Goal: Information Seeking & Learning: Learn about a topic

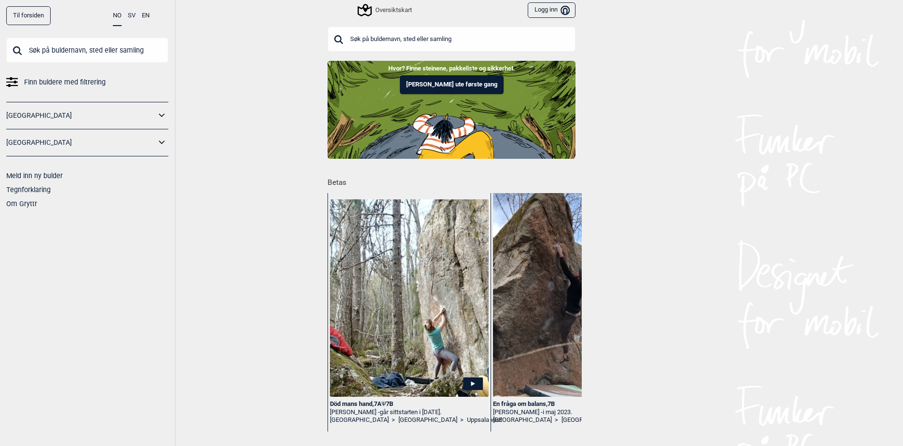
click at [382, 11] on div "Oversiktskart" at bounding box center [385, 10] width 53 height 12
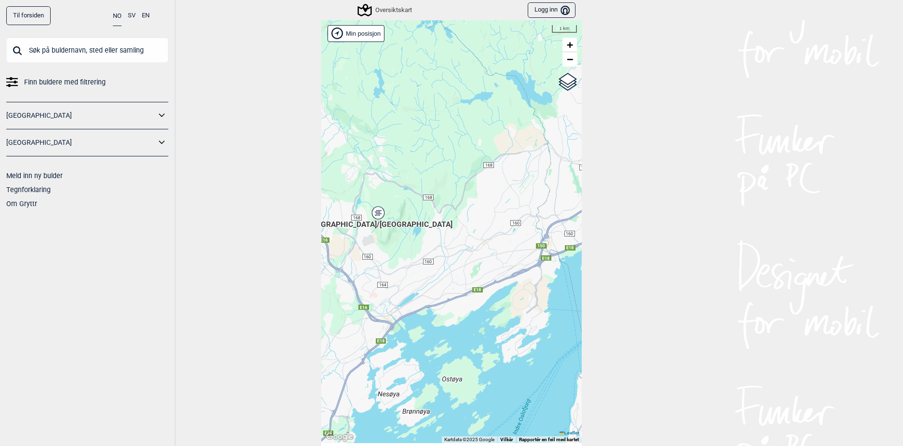
click at [376, 214] on div "[GEOGRAPHIC_DATA]/[GEOGRAPHIC_DATA]" at bounding box center [378, 213] width 6 height 6
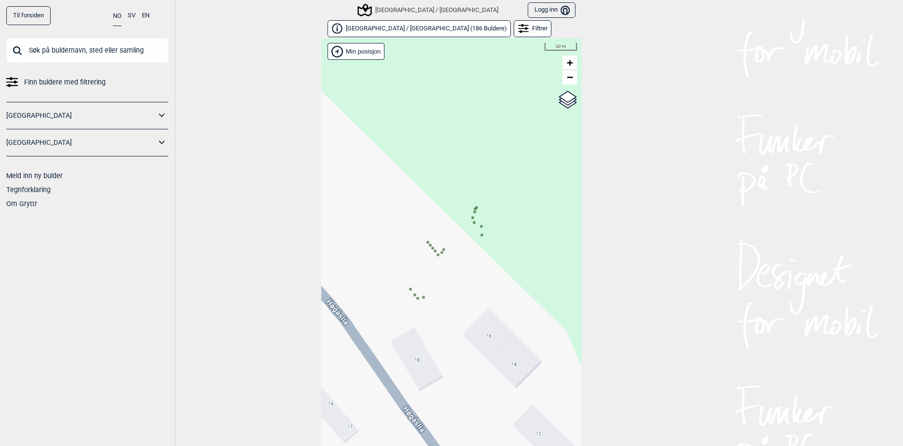
scroll to position [15, 0]
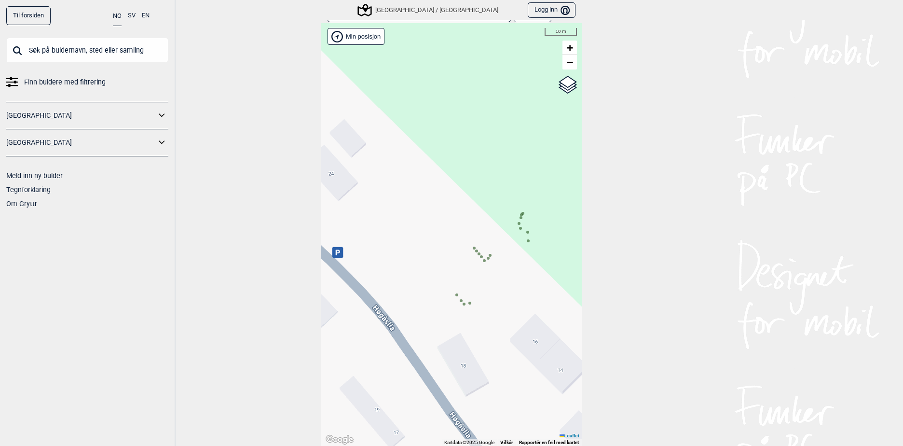
drag, startPoint x: 412, startPoint y: 256, endPoint x: 460, endPoint y: 277, distance: 52.1
click at [460, 277] on div "Hallingdal Stange Buskerud syd Oslo og omegn Follo Østfold Drammen/Asker" at bounding box center [451, 234] width 260 height 422
click at [524, 92] on input "Google satellite" at bounding box center [527, 91] width 6 height 6
radio input "true"
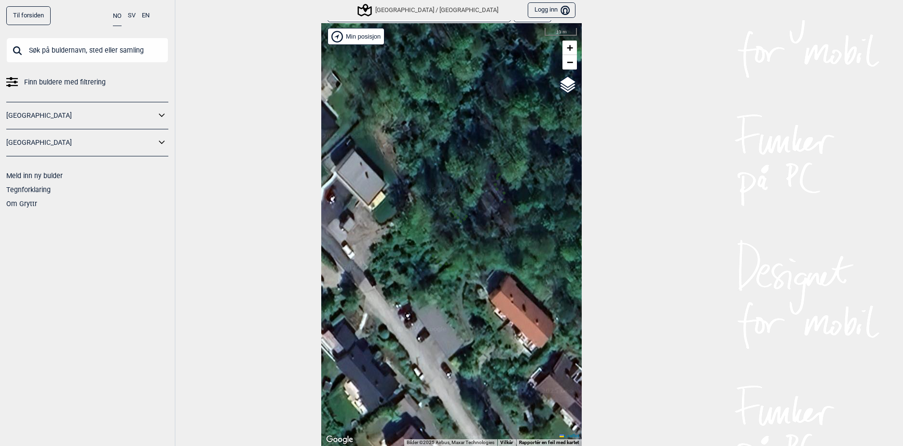
drag, startPoint x: 481, startPoint y: 245, endPoint x: 456, endPoint y: 207, distance: 44.9
click at [456, 207] on div "Hallingdal Stange Buskerud syd Oslo og omegn Follo Østfold Drammen/Asker" at bounding box center [451, 234] width 260 height 422
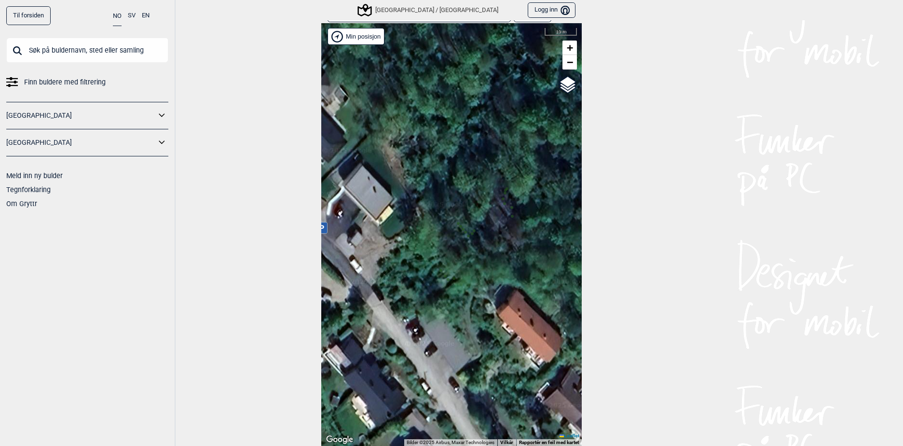
drag, startPoint x: 459, startPoint y: 143, endPoint x: 467, endPoint y: 157, distance: 16.4
click at [467, 157] on div "Hallingdal Stange Buskerud syd Oslo og omegn Follo Østfold Drammen/Asker" at bounding box center [451, 234] width 260 height 422
click at [459, 256] on div "Hallingdal Stange Buskerud syd Oslo og omegn Follo Østfold Drammen/Asker" at bounding box center [451, 234] width 260 height 422
click at [470, 243] on div "Hallingdal Stange Buskerud syd Oslo og omegn Follo Østfold Drammen/Asker" at bounding box center [451, 234] width 260 height 422
click at [458, 225] on icon at bounding box center [460, 226] width 5 height 5
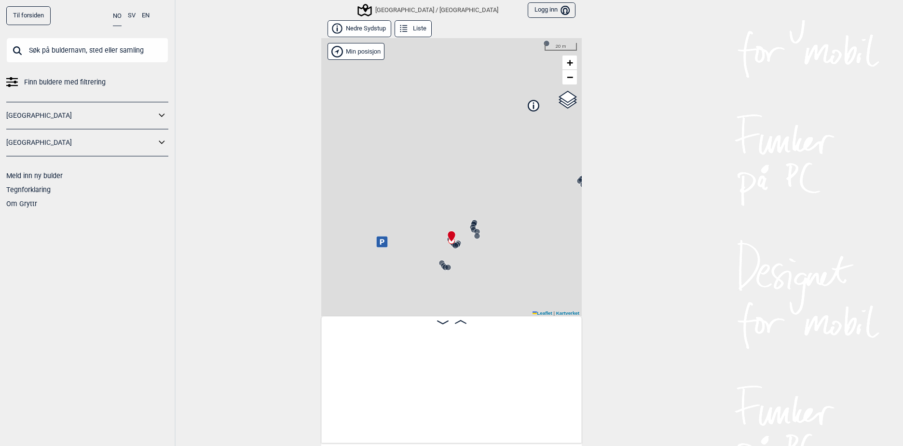
scroll to position [0, 489]
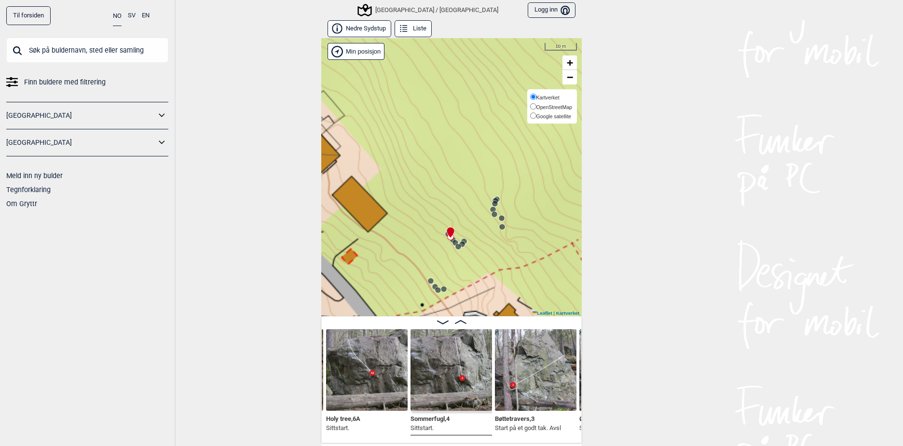
click at [530, 107] on input "OpenStreetMap" at bounding box center [533, 106] width 6 height 6
radio input "true"
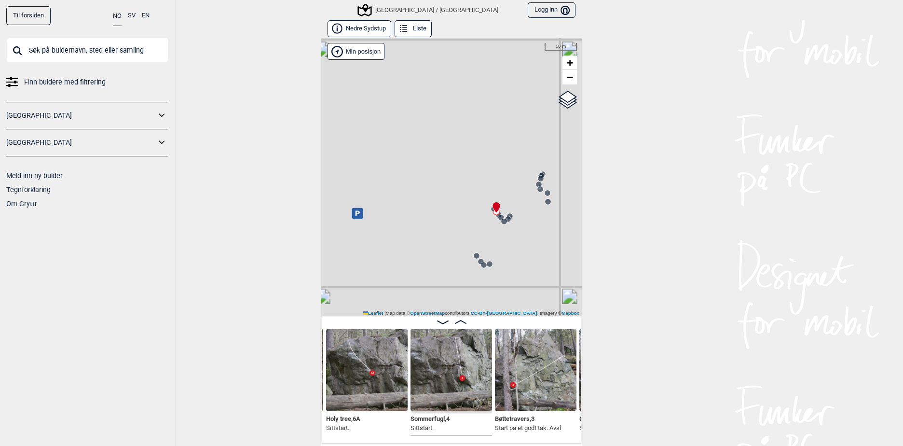
drag, startPoint x: 445, startPoint y: 173, endPoint x: 461, endPoint y: 174, distance: 15.9
click at [461, 174] on div "[GEOGRAPHIC_DATA]/[GEOGRAPHIC_DATA]" at bounding box center [451, 177] width 260 height 278
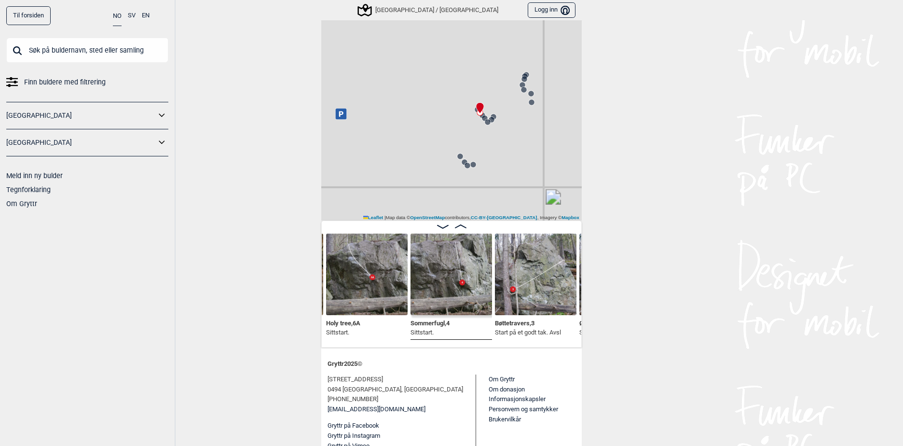
scroll to position [96, 0]
click at [512, 288] on img at bounding box center [536, 273] width 82 height 82
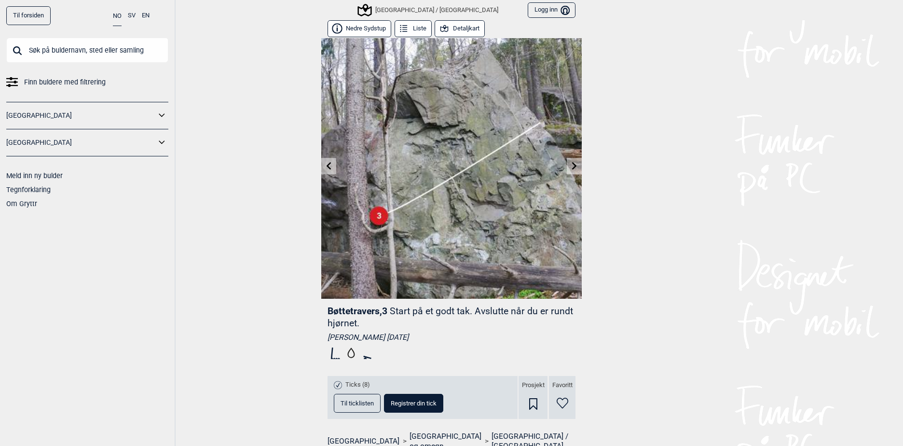
click at [461, 27] on button "Detaljkart" at bounding box center [460, 28] width 50 height 17
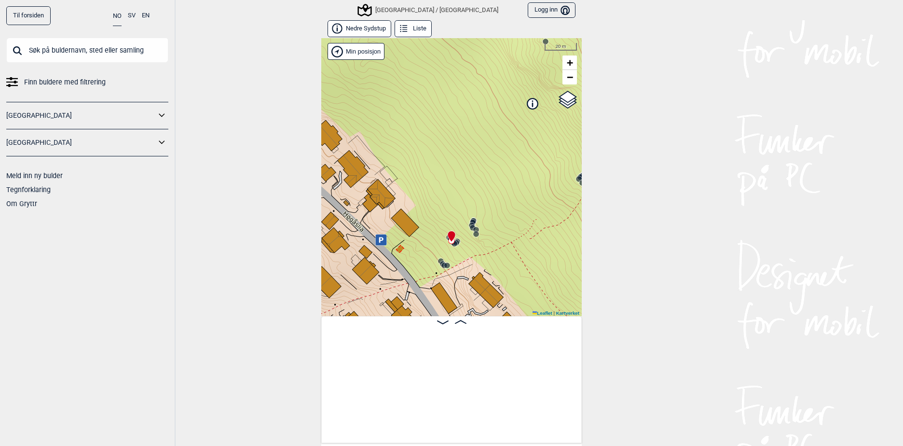
scroll to position [0, 571]
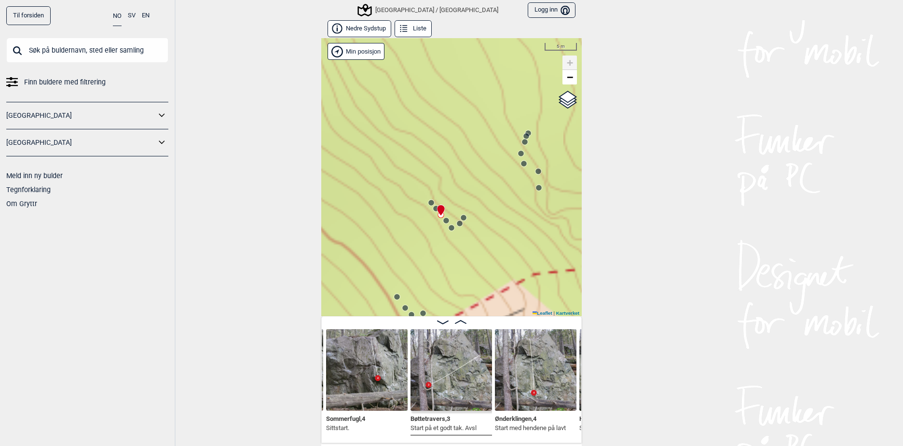
click at [449, 230] on circle at bounding box center [452, 228] width 6 height 6
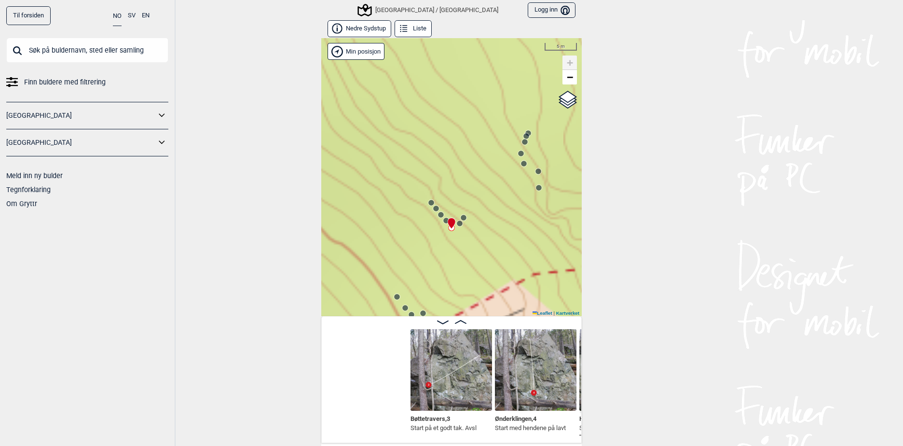
scroll to position [0, 739]
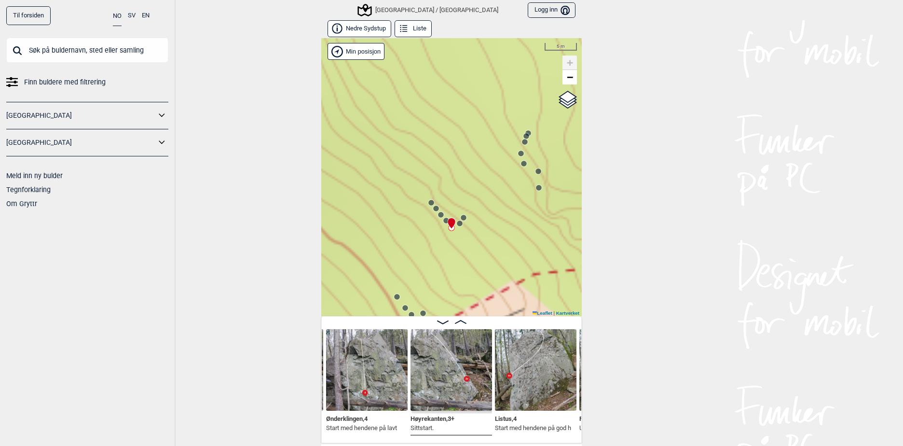
click at [432, 208] on icon at bounding box center [436, 208] width 8 height 8
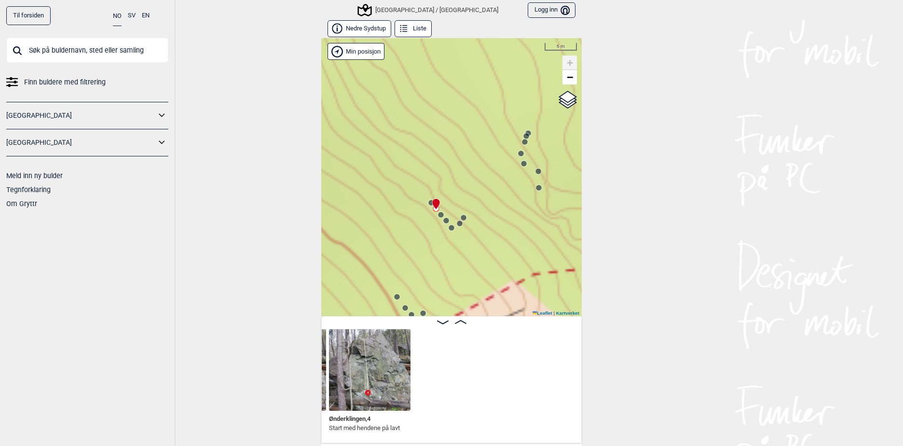
scroll to position [0, 489]
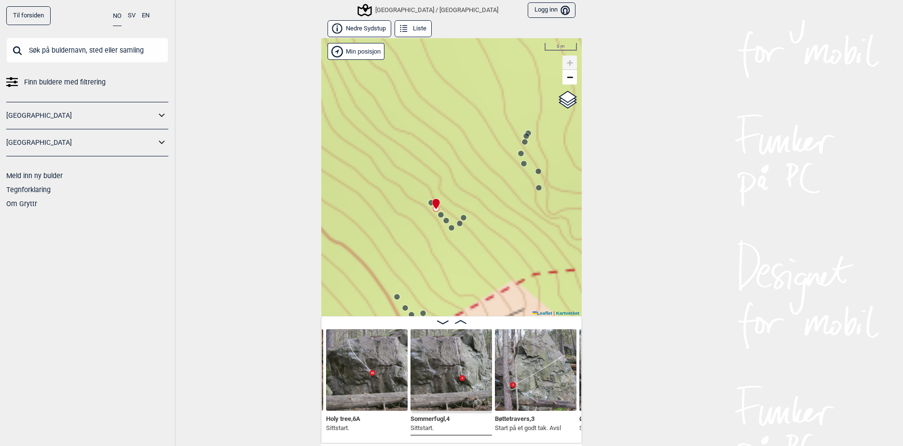
click at [427, 200] on icon at bounding box center [431, 203] width 8 height 8
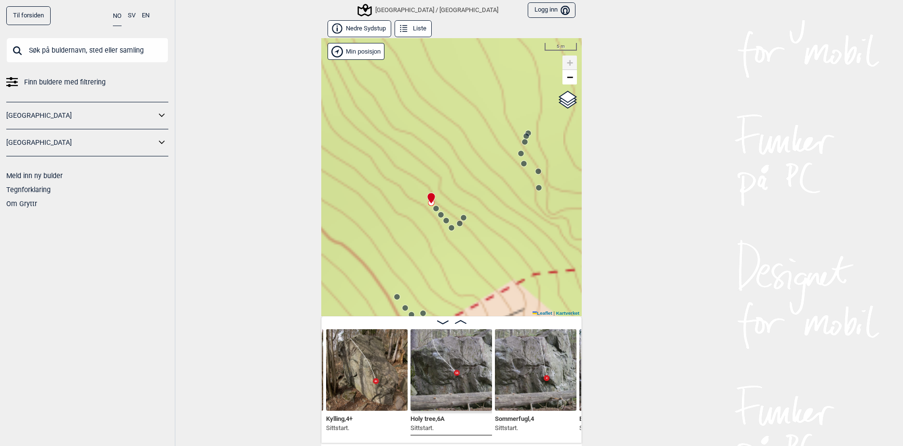
click at [457, 223] on circle at bounding box center [460, 223] width 6 height 6
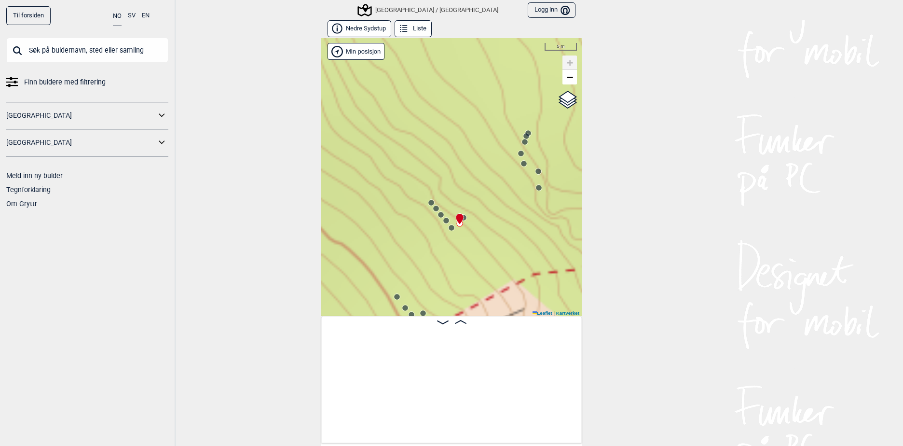
scroll to position [0, 829]
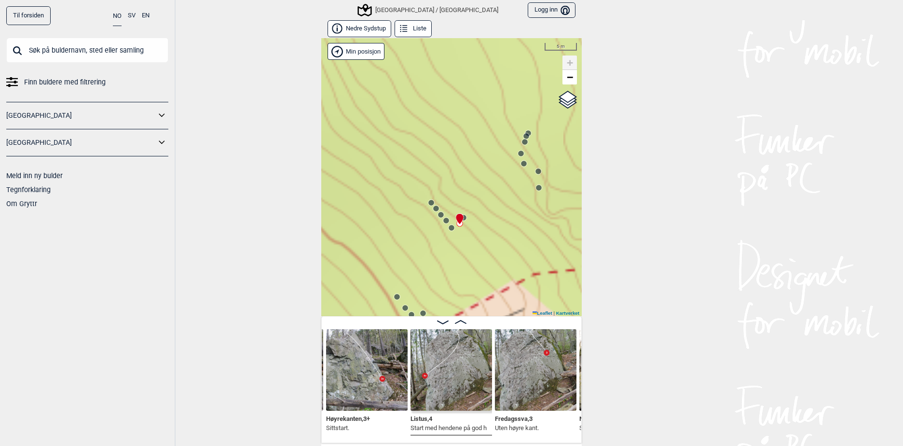
click at [459, 218] on icon at bounding box center [459, 219] width 7 height 11
click at [462, 218] on circle at bounding box center [464, 218] width 6 height 6
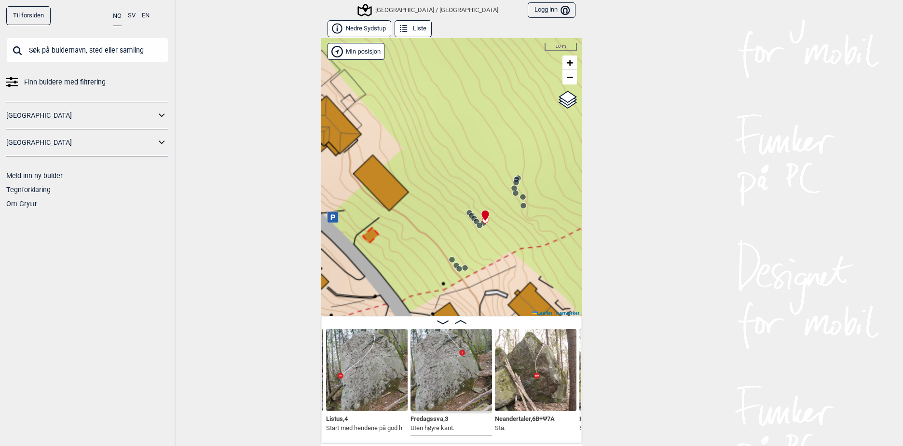
click at [513, 193] on circle at bounding box center [516, 193] width 6 height 6
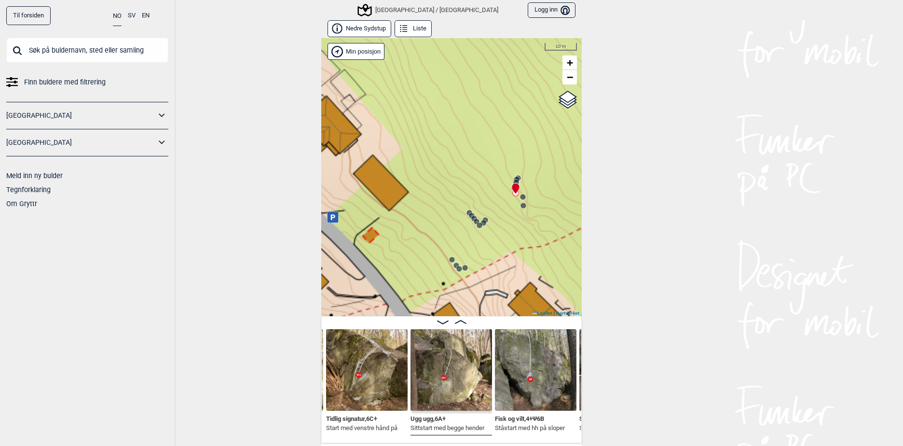
click at [476, 224] on circle at bounding box center [479, 225] width 6 height 6
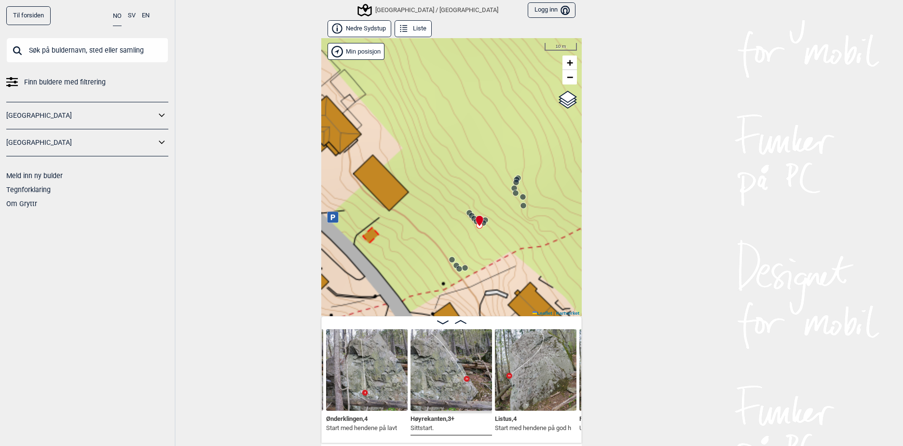
click at [467, 222] on div "[GEOGRAPHIC_DATA]/[GEOGRAPHIC_DATA]" at bounding box center [451, 177] width 260 height 278
click at [459, 320] on icon at bounding box center [461, 322] width 12 height 4
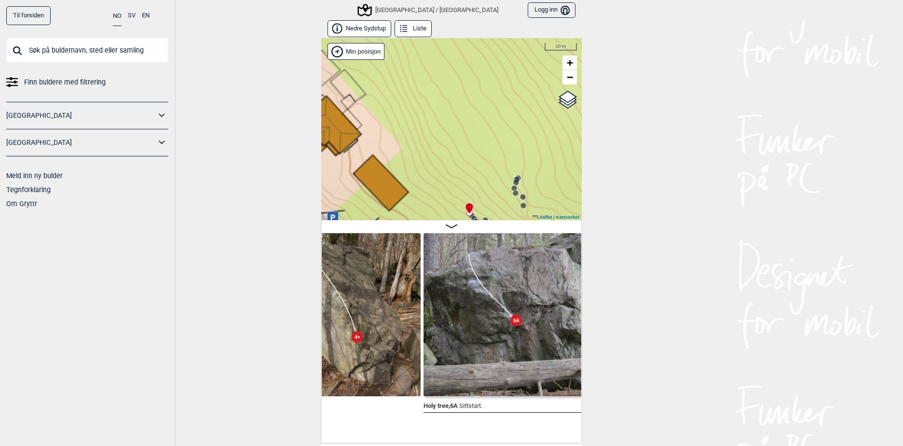
scroll to position [0, 493]
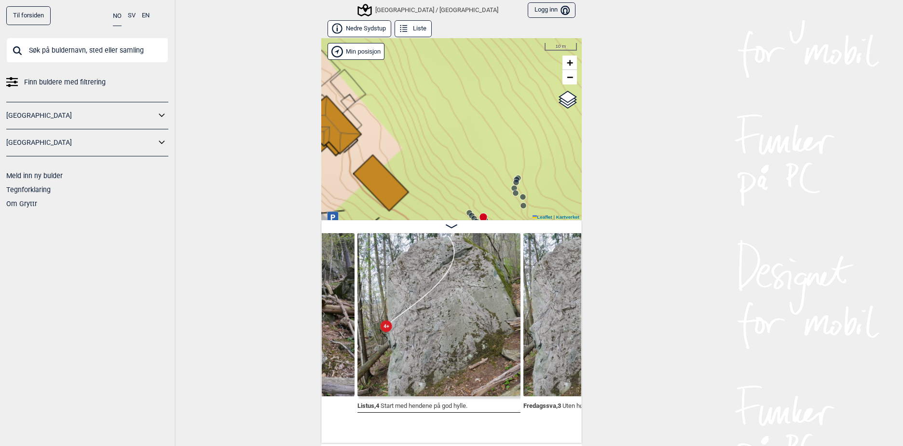
scroll to position [0, 1407]
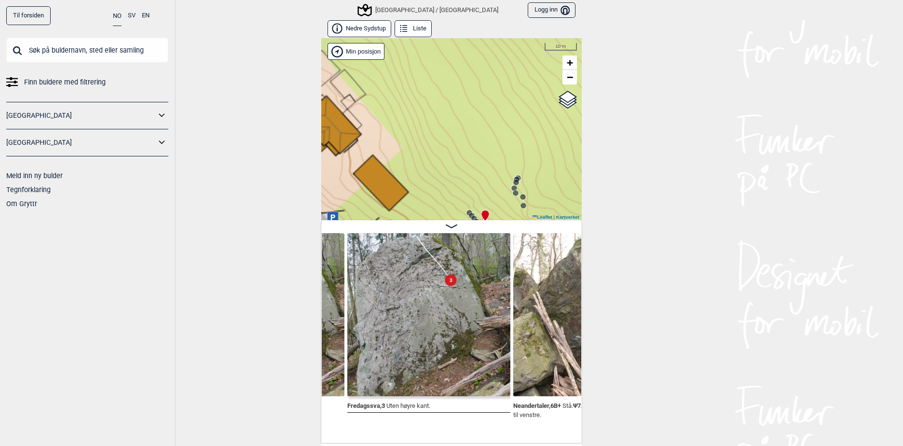
scroll to position [0, 1635]
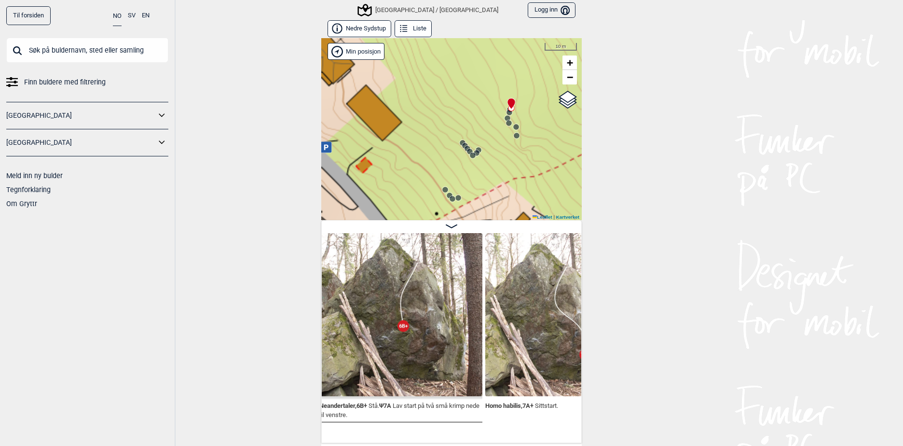
scroll to position [0, 1777]
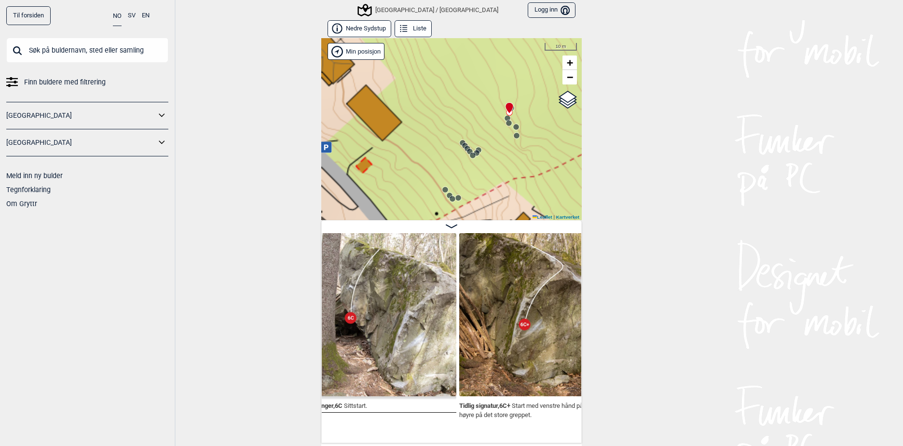
scroll to position [0, 2118]
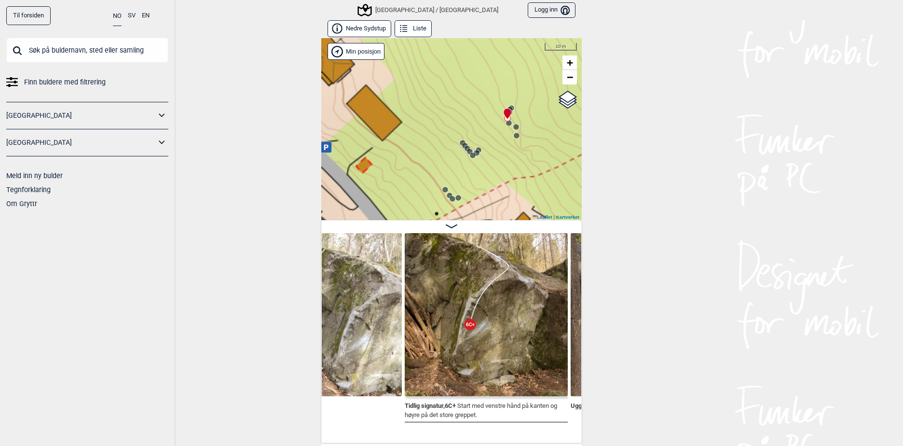
click at [450, 195] on icon at bounding box center [453, 199] width 8 height 8
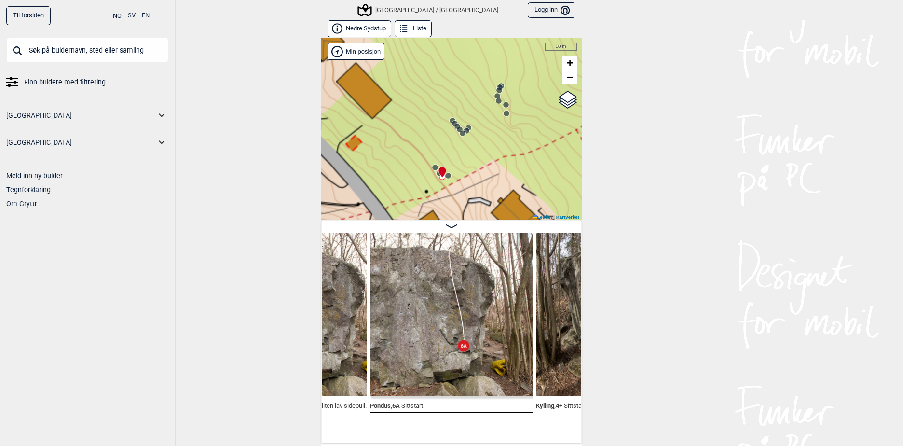
drag, startPoint x: 489, startPoint y: 172, endPoint x: 478, endPoint y: 150, distance: 24.4
click at [478, 150] on div "[GEOGRAPHIC_DATA]/[GEOGRAPHIC_DATA]" at bounding box center [451, 129] width 260 height 182
click at [448, 179] on icon at bounding box center [448, 176] width 8 height 8
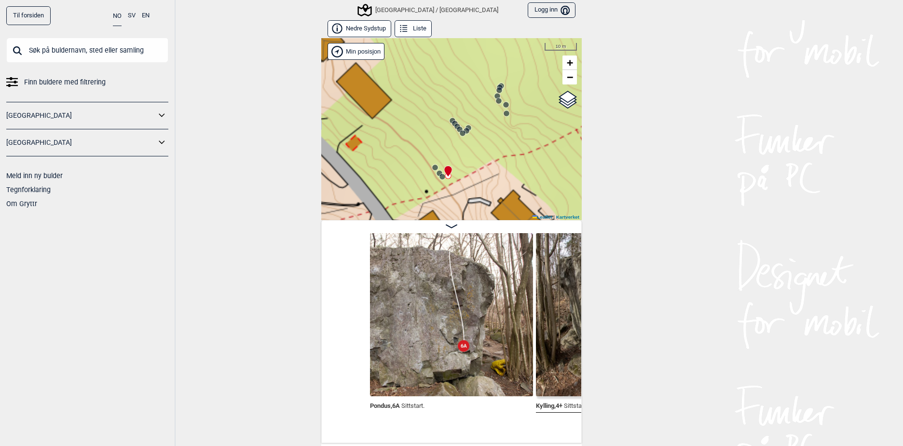
scroll to position [0, 614]
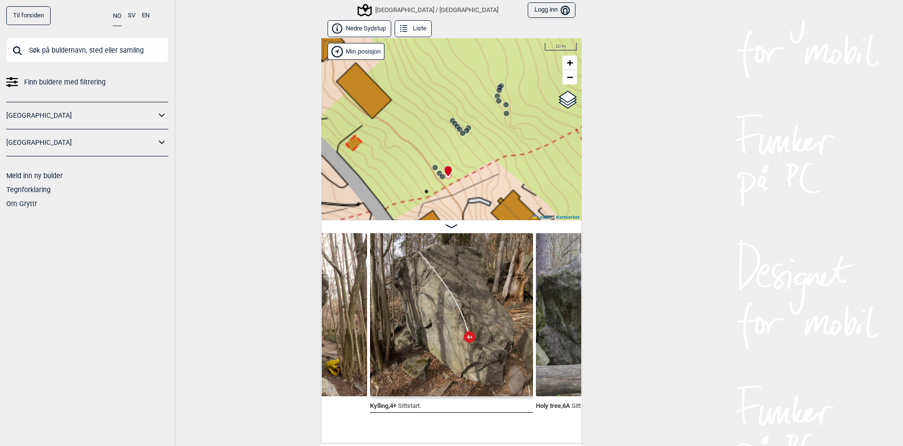
click at [436, 173] on circle at bounding box center [439, 173] width 6 height 6
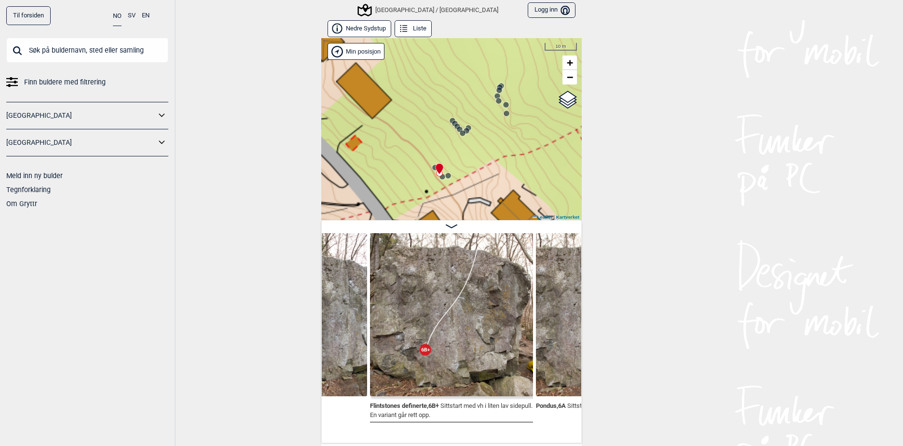
click at [431, 167] on icon at bounding box center [435, 167] width 8 height 8
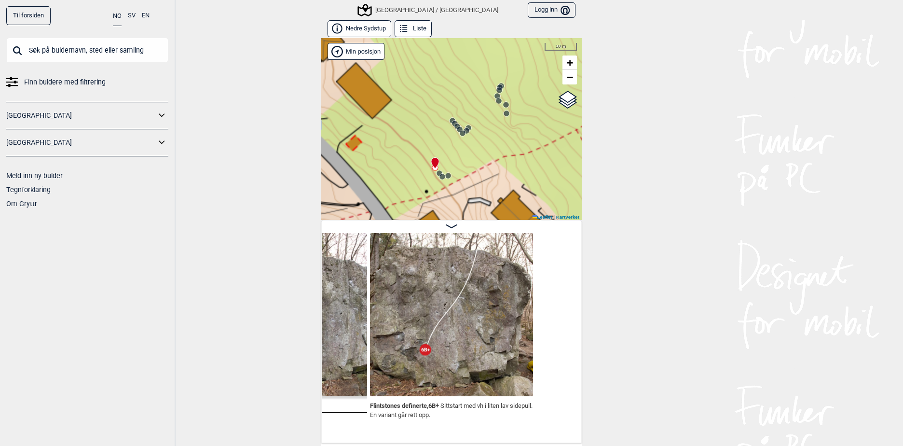
scroll to position [0, 116]
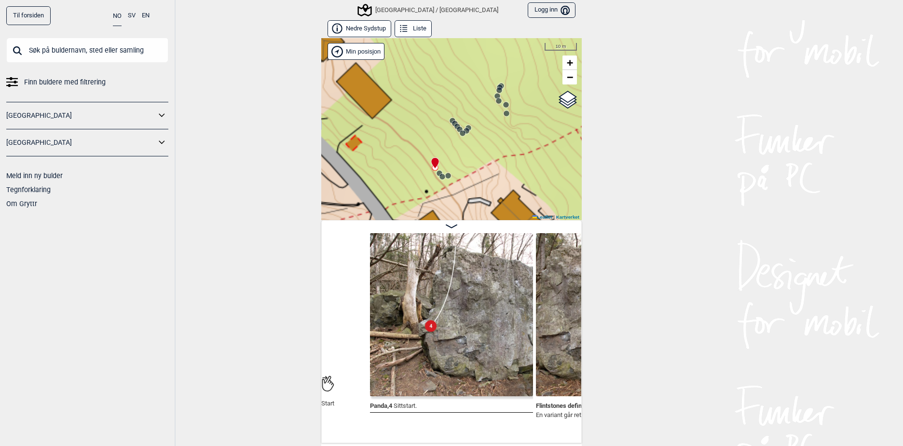
click at [436, 175] on circle at bounding box center [439, 173] width 6 height 6
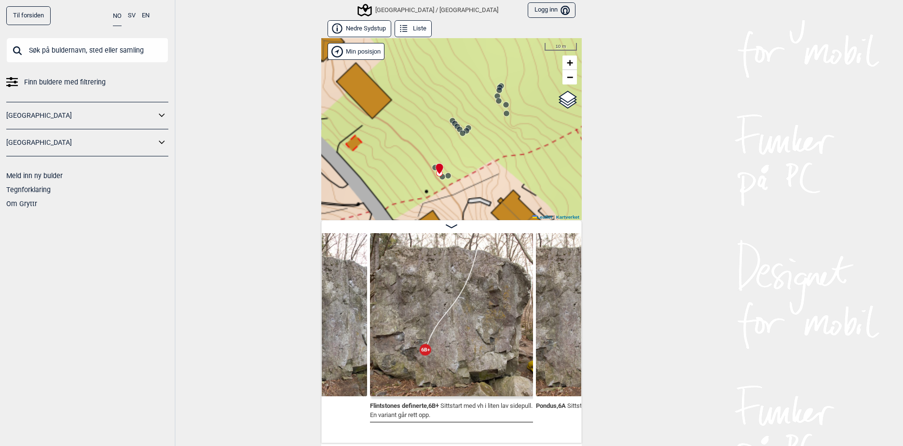
click at [460, 135] on circle at bounding box center [463, 133] width 6 height 6
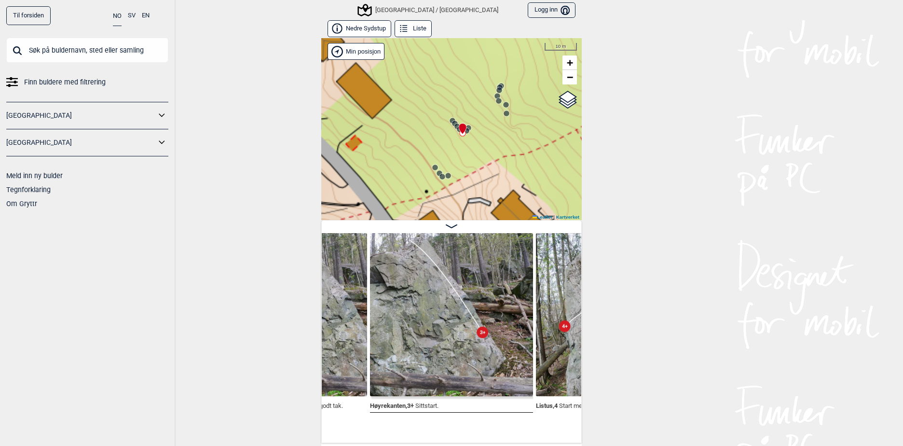
click at [457, 130] on circle at bounding box center [460, 129] width 6 height 6
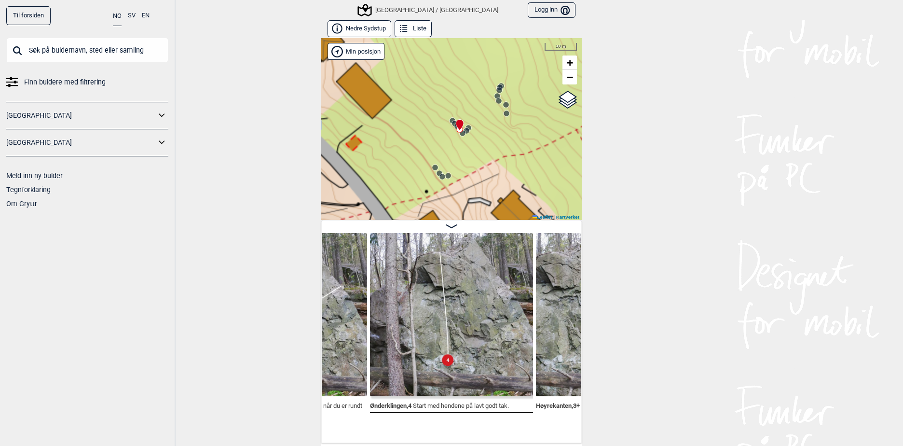
click at [451, 125] on icon at bounding box center [455, 124] width 8 height 8
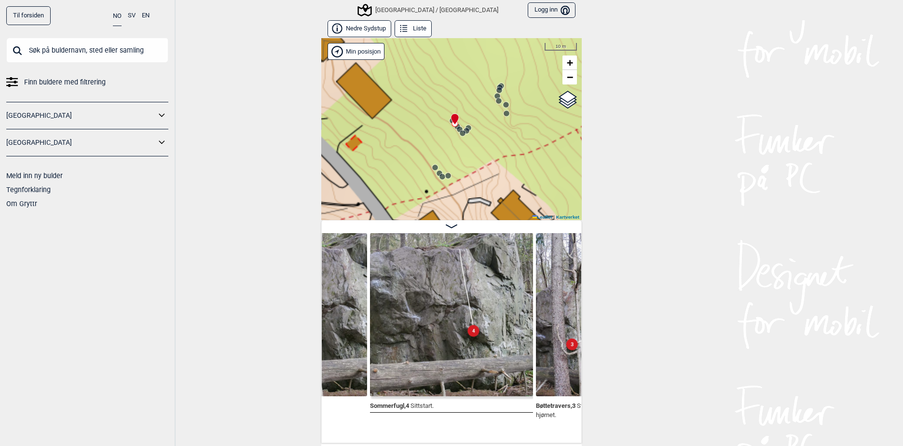
click at [449, 123] on icon at bounding box center [453, 121] width 8 height 8
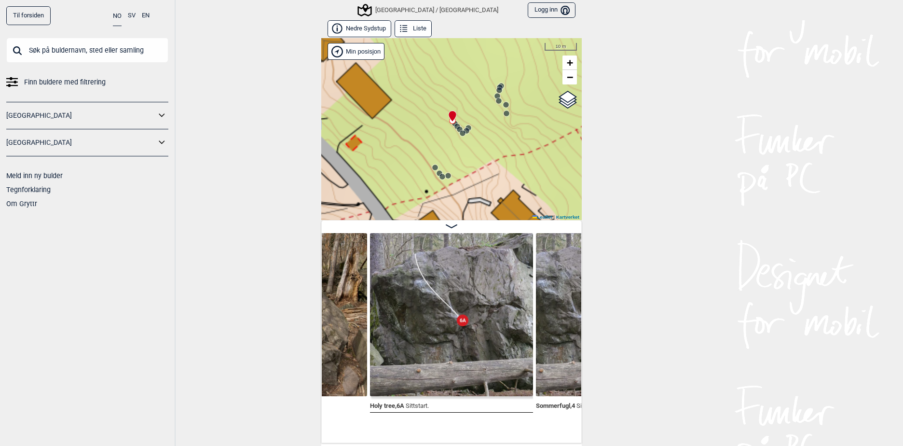
click at [443, 121] on div "[GEOGRAPHIC_DATA]/[GEOGRAPHIC_DATA]" at bounding box center [451, 129] width 260 height 182
click at [464, 125] on icon at bounding box center [468, 128] width 8 height 8
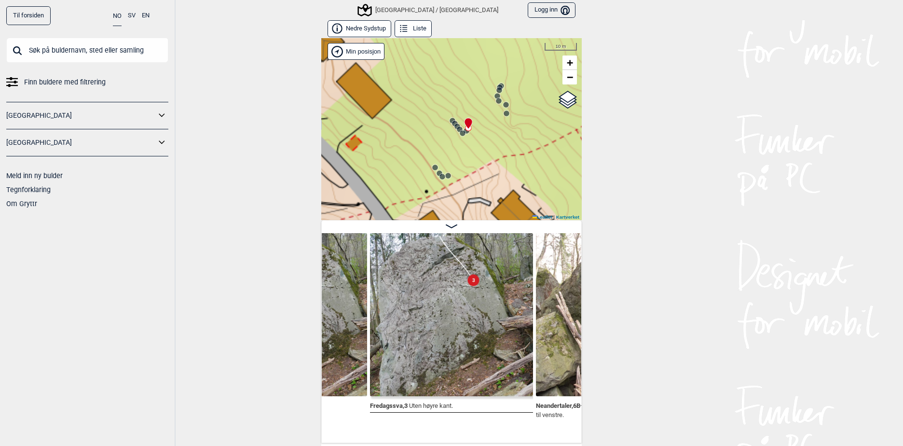
click at [503, 116] on icon at bounding box center [507, 113] width 8 height 8
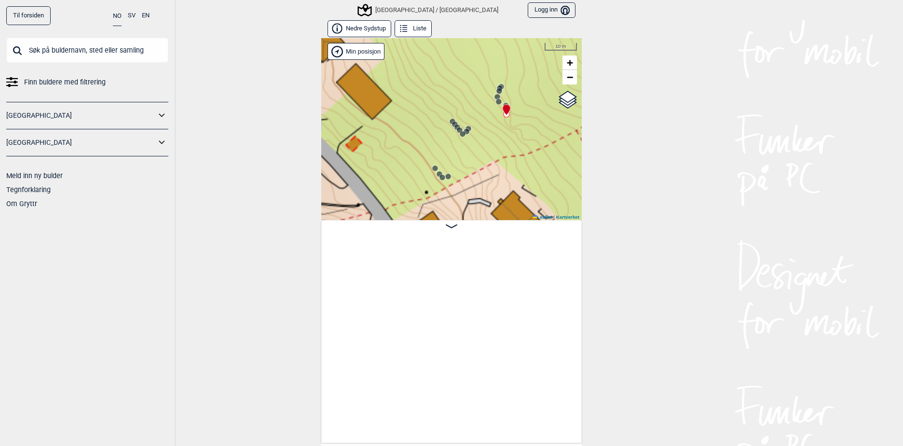
scroll to position [0, 2937]
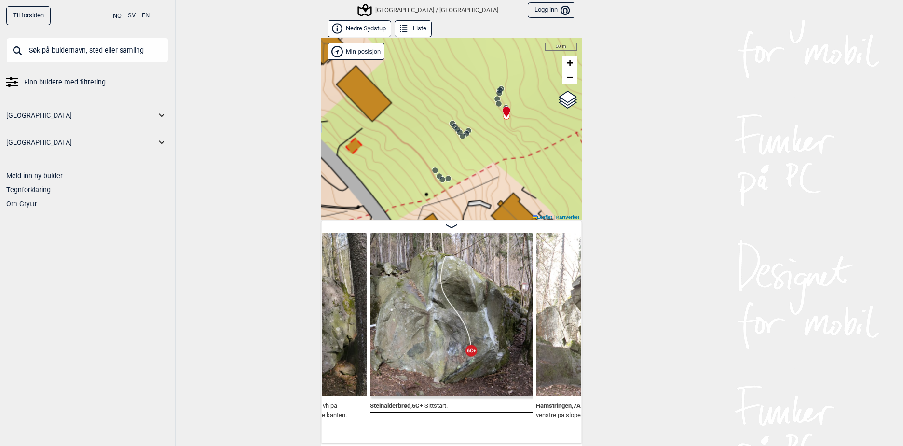
click at [495, 107] on icon at bounding box center [499, 104] width 8 height 8
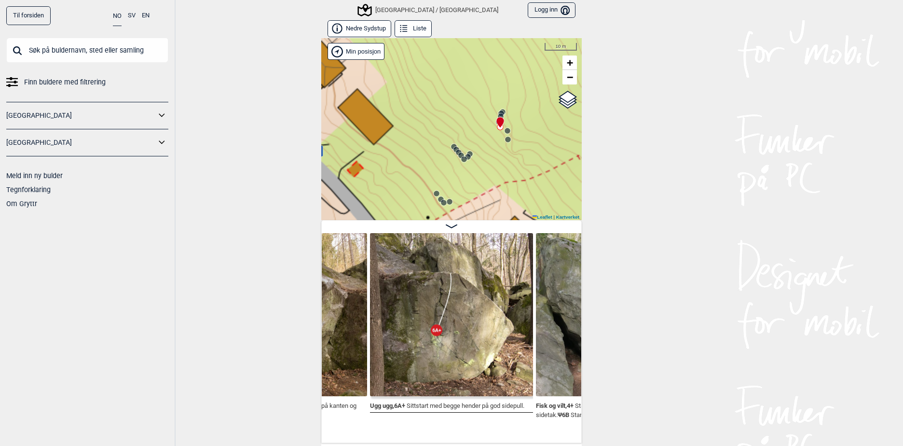
drag, startPoint x: 456, startPoint y: 109, endPoint x: 456, endPoint y: 121, distance: 11.6
click at [456, 121] on div "[GEOGRAPHIC_DATA]/[GEOGRAPHIC_DATA]" at bounding box center [451, 129] width 260 height 182
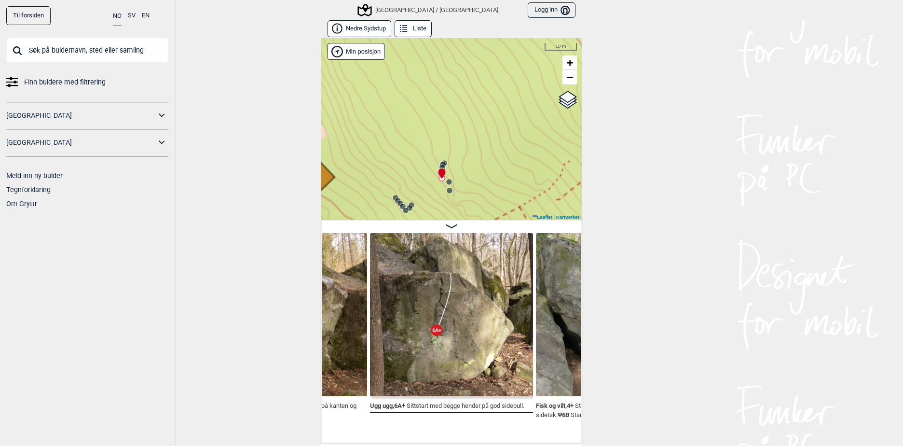
drag, startPoint x: 510, startPoint y: 108, endPoint x: 452, endPoint y: 159, distance: 77.6
click at [452, 159] on div "[GEOGRAPHIC_DATA]/[GEOGRAPHIC_DATA]" at bounding box center [451, 129] width 260 height 182
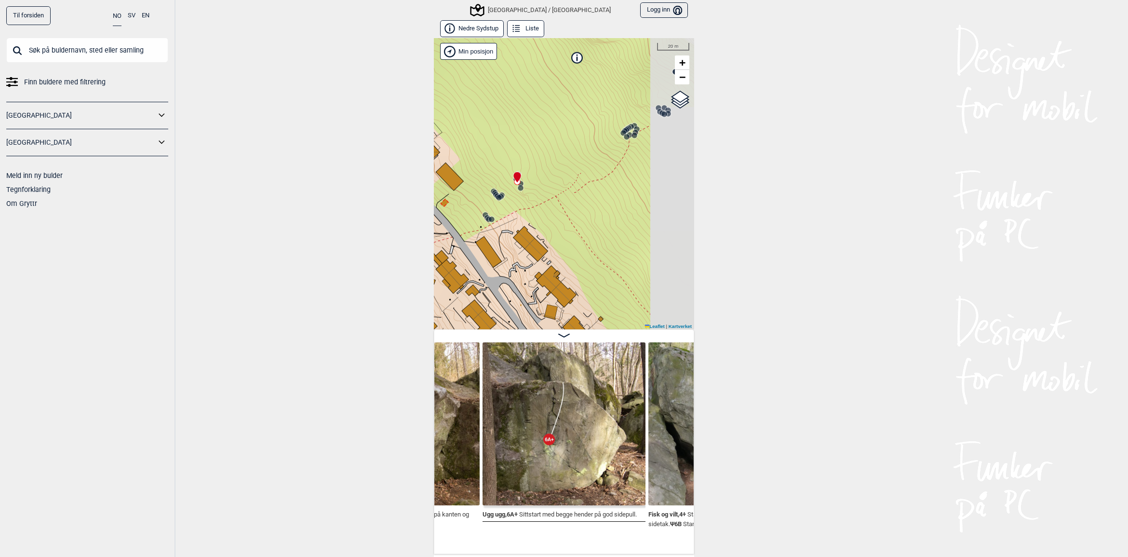
drag, startPoint x: 628, startPoint y: 140, endPoint x: 574, endPoint y: 225, distance: 100.6
click at [574, 225] on div "[GEOGRAPHIC_DATA]/[GEOGRAPHIC_DATA]" at bounding box center [564, 183] width 260 height 291
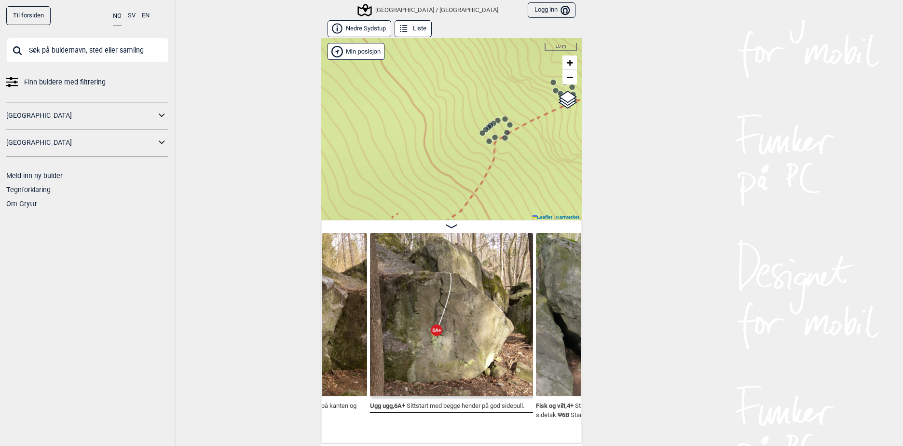
drag, startPoint x: 519, startPoint y: 110, endPoint x: 507, endPoint y: 156, distance: 47.3
click at [507, 156] on div "[GEOGRAPHIC_DATA]/[GEOGRAPHIC_DATA]" at bounding box center [451, 129] width 260 height 182
drag, startPoint x: 500, startPoint y: 152, endPoint x: 483, endPoint y: 148, distance: 17.9
click at [484, 148] on div "[GEOGRAPHIC_DATA]/[GEOGRAPHIC_DATA]" at bounding box center [451, 129] width 260 height 182
click at [466, 147] on circle at bounding box center [469, 144] width 6 height 6
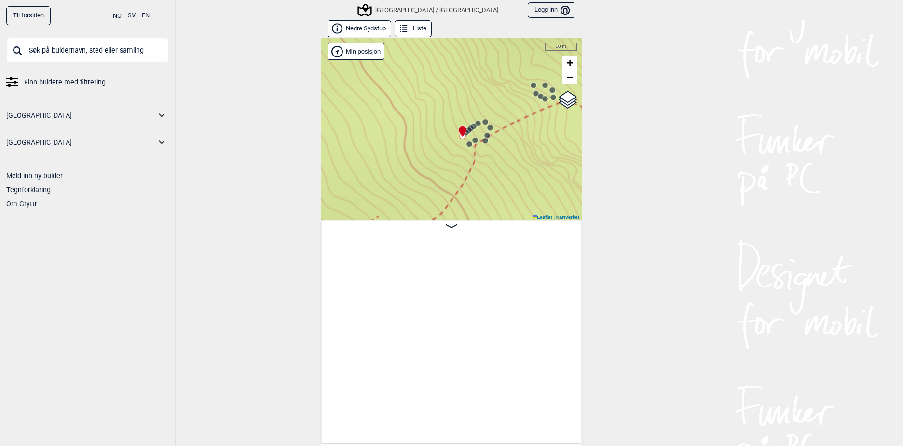
scroll to position [0, 4255]
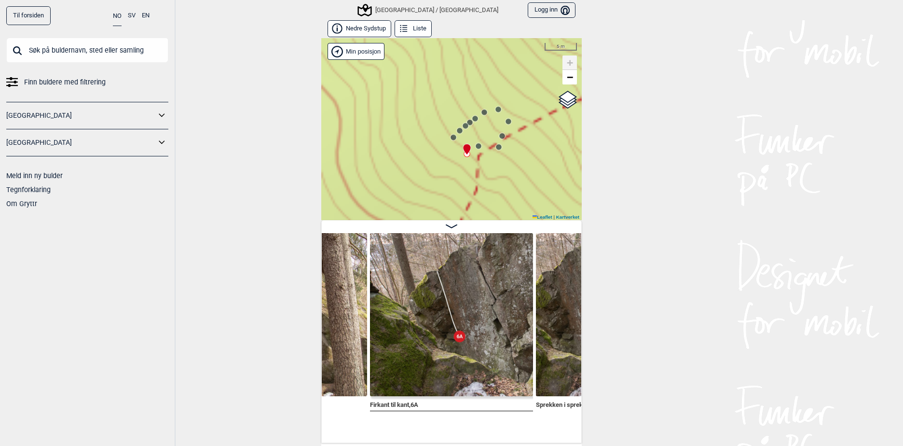
click at [450, 138] on circle at bounding box center [453, 138] width 6 height 6
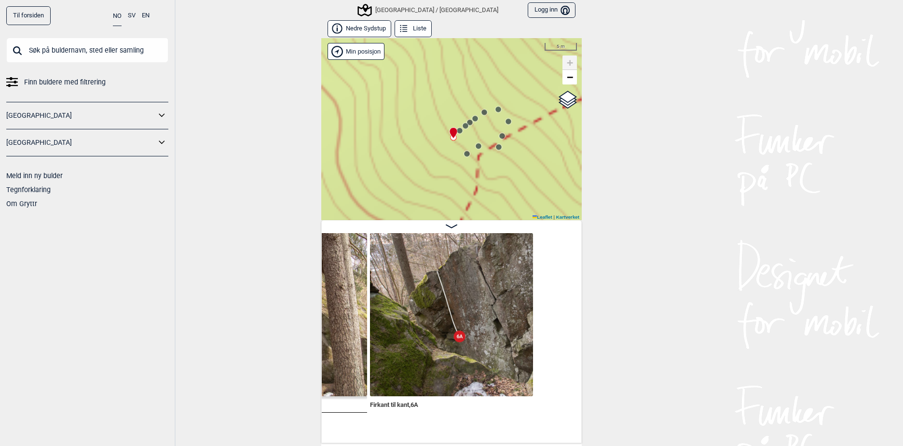
scroll to position [0, 4089]
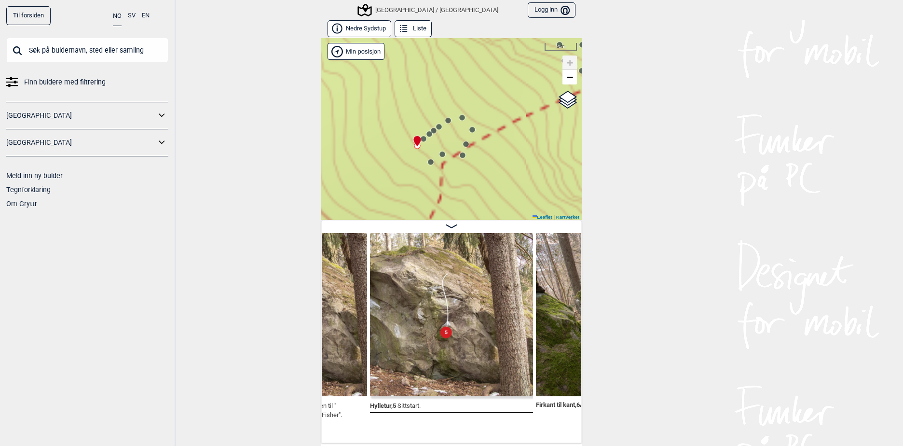
drag, startPoint x: 488, startPoint y: 135, endPoint x: 451, endPoint y: 143, distance: 37.1
click at [451, 143] on div "[GEOGRAPHIC_DATA]/[GEOGRAPHIC_DATA]" at bounding box center [451, 129] width 260 height 182
click at [421, 138] on circle at bounding box center [424, 139] width 6 height 6
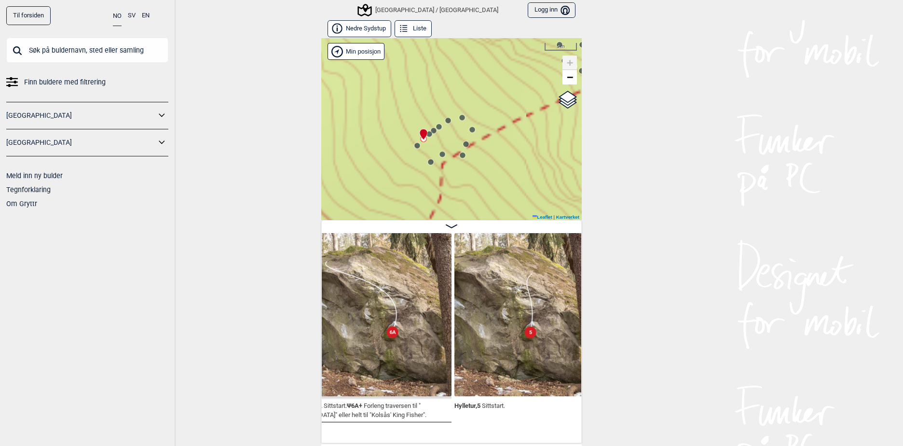
scroll to position [0, 4008]
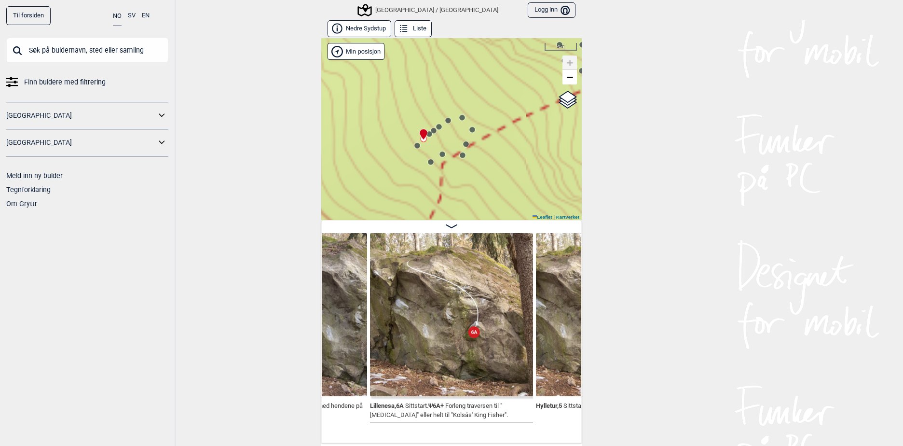
click at [426, 134] on circle at bounding box center [429, 134] width 6 height 6
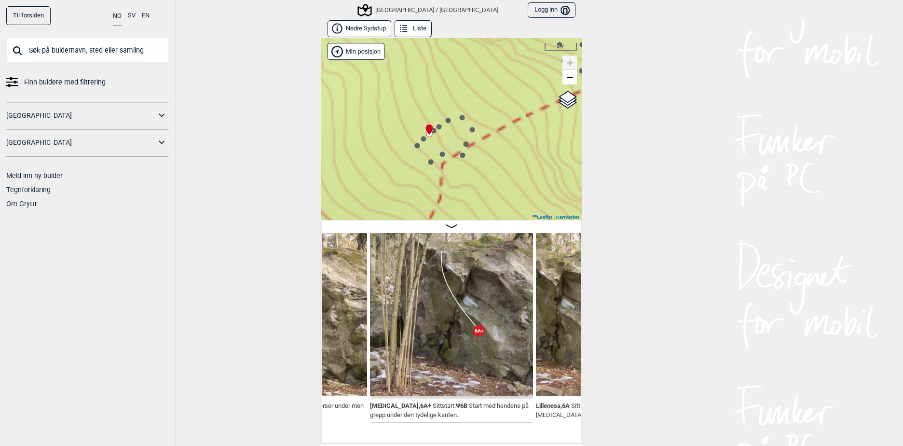
click at [431, 130] on circle at bounding box center [434, 131] width 6 height 6
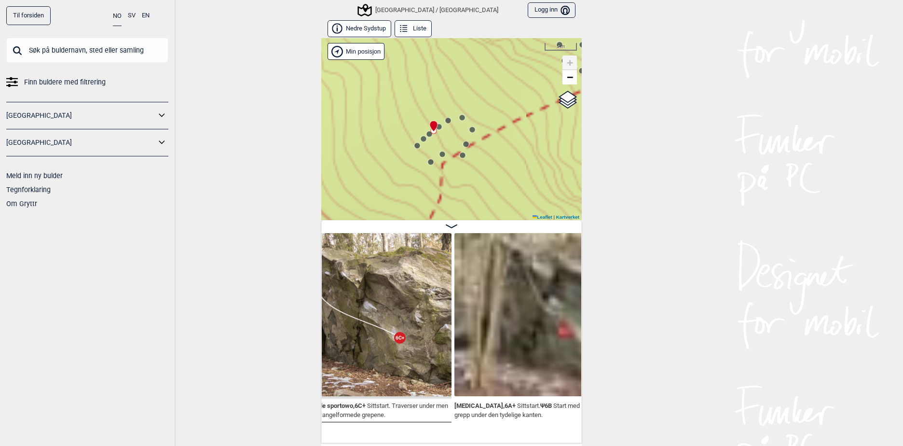
scroll to position [0, 3845]
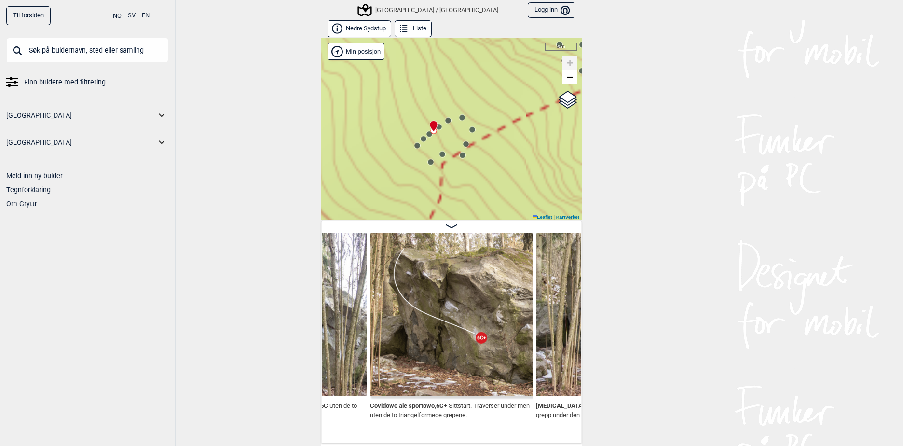
click at [437, 127] on circle at bounding box center [439, 127] width 6 height 6
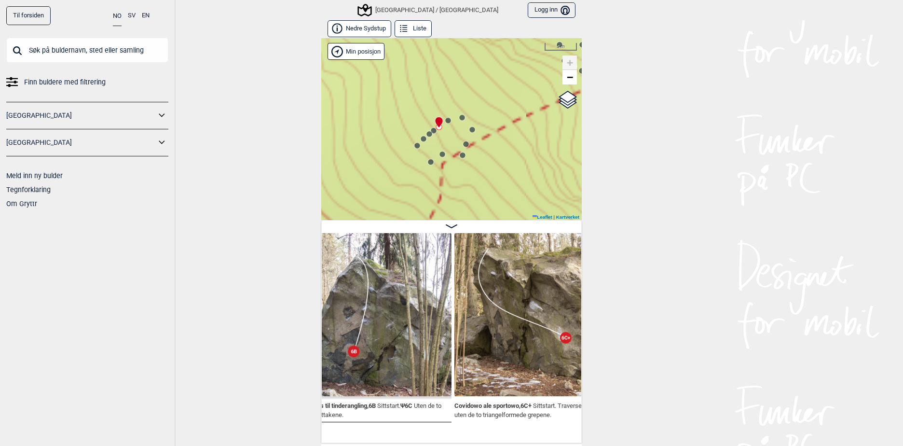
scroll to position [0, 3763]
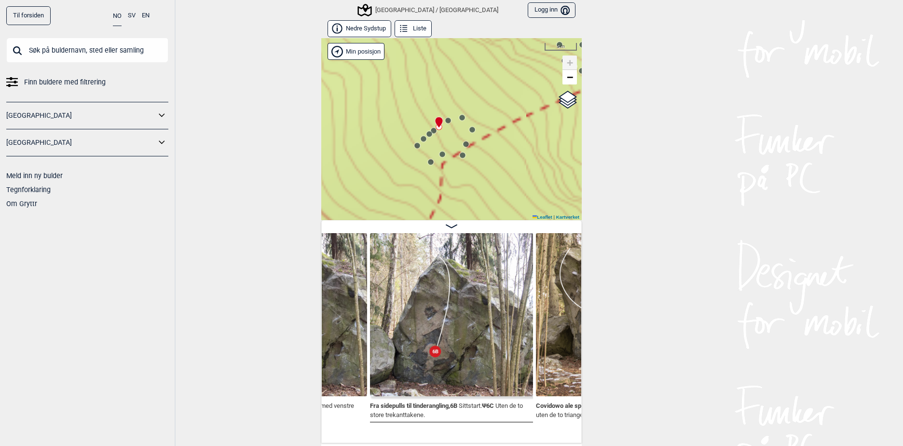
click at [444, 123] on icon at bounding box center [448, 121] width 8 height 8
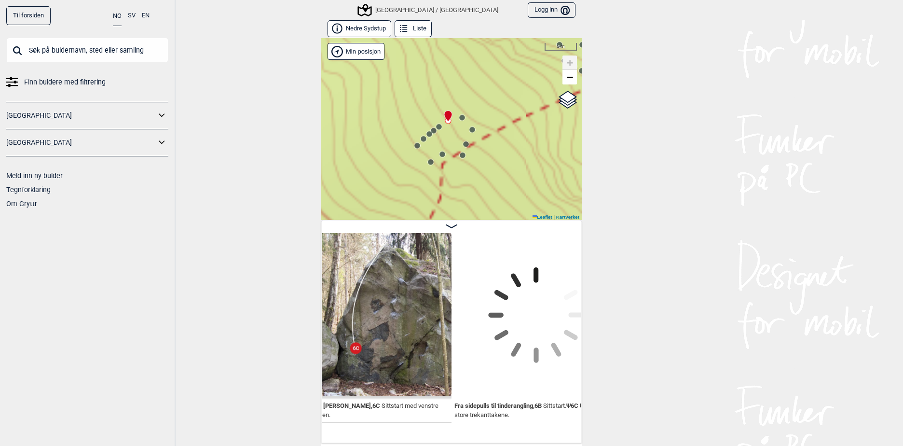
scroll to position [0, 3682]
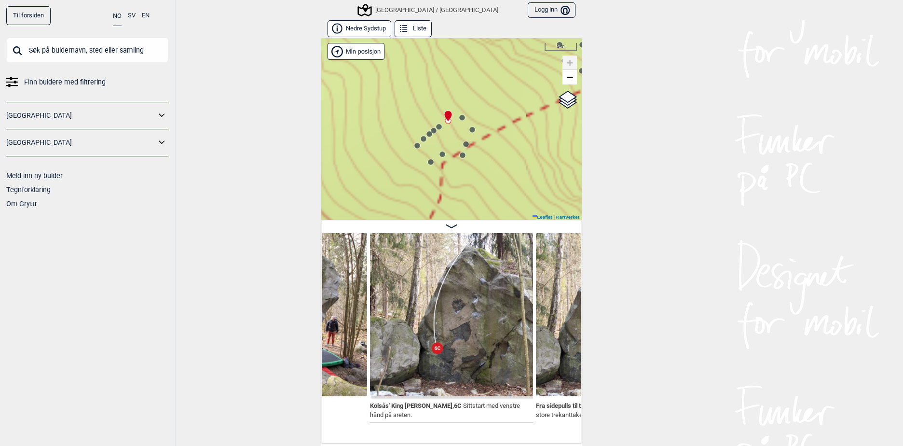
click at [459, 116] on circle at bounding box center [462, 118] width 6 height 6
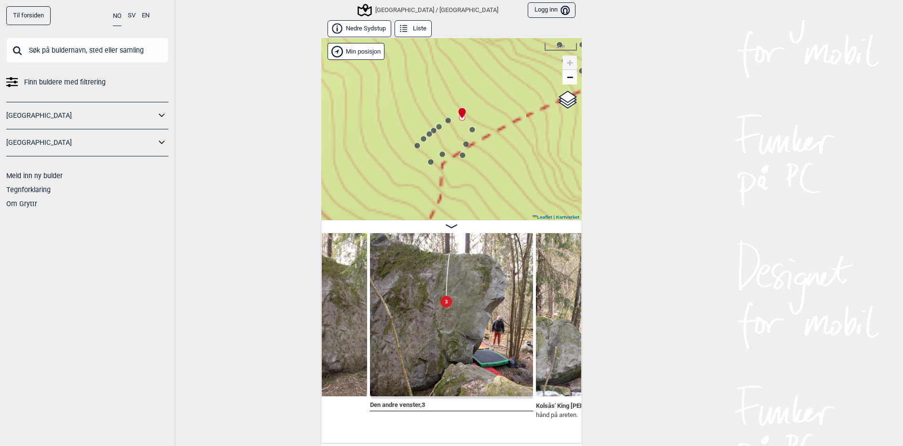
click at [469, 128] on circle at bounding box center [472, 130] width 6 height 6
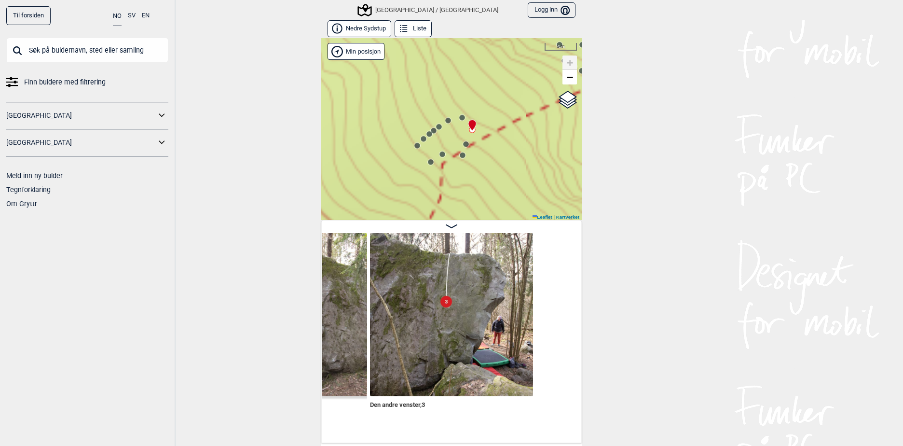
scroll to position [0, 3434]
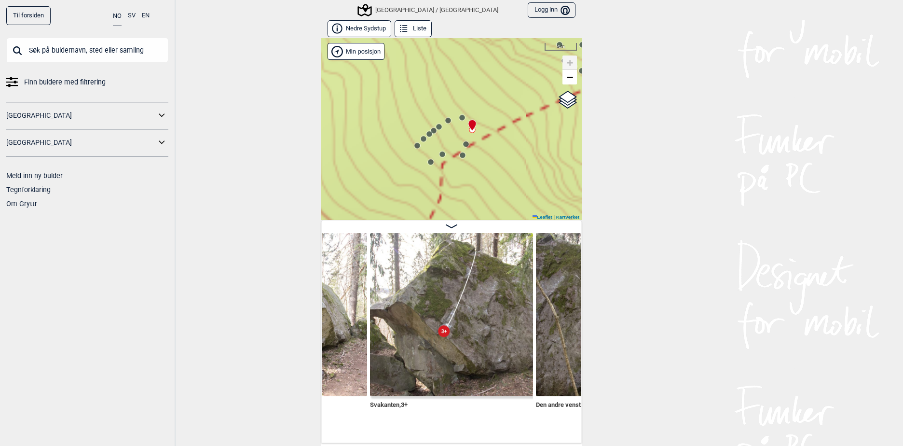
click at [463, 144] on circle at bounding box center [466, 144] width 6 height 6
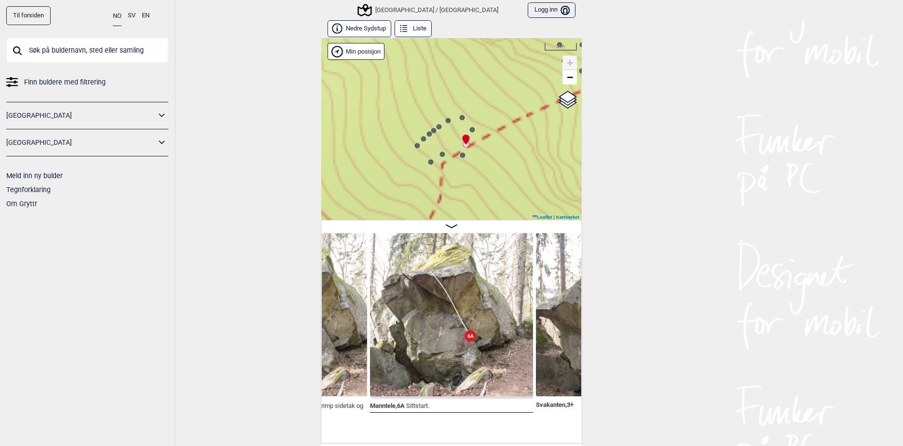
click at [460, 153] on circle at bounding box center [463, 155] width 6 height 6
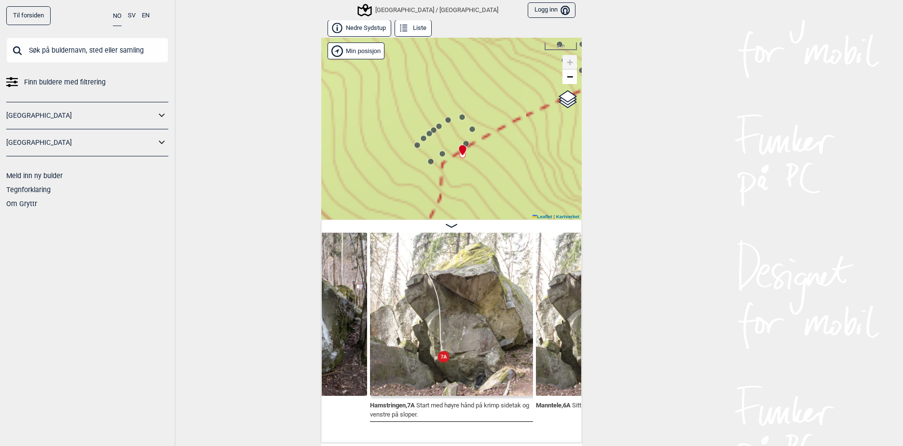
scroll to position [1, 0]
click at [439, 155] on circle at bounding box center [442, 153] width 6 height 6
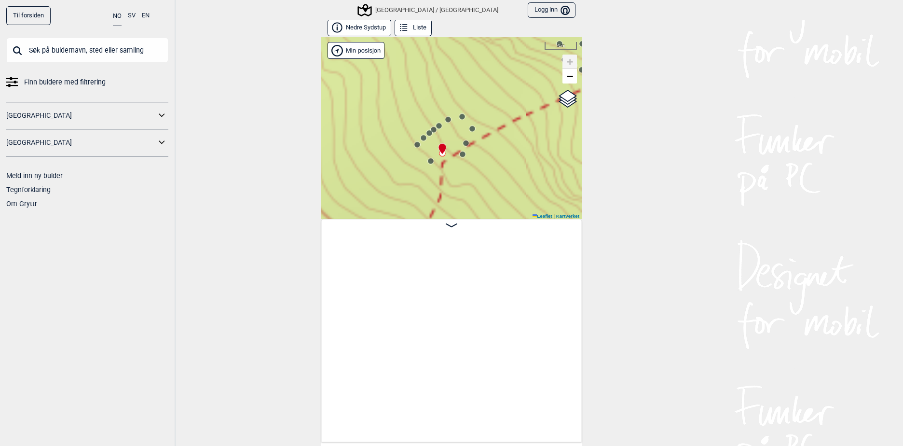
scroll to position [0, 4927]
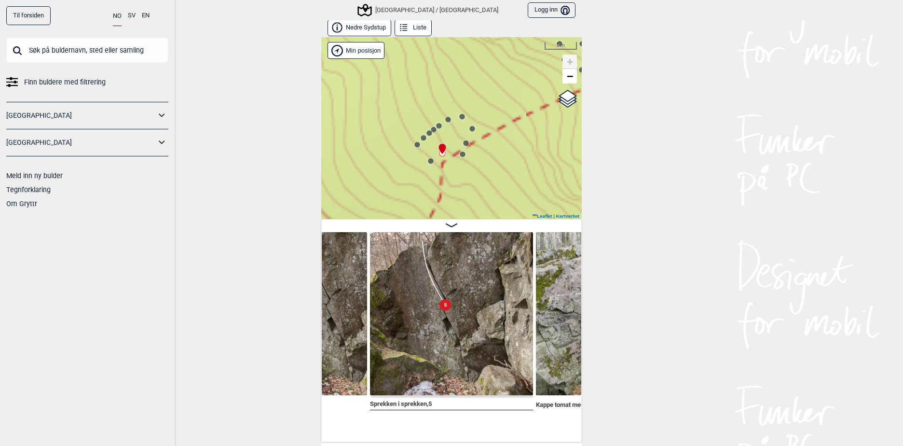
click at [438, 157] on icon at bounding box center [442, 154] width 8 height 8
click at [439, 154] on icon at bounding box center [442, 149] width 8 height 12
click at [431, 164] on div "[GEOGRAPHIC_DATA]/[GEOGRAPHIC_DATA]" at bounding box center [451, 128] width 260 height 182
click at [269, 152] on div "Til forsiden NO SV EN Finn buldere med filtrering Norge Sverige Meld inn ny bul…" at bounding box center [451, 223] width 903 height 446
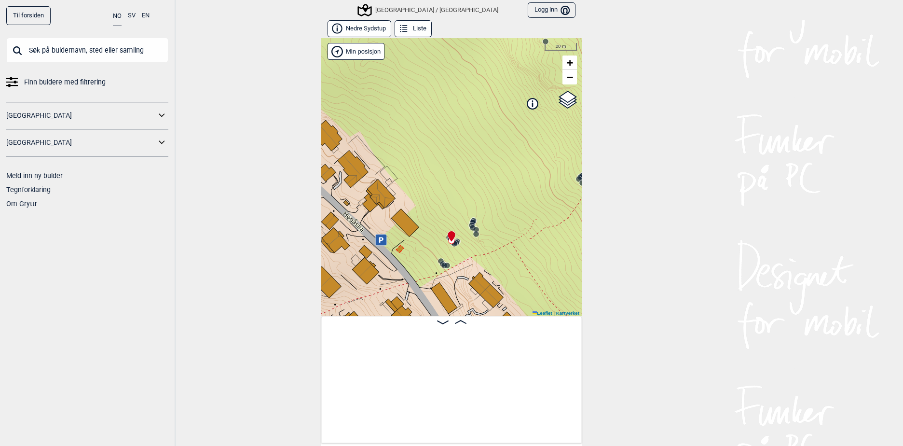
scroll to position [0, 571]
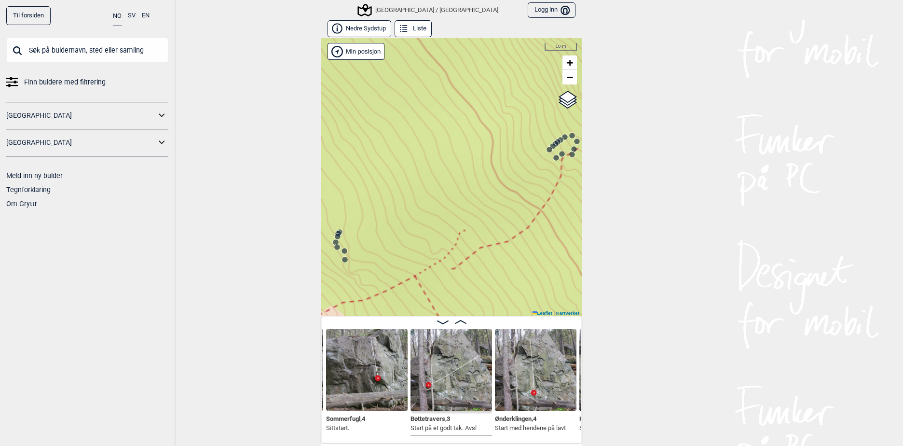
drag, startPoint x: 507, startPoint y: 218, endPoint x: 368, endPoint y: 242, distance: 141.1
click at [369, 242] on div "[GEOGRAPHIC_DATA]/[GEOGRAPHIC_DATA]" at bounding box center [451, 177] width 260 height 278
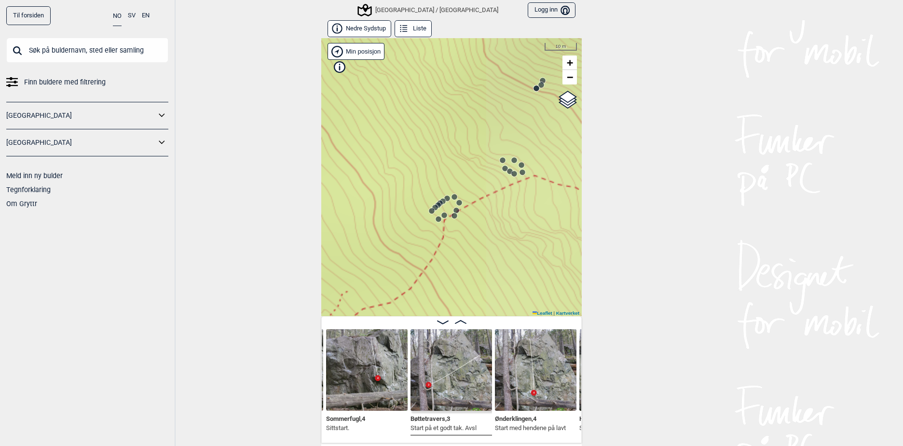
drag, startPoint x: 564, startPoint y: 168, endPoint x: 457, endPoint y: 229, distance: 123.1
click at [457, 229] on div "[GEOGRAPHIC_DATA]/[GEOGRAPHIC_DATA]" at bounding box center [451, 177] width 260 height 278
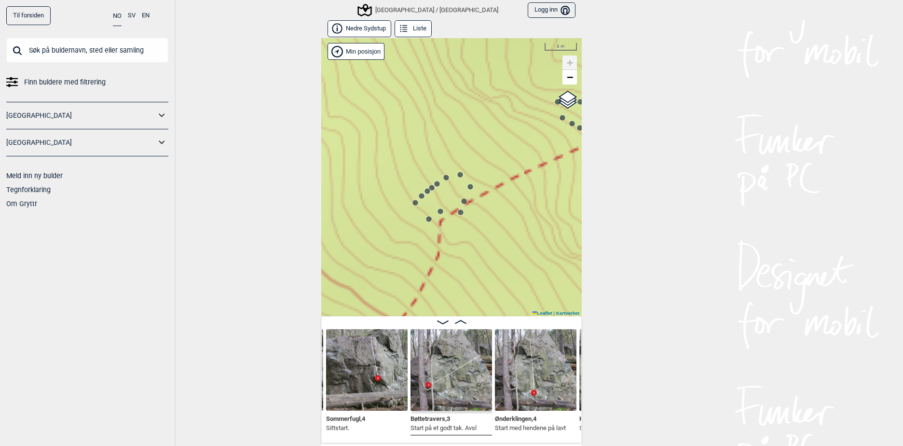
click at [438, 210] on circle at bounding box center [440, 211] width 6 height 6
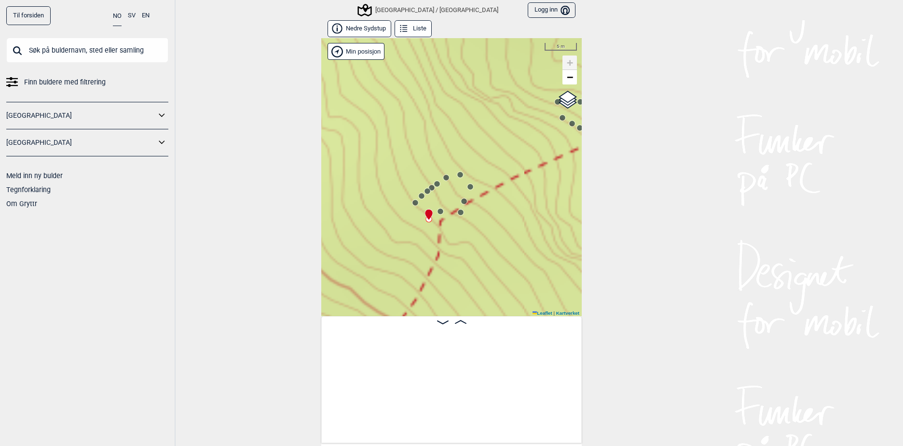
scroll to position [0, 2460]
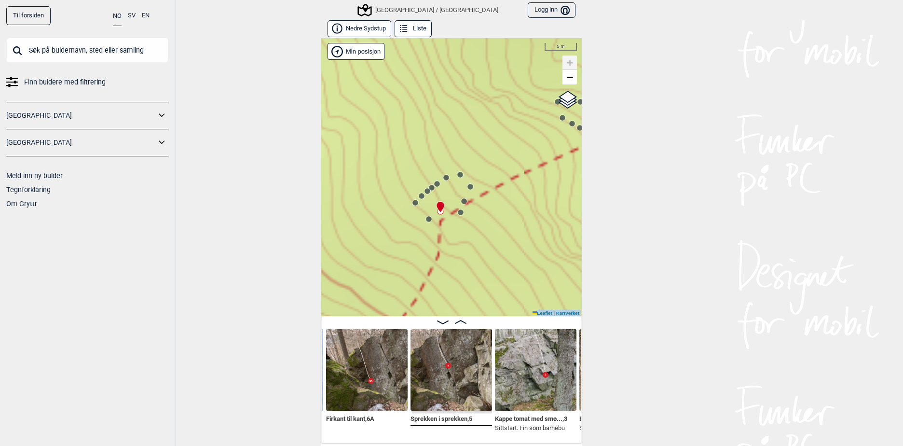
drag, startPoint x: 455, startPoint y: 323, endPoint x: 459, endPoint y: 301, distance: 21.5
click at [459, 301] on div "Nedre Sydstup Liste Bærum/Kolsås" at bounding box center [451, 231] width 260 height 422
drag, startPoint x: 459, startPoint y: 301, endPoint x: 458, endPoint y: 321, distance: 19.8
click at [456, 321] on icon at bounding box center [461, 322] width 12 height 4
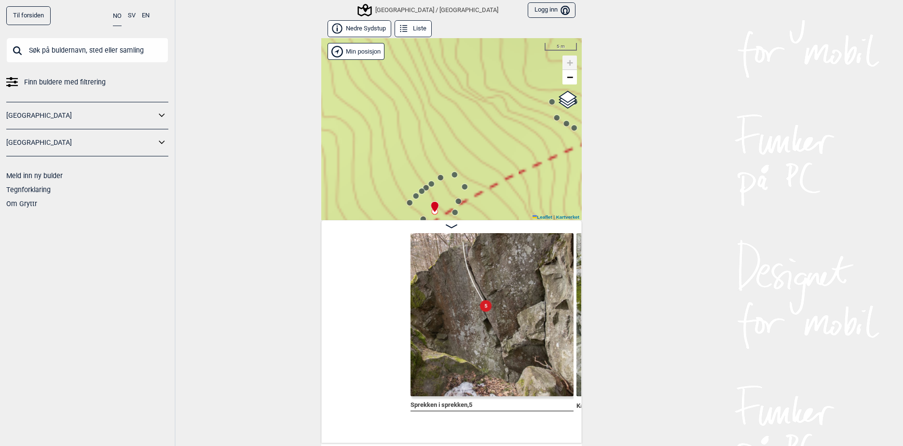
scroll to position [0, 2547]
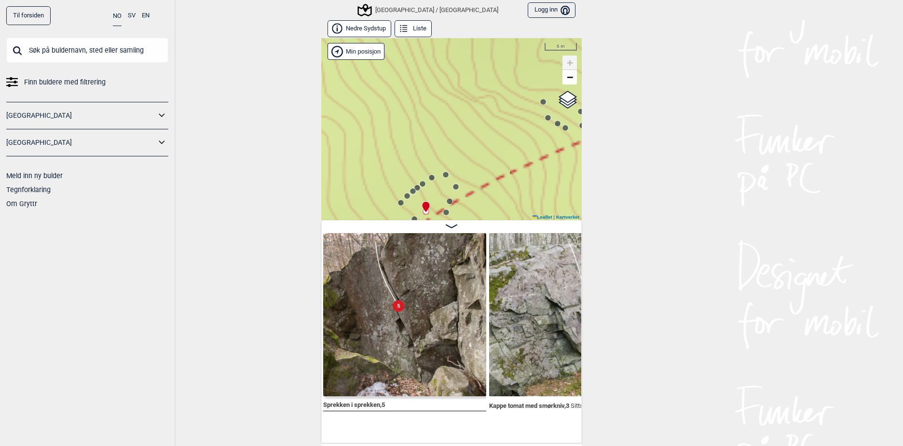
click at [634, 265] on div "Til forsiden NO SV EN Finn buldere med filtrering Norge Sverige Meld inn ny bul…" at bounding box center [451, 223] width 903 height 446
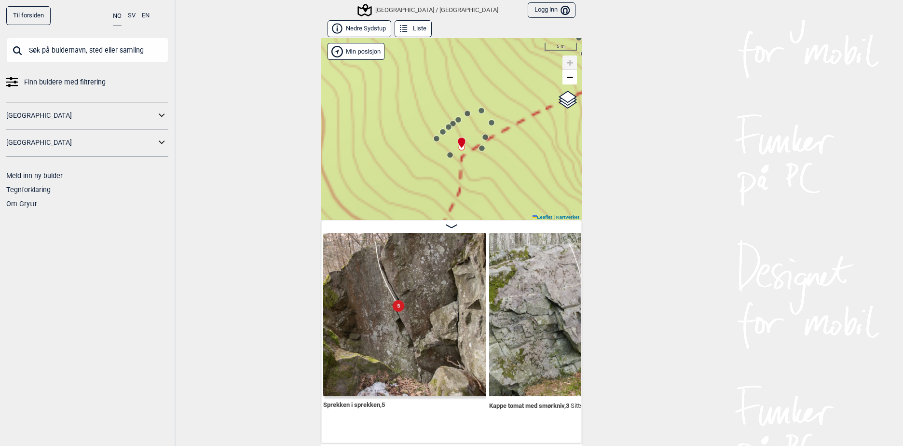
drag, startPoint x: 492, startPoint y: 148, endPoint x: 522, endPoint y: 104, distance: 53.0
click at [522, 104] on div "[GEOGRAPHIC_DATA]/[GEOGRAPHIC_DATA]" at bounding box center [451, 129] width 260 height 182
click at [448, 156] on circle at bounding box center [450, 155] width 6 height 6
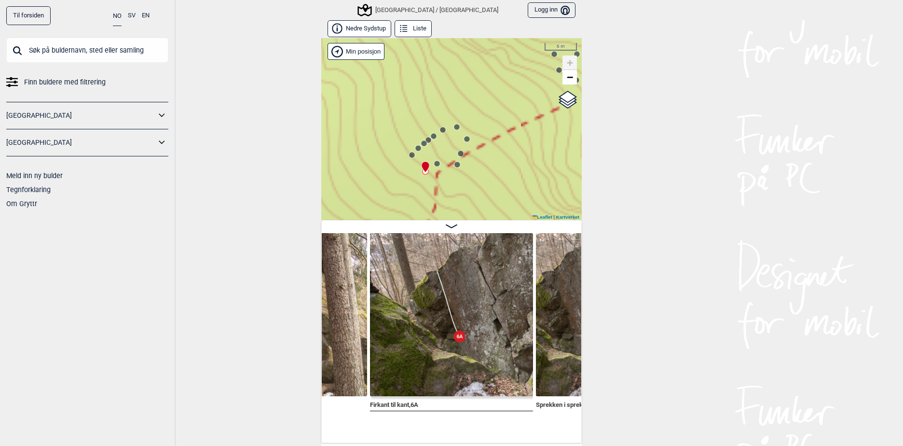
drag, startPoint x: 532, startPoint y: 148, endPoint x: 471, endPoint y: 190, distance: 74.2
click at [471, 190] on div "[GEOGRAPHIC_DATA]/[GEOGRAPHIC_DATA]" at bounding box center [451, 129] width 260 height 182
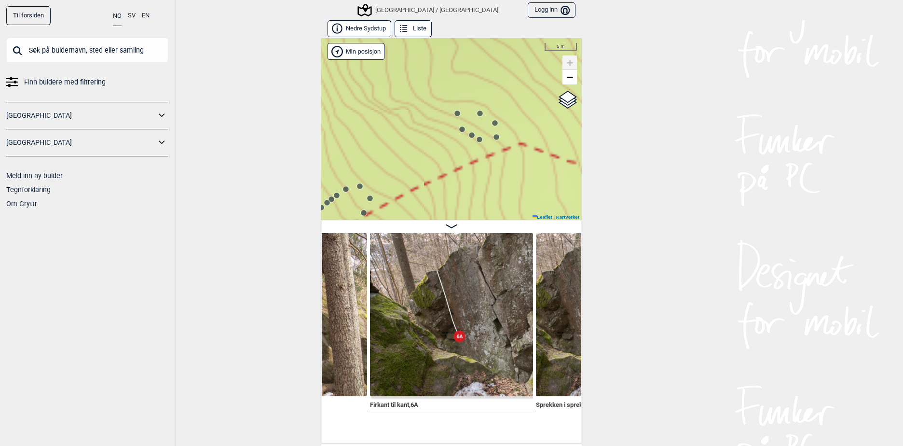
drag, startPoint x: 503, startPoint y: 130, endPoint x: 457, endPoint y: 160, distance: 55.0
click at [457, 160] on div "[GEOGRAPHIC_DATA]/[GEOGRAPHIC_DATA]" at bounding box center [451, 129] width 260 height 182
click at [478, 142] on icon at bounding box center [480, 140] width 8 height 8
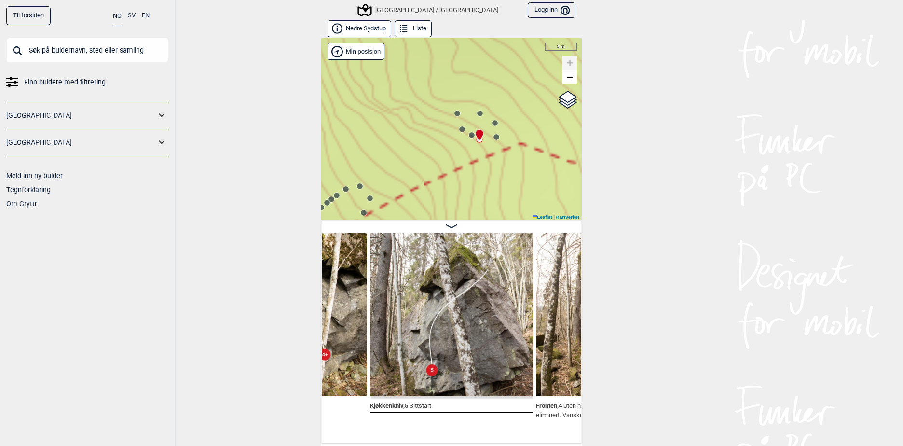
click at [469, 136] on circle at bounding box center [472, 135] width 6 height 6
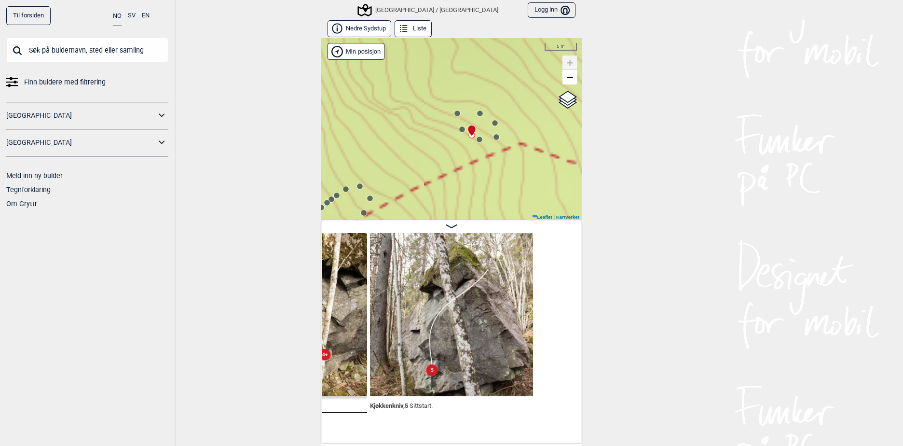
scroll to position [0, 3079]
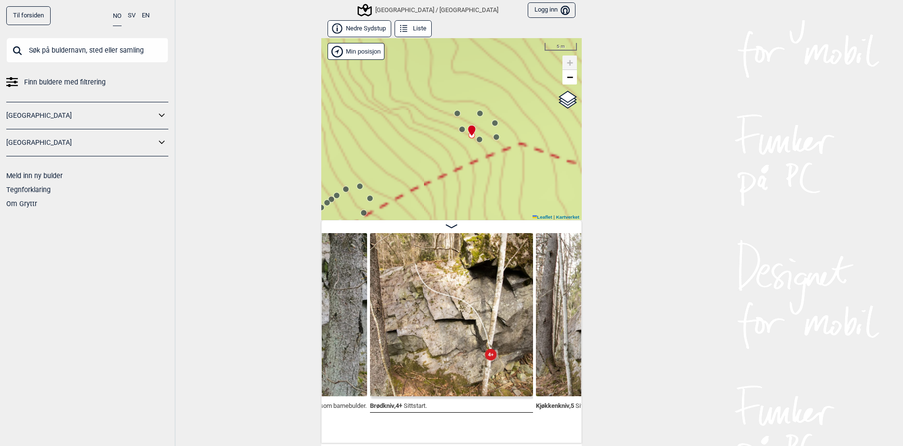
click at [460, 133] on div "[GEOGRAPHIC_DATA]/[GEOGRAPHIC_DATA]" at bounding box center [451, 129] width 260 height 182
click at [459, 132] on circle at bounding box center [462, 129] width 6 height 6
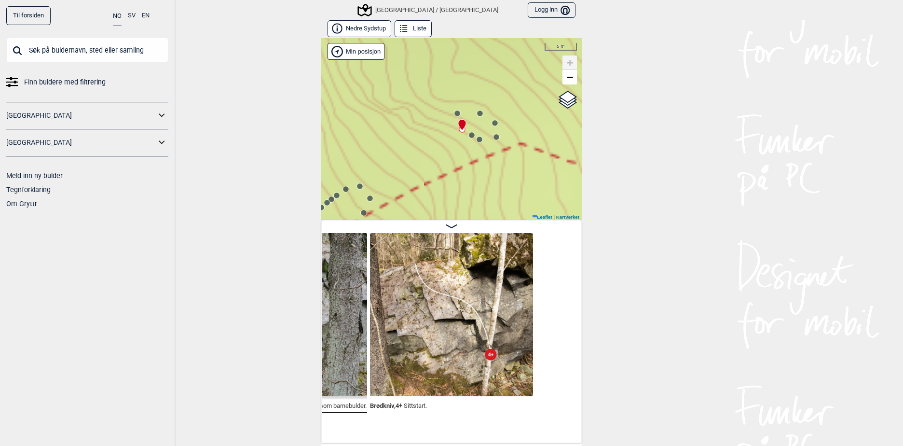
scroll to position [0, 2913]
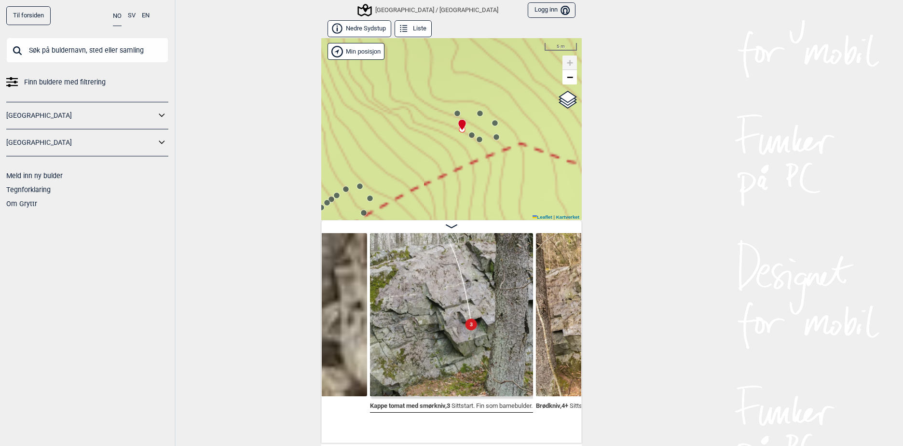
click at [459, 128] on icon at bounding box center [461, 125] width 7 height 11
click at [454, 115] on circle at bounding box center [457, 113] width 6 height 6
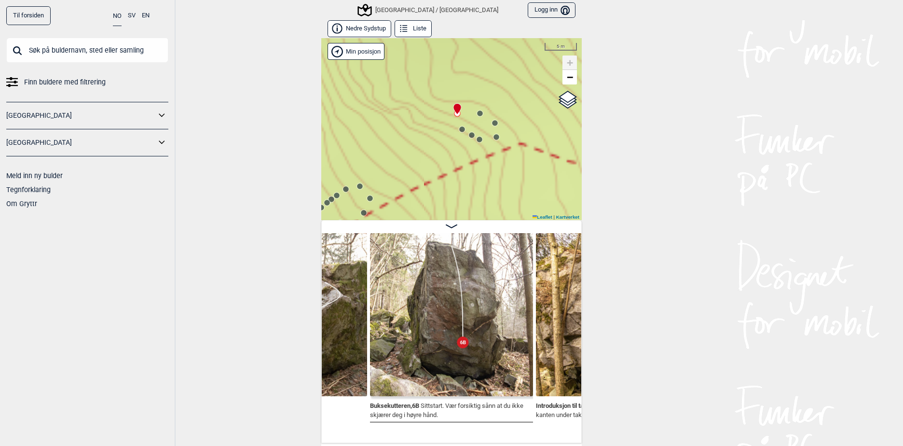
click at [477, 114] on circle at bounding box center [480, 113] width 6 height 6
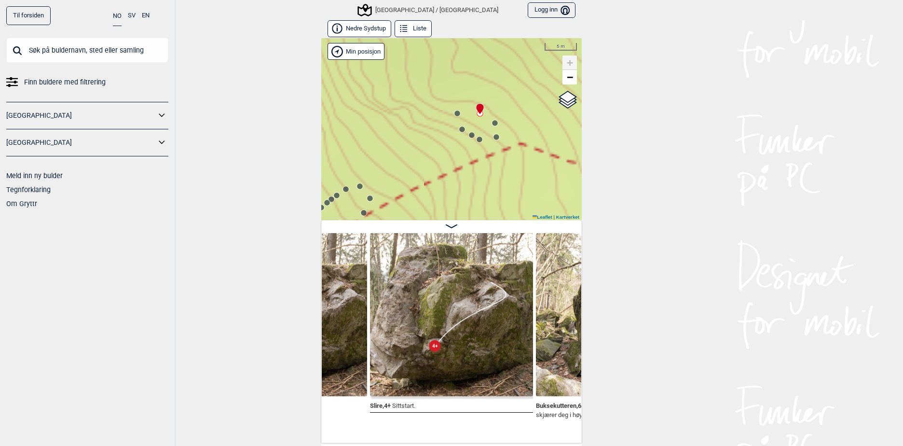
click at [492, 123] on circle at bounding box center [495, 123] width 6 height 6
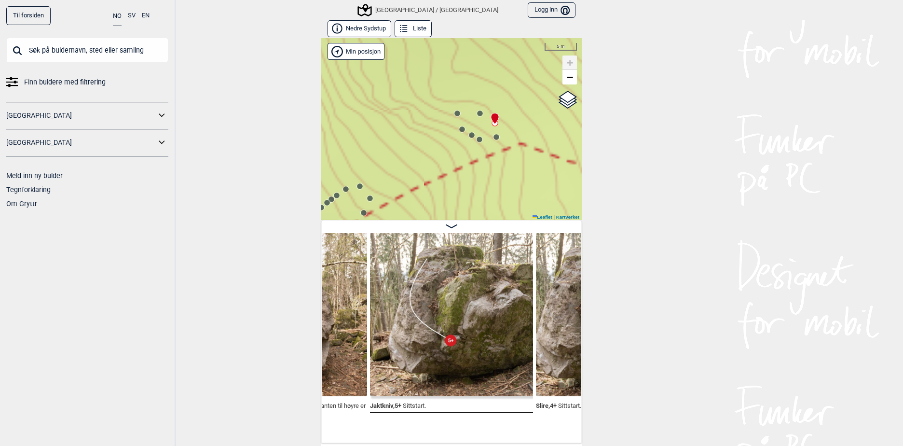
click at [493, 136] on circle at bounding box center [496, 137] width 6 height 6
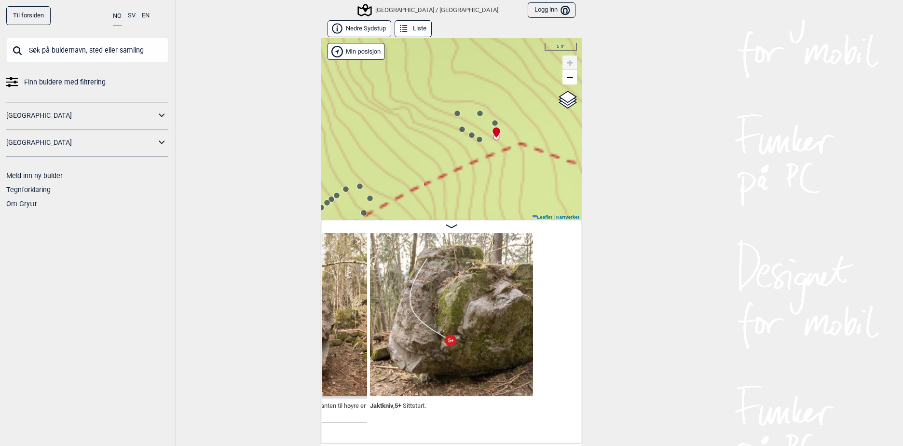
scroll to position [0, 3411]
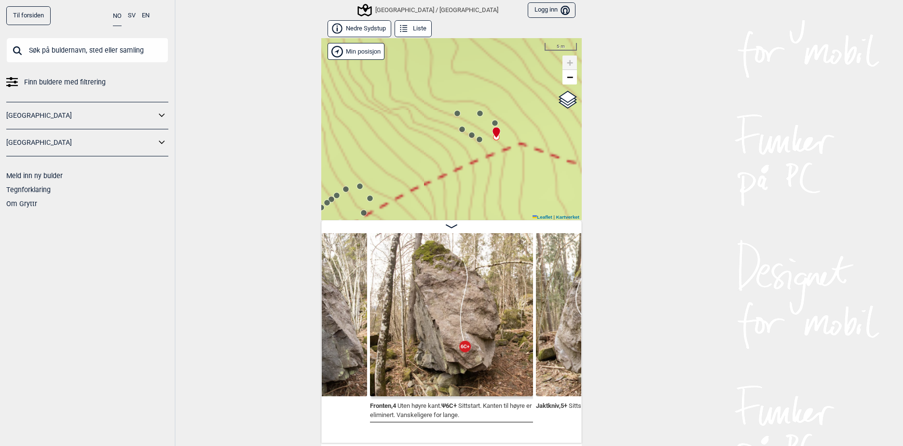
click at [476, 137] on circle at bounding box center [479, 139] width 6 height 6
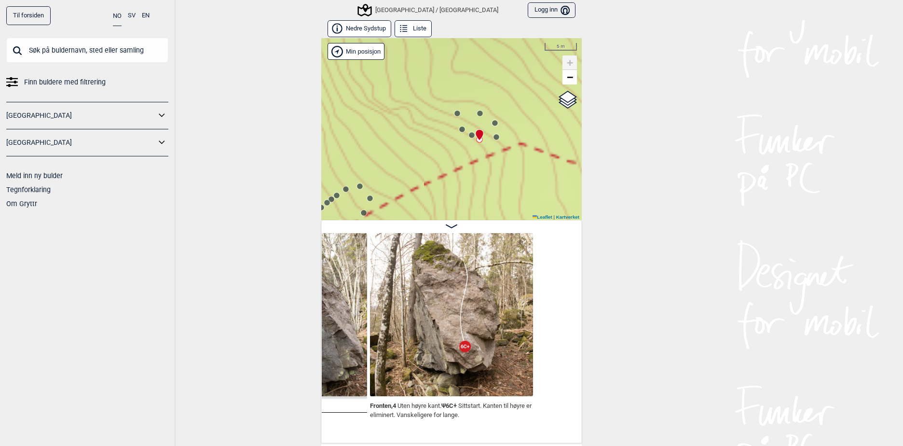
scroll to position [0, 3245]
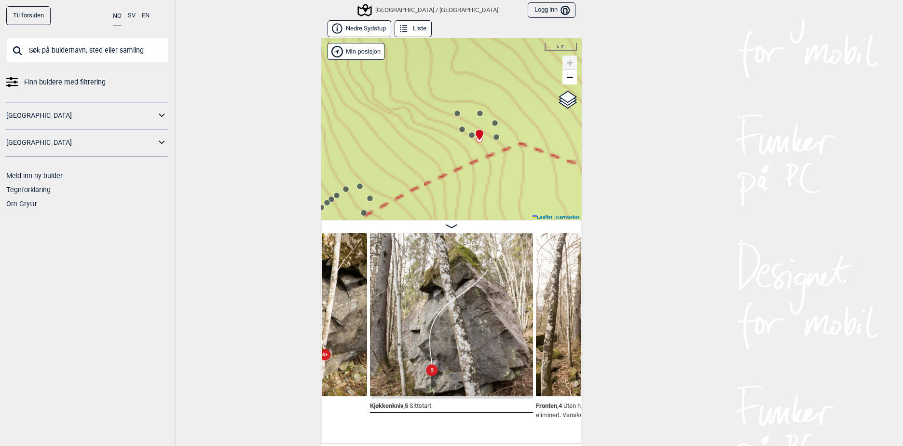
click at [493, 137] on circle at bounding box center [496, 137] width 6 height 6
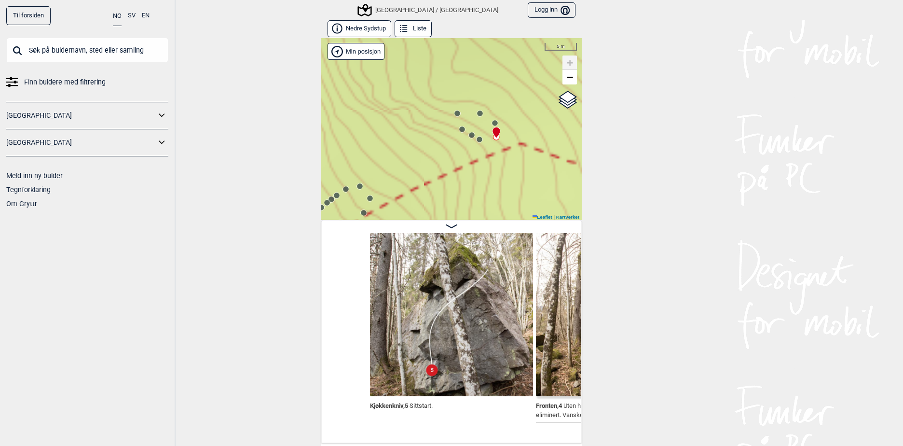
scroll to position [0, 3411]
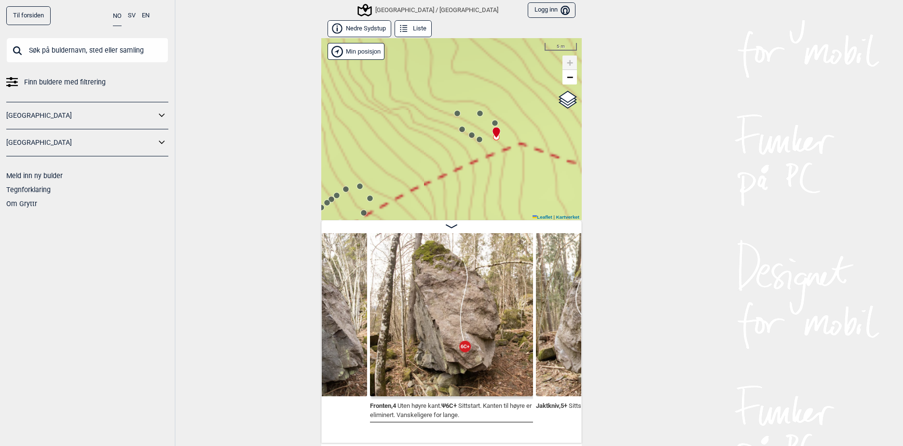
click at [477, 138] on circle at bounding box center [479, 139] width 6 height 6
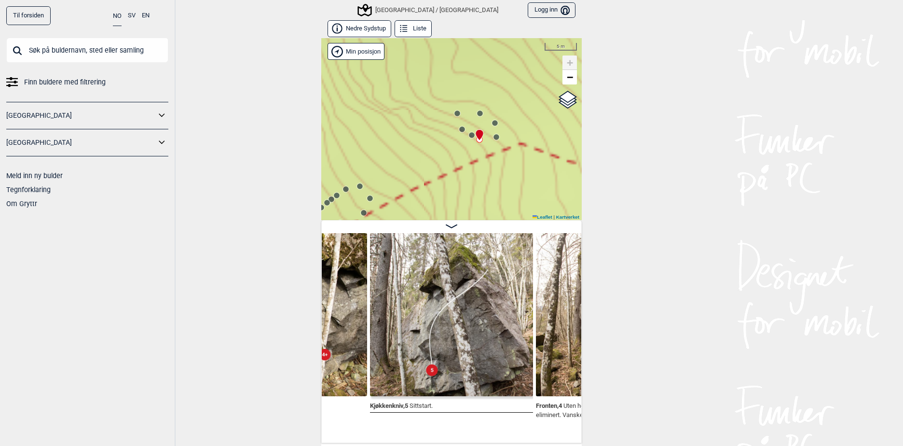
click at [493, 139] on circle at bounding box center [496, 137] width 6 height 6
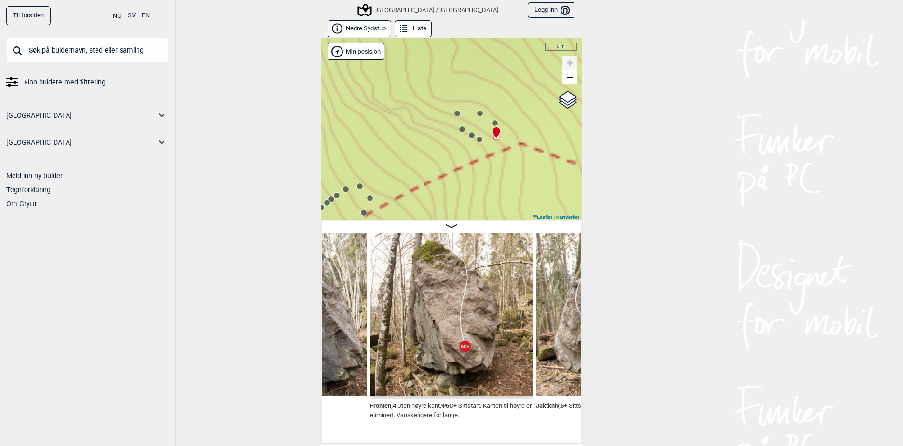
click at [476, 143] on icon at bounding box center [480, 140] width 8 height 8
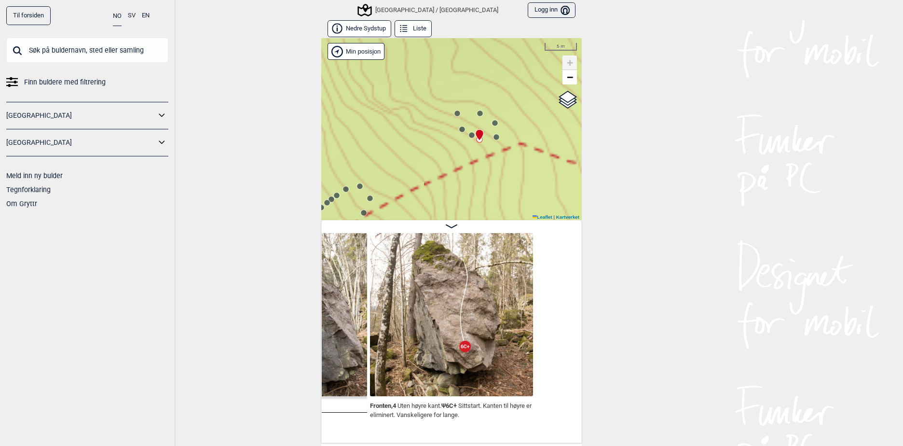
scroll to position [0, 3245]
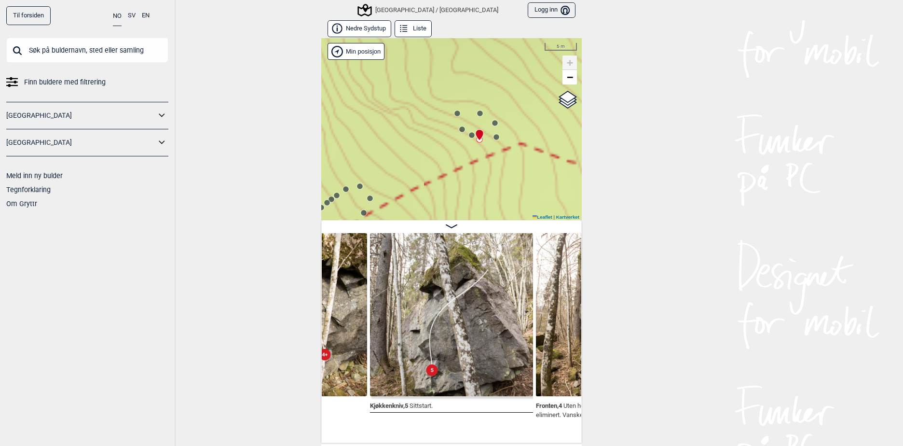
click at [469, 135] on circle at bounding box center [472, 135] width 6 height 6
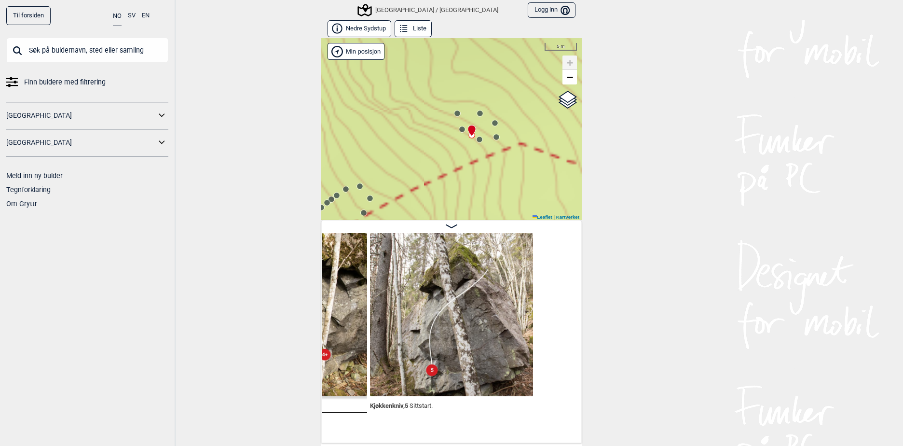
scroll to position [0, 3079]
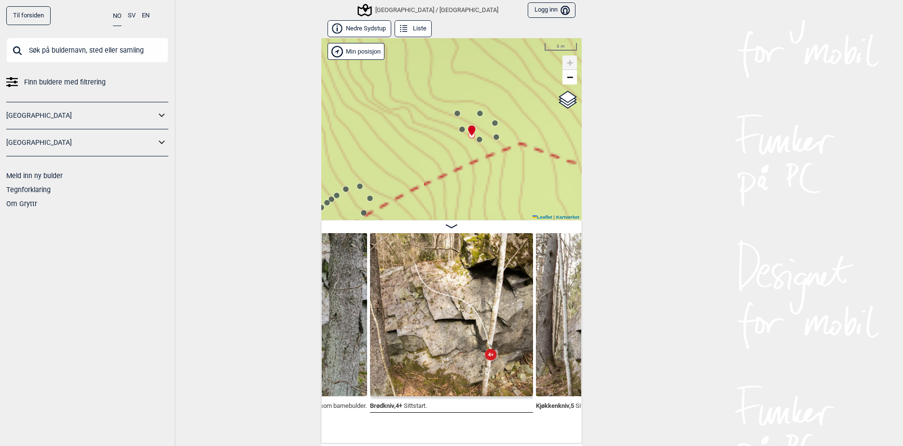
click at [493, 137] on circle at bounding box center [496, 137] width 6 height 6
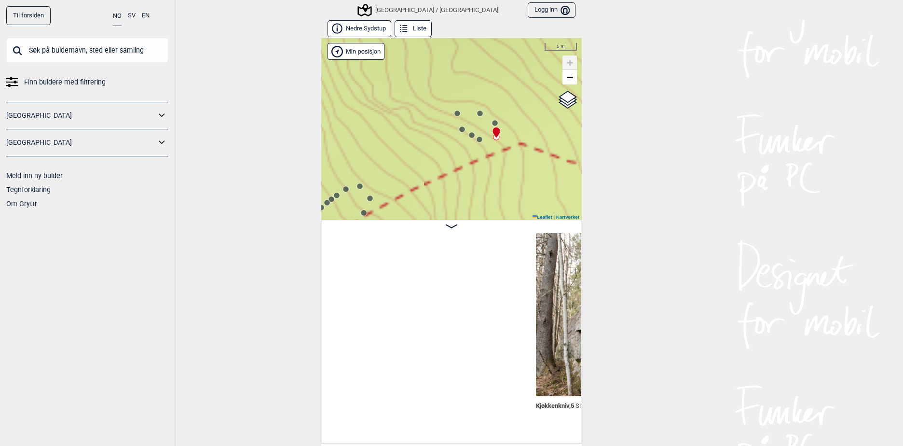
scroll to position [0, 3411]
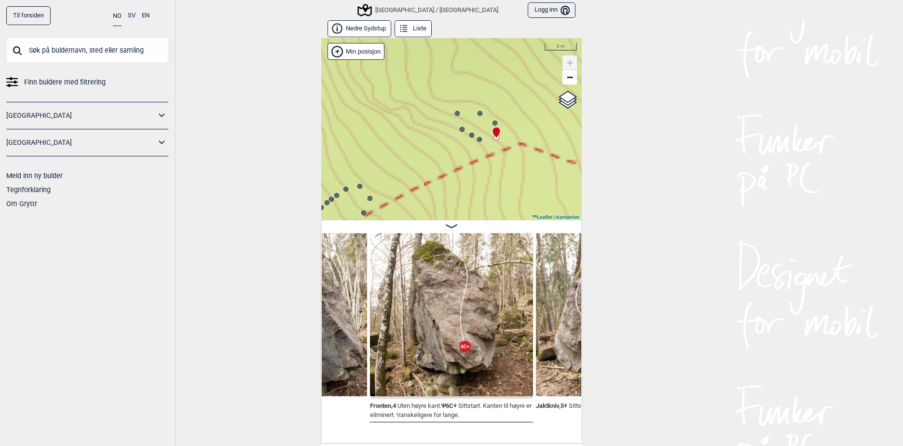
click at [476, 138] on circle at bounding box center [479, 139] width 6 height 6
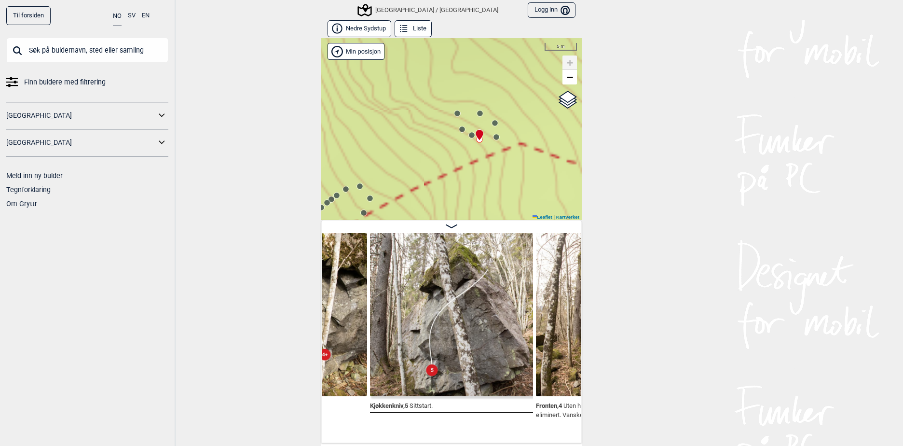
click at [495, 140] on icon at bounding box center [496, 137] width 8 height 8
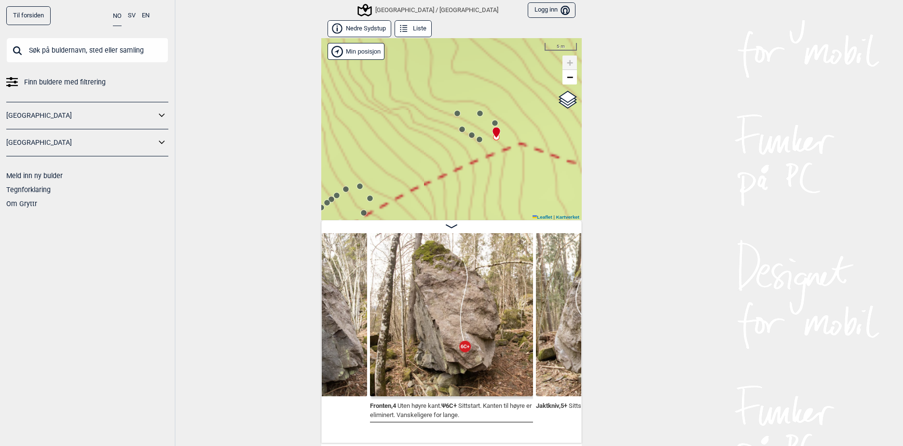
click at [479, 140] on circle at bounding box center [479, 139] width 6 height 6
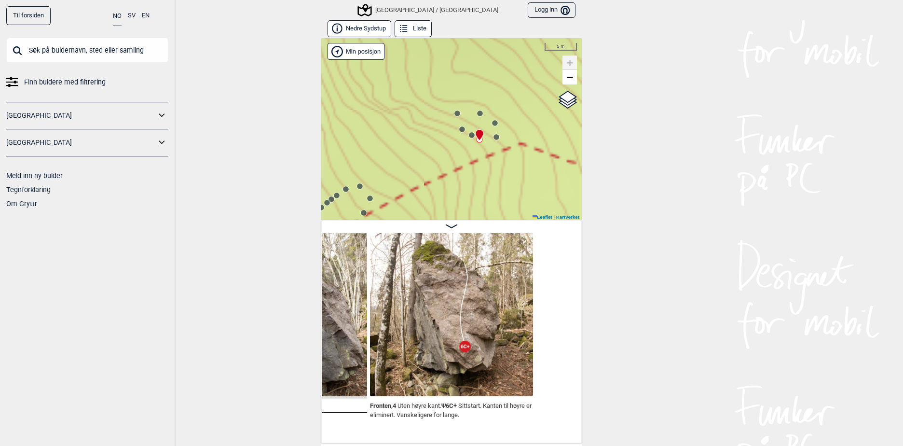
scroll to position [0, 3245]
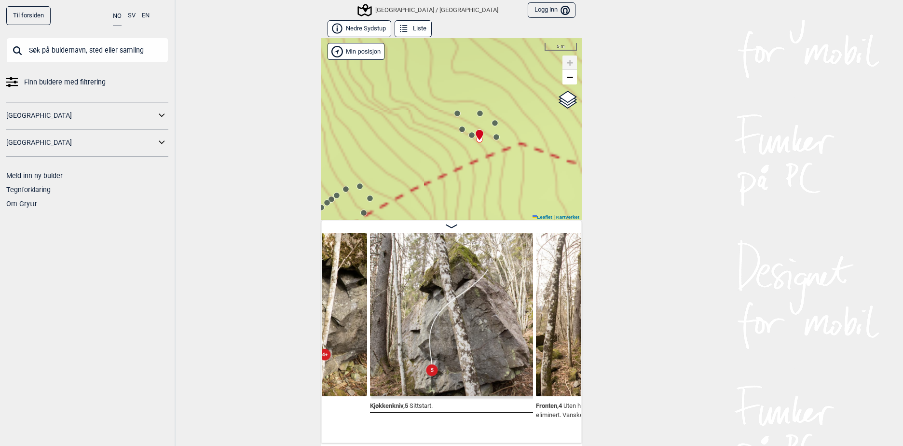
click at [471, 137] on icon at bounding box center [472, 135] width 8 height 8
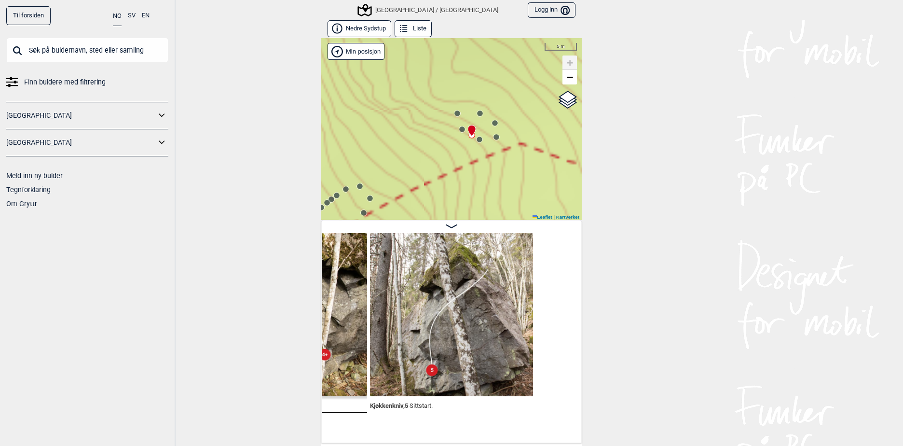
scroll to position [0, 3079]
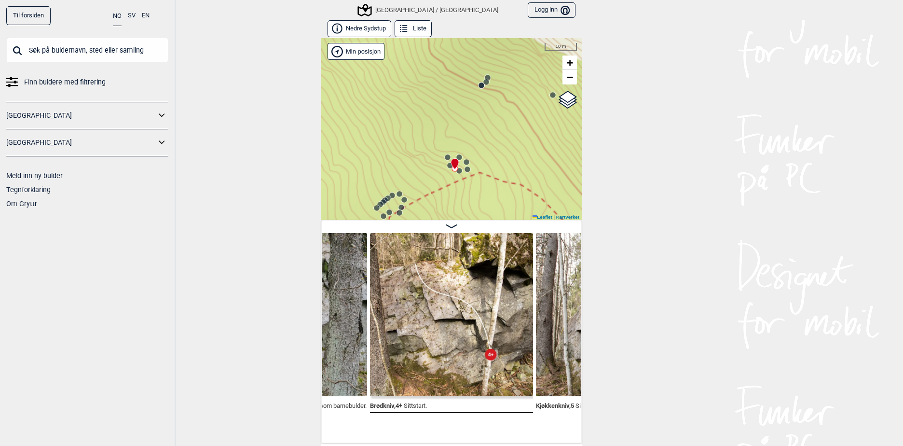
drag, startPoint x: 488, startPoint y: 155, endPoint x: 478, endPoint y: 168, distance: 16.5
click at [478, 173] on div "[GEOGRAPHIC_DATA]/[GEOGRAPHIC_DATA]" at bounding box center [451, 129] width 260 height 182
click at [476, 95] on circle at bounding box center [478, 92] width 6 height 6
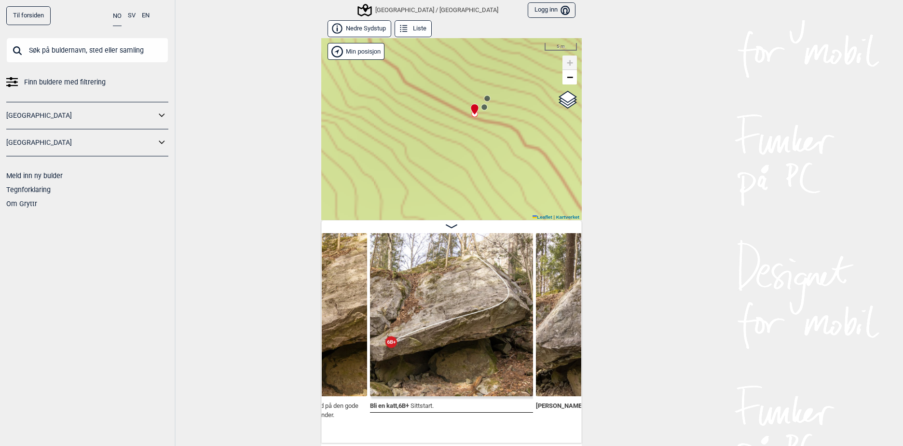
click at [481, 111] on div "[GEOGRAPHIC_DATA]/[GEOGRAPHIC_DATA]" at bounding box center [451, 129] width 260 height 182
click at [481, 108] on circle at bounding box center [484, 107] width 6 height 6
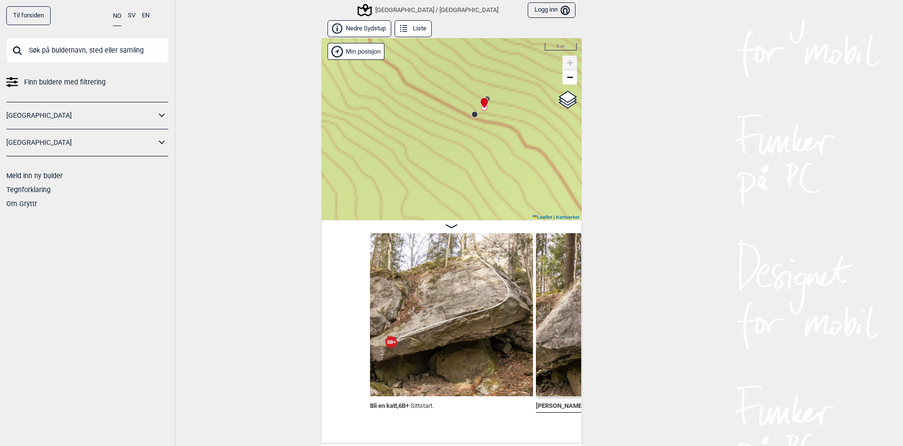
scroll to position [0, 4406]
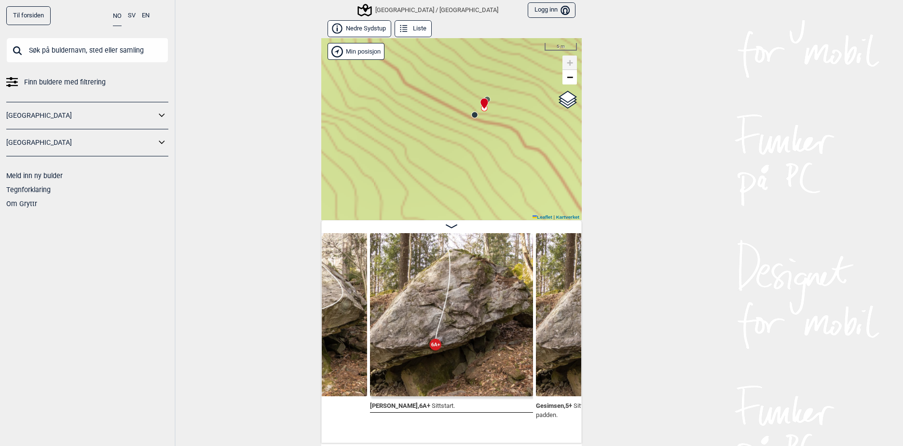
click at [484, 103] on icon at bounding box center [483, 103] width 7 height 11
click at [484, 97] on circle at bounding box center [487, 99] width 6 height 6
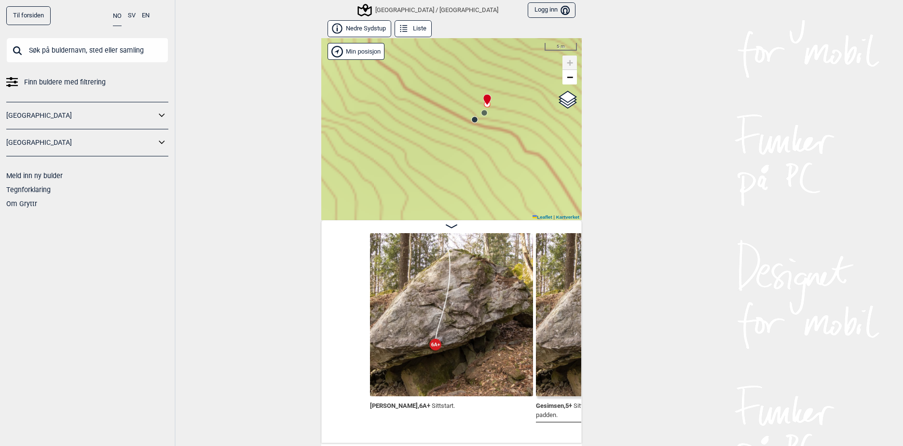
scroll to position [0, 4572]
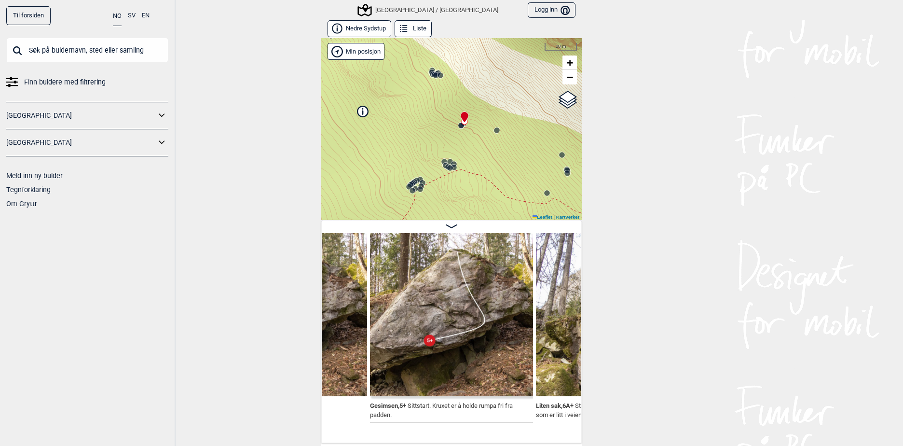
click at [494, 129] on circle at bounding box center [497, 130] width 6 height 6
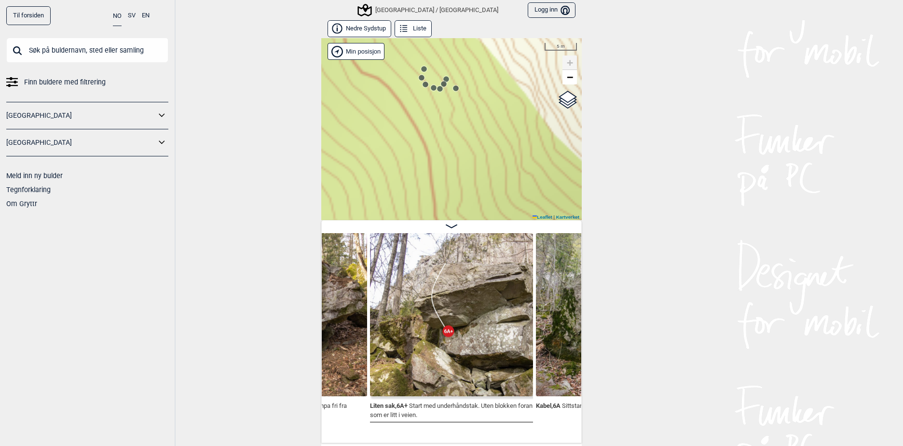
click at [421, 69] on circle at bounding box center [424, 69] width 6 height 6
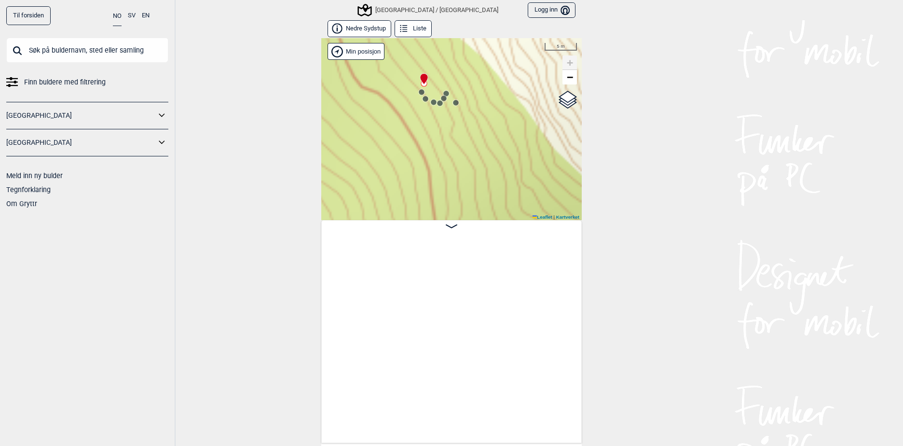
scroll to position [0, 5565]
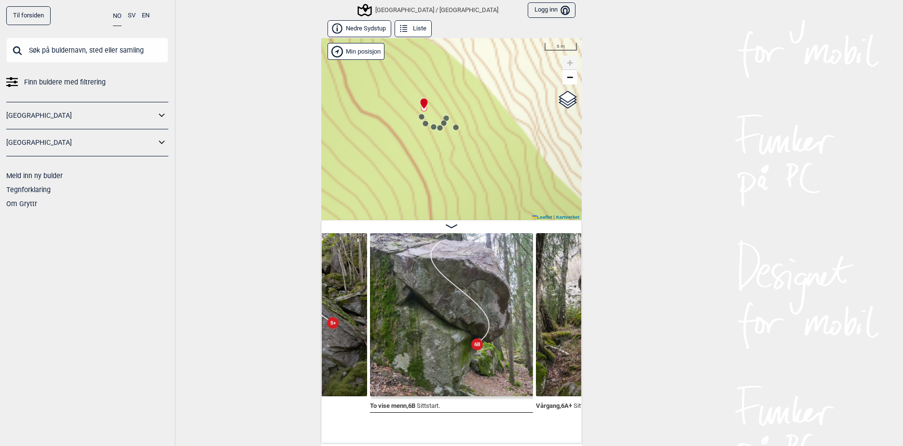
click at [420, 113] on icon at bounding box center [422, 117] width 8 height 8
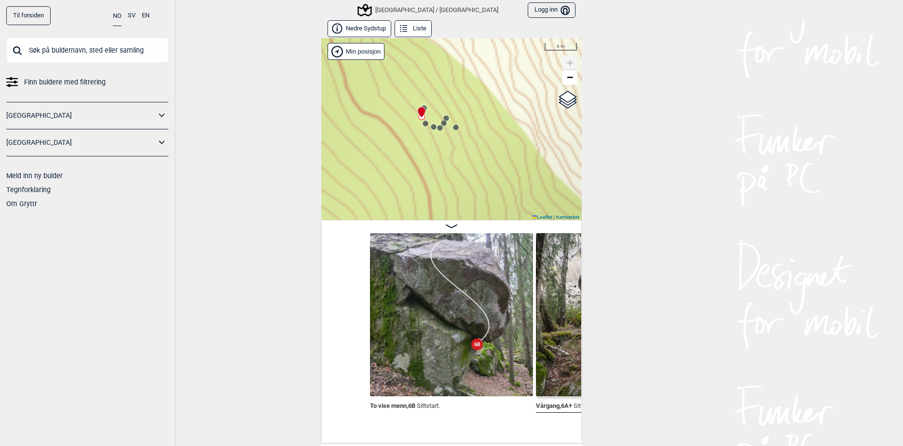
scroll to position [0, 5731]
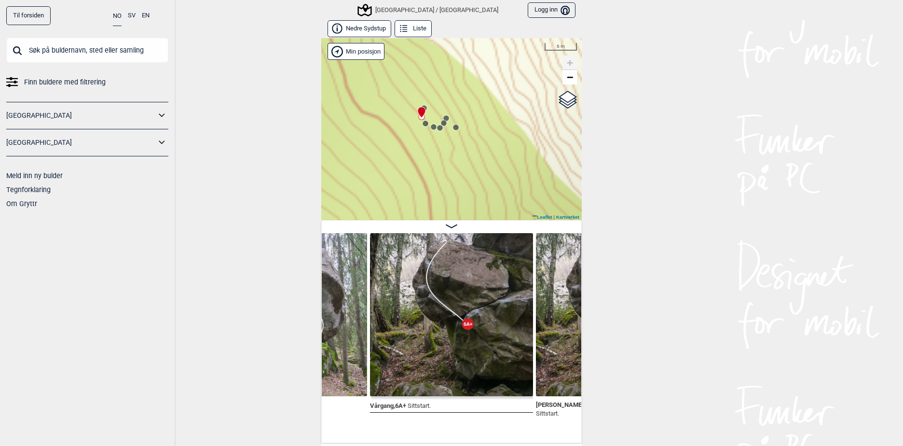
click at [422, 122] on circle at bounding box center [425, 124] width 6 height 6
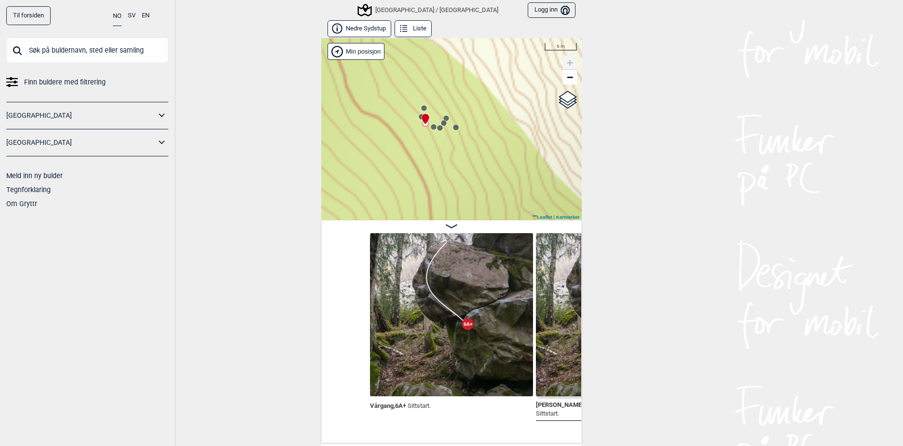
scroll to position [0, 5897]
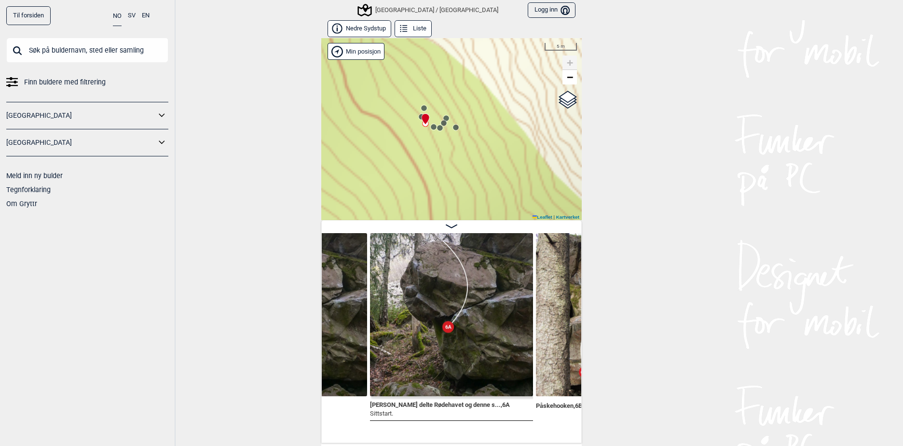
click at [430, 124] on icon at bounding box center [434, 127] width 8 height 8
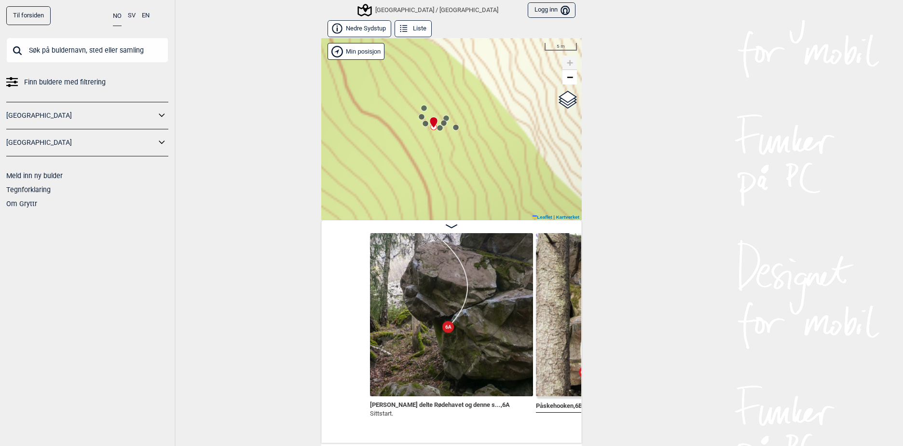
scroll to position [0, 6063]
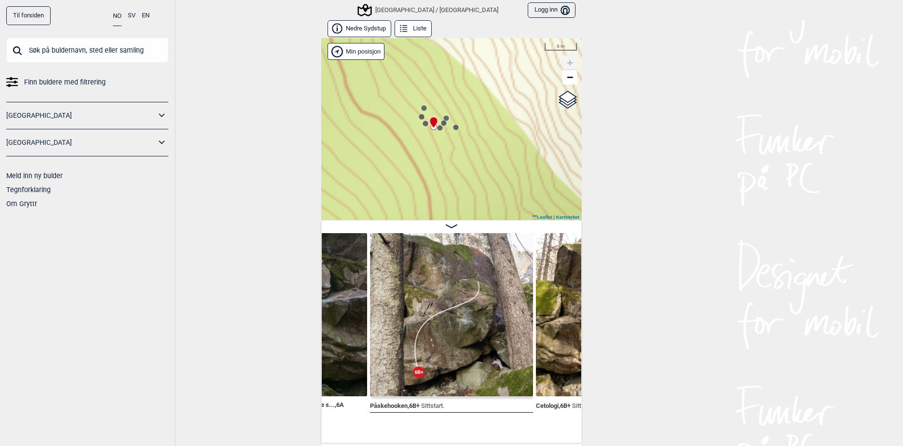
click at [437, 127] on circle at bounding box center [440, 128] width 6 height 6
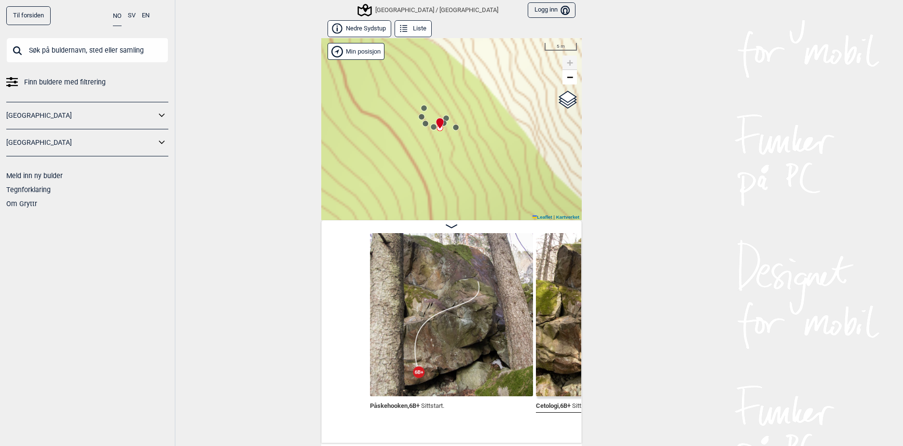
scroll to position [0, 6228]
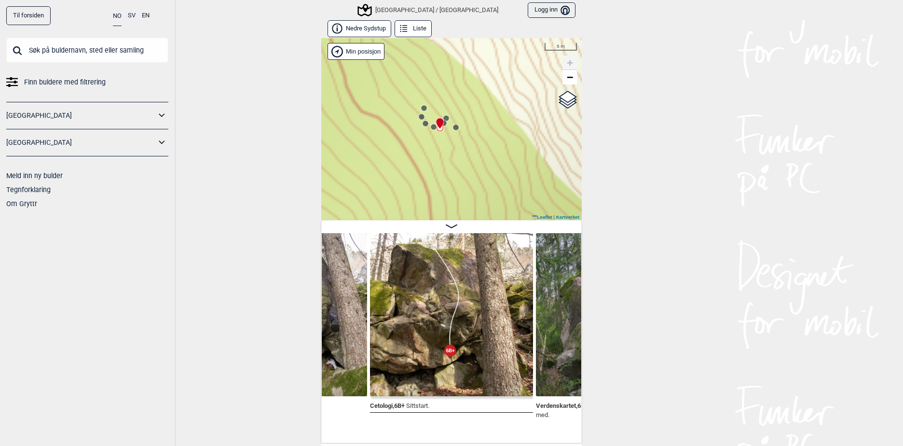
click at [439, 125] on icon at bounding box center [440, 123] width 8 height 11
click at [443, 118] on circle at bounding box center [446, 118] width 6 height 6
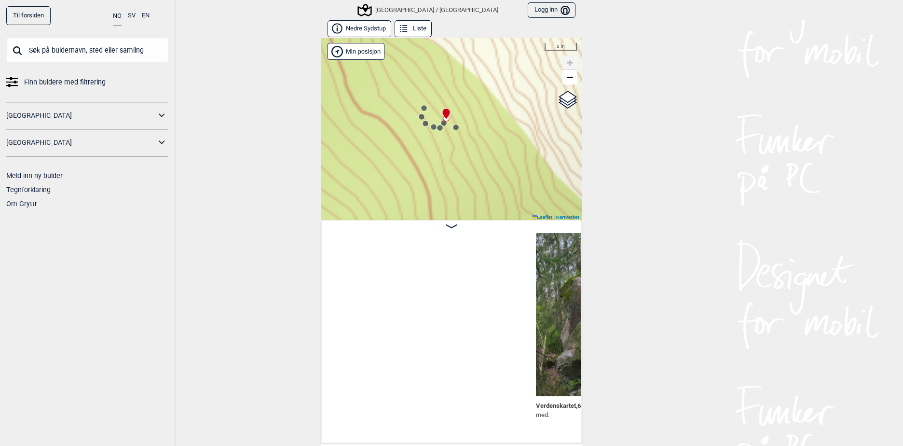
scroll to position [0, 6560]
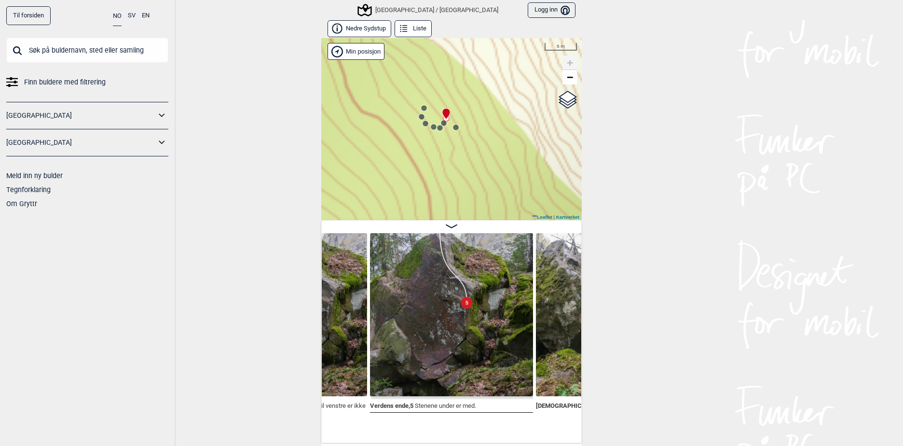
click at [443, 116] on icon at bounding box center [445, 114] width 7 height 11
click at [456, 126] on div "[GEOGRAPHIC_DATA]/[GEOGRAPHIC_DATA]" at bounding box center [451, 129] width 260 height 182
click at [455, 127] on circle at bounding box center [455, 127] width 6 height 6
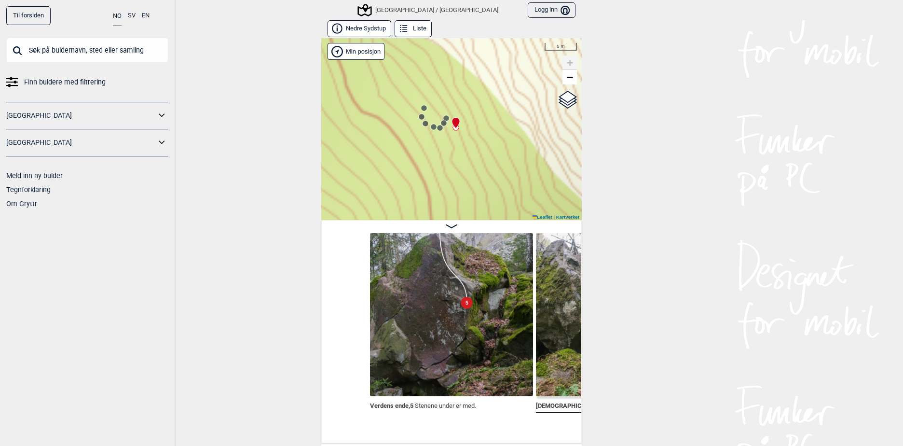
scroll to position [0, 6726]
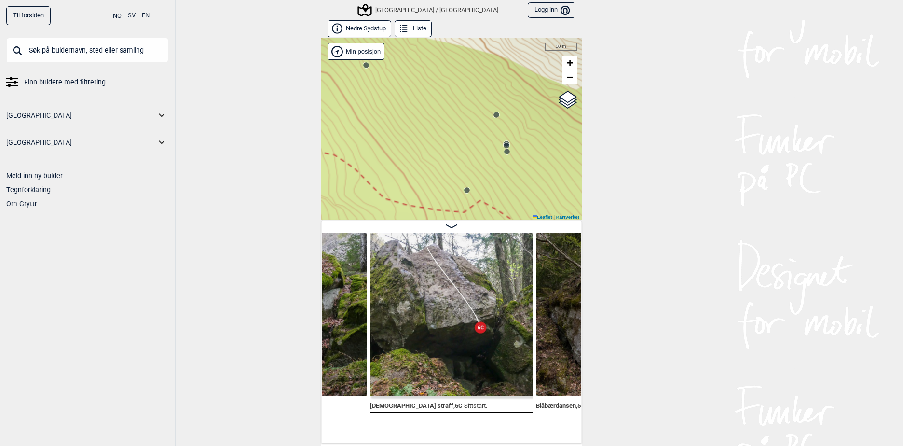
click at [507, 151] on icon at bounding box center [507, 152] width 8 height 8
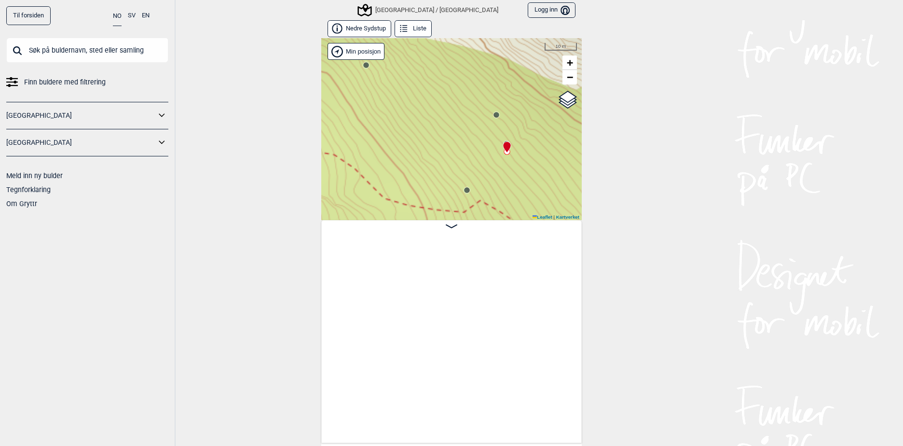
scroll to position [0, 5317]
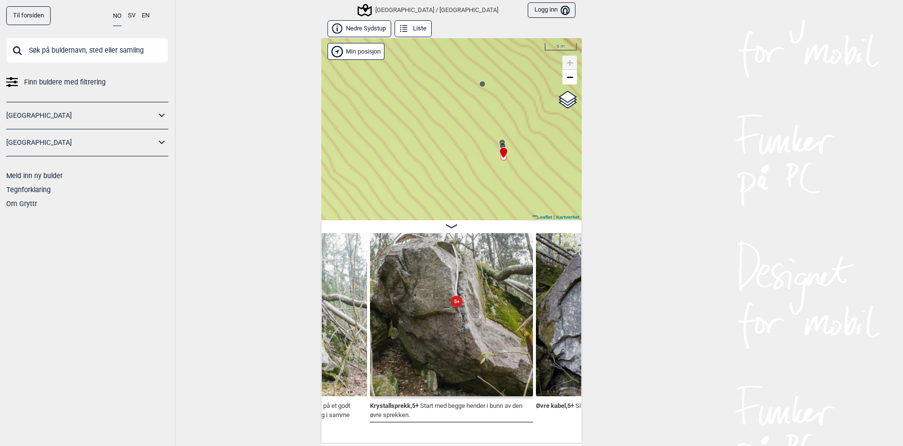
click at [498, 145] on div at bounding box center [502, 149] width 8 height 8
drag, startPoint x: 512, startPoint y: 146, endPoint x: 501, endPoint y: 145, distance: 10.6
click at [501, 145] on div "[GEOGRAPHIC_DATA]/[GEOGRAPHIC_DATA]" at bounding box center [451, 129] width 260 height 182
click at [477, 141] on icon at bounding box center [481, 145] width 8 height 8
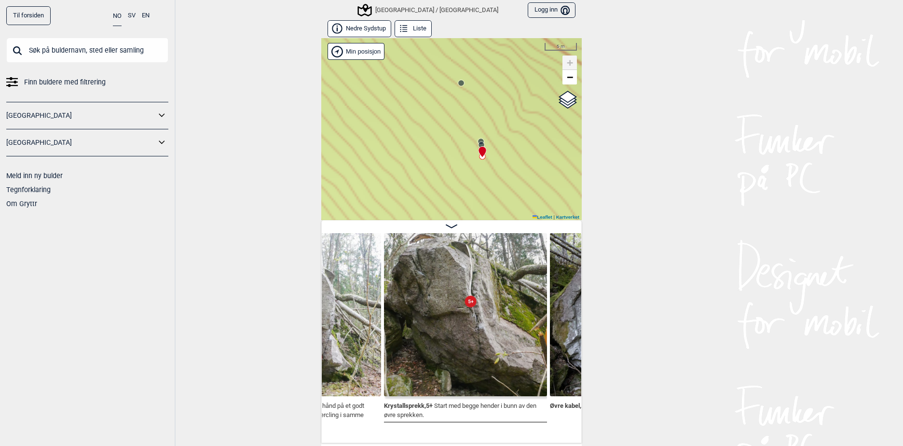
scroll to position [0, 5390]
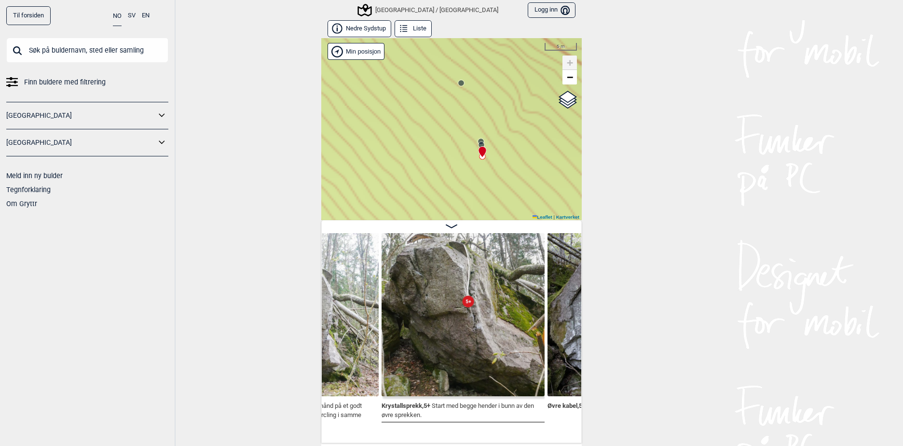
click at [476, 136] on div "[GEOGRAPHIC_DATA]/[GEOGRAPHIC_DATA]" at bounding box center [451, 129] width 260 height 182
click at [476, 137] on div "[GEOGRAPHIC_DATA]/[GEOGRAPHIC_DATA]" at bounding box center [451, 129] width 260 height 182
click at [447, 136] on circle at bounding box center [448, 136] width 6 height 6
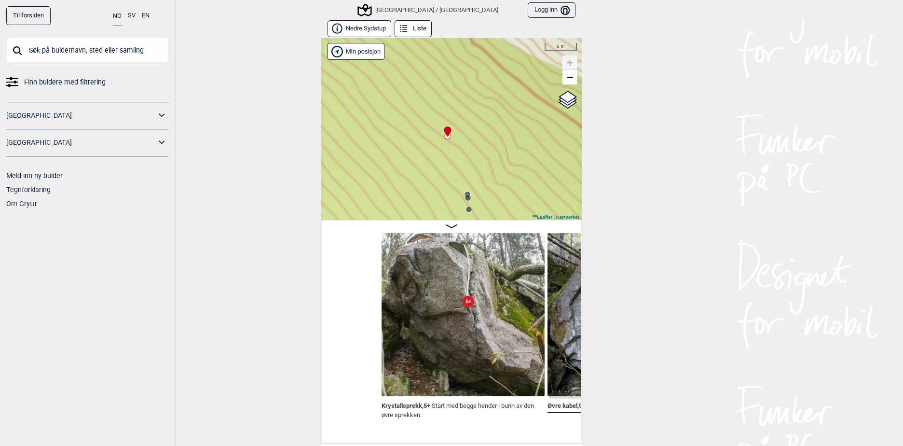
scroll to position [0, 5568]
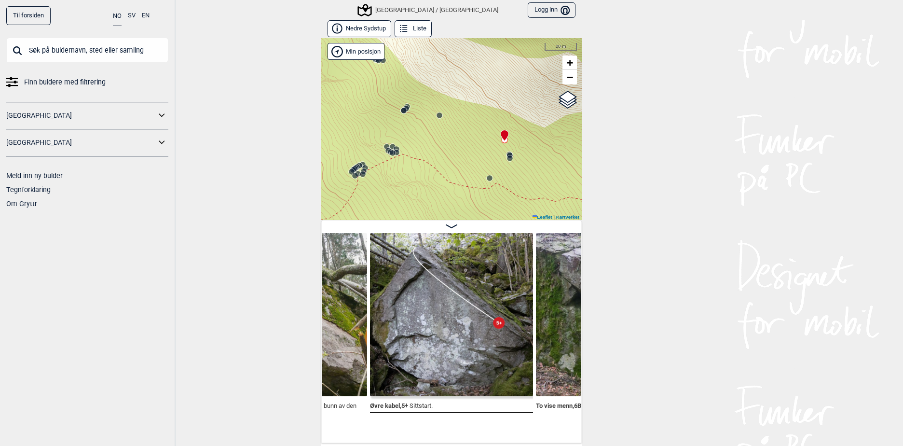
click at [436, 115] on circle at bounding box center [439, 115] width 6 height 6
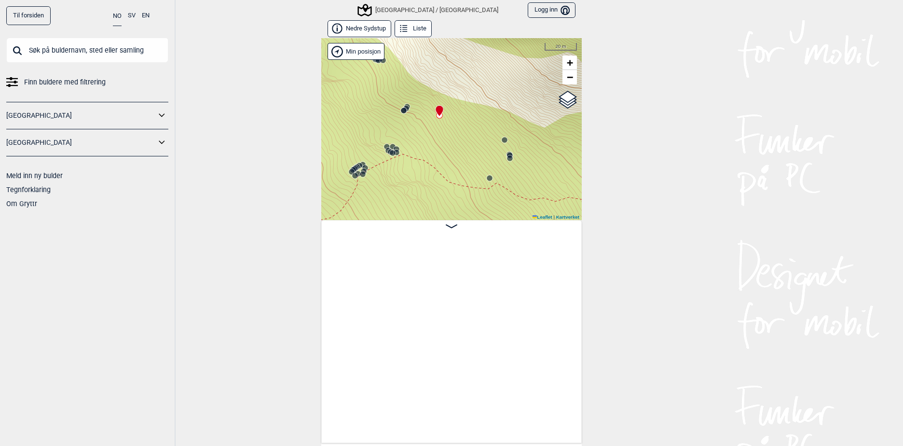
scroll to position [0, 4738]
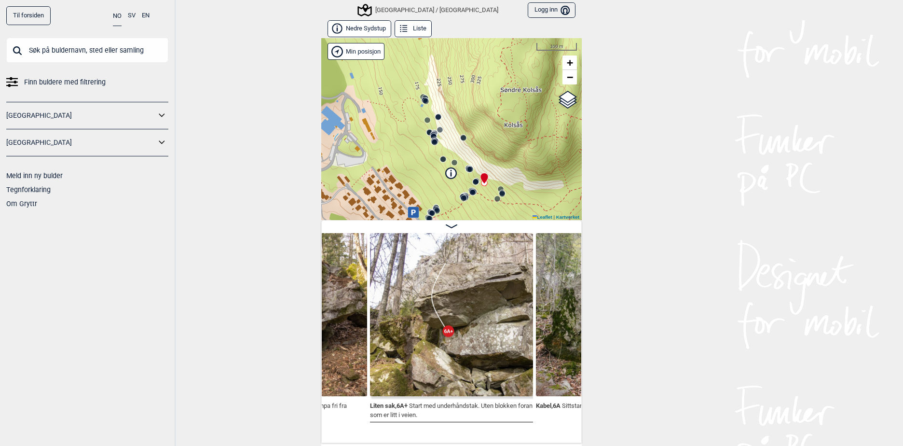
drag, startPoint x: 500, startPoint y: 101, endPoint x: 485, endPoint y: 152, distance: 53.6
click at [485, 152] on div "[GEOGRAPHIC_DATA]/[GEOGRAPHIC_DATA]" at bounding box center [451, 129] width 260 height 182
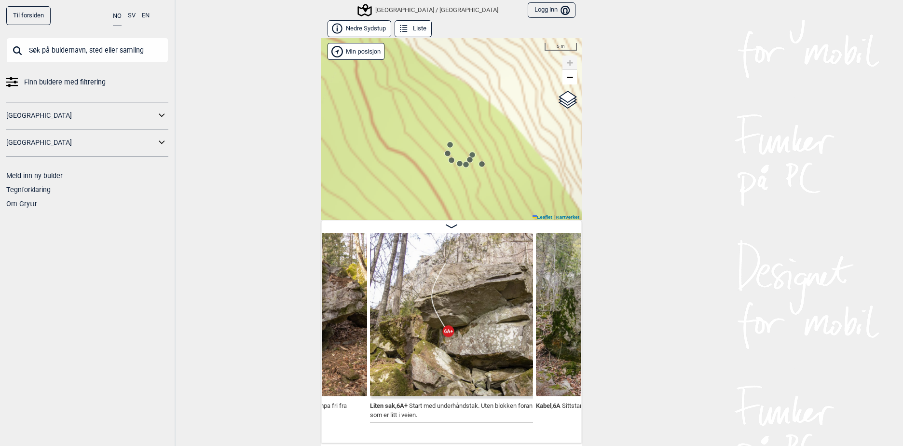
click at [462, 161] on icon at bounding box center [466, 165] width 8 height 8
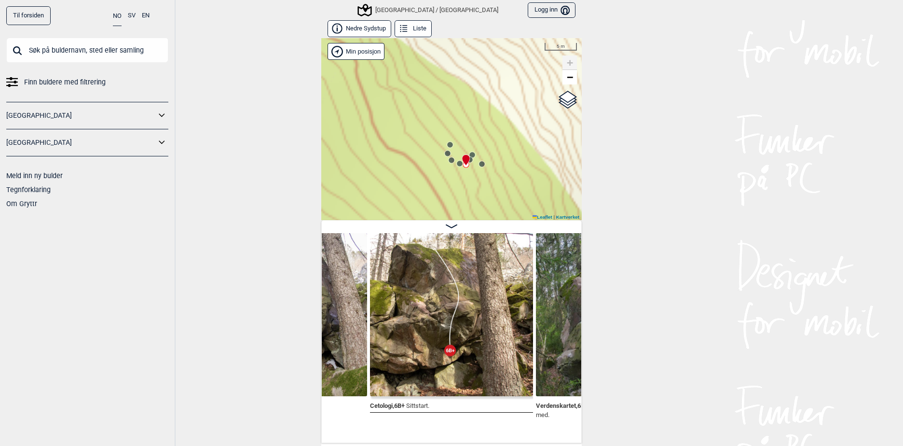
click at [457, 162] on circle at bounding box center [460, 164] width 6 height 6
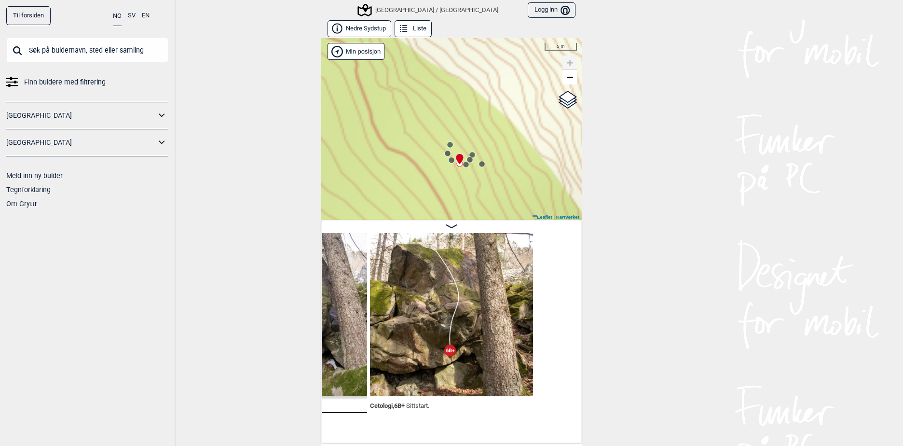
scroll to position [0, 6231]
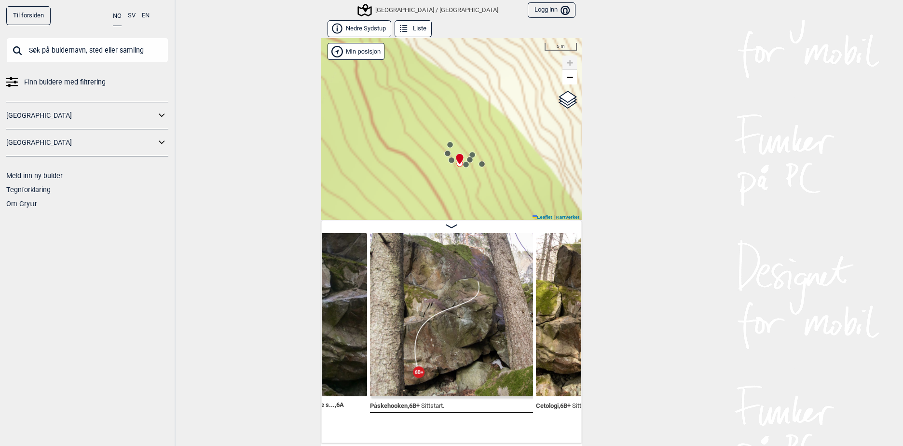
click at [449, 161] on circle at bounding box center [452, 160] width 6 height 6
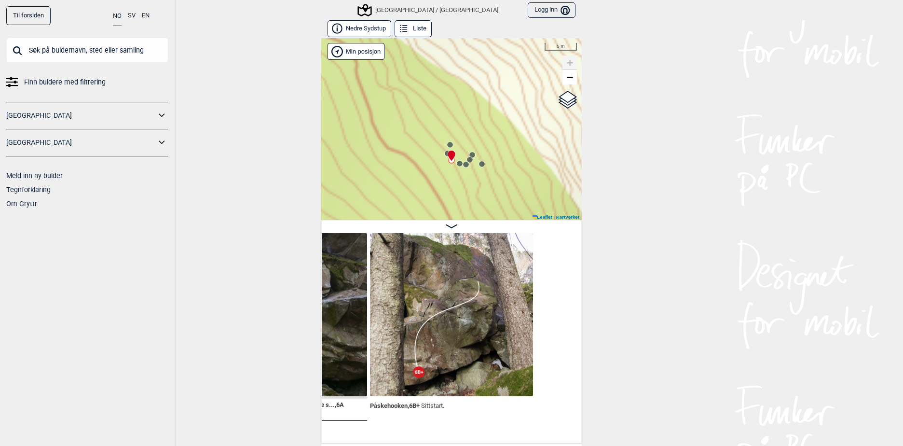
scroll to position [0, 6065]
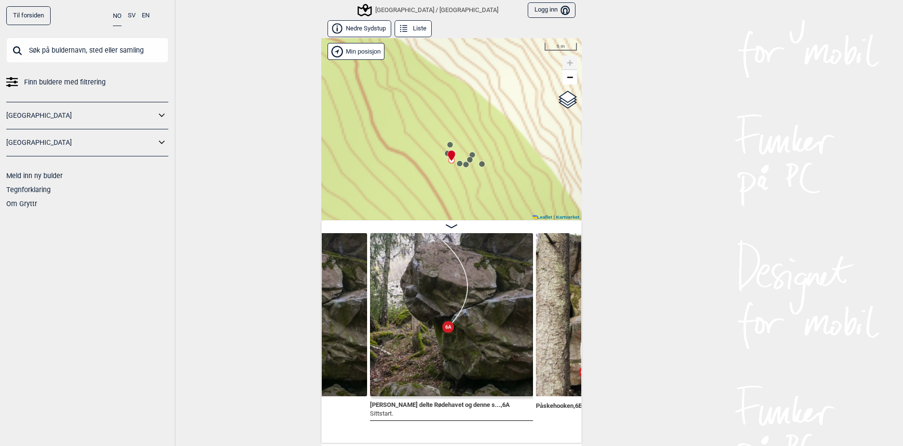
click at [444, 156] on icon at bounding box center [448, 154] width 8 height 8
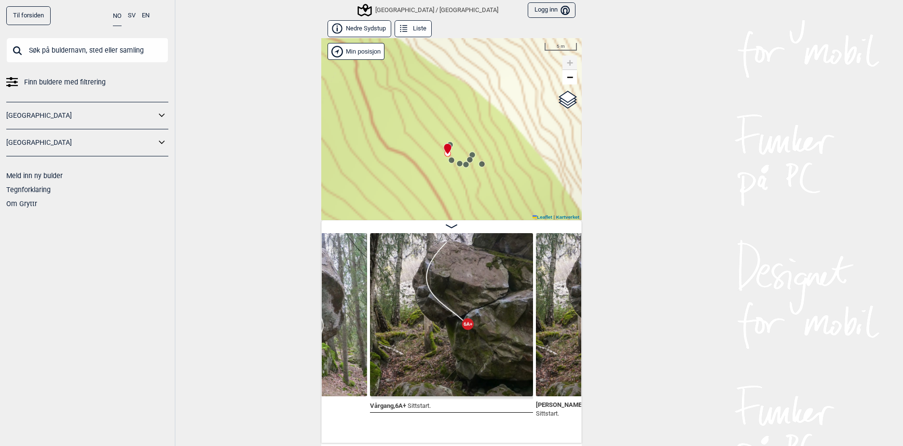
click at [446, 146] on icon at bounding box center [447, 149] width 7 height 11
click at [451, 142] on div "[GEOGRAPHIC_DATA]/[GEOGRAPHIC_DATA]" at bounding box center [451, 129] width 260 height 182
click at [448, 143] on icon at bounding box center [448, 149] width 8 height 12
click at [471, 155] on circle at bounding box center [472, 155] width 6 height 6
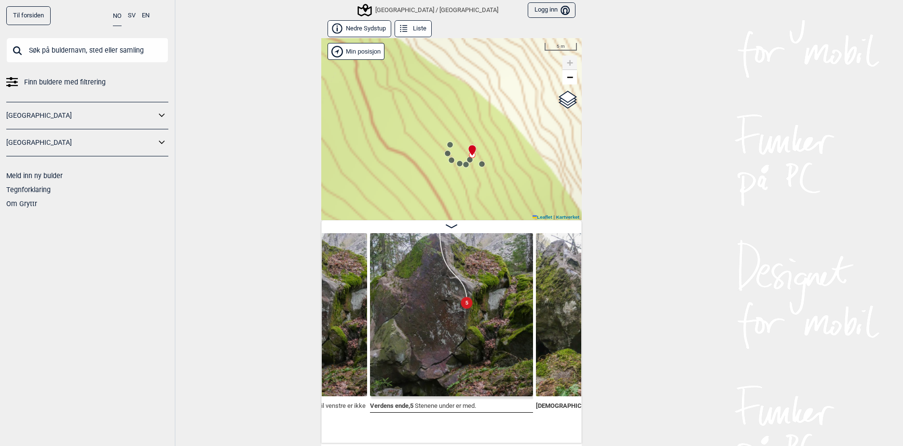
click at [479, 162] on circle at bounding box center [482, 164] width 6 height 6
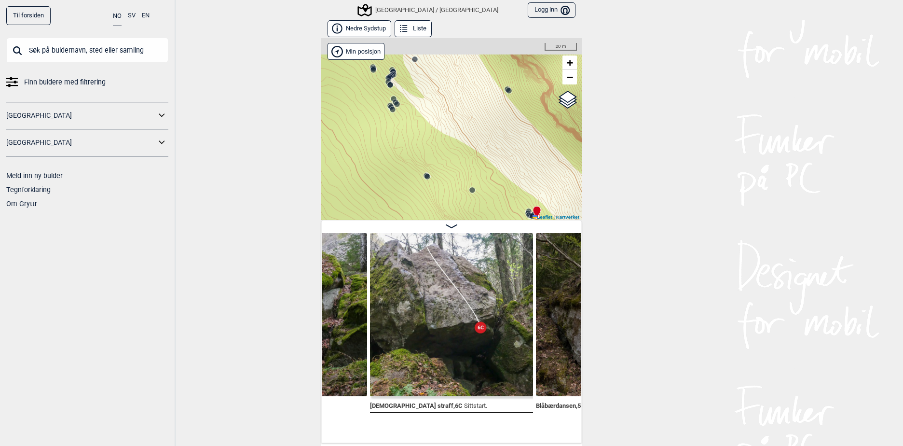
drag, startPoint x: 427, startPoint y: 107, endPoint x: 480, endPoint y: 140, distance: 62.9
click at [476, 142] on div "[GEOGRAPHIC_DATA]/[GEOGRAPHIC_DATA]" at bounding box center [451, 129] width 260 height 182
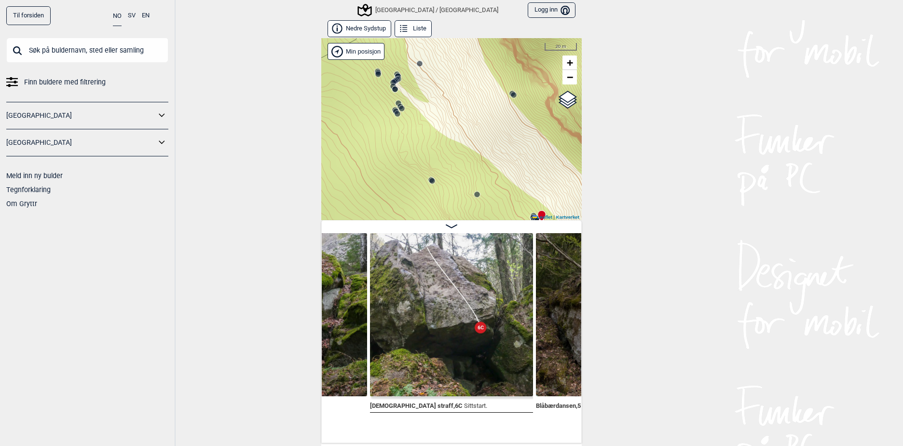
click at [512, 98] on icon at bounding box center [514, 95] width 8 height 8
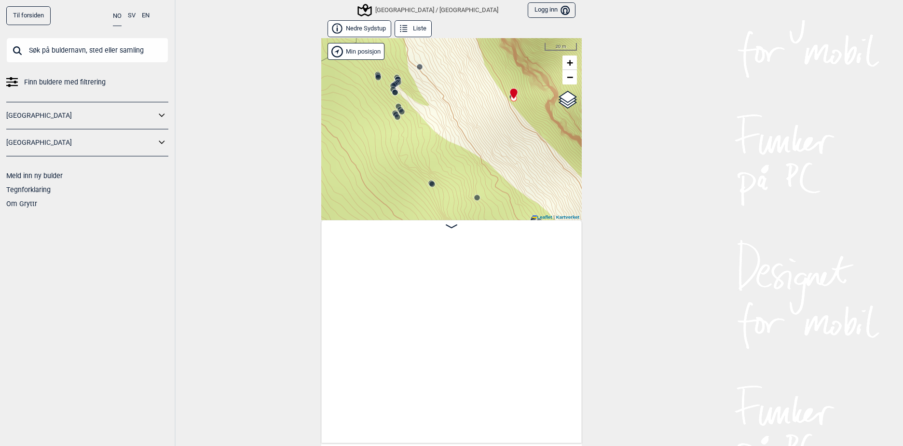
scroll to position [0, 10248]
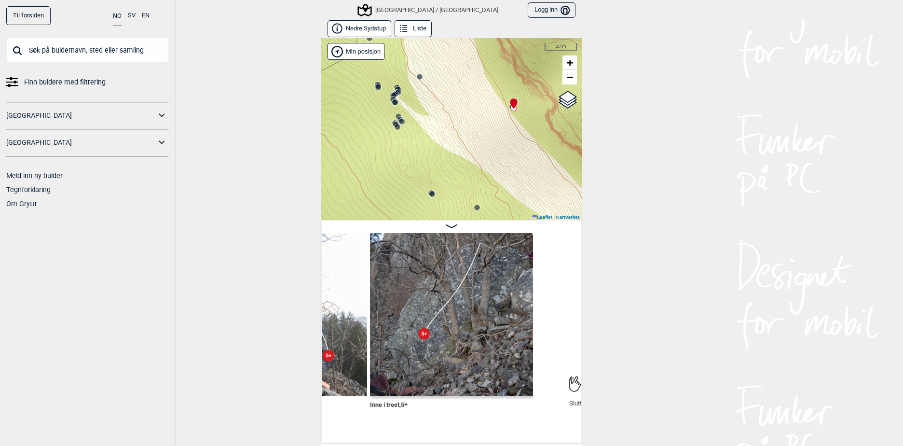
click at [394, 128] on circle at bounding box center [397, 127] width 6 height 6
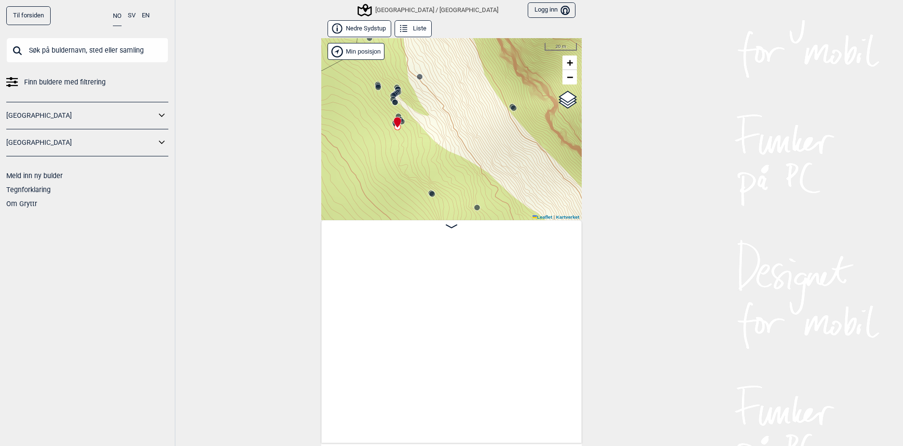
scroll to position [0, 7722]
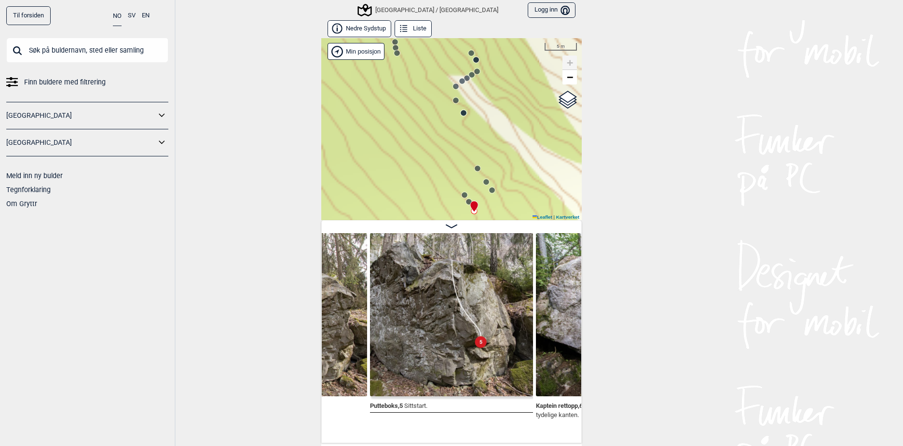
drag, startPoint x: 407, startPoint y: 120, endPoint x: 436, endPoint y: 128, distance: 30.5
click at [436, 128] on div "[GEOGRAPHIC_DATA]/[GEOGRAPHIC_DATA]" at bounding box center [451, 129] width 260 height 182
click at [475, 169] on circle at bounding box center [478, 168] width 6 height 6
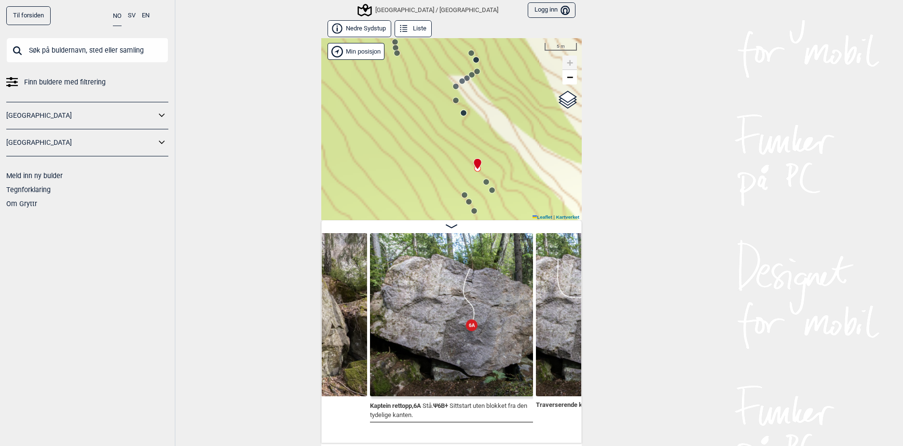
click at [483, 184] on circle at bounding box center [486, 182] width 6 height 6
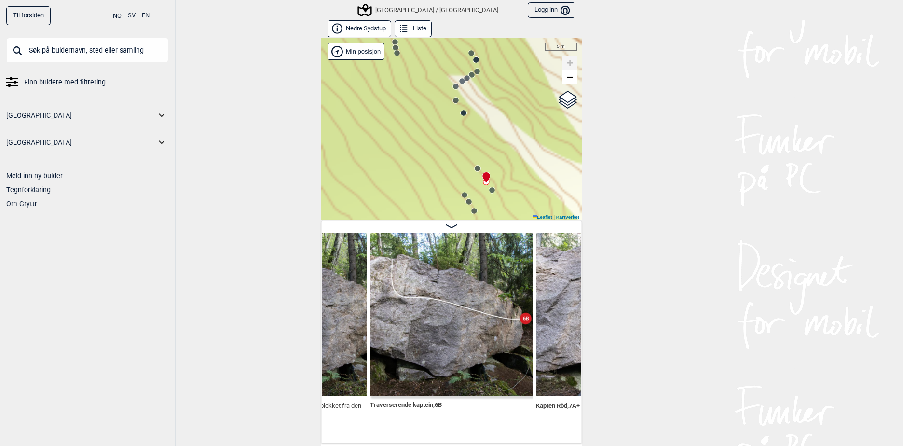
click at [489, 190] on circle at bounding box center [492, 190] width 6 height 6
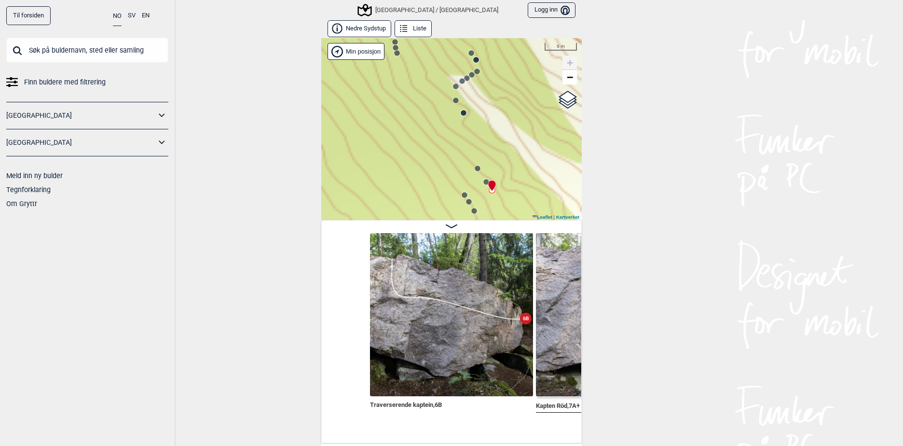
scroll to position [0, 8219]
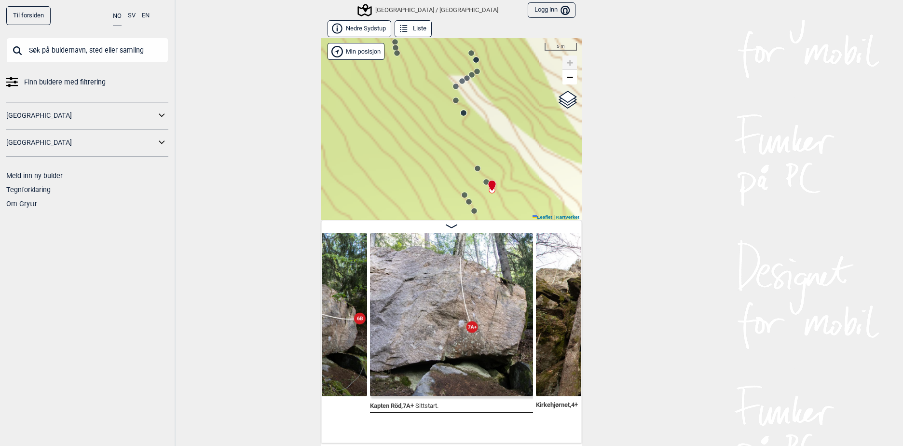
click at [461, 113] on circle at bounding box center [464, 113] width 6 height 6
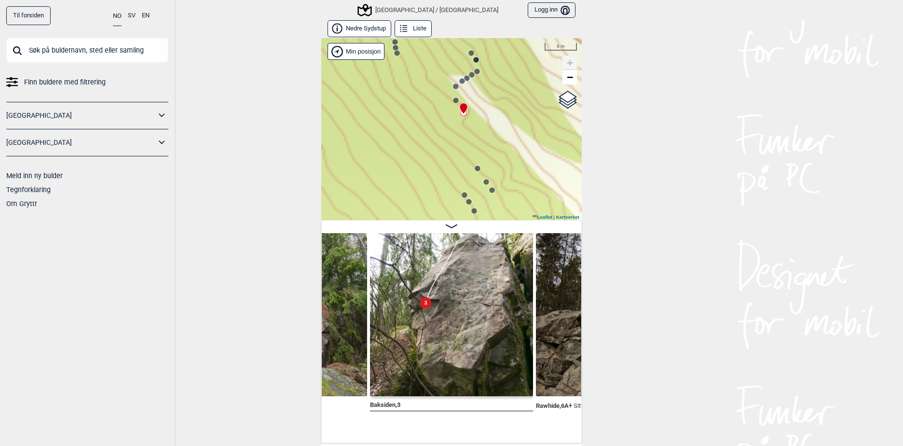
click at [453, 100] on circle at bounding box center [456, 100] width 6 height 6
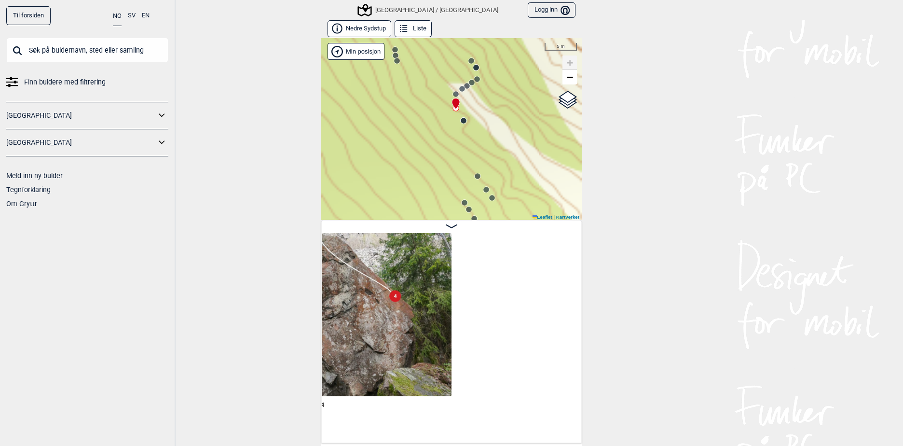
scroll to position [0, 9206]
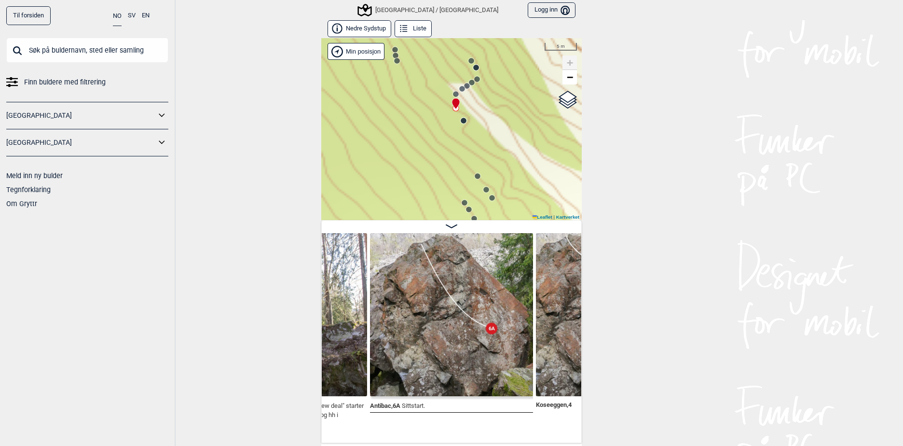
click at [453, 94] on circle at bounding box center [456, 94] width 6 height 6
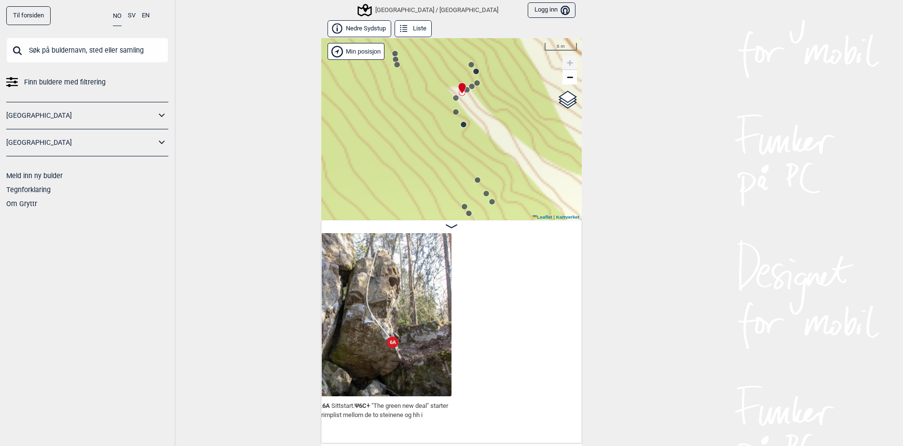
scroll to position [0, 9124]
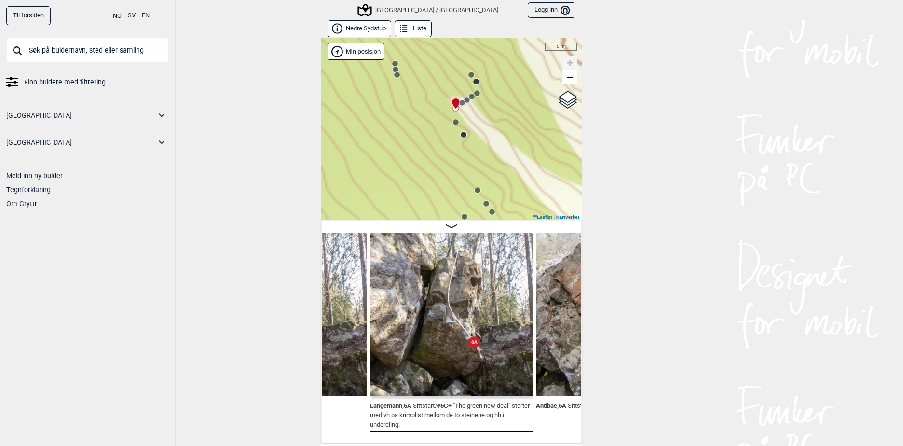
click at [462, 102] on icon at bounding box center [462, 103] width 8 height 8
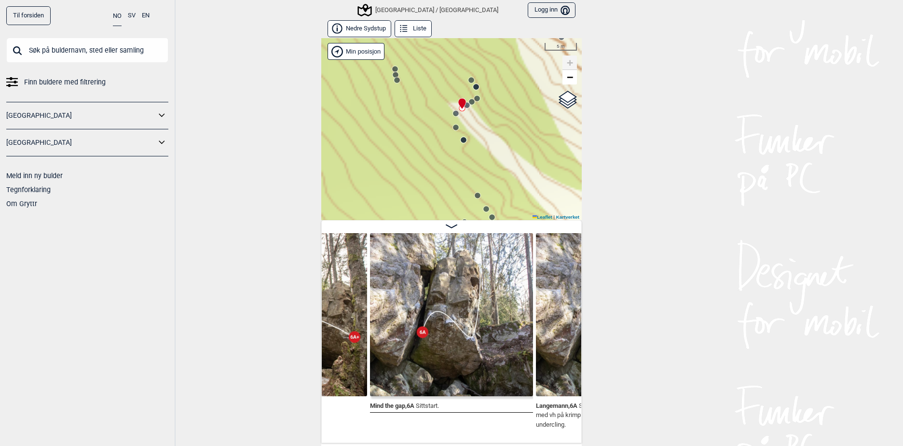
click at [467, 103] on icon at bounding box center [467, 105] width 8 height 8
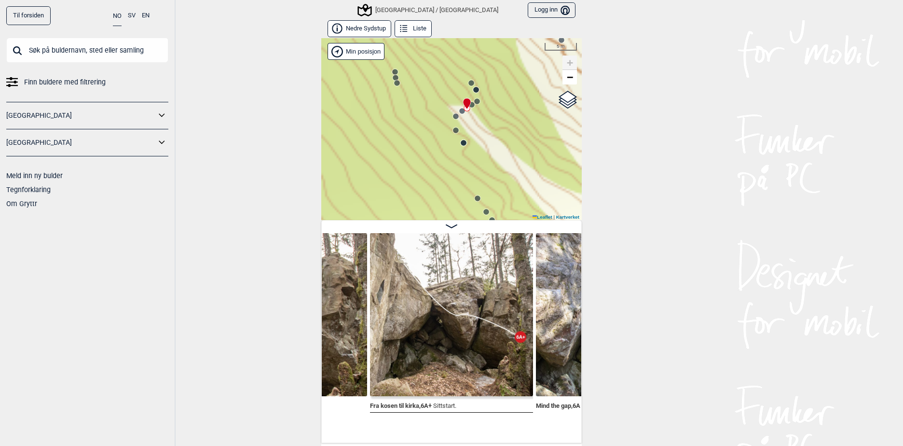
click at [472, 105] on icon at bounding box center [472, 105] width 8 height 8
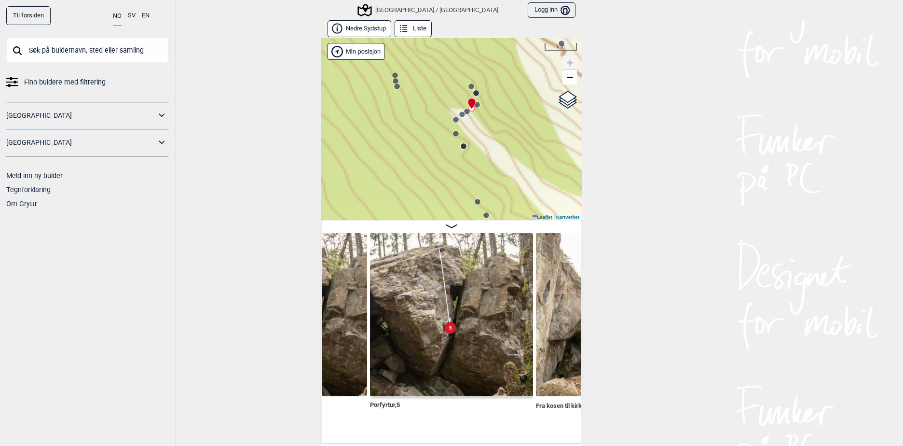
click at [474, 105] on circle at bounding box center [477, 105] width 6 height 6
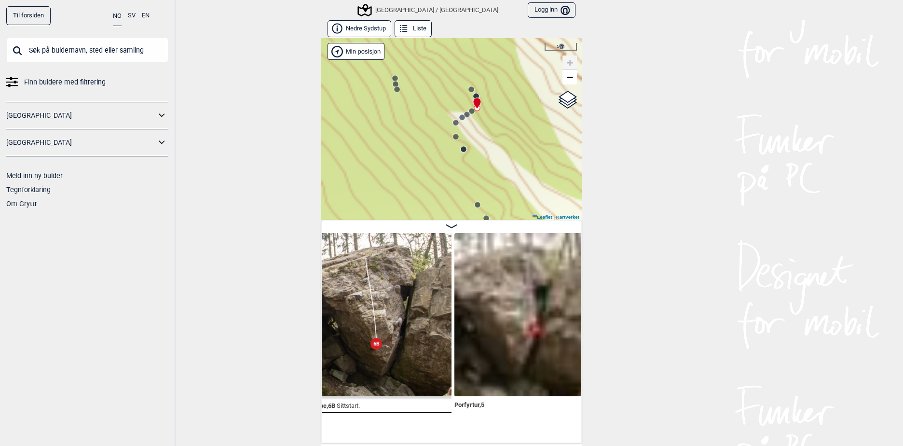
scroll to position [0, 8798]
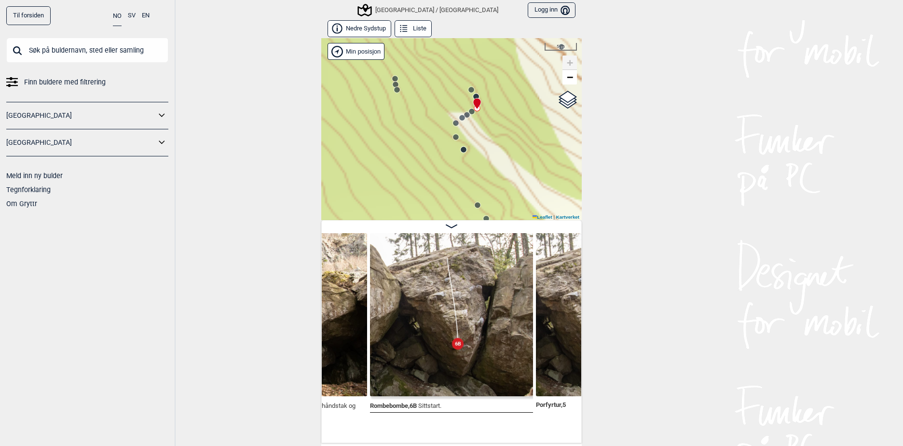
click at [475, 102] on icon at bounding box center [476, 103] width 7 height 11
click at [475, 95] on div at bounding box center [475, 99] width 8 height 8
click at [395, 94] on div "[GEOGRAPHIC_DATA]/[GEOGRAPHIC_DATA]" at bounding box center [451, 129] width 260 height 182
click at [394, 88] on circle at bounding box center [397, 90] width 6 height 6
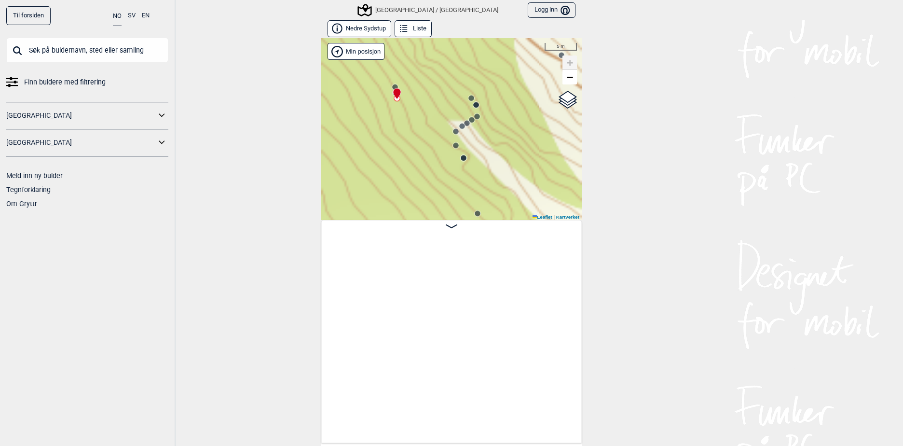
scroll to position [0, 10623]
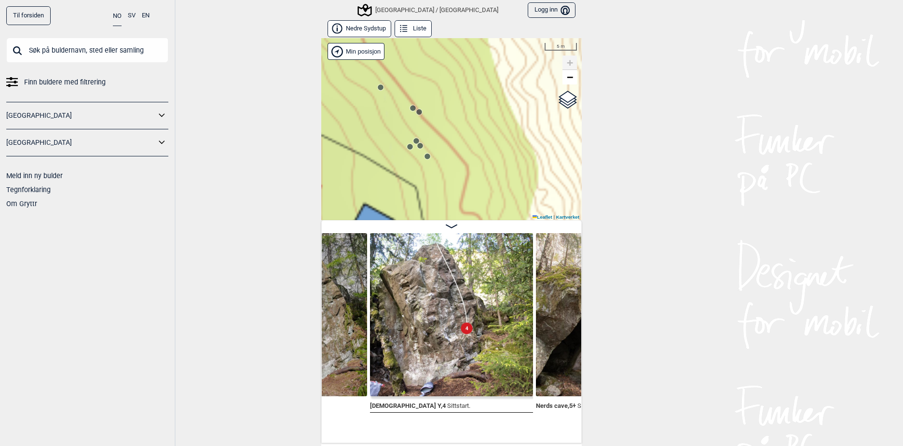
click at [416, 142] on icon at bounding box center [420, 146] width 8 height 8
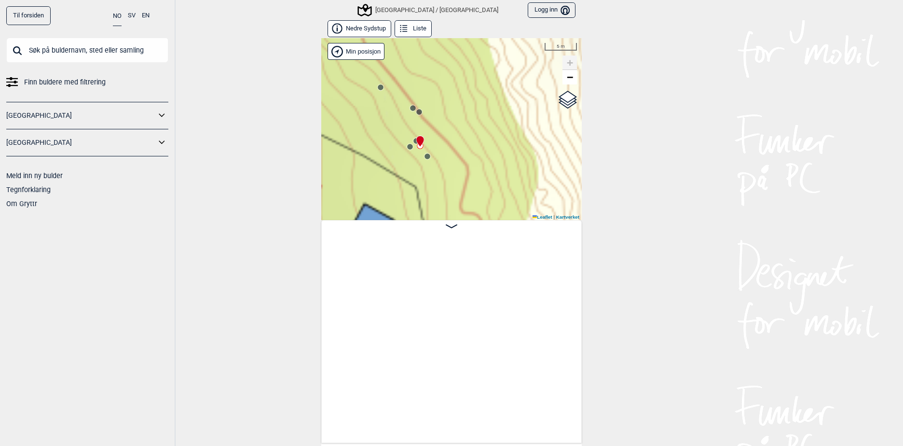
scroll to position [0, 11121]
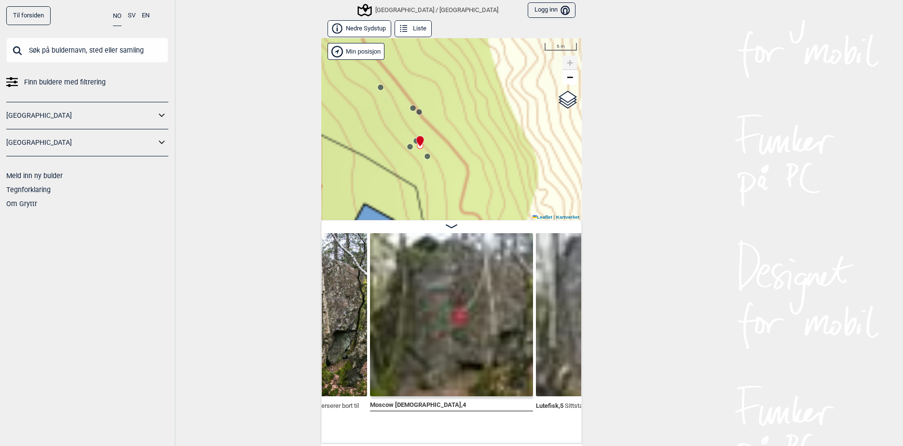
click at [414, 136] on div at bounding box center [418, 137] width 8 height 8
click at [416, 105] on div "[GEOGRAPHIC_DATA]/[GEOGRAPHIC_DATA]" at bounding box center [451, 129] width 260 height 182
click at [416, 110] on circle at bounding box center [419, 112] width 6 height 6
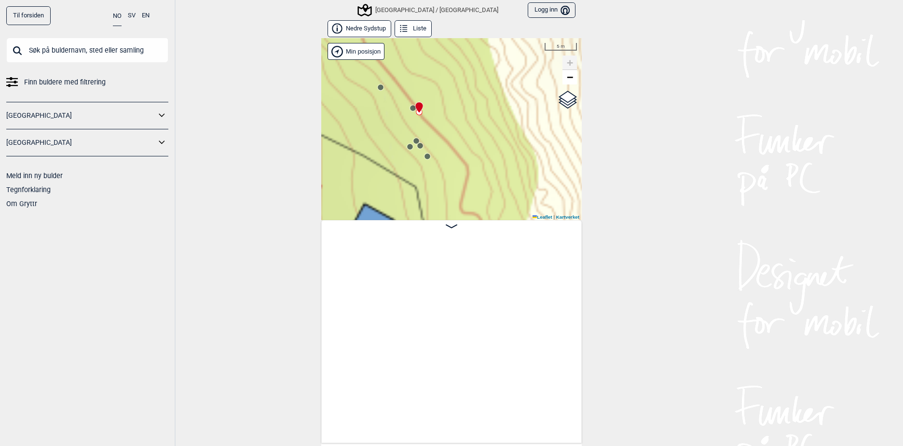
scroll to position [0, 11785]
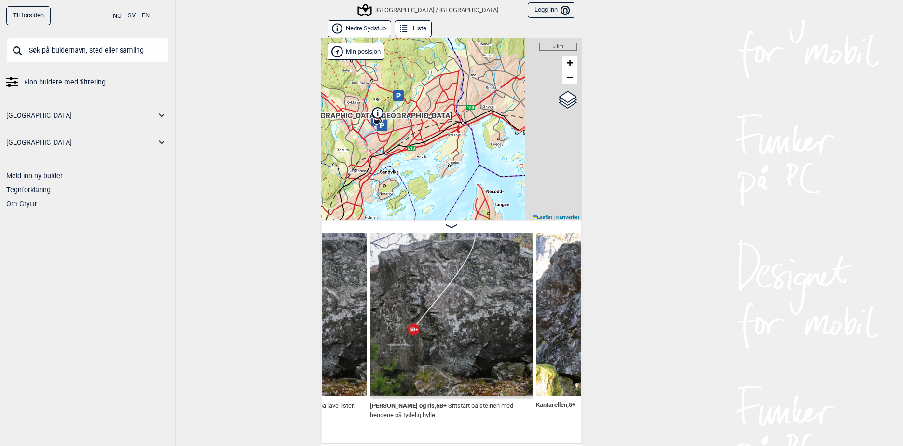
drag, startPoint x: 495, startPoint y: 118, endPoint x: 399, endPoint y: 142, distance: 98.5
click at [399, 142] on div "[GEOGRAPHIC_DATA]/[GEOGRAPHIC_DATA]" at bounding box center [451, 129] width 260 height 182
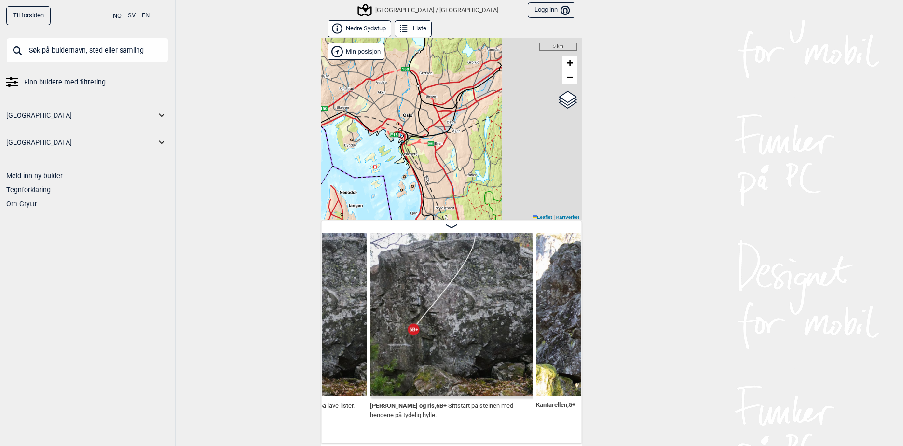
drag, startPoint x: 476, startPoint y: 144, endPoint x: 359, endPoint y: 127, distance: 117.4
click at [359, 127] on div "[GEOGRAPHIC_DATA]/[GEOGRAPHIC_DATA]" at bounding box center [451, 129] width 260 height 182
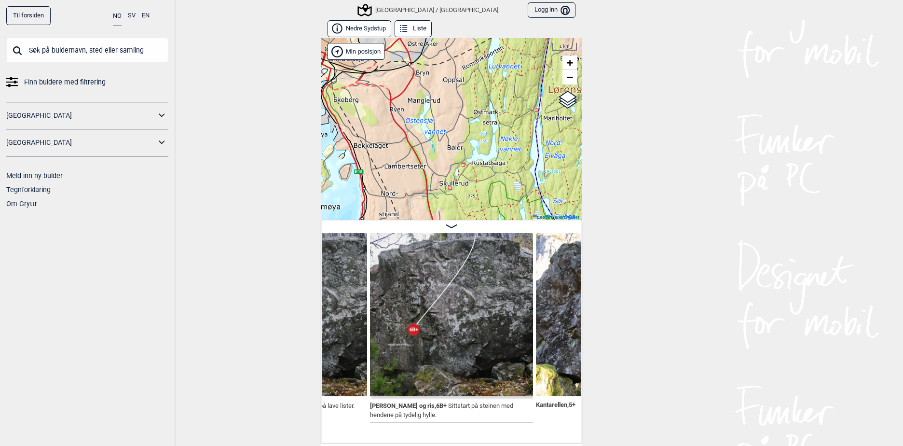
click at [365, 30] on button "Nedre Sydstup" at bounding box center [359, 28] width 64 height 17
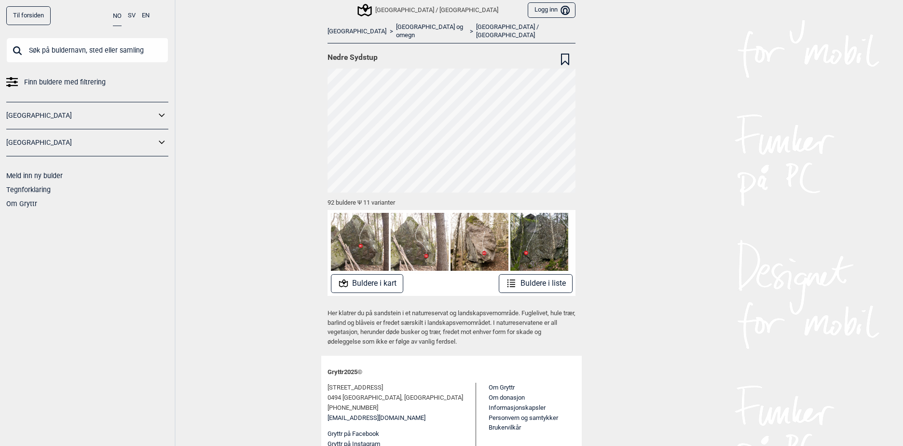
click at [383, 274] on button "Buldere i kart" at bounding box center [367, 283] width 73 height 19
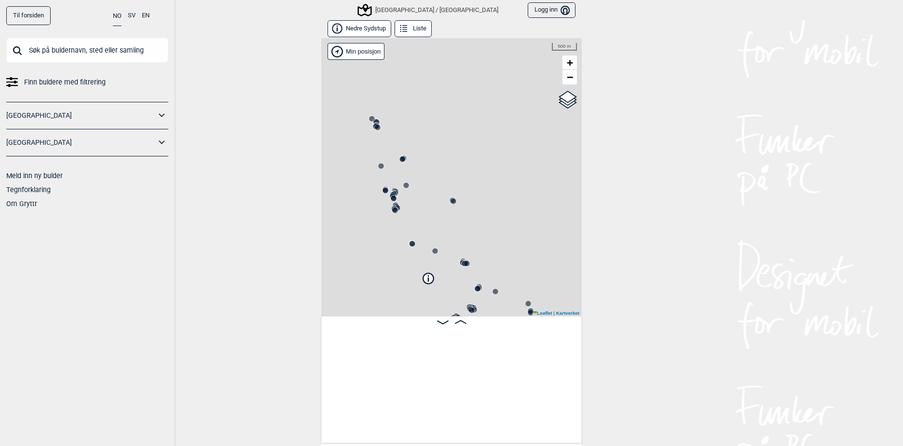
scroll to position [0, 76]
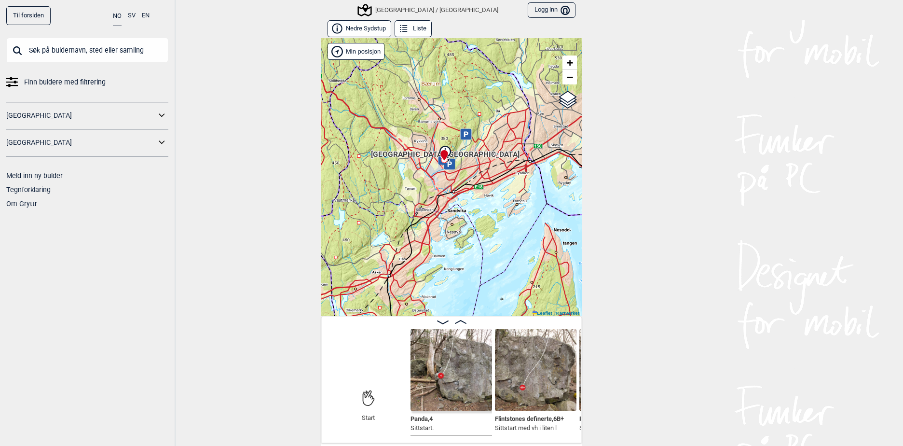
drag, startPoint x: 516, startPoint y: 172, endPoint x: 354, endPoint y: 198, distance: 163.2
click at [354, 199] on div "[GEOGRAPHIC_DATA]/[GEOGRAPHIC_DATA]" at bounding box center [451, 177] width 260 height 278
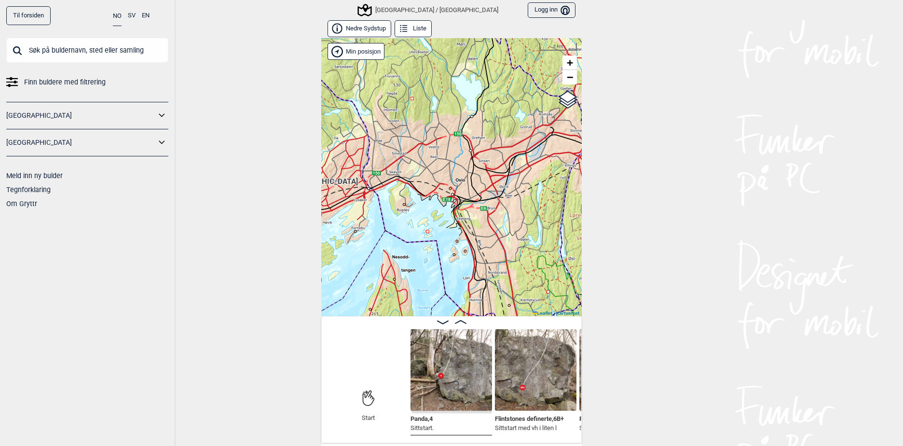
click at [351, 31] on button "Nedre Sydstup" at bounding box center [359, 28] width 64 height 17
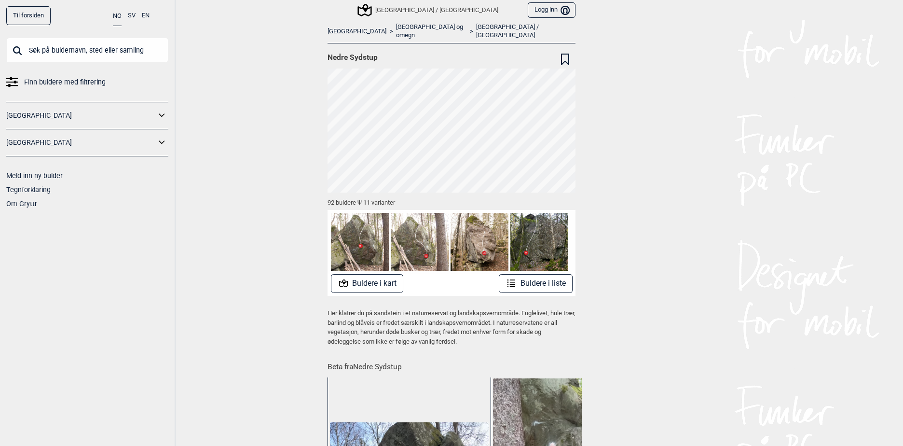
click at [396, 30] on link "[GEOGRAPHIC_DATA] og omegn" at bounding box center [431, 31] width 70 height 16
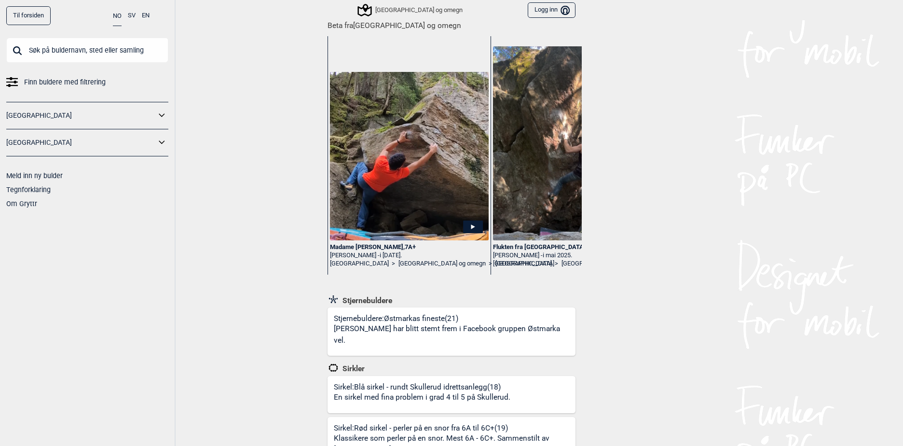
scroll to position [48, 0]
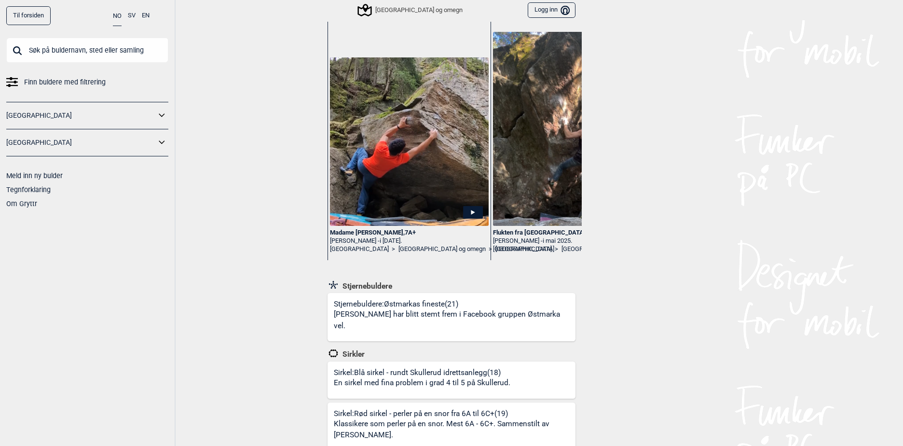
click at [411, 308] on div "Stjernebuldere: Østmarkas fineste (21) Buldrene har blitt stemt frem i Facebook…" at bounding box center [455, 320] width 242 height 42
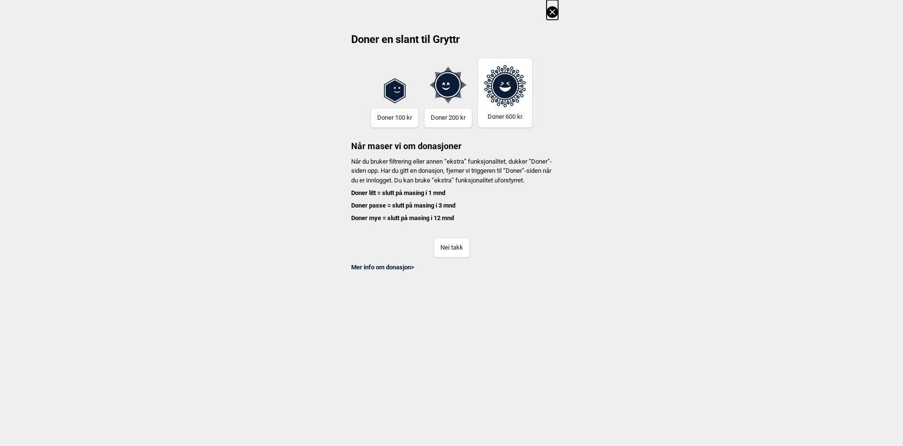
click at [446, 257] on button "Nei takk" at bounding box center [451, 247] width 35 height 19
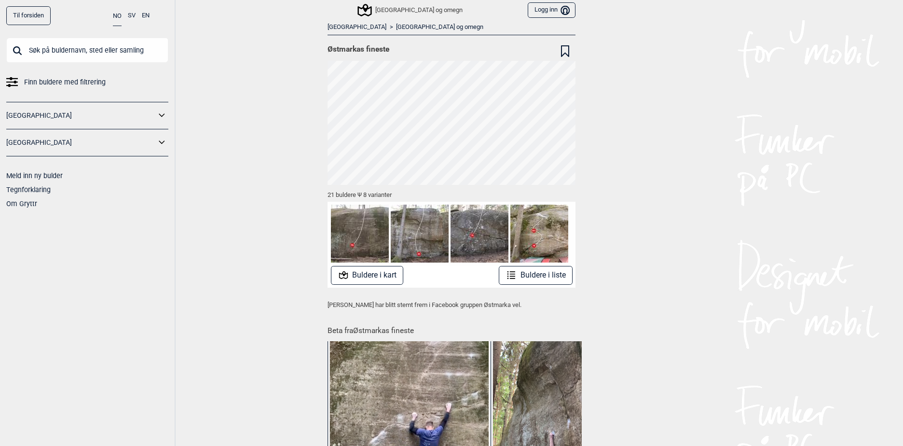
click at [374, 273] on button "Buldere i kart" at bounding box center [367, 275] width 73 height 19
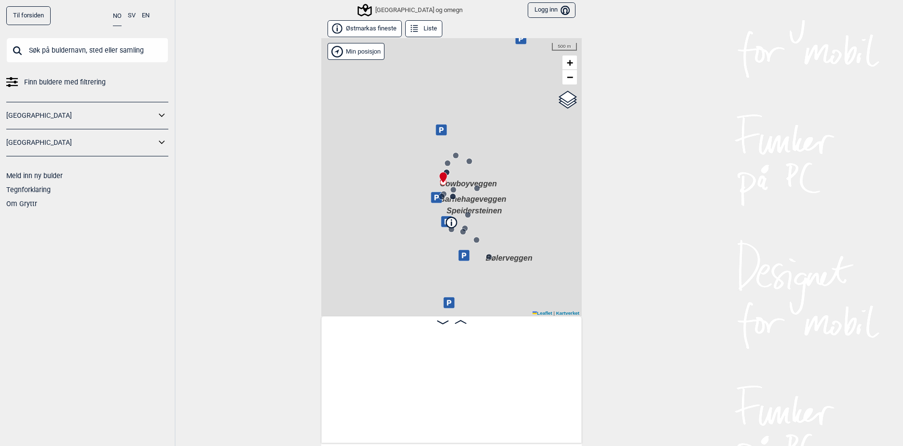
scroll to position [0, 76]
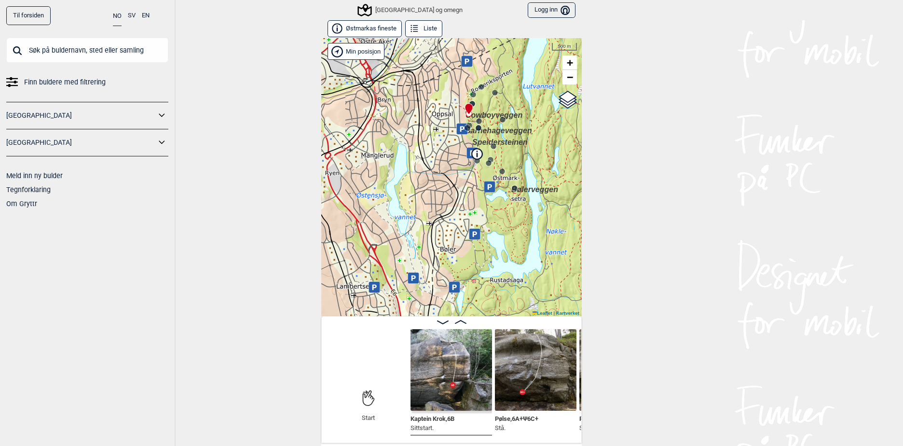
drag, startPoint x: 393, startPoint y: 166, endPoint x: 471, endPoint y: 232, distance: 102.4
click at [471, 232] on div "Speidersteinen Barnehageveggen Cowboyveggen Bølerveggen Oslo og omegn Min posis…" at bounding box center [451, 177] width 260 height 278
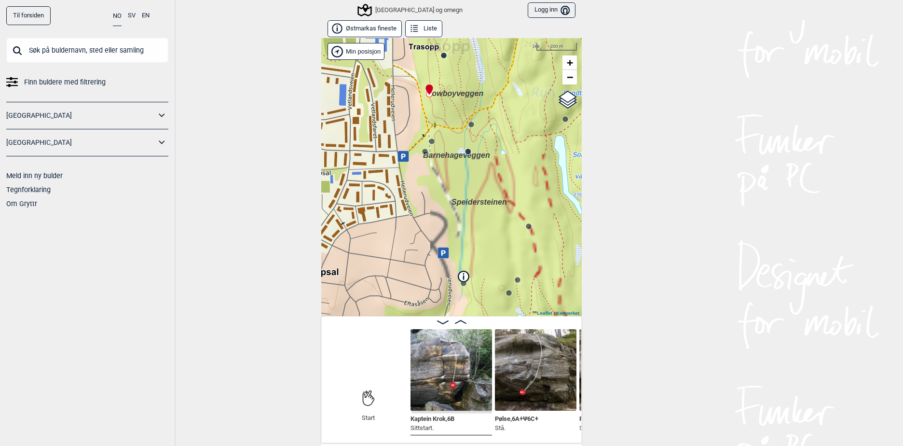
drag, startPoint x: 467, startPoint y: 161, endPoint x: 473, endPoint y: 248, distance: 87.5
click at [473, 248] on div "Speidersteinen Barnehageveggen Cowboyveggen Bølerveggen Oslo og omegn Min posis…" at bounding box center [451, 177] width 260 height 278
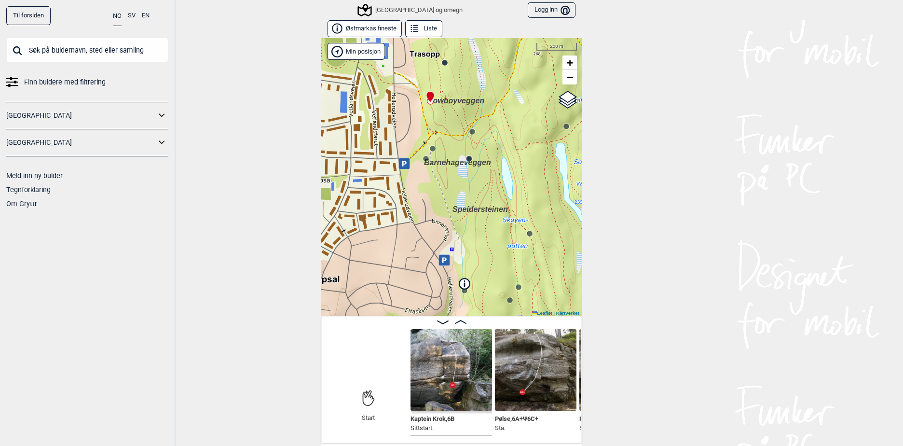
click at [461, 322] on icon at bounding box center [461, 322] width 12 height 4
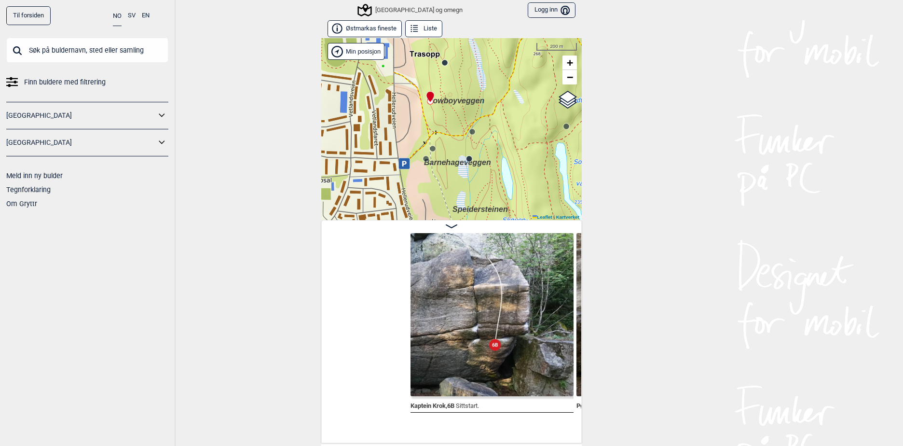
scroll to position [0, 163]
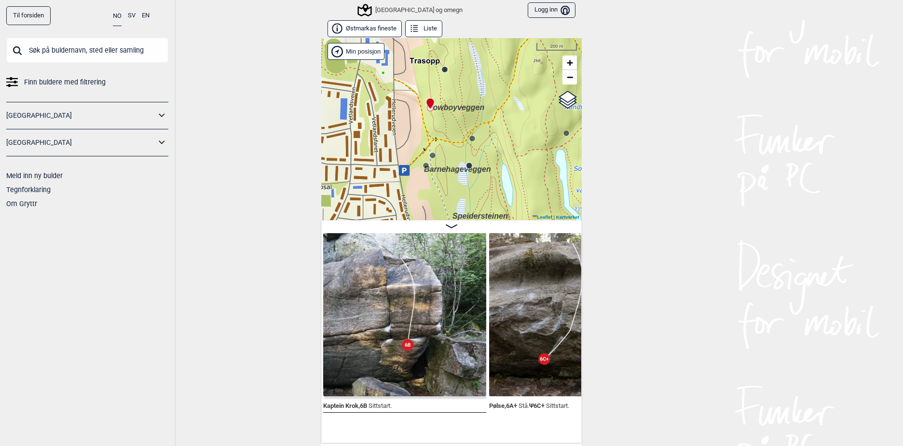
click at [442, 68] on circle at bounding box center [445, 70] width 6 height 6
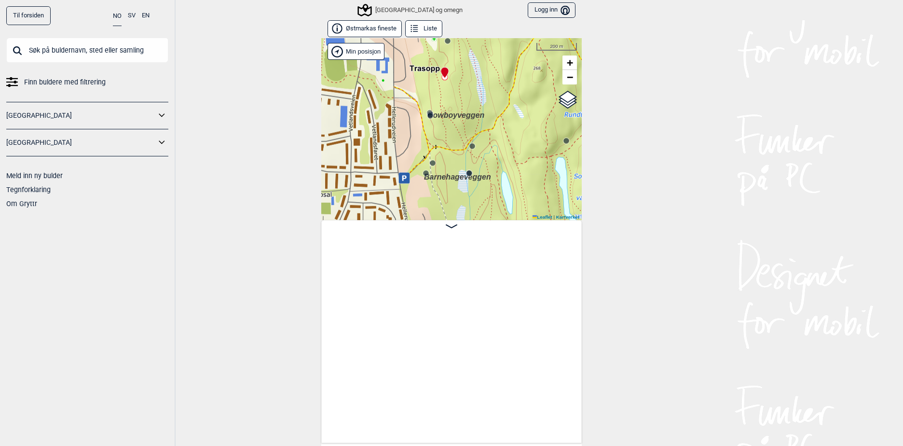
scroll to position [0, 1519]
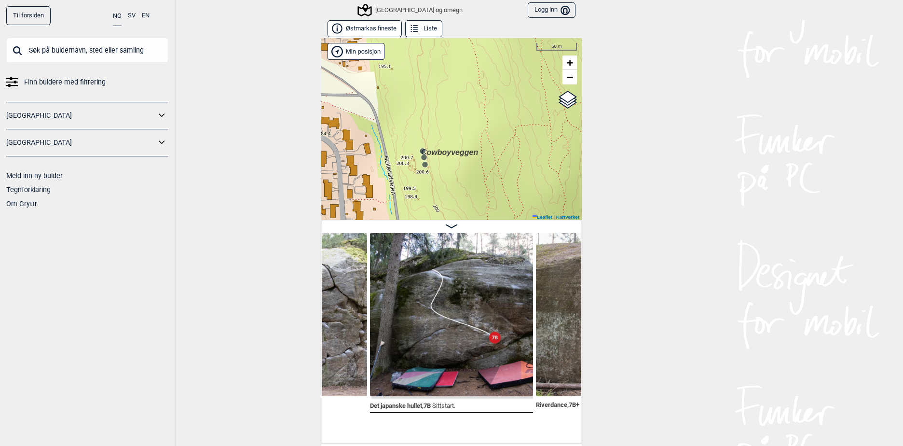
click at [419, 148] on icon at bounding box center [423, 151] width 8 height 8
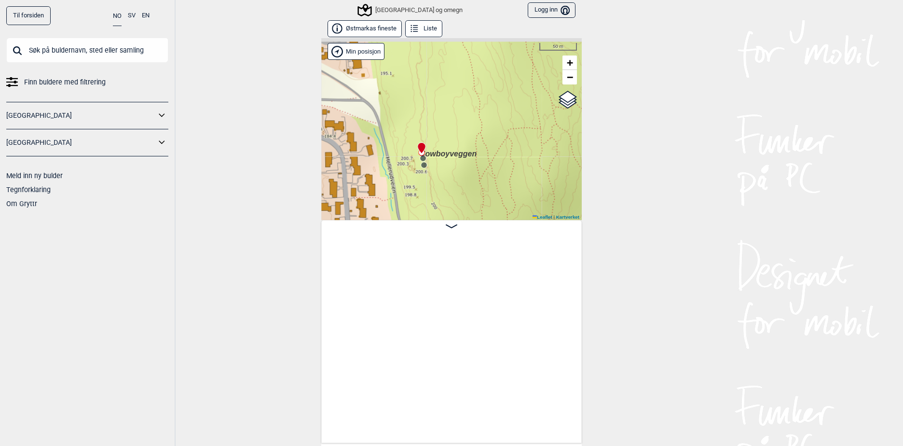
scroll to position [0, 2183]
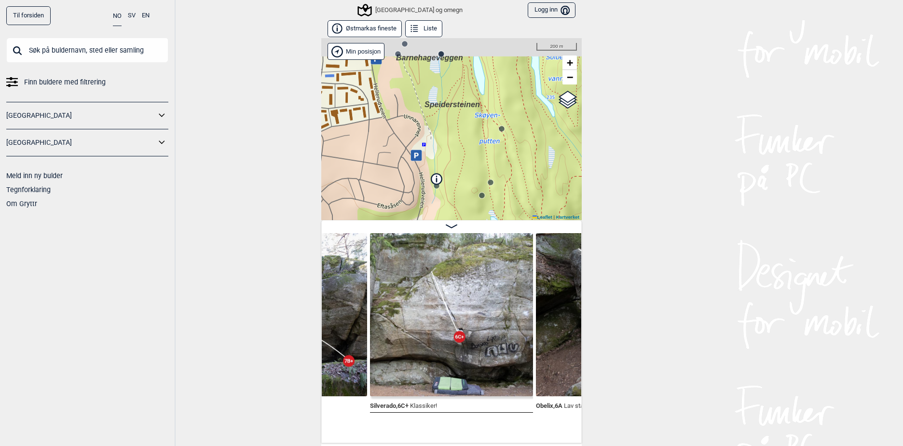
drag, startPoint x: 457, startPoint y: 118, endPoint x: 515, endPoint y: 183, distance: 86.8
click at [515, 182] on div "Speidersteinen Barnehageveggen Cowboyveggen Bølerveggen Oslo og omegn Min posis…" at bounding box center [451, 129] width 260 height 182
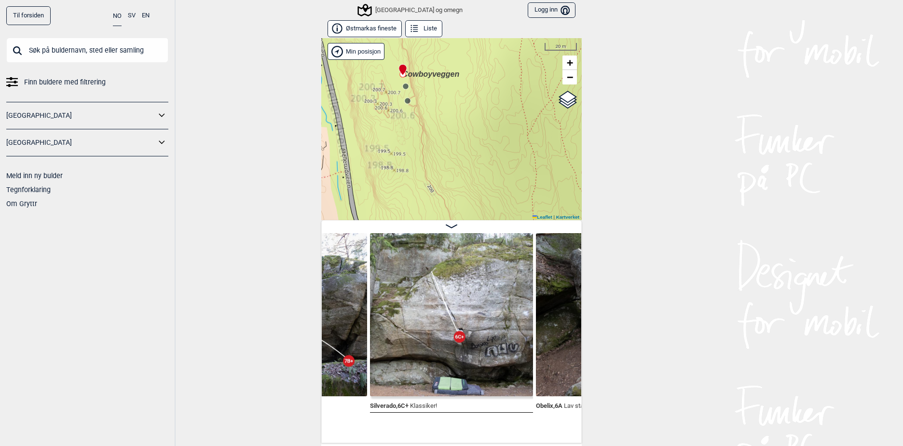
click at [403, 88] on circle at bounding box center [406, 86] width 6 height 6
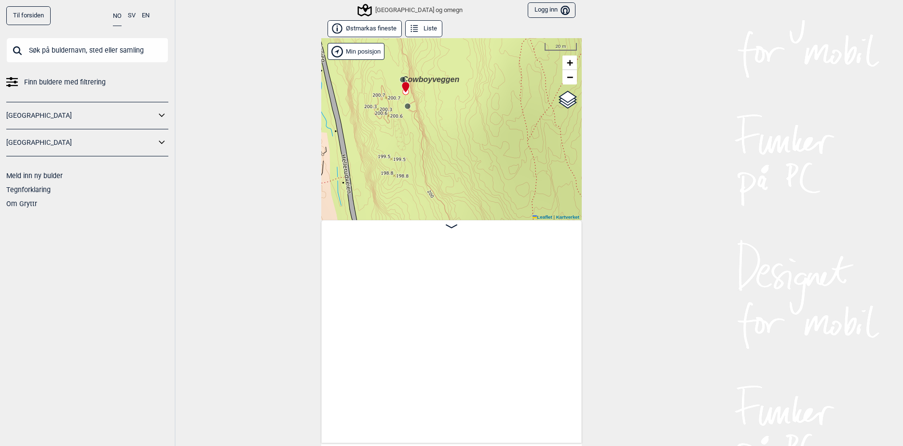
scroll to position [0, 614]
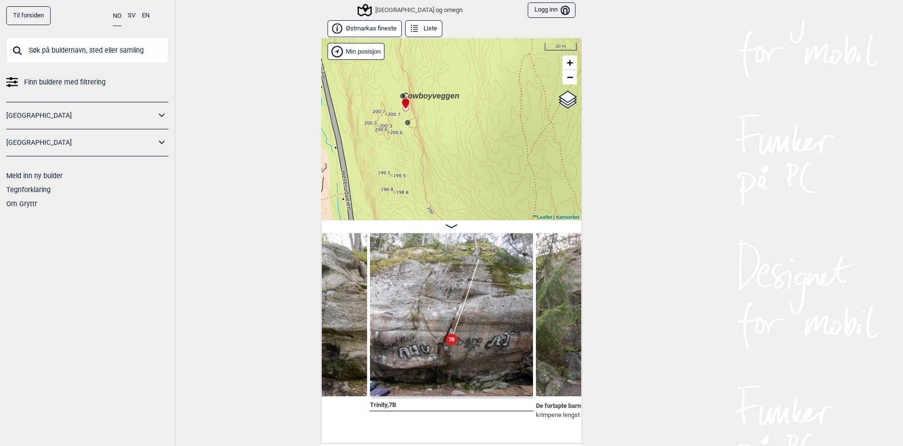
click at [407, 121] on circle at bounding box center [407, 122] width 6 height 6
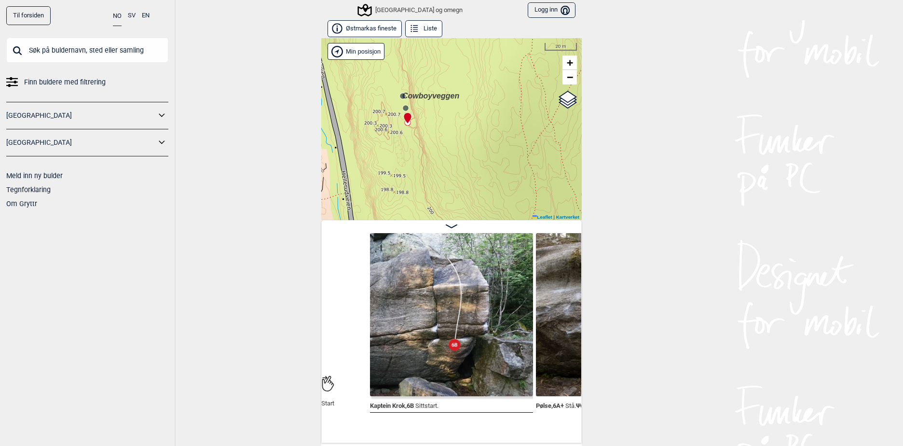
click at [401, 96] on circle at bounding box center [403, 96] width 6 height 6
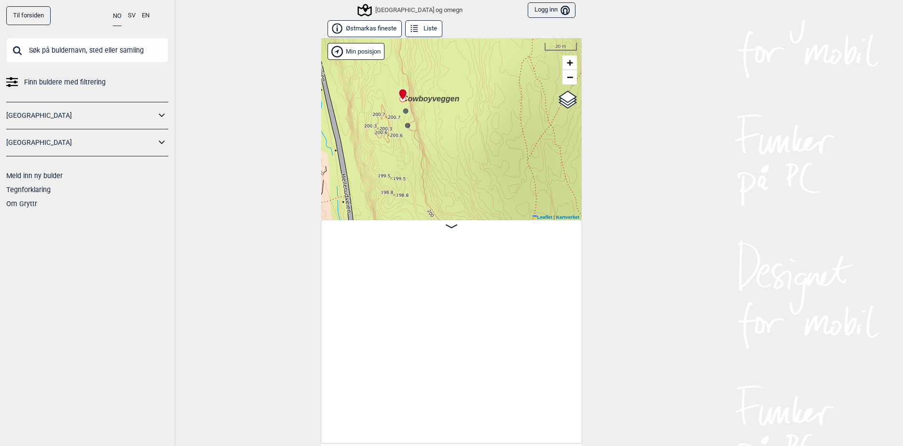
scroll to position [0, 2267]
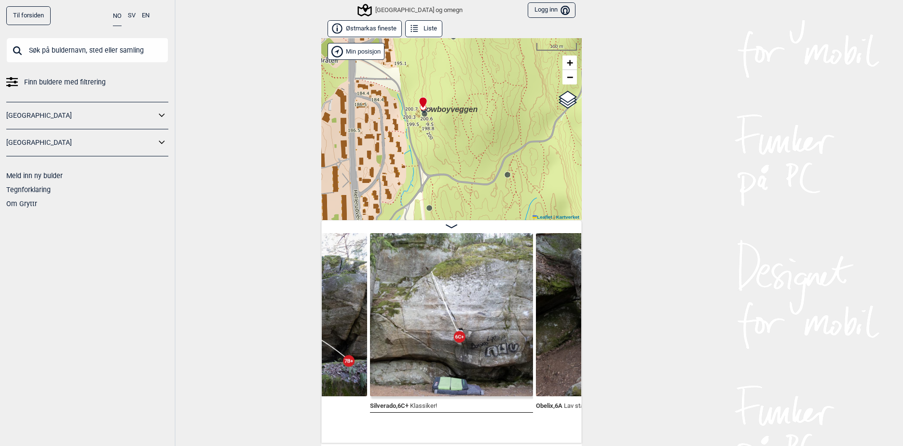
click at [504, 180] on div "Speidersteinen Barnehageveggen Cowboyveggen Bølerveggen Oslo og omegn Min posis…" at bounding box center [451, 129] width 260 height 182
click at [505, 176] on circle at bounding box center [507, 175] width 6 height 6
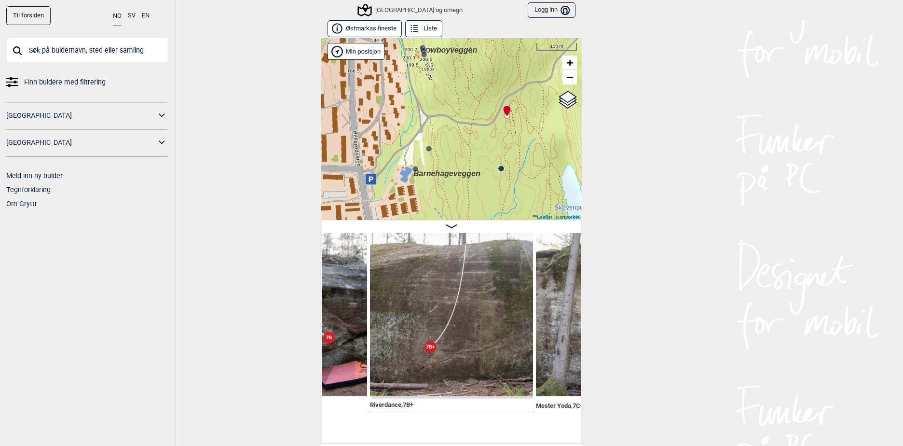
drag, startPoint x: 469, startPoint y: 136, endPoint x: 471, endPoint y: 99, distance: 36.7
click at [471, 99] on div "Speidersteinen Barnehageveggen Cowboyveggen Bølerveggen Oslo og omegn Min posis…" at bounding box center [451, 129] width 260 height 182
click at [426, 149] on circle at bounding box center [429, 149] width 6 height 6
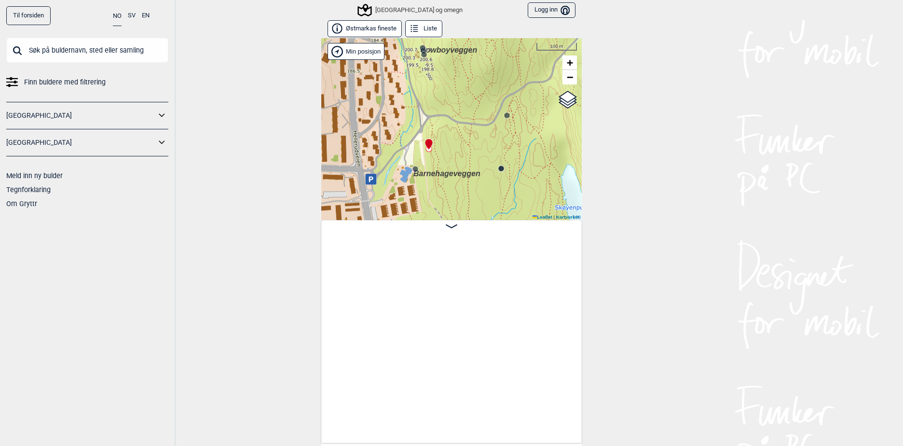
scroll to position [0, 780]
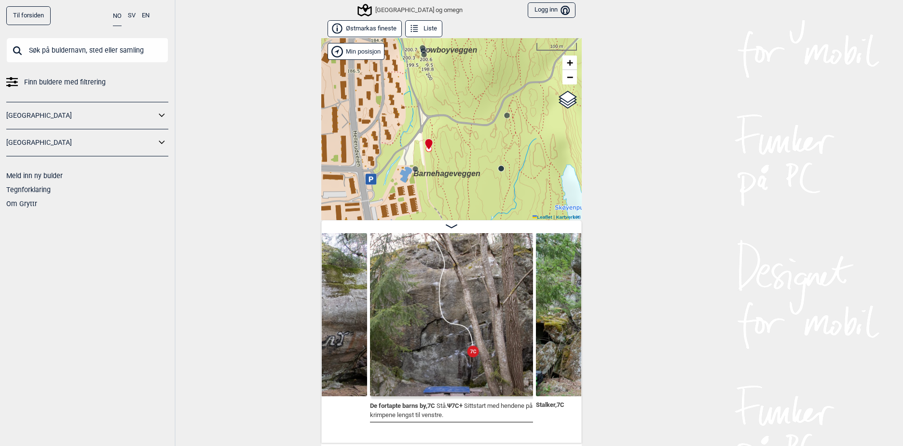
click at [412, 170] on circle at bounding box center [415, 169] width 6 height 6
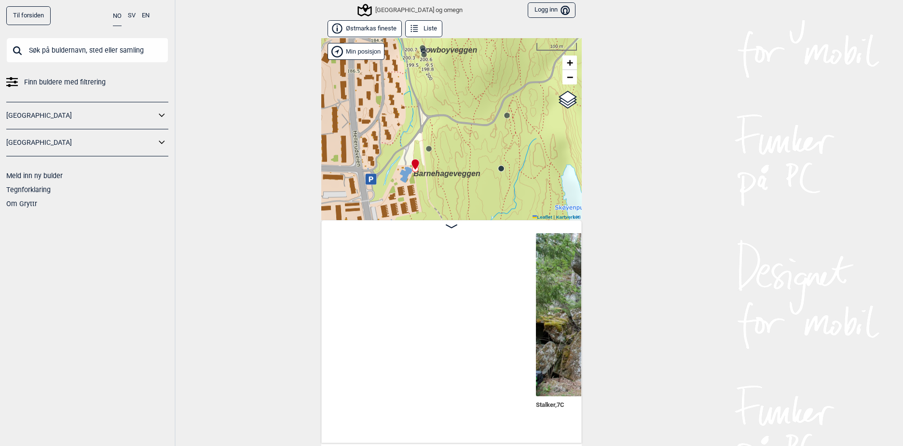
scroll to position [0, 1112]
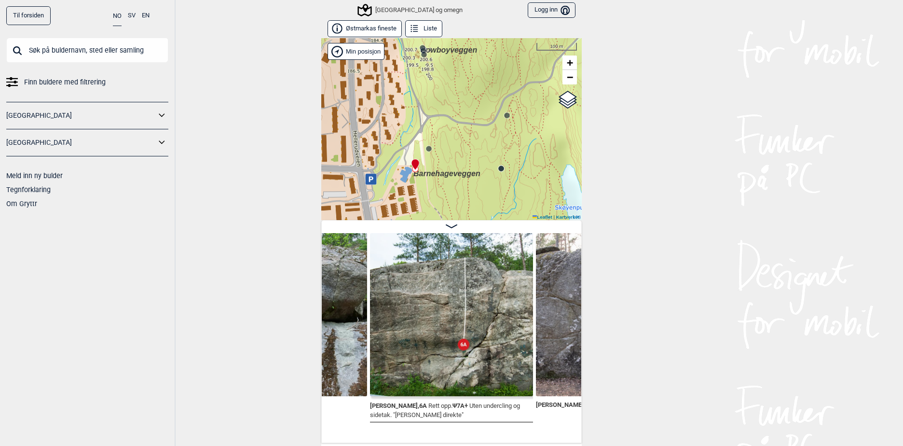
click at [497, 172] on icon at bounding box center [501, 168] width 8 height 8
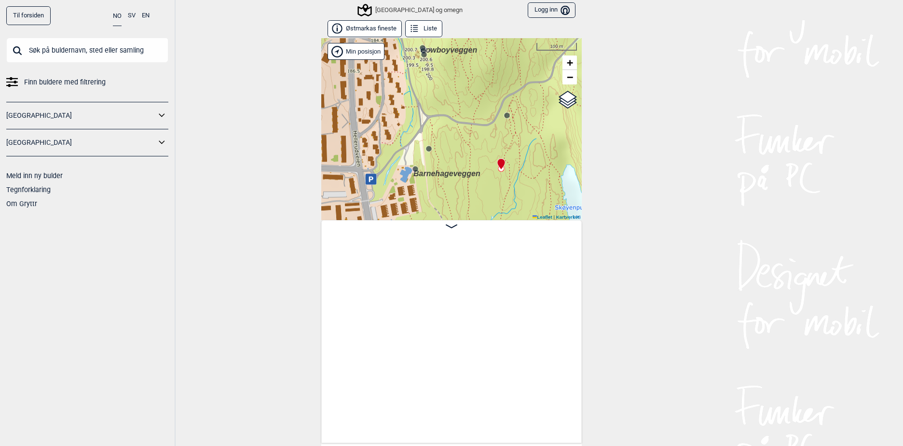
scroll to position [0, 282]
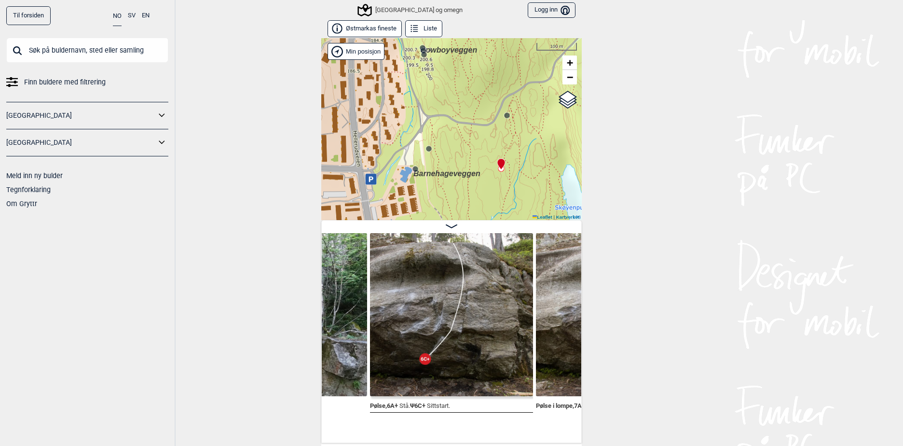
click at [504, 121] on div "Speidersteinen Barnehageveggen Cowboyveggen Bølerveggen Oslo og omegn Min posis…" at bounding box center [451, 129] width 260 height 182
click at [504, 119] on icon at bounding box center [507, 115] width 8 height 8
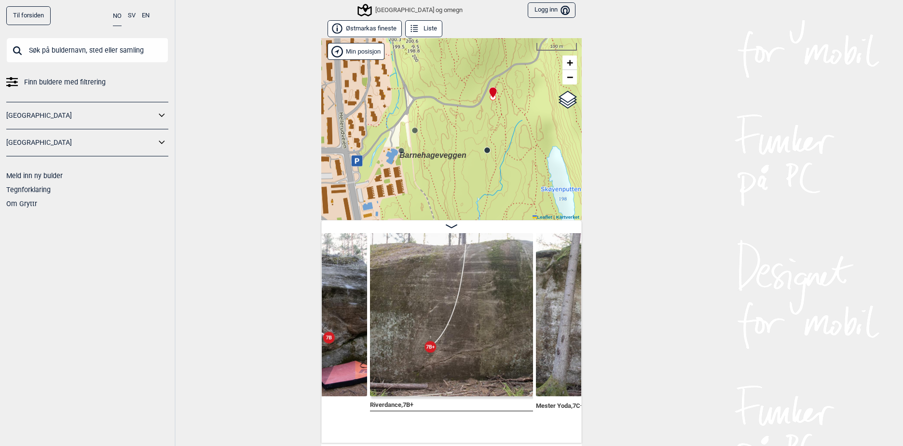
drag, startPoint x: 475, startPoint y: 113, endPoint x: 430, endPoint y: 75, distance: 58.5
click at [430, 75] on div "Speidersteinen Barnehageveggen Cowboyveggen Bølerveggen Oslo og omegn Min posis…" at bounding box center [451, 129] width 260 height 182
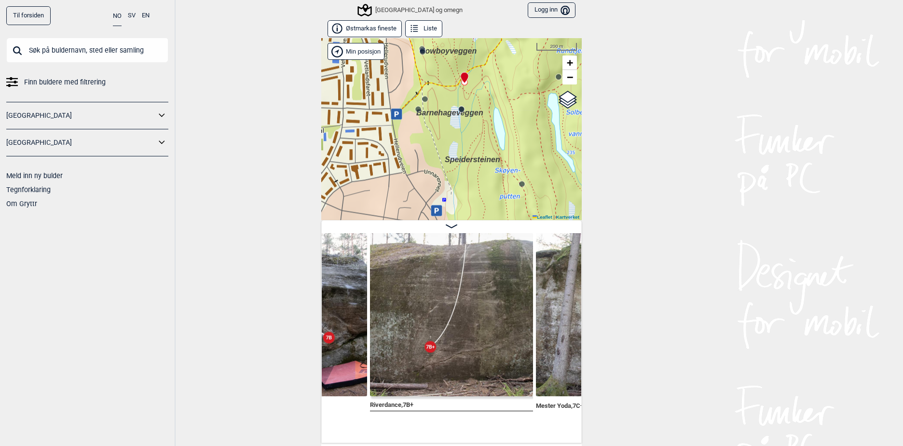
click at [519, 183] on circle at bounding box center [522, 184] width 6 height 6
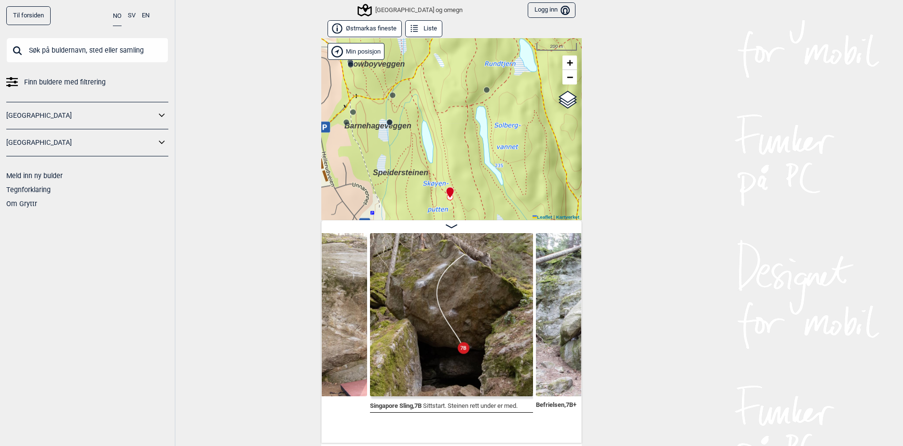
drag, startPoint x: 491, startPoint y: 129, endPoint x: 435, endPoint y: 141, distance: 56.8
click at [435, 141] on div "Speidersteinen Barnehageveggen Cowboyveggen Bølerveggen Oslo og omegn Min posis…" at bounding box center [451, 129] width 260 height 182
click at [484, 91] on circle at bounding box center [487, 90] width 6 height 6
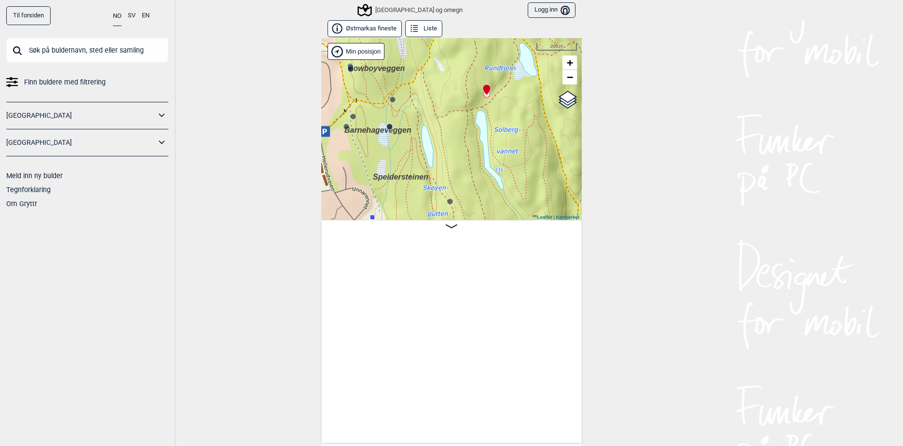
scroll to position [0, 3102]
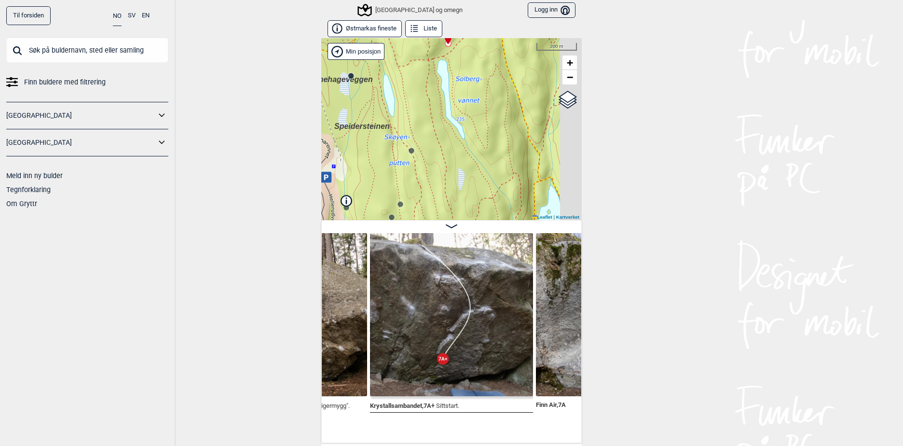
drag, startPoint x: 465, startPoint y: 122, endPoint x: 443, endPoint y: 76, distance: 51.1
click at [443, 76] on div "Speidersteinen Barnehageveggen Cowboyveggen Bølerveggen Oslo og omegn Min posis…" at bounding box center [451, 129] width 260 height 182
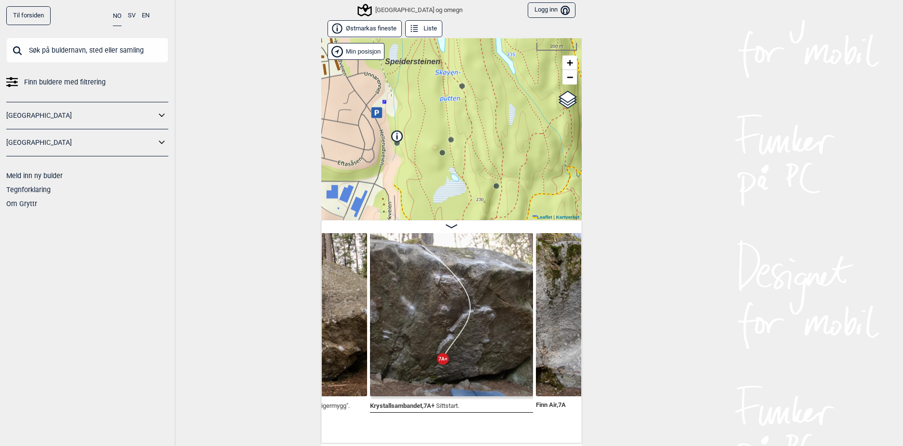
drag, startPoint x: 424, startPoint y: 156, endPoint x: 472, endPoint y: 94, distance: 78.3
click at [472, 94] on div "Speidersteinen Barnehageveggen Cowboyveggen Bølerveggen Oslo og omegn Min posis…" at bounding box center [451, 129] width 260 height 182
click at [448, 139] on circle at bounding box center [451, 139] width 6 height 6
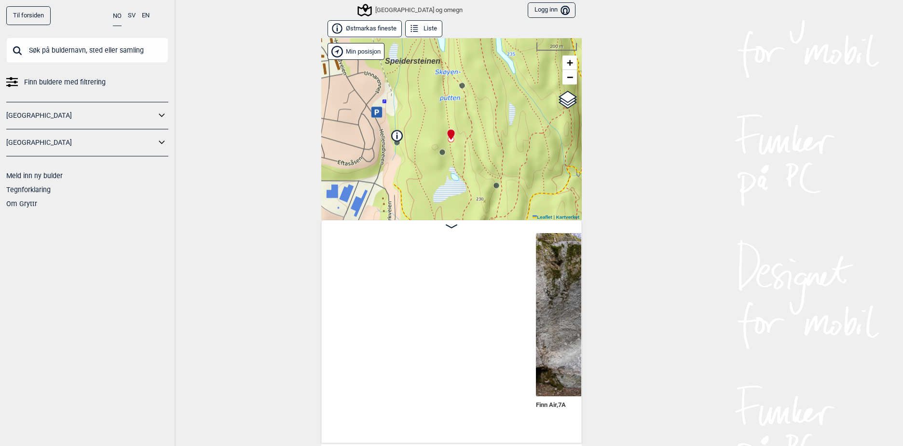
scroll to position [0, 3434]
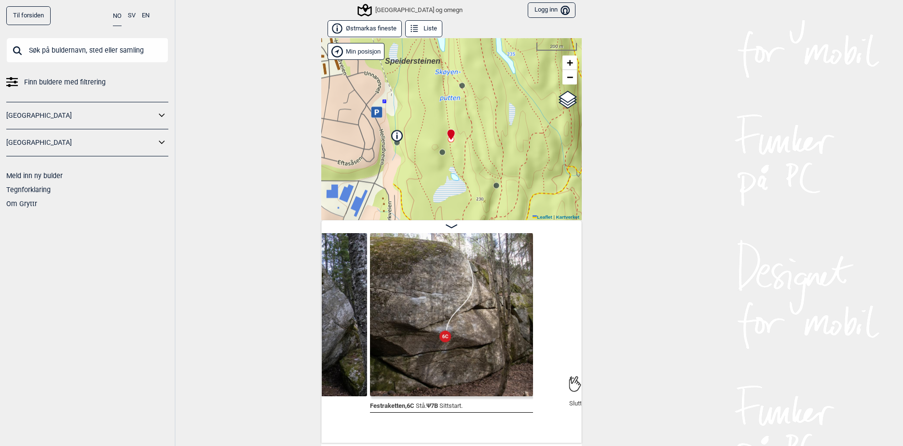
click at [439, 151] on circle at bounding box center [442, 153] width 6 height 6
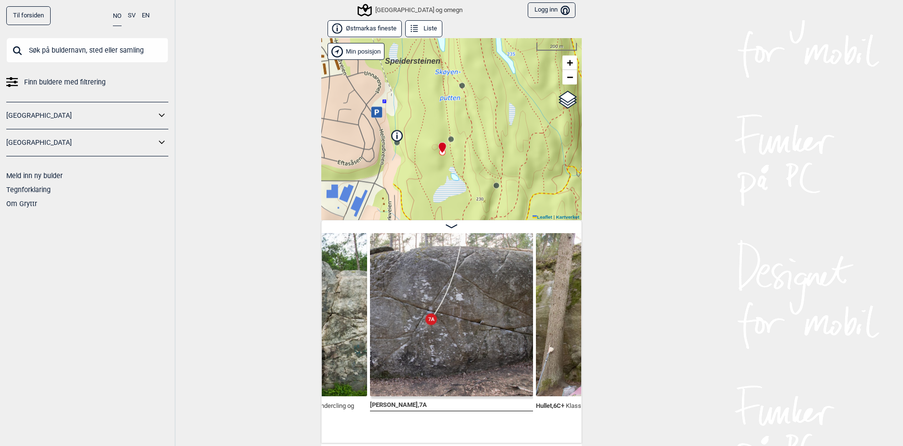
click at [493, 186] on circle at bounding box center [496, 186] width 6 height 6
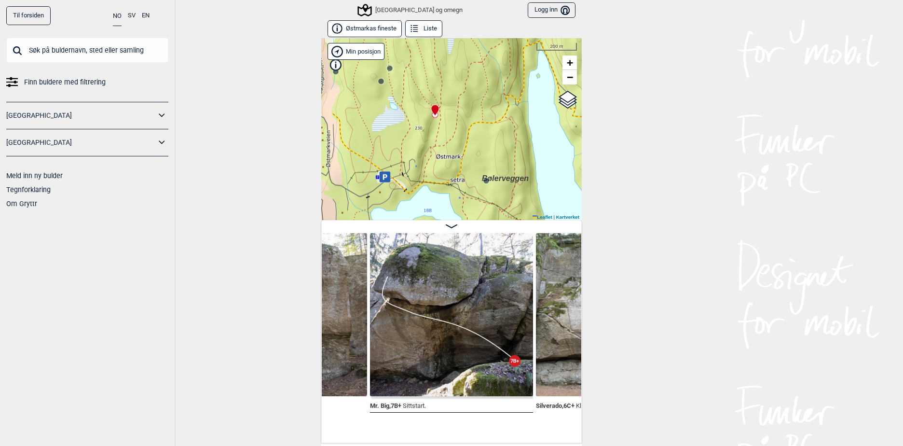
drag, startPoint x: 506, startPoint y: 155, endPoint x: 454, endPoint y: 85, distance: 87.2
click at [454, 85] on div "Speidersteinen Barnehageveggen Cowboyveggen Bølerveggen Oslo og omegn Min posis…" at bounding box center [451, 129] width 260 height 182
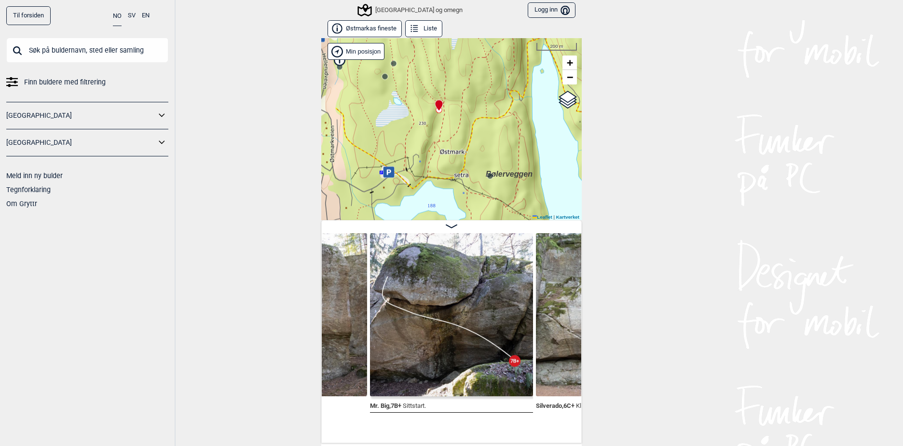
click at [489, 177] on circle at bounding box center [490, 176] width 6 height 6
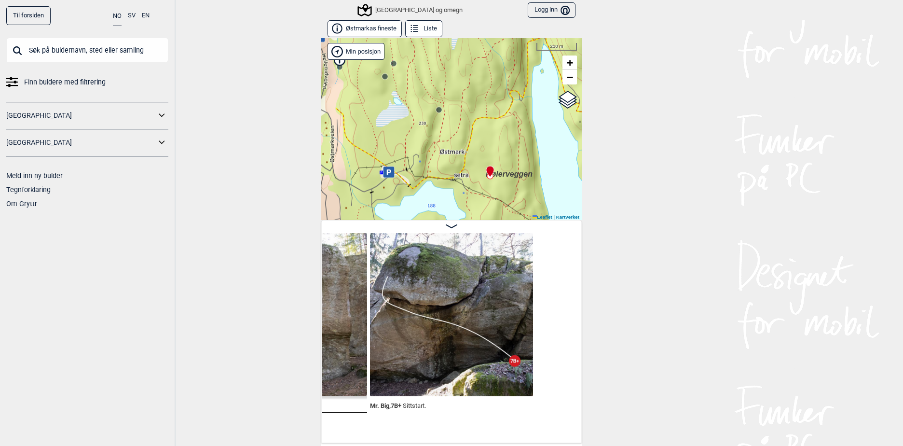
scroll to position [0, 2273]
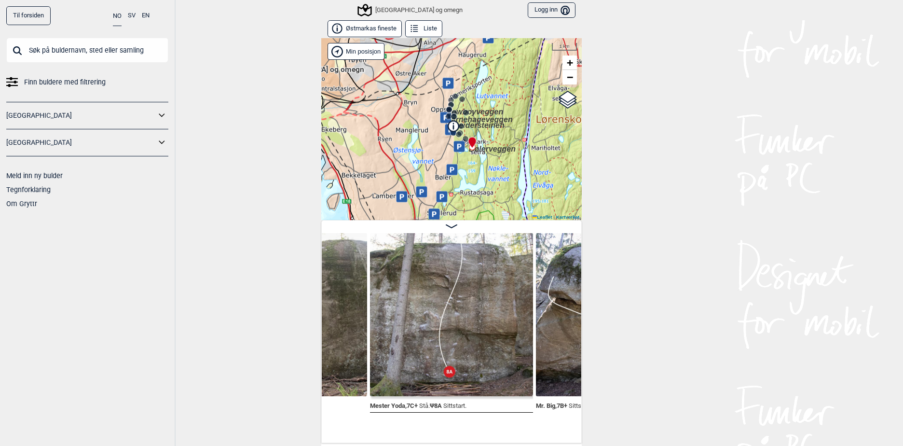
drag, startPoint x: 472, startPoint y: 104, endPoint x: 490, endPoint y: 117, distance: 22.6
click at [490, 117] on span "Barnehageveggen" at bounding box center [479, 119] width 67 height 8
click at [351, 27] on button "Østmarkas fineste" at bounding box center [364, 28] width 74 height 17
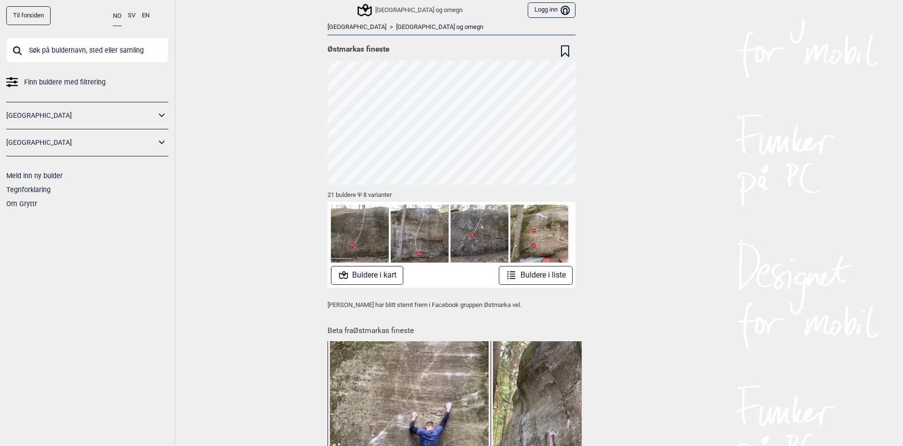
click at [396, 27] on link "[GEOGRAPHIC_DATA] og omegn" at bounding box center [439, 27] width 87 height 8
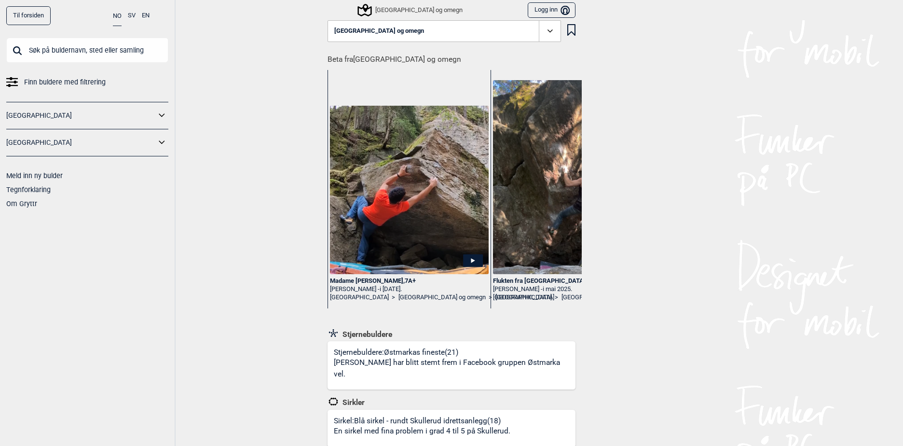
click at [87, 82] on span "Finn buldere med filtrering" at bounding box center [65, 82] width 82 height 14
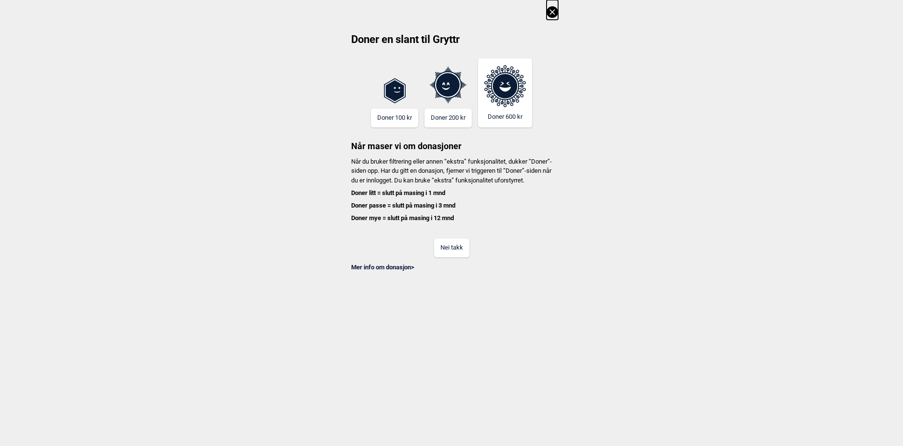
click at [442, 257] on button "Nei takk" at bounding box center [451, 247] width 35 height 19
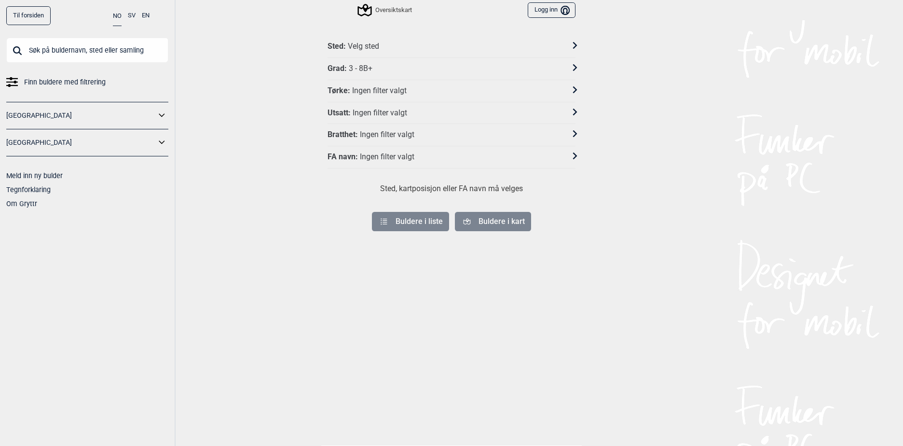
click at [377, 66] on div "Grad : 3 - 8B+" at bounding box center [444, 69] width 235 height 10
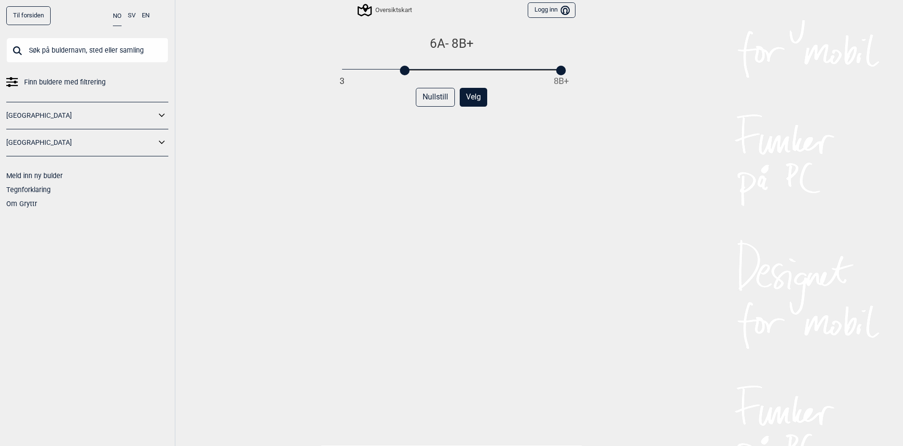
drag, startPoint x: 338, startPoint y: 71, endPoint x: 402, endPoint y: 70, distance: 64.1
click at [402, 70] on div at bounding box center [405, 71] width 10 height 10
drag, startPoint x: 556, startPoint y: 69, endPoint x: 466, endPoint y: 69, distance: 89.7
click at [466, 69] on div at bounding box center [467, 71] width 10 height 10
click at [472, 97] on button "Velg" at bounding box center [473, 97] width 27 height 19
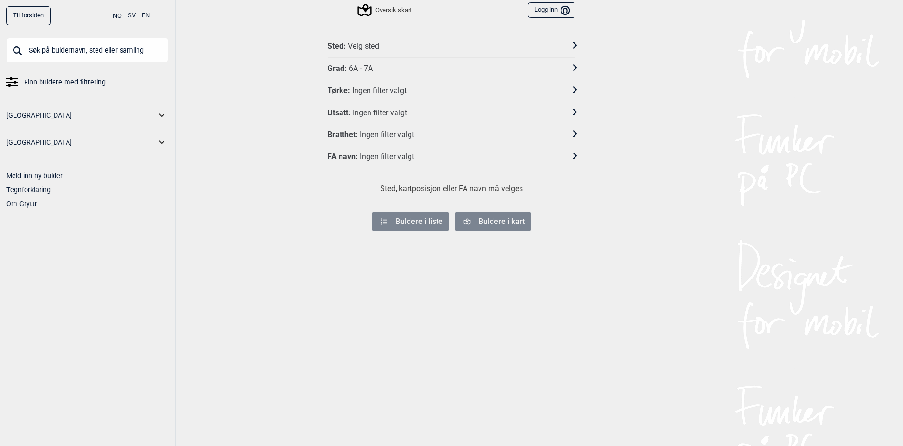
click at [408, 114] on div "Utsatt : Ingen filter valgt" at bounding box center [444, 113] width 235 height 10
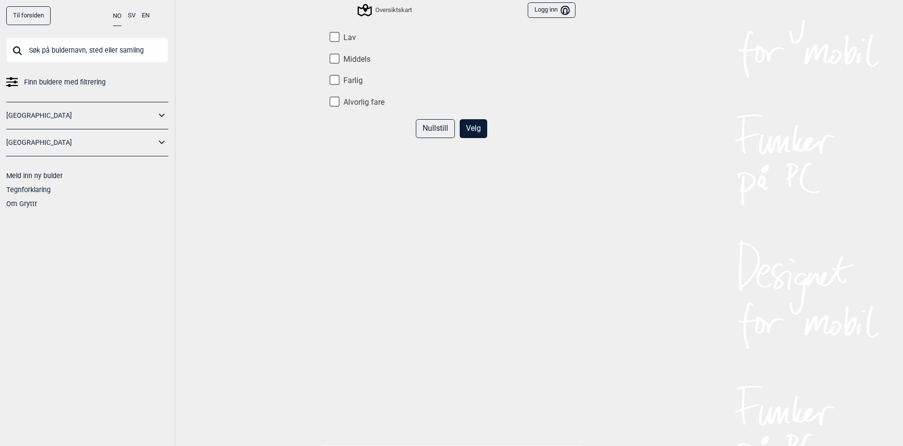
click at [338, 38] on label "Lav" at bounding box center [451, 38] width 248 height 10
click at [338, 38] on input "Lav" at bounding box center [334, 37] width 10 height 10
checkbox input "true"
click at [465, 126] on button "Velg" at bounding box center [473, 128] width 27 height 19
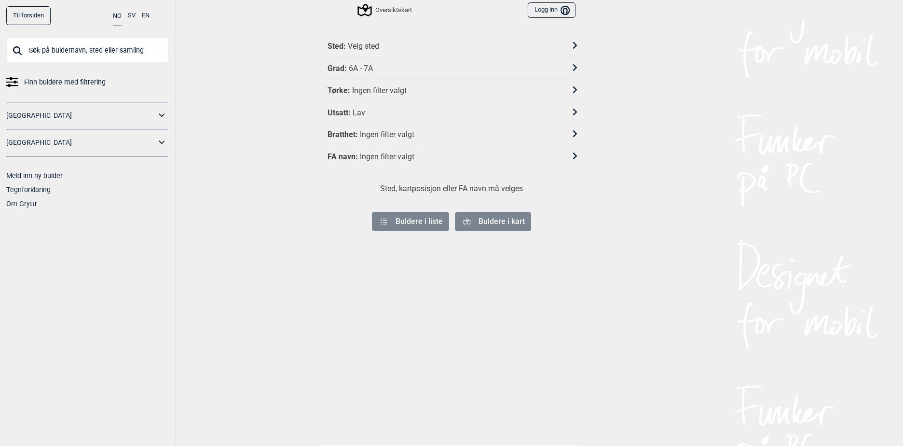
click at [475, 45] on div "Sted : Velg sted" at bounding box center [444, 46] width 235 height 10
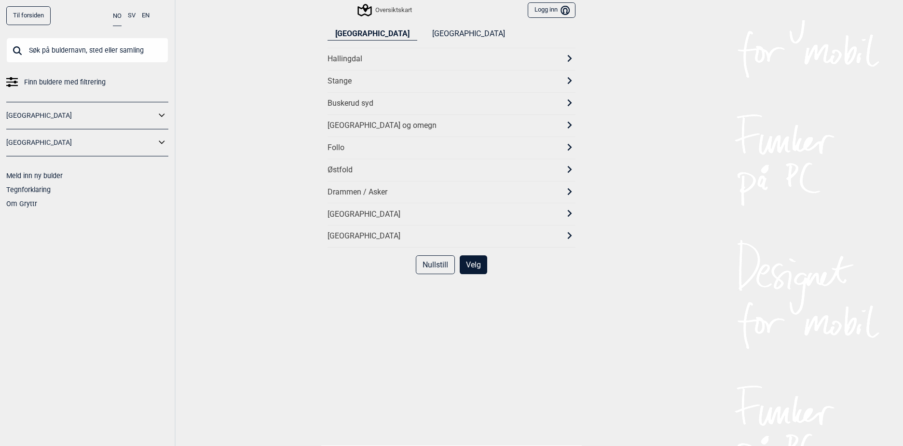
click at [409, 123] on div "[GEOGRAPHIC_DATA] og omegn" at bounding box center [442, 126] width 231 height 10
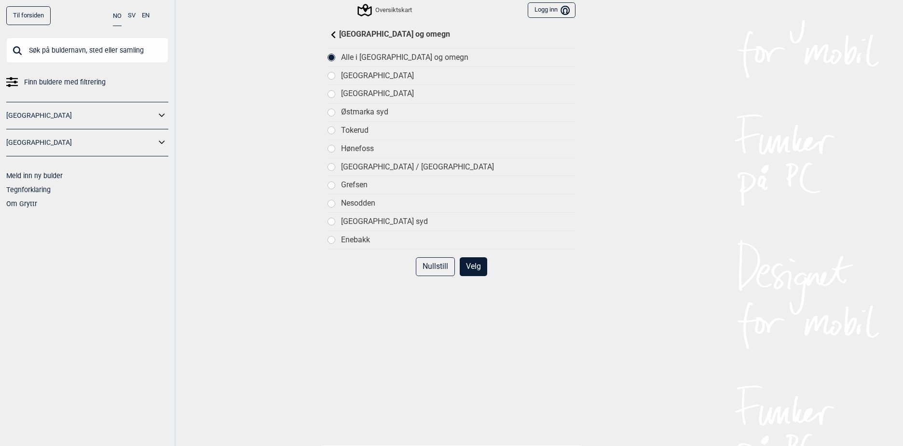
click at [471, 272] on button "Velg" at bounding box center [473, 266] width 27 height 19
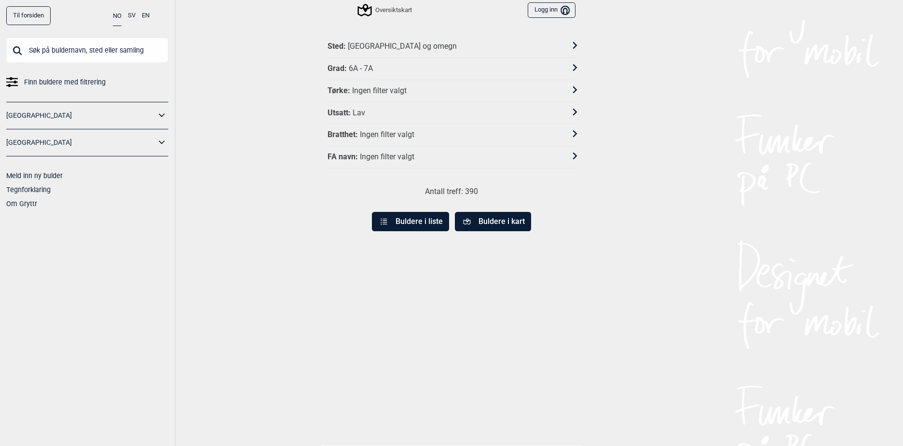
click at [476, 223] on button "Buldere i kart" at bounding box center [493, 221] width 76 height 19
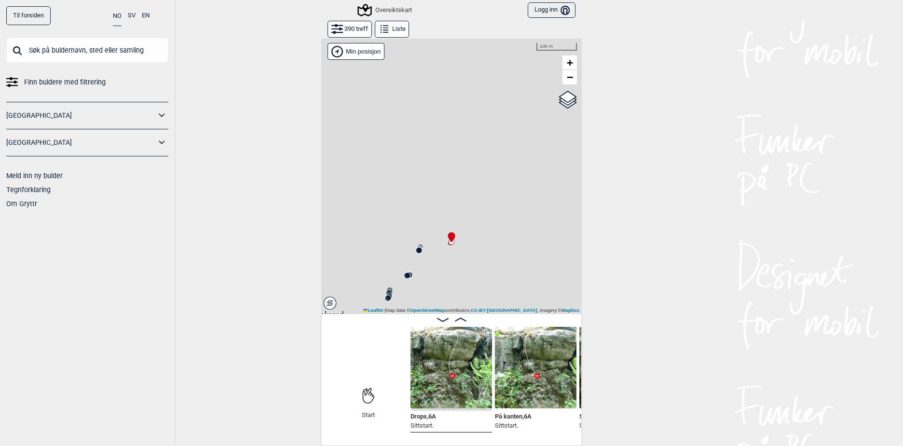
scroll to position [0, 76]
drag, startPoint x: 435, startPoint y: 268, endPoint x: 478, endPoint y: 183, distance: 95.1
click at [478, 183] on div "Gol Ål Kolomoen Vallset Tangen Sørli Åsbygda Kongsberg Efteløt Østmarka nord Se…" at bounding box center [451, 175] width 260 height 275
drag, startPoint x: 383, startPoint y: 220, endPoint x: 507, endPoint y: 166, distance: 135.0
click at [507, 166] on div "Gol Ål Kolomoen Vallset Tangen Sørli Åsbygda Kongsberg Efteløt Østmarka nord Se…" at bounding box center [451, 175] width 260 height 275
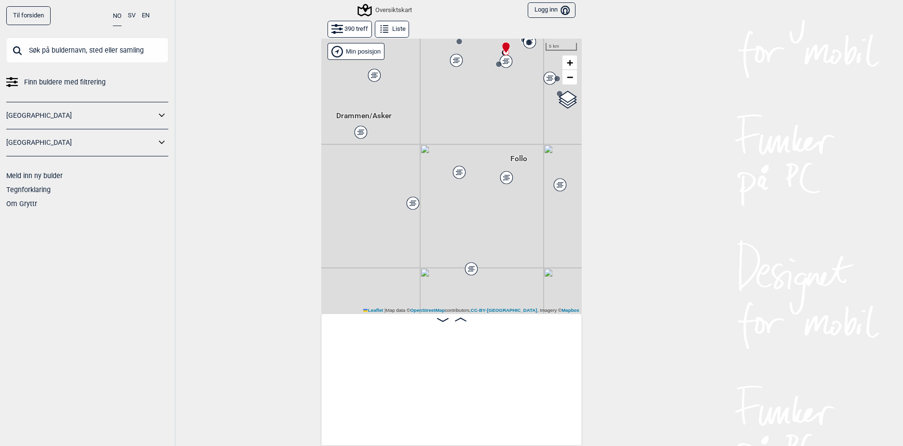
scroll to position [0, 31305]
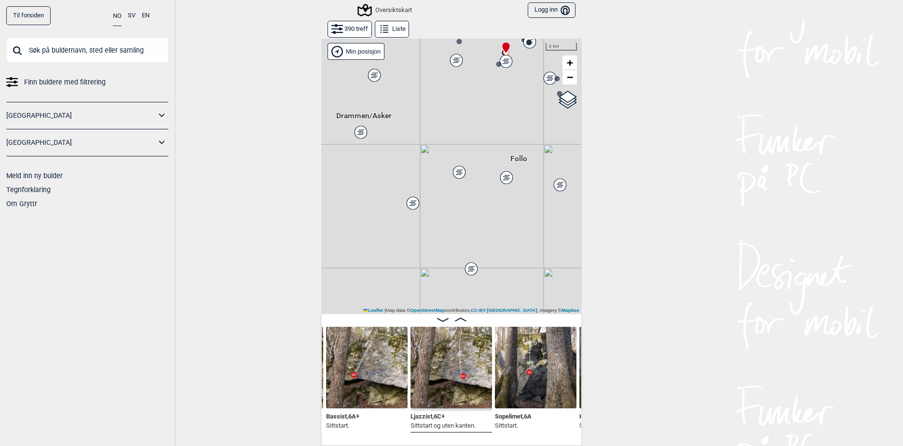
click at [446, 174] on div at bounding box center [451, 175] width 260 height 275
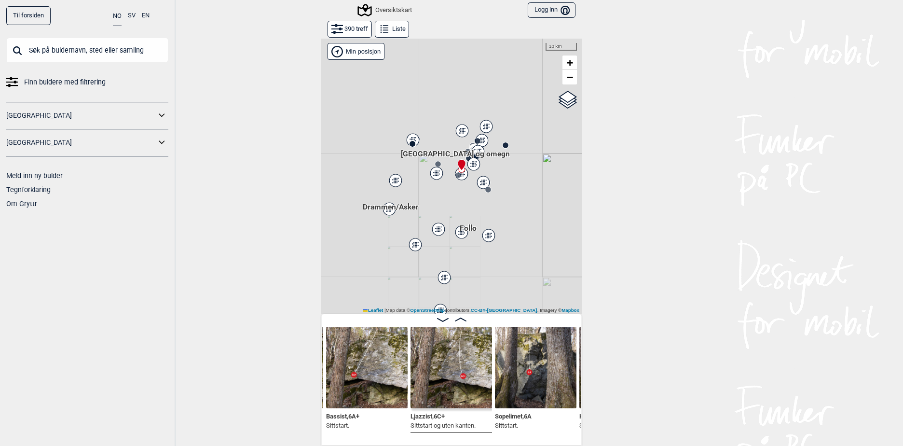
drag, startPoint x: 457, startPoint y: 151, endPoint x: 445, endPoint y: 195, distance: 45.4
click at [445, 195] on div at bounding box center [451, 175] width 260 height 275
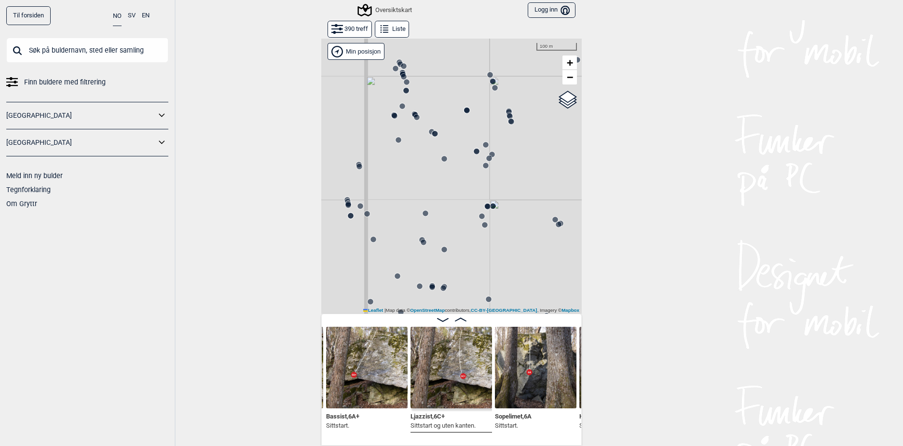
click at [508, 123] on circle at bounding box center [511, 122] width 6 height 6
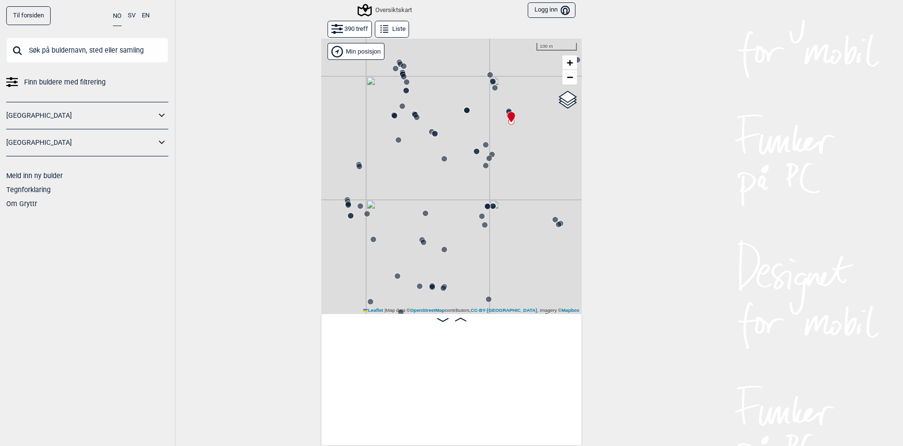
scroll to position [0, 8543]
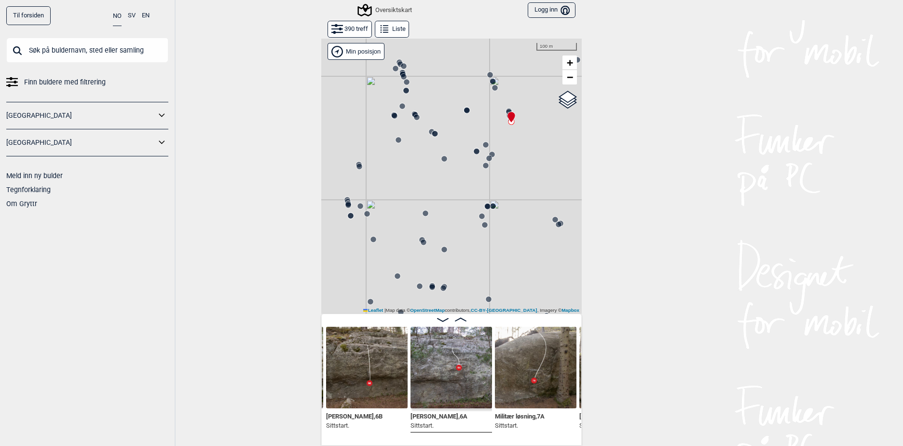
click at [356, 30] on button "390 treff" at bounding box center [349, 29] width 44 height 17
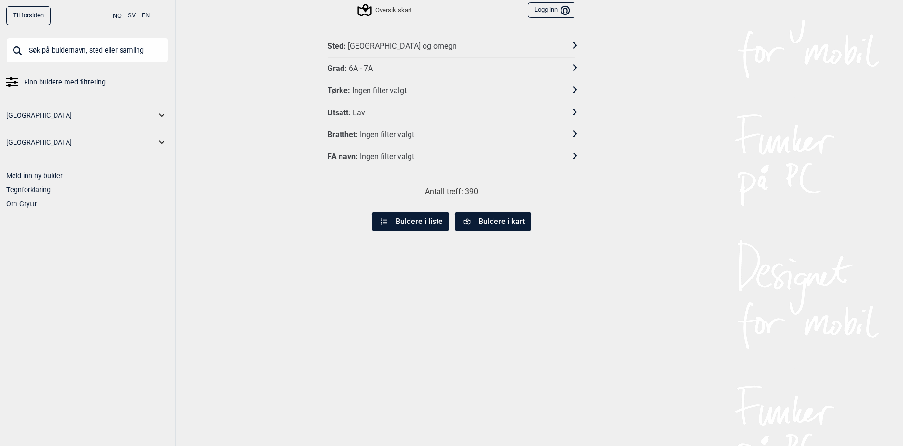
click at [157, 110] on icon at bounding box center [162, 116] width 13 height 14
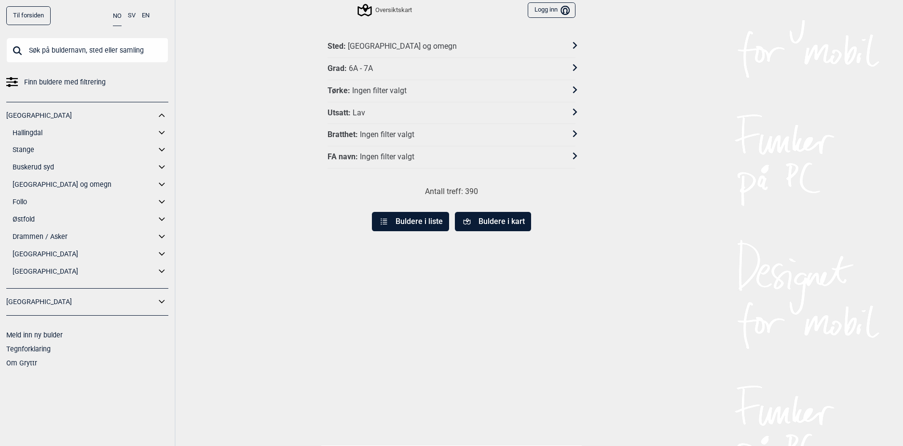
click at [161, 249] on icon at bounding box center [162, 254] width 13 height 14
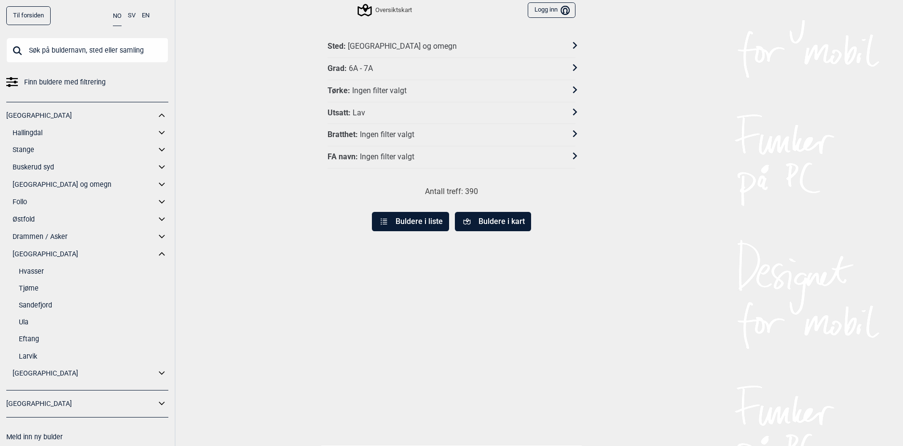
click at [34, 306] on link "Sandefjord" at bounding box center [94, 305] width 150 height 14
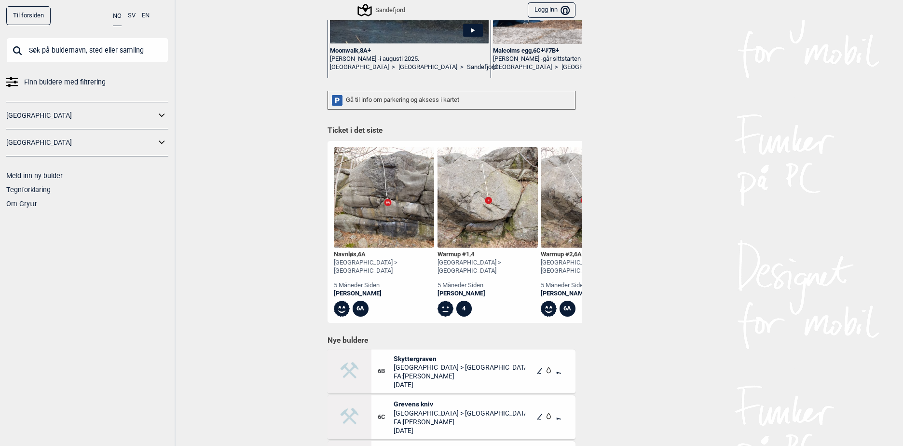
scroll to position [241, 0]
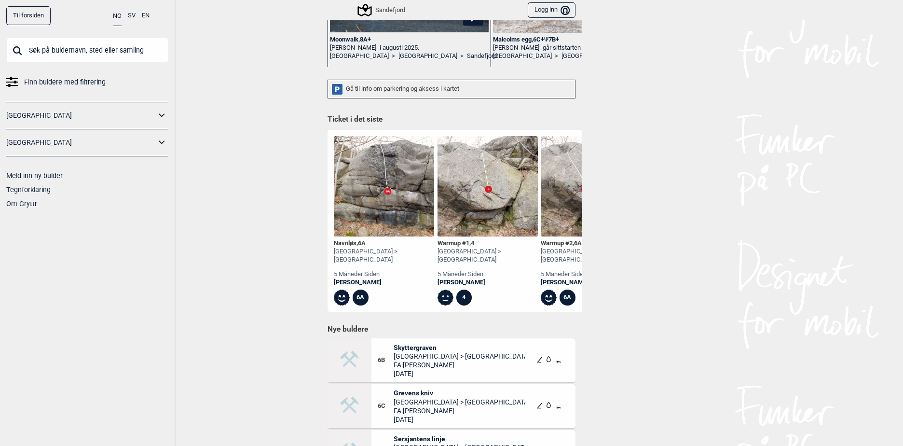
click at [377, 11] on div "Sandefjord" at bounding box center [382, 10] width 46 height 12
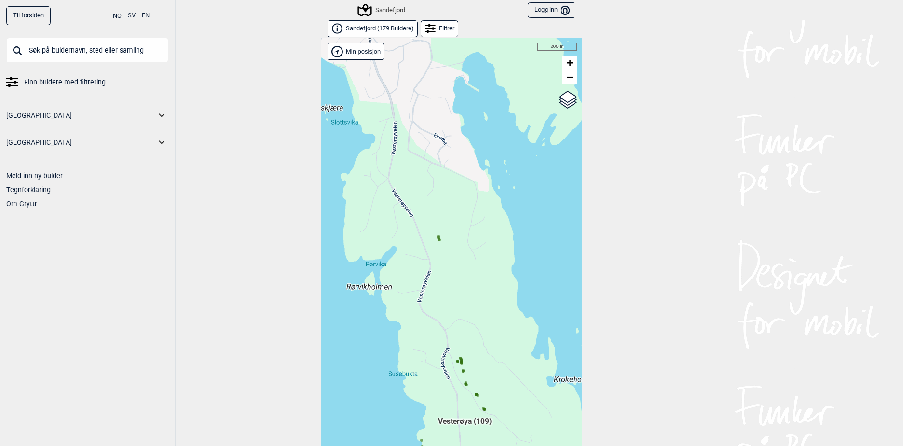
scroll to position [15, 0]
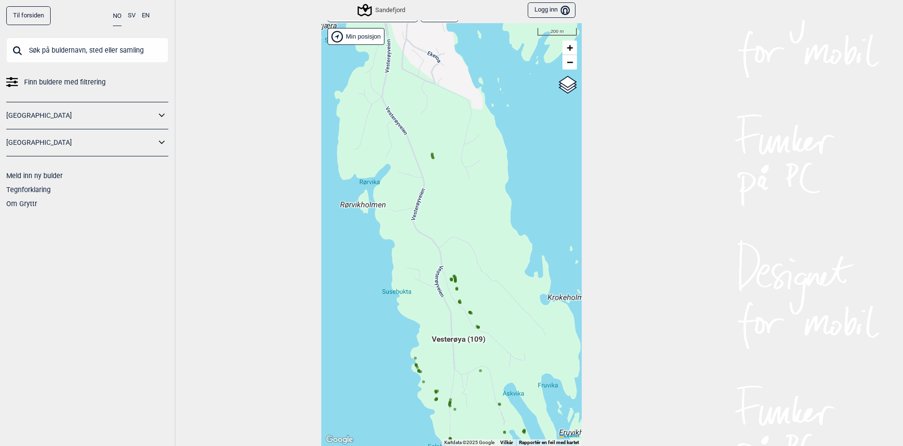
drag, startPoint x: 435, startPoint y: 318, endPoint x: 425, endPoint y: 227, distance: 91.7
click at [425, 227] on div "Hallingdal Gol Ål Stange Kolomoen [GEOGRAPHIC_DATA] [GEOGRAPHIC_DATA][PERSON_NA…" at bounding box center [451, 234] width 260 height 422
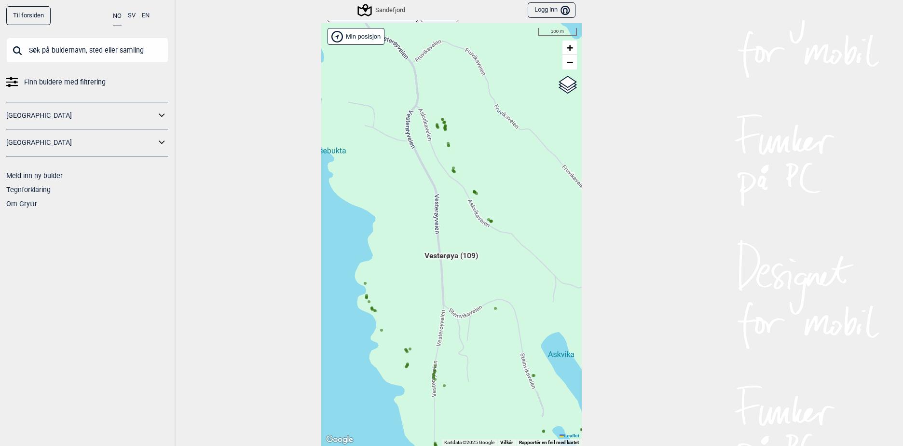
drag, startPoint x: 454, startPoint y: 320, endPoint x: 445, endPoint y: 174, distance: 146.4
click at [445, 174] on div "Hallingdal Gol Ål Stange Kolomoen [GEOGRAPHIC_DATA] [GEOGRAPHIC_DATA][PERSON_NA…" at bounding box center [451, 234] width 260 height 422
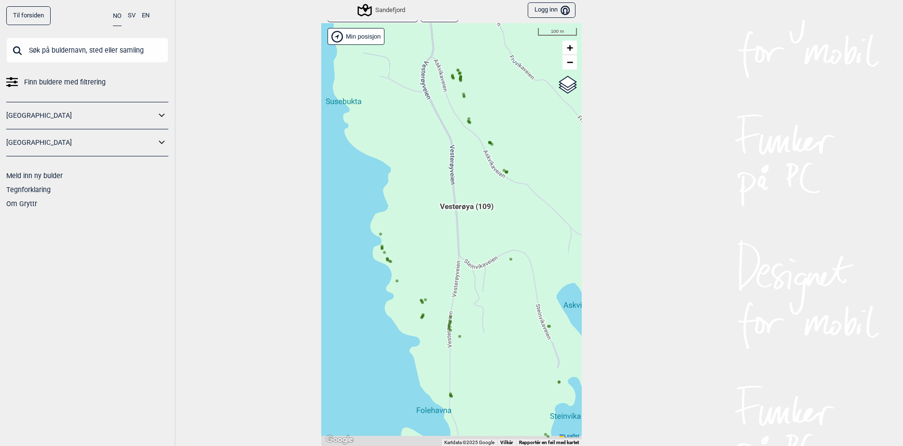
drag, startPoint x: 433, startPoint y: 337, endPoint x: 460, endPoint y: 262, distance: 79.0
click at [460, 262] on div "Hallingdal Gol Ål Stange Kolomoen [GEOGRAPHIC_DATA] [GEOGRAPHIC_DATA][PERSON_NA…" at bounding box center [451, 234] width 260 height 422
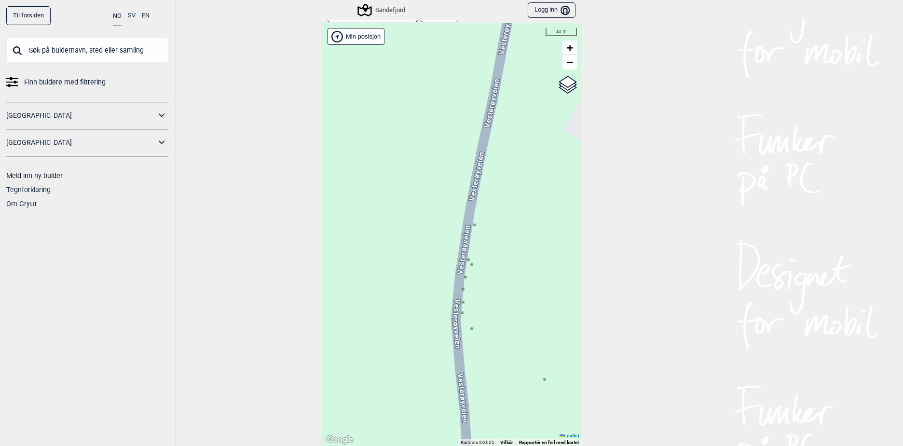
click at [469, 330] on icon at bounding box center [471, 328] width 5 height 5
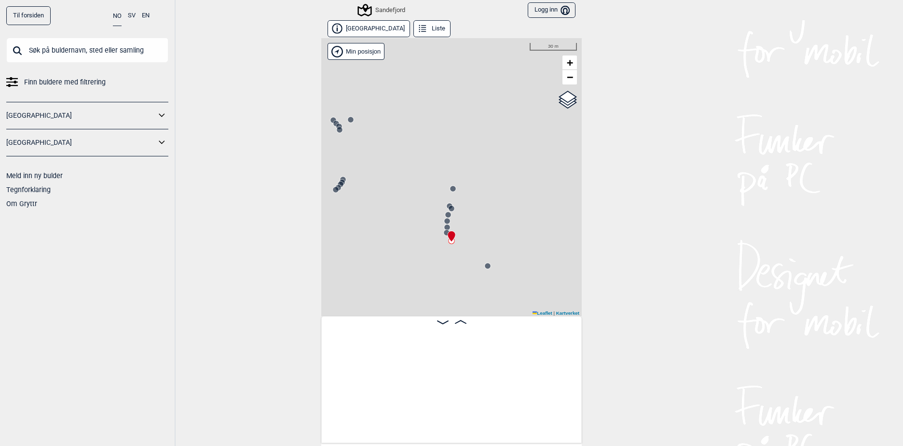
scroll to position [0, 6194]
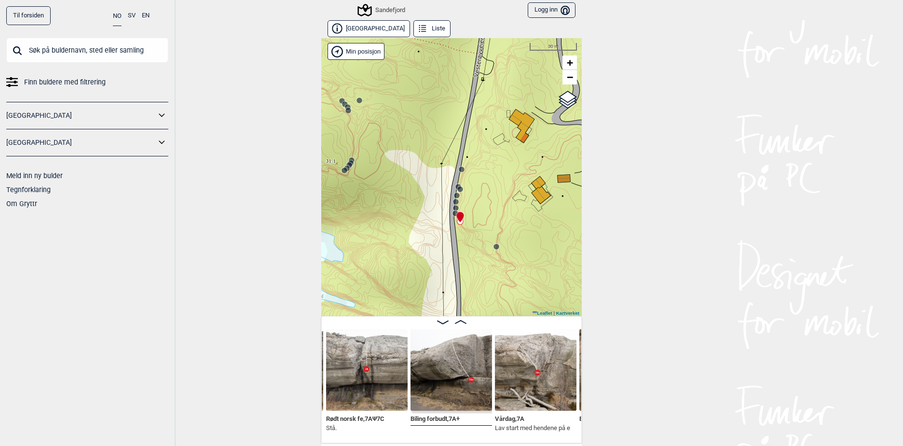
drag, startPoint x: 479, startPoint y: 240, endPoint x: 486, endPoint y: 225, distance: 16.2
click at [486, 225] on div "Sandefjord" at bounding box center [451, 177] width 260 height 278
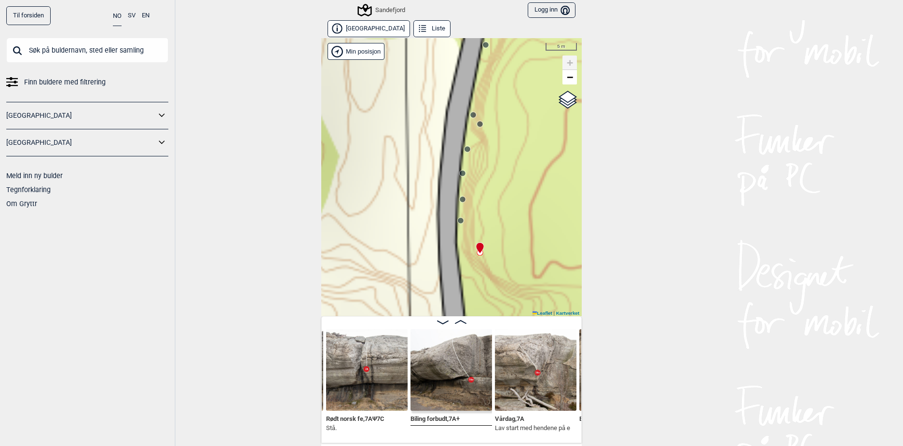
click at [458, 221] on circle at bounding box center [461, 221] width 6 height 6
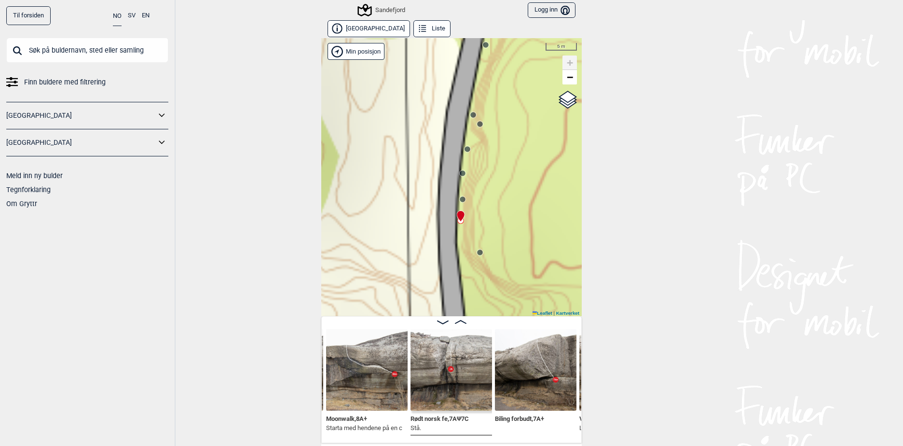
click at [459, 323] on icon at bounding box center [461, 322] width 12 height 4
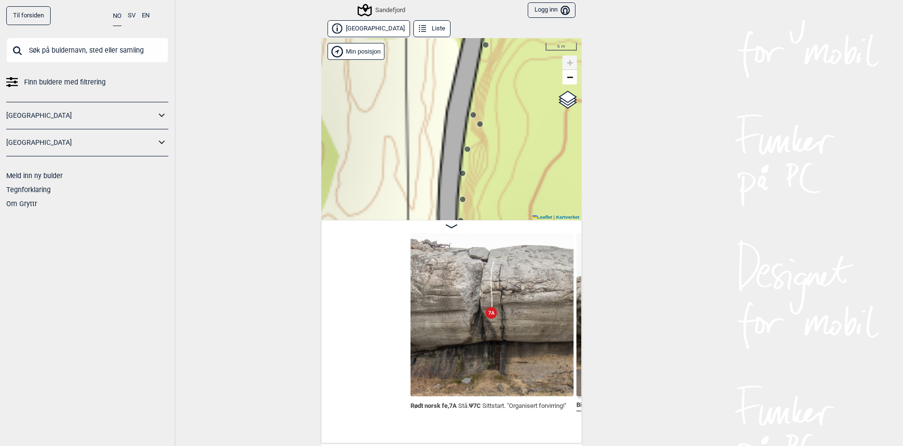
scroll to position [0, 6200]
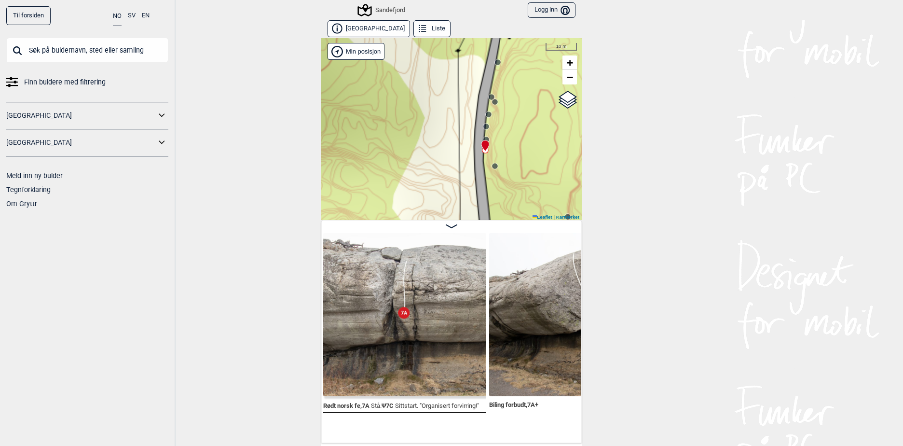
drag, startPoint x: 497, startPoint y: 181, endPoint x: 500, endPoint y: 153, distance: 28.1
click at [500, 153] on div "Sandefjord" at bounding box center [451, 129] width 260 height 182
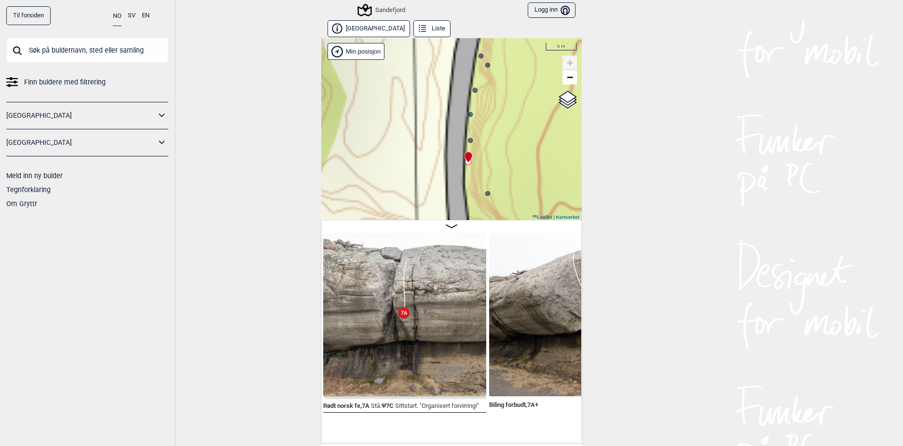
drag, startPoint x: 498, startPoint y: 153, endPoint x: 498, endPoint y: 167, distance: 13.5
click at [498, 167] on div "Sandefjord" at bounding box center [451, 129] width 260 height 182
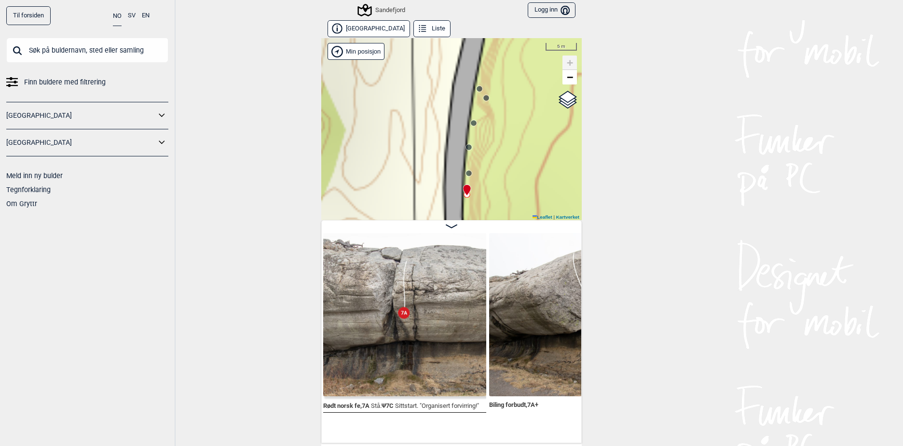
drag, startPoint x: 475, startPoint y: 83, endPoint x: 475, endPoint y: 104, distance: 20.3
click at [475, 104] on div "Sandefjord" at bounding box center [451, 129] width 260 height 182
click at [478, 88] on circle at bounding box center [479, 89] width 6 height 6
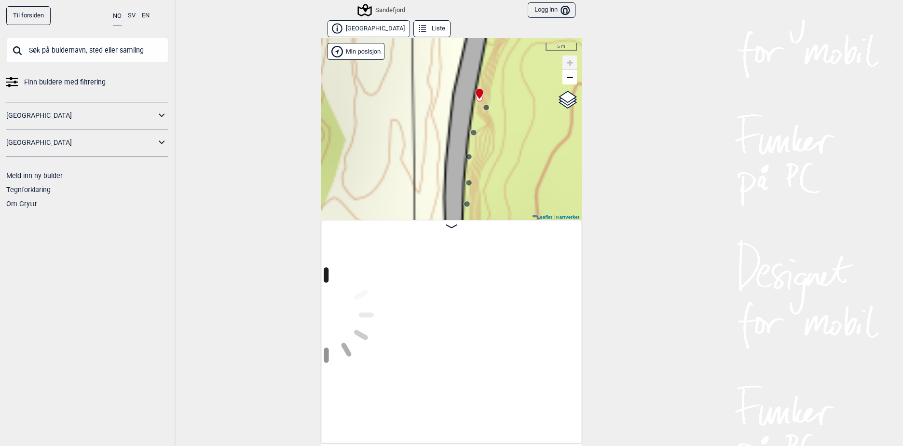
scroll to position [0, 5909]
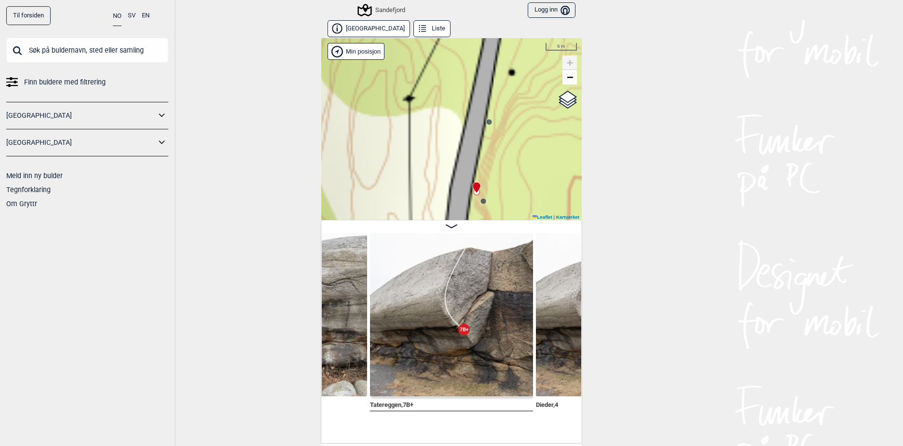
drag, startPoint x: 487, startPoint y: 104, endPoint x: 484, endPoint y: 188, distance: 84.0
click at [484, 188] on div "Sandefjord" at bounding box center [451, 129] width 260 height 182
click at [486, 122] on circle at bounding box center [489, 122] width 6 height 6
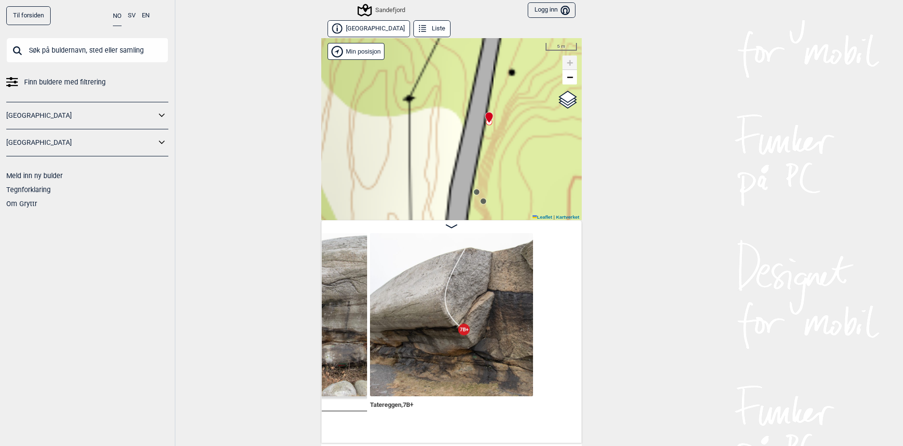
scroll to position [0, 5743]
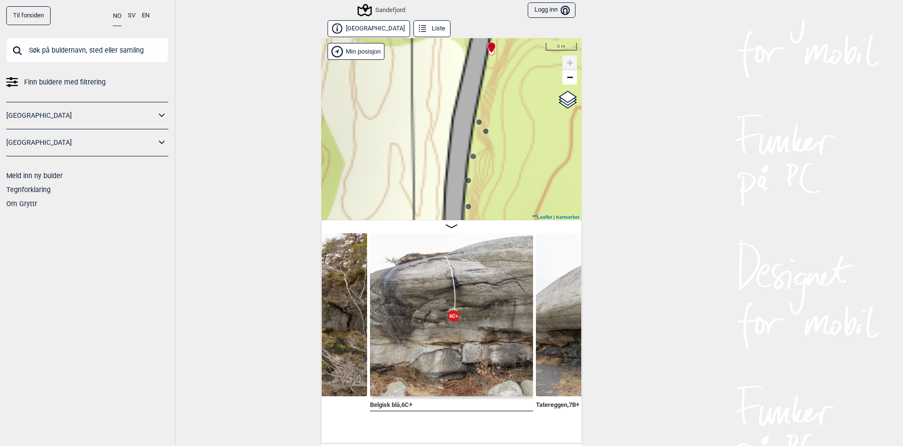
drag, startPoint x: 485, startPoint y: 173, endPoint x: 488, endPoint y: 103, distance: 69.5
click at [488, 103] on div "Sandefjord" at bounding box center [451, 129] width 260 height 182
click at [476, 119] on icon at bounding box center [479, 122] width 8 height 8
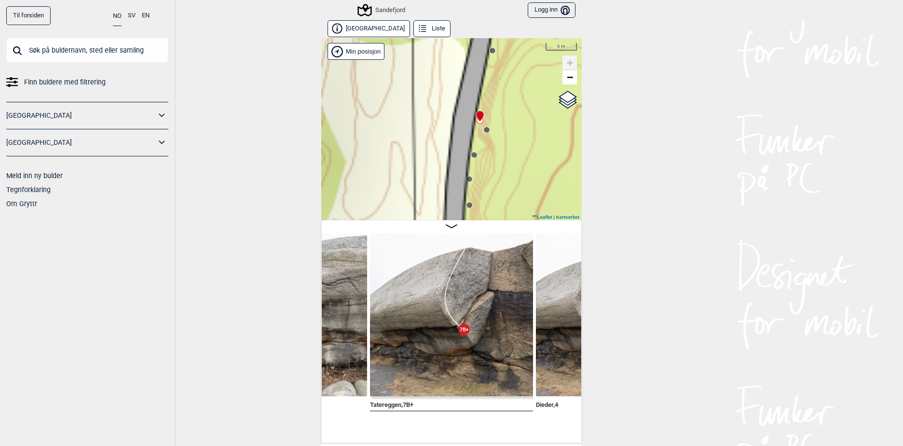
click at [484, 128] on circle at bounding box center [487, 130] width 6 height 6
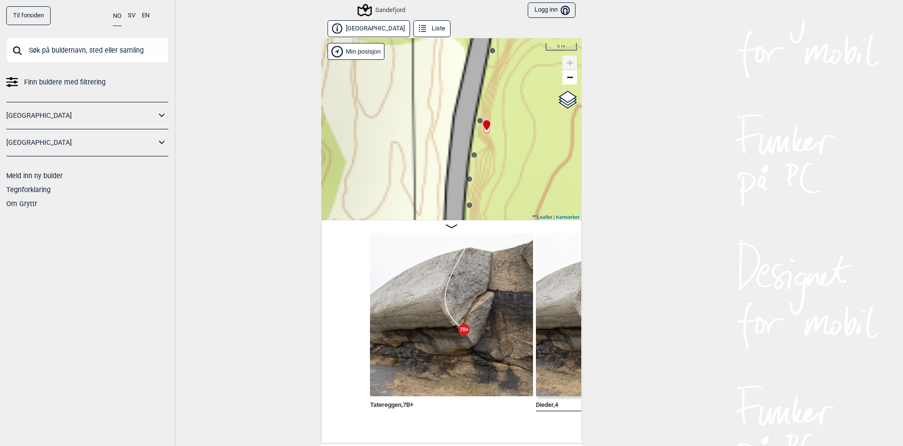
scroll to position [0, 6075]
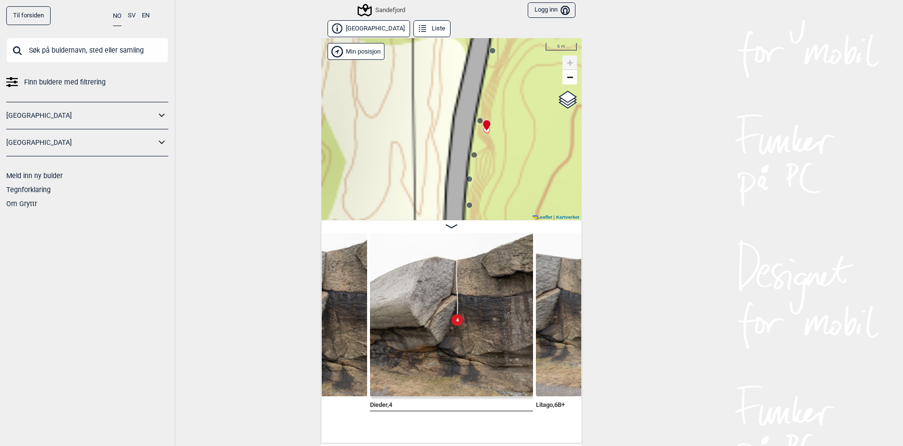
click at [471, 155] on circle at bounding box center [474, 155] width 6 height 6
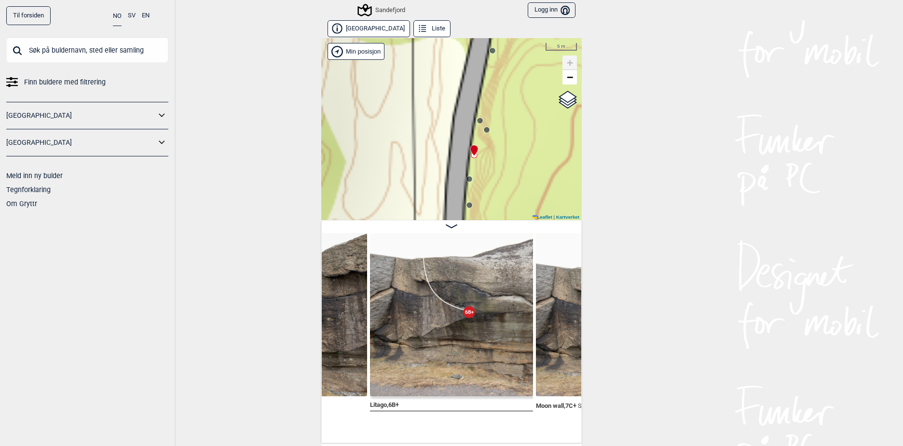
click at [466, 180] on circle at bounding box center [469, 179] width 6 height 6
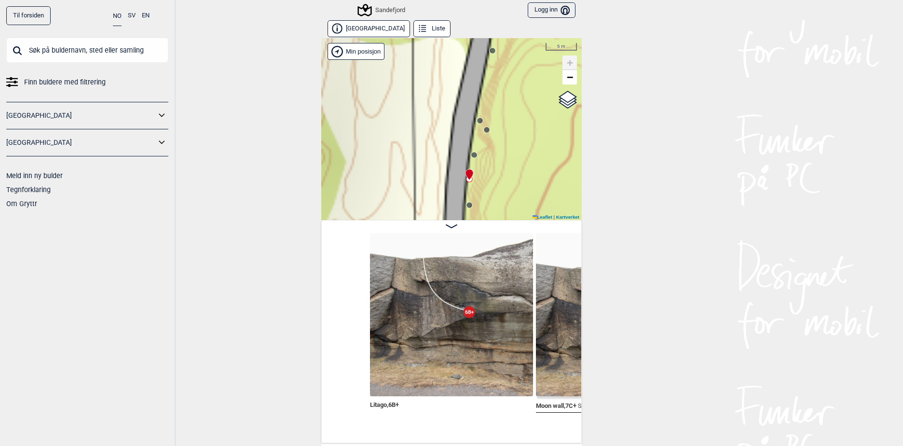
scroll to position [0, 6406]
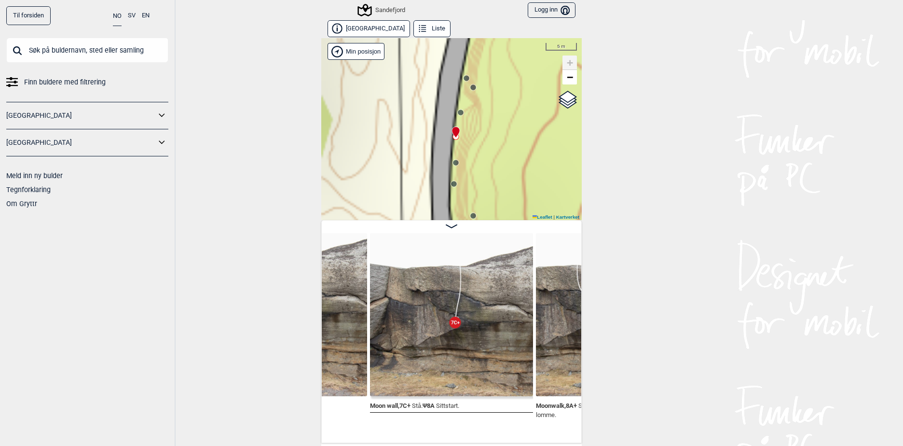
drag, startPoint x: 481, startPoint y: 165, endPoint x: 476, endPoint y: 127, distance: 38.5
click at [476, 127] on div "Sandefjord" at bounding box center [451, 129] width 260 height 182
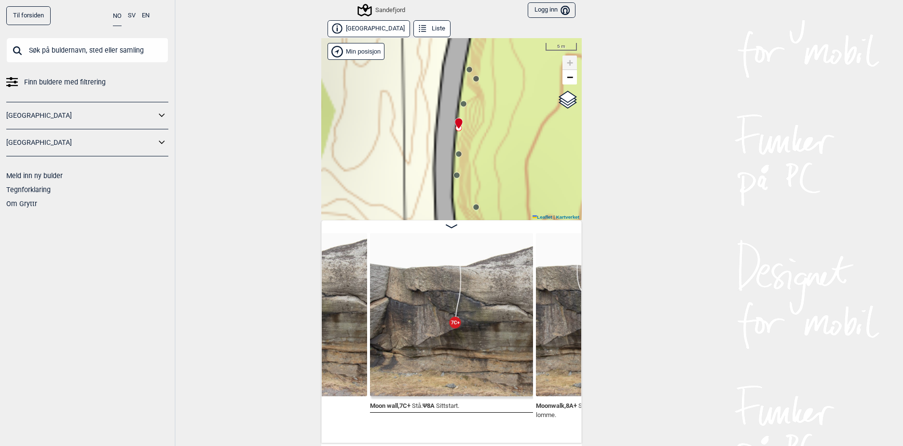
click at [457, 155] on circle at bounding box center [459, 154] width 6 height 6
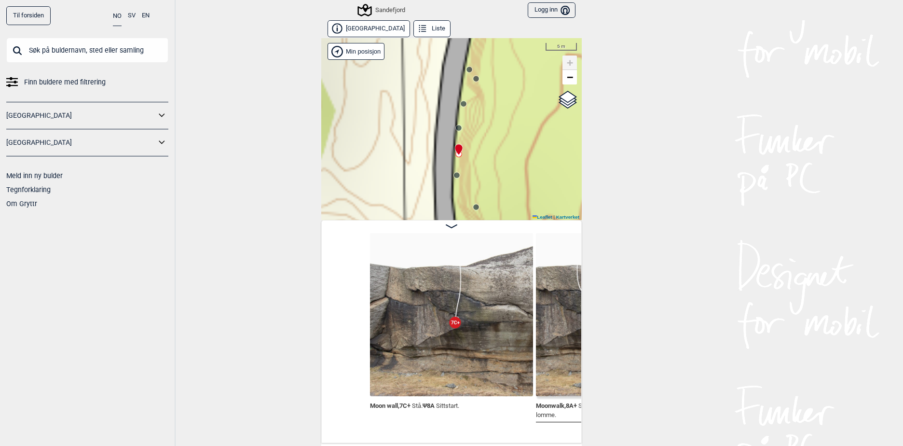
scroll to position [0, 6572]
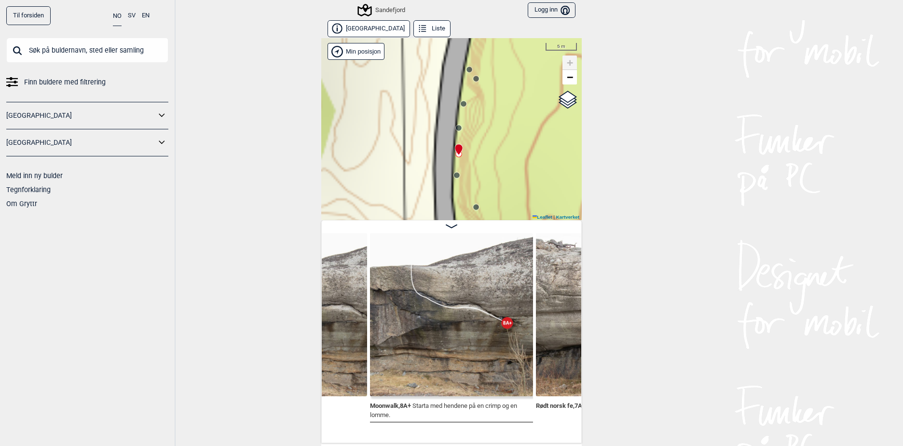
click at [456, 180] on div "Sandefjord" at bounding box center [451, 129] width 260 height 182
click at [454, 179] on icon at bounding box center [457, 175] width 8 height 8
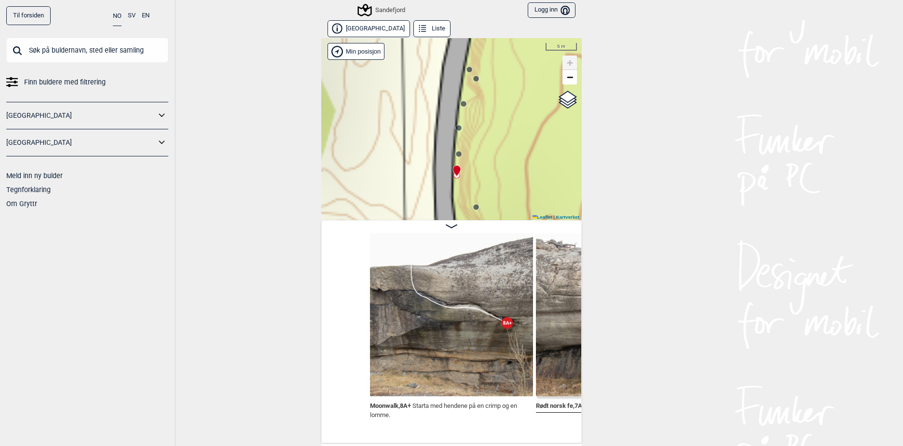
scroll to position [0, 6738]
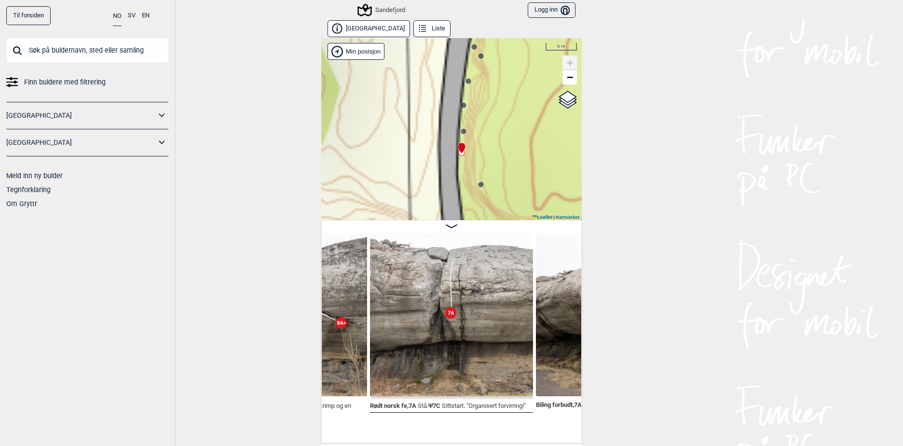
drag, startPoint x: 483, startPoint y: 163, endPoint x: 488, endPoint y: 145, distance: 18.4
click at [488, 145] on div "Sandefjord" at bounding box center [451, 129] width 260 height 182
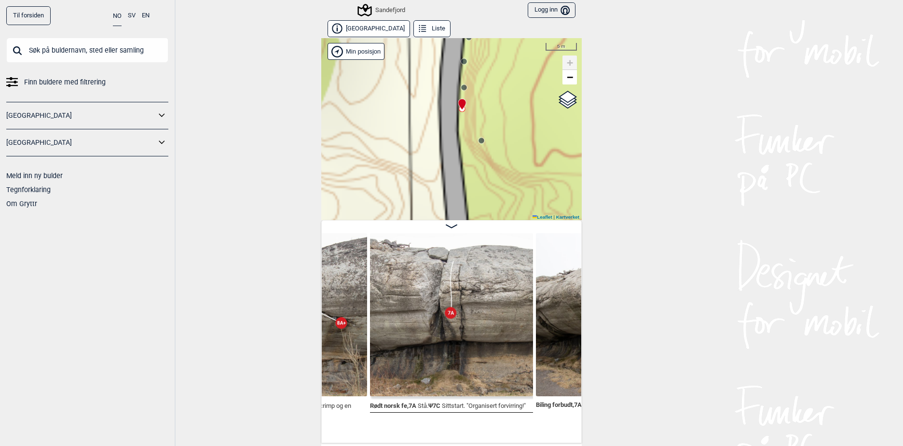
drag, startPoint x: 475, startPoint y: 181, endPoint x: 478, endPoint y: 155, distance: 26.3
click at [477, 144] on icon at bounding box center [481, 140] width 8 height 8
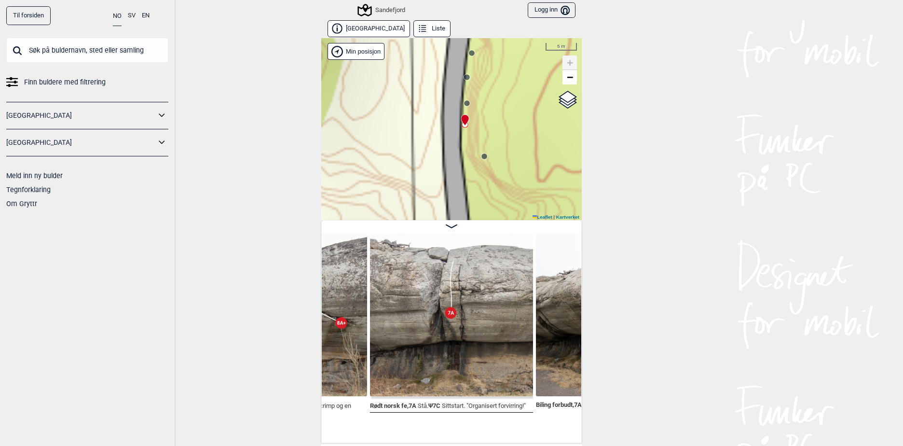
click at [481, 156] on circle at bounding box center [484, 156] width 6 height 6
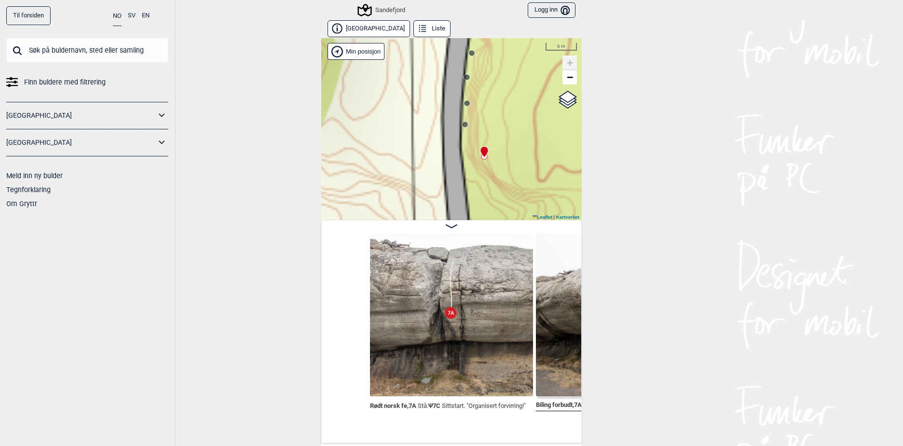
scroll to position [0, 6904]
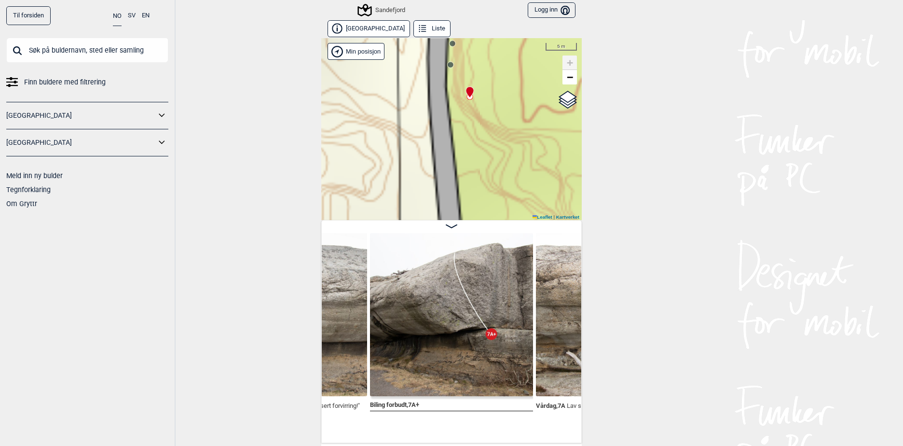
drag, startPoint x: 483, startPoint y: 178, endPoint x: 468, endPoint y: 117, distance: 63.6
click at [468, 117] on div "Sandefjord" at bounding box center [451, 129] width 260 height 182
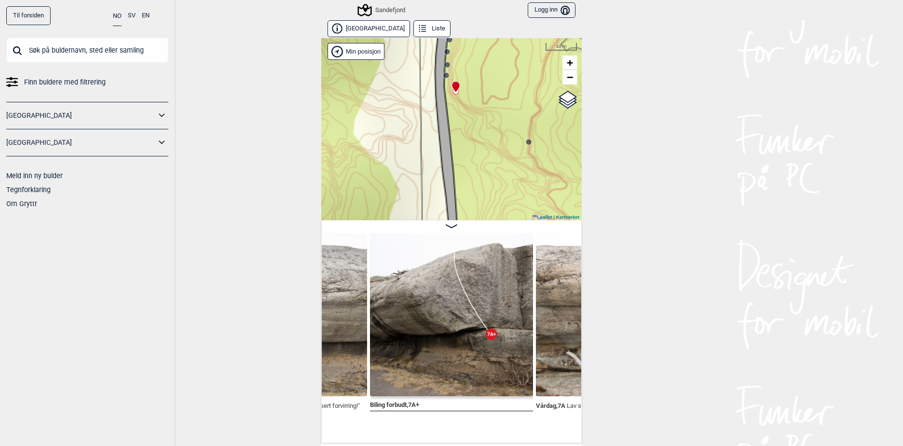
click at [526, 144] on circle at bounding box center [529, 142] width 6 height 6
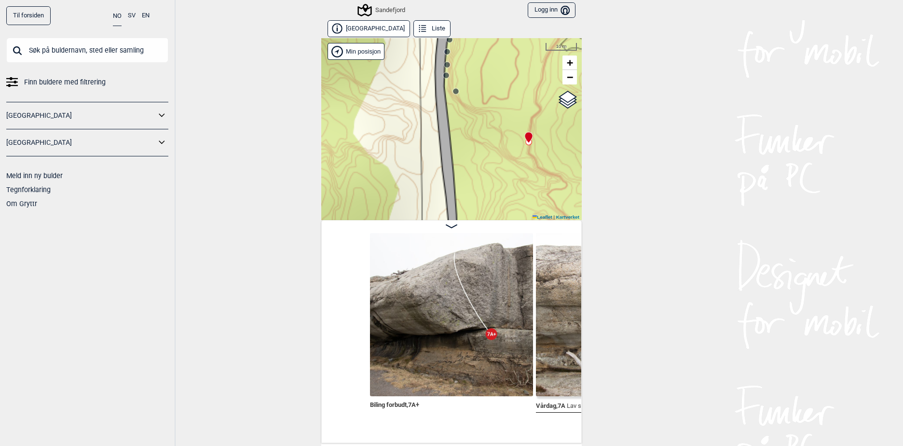
scroll to position [0, 7070]
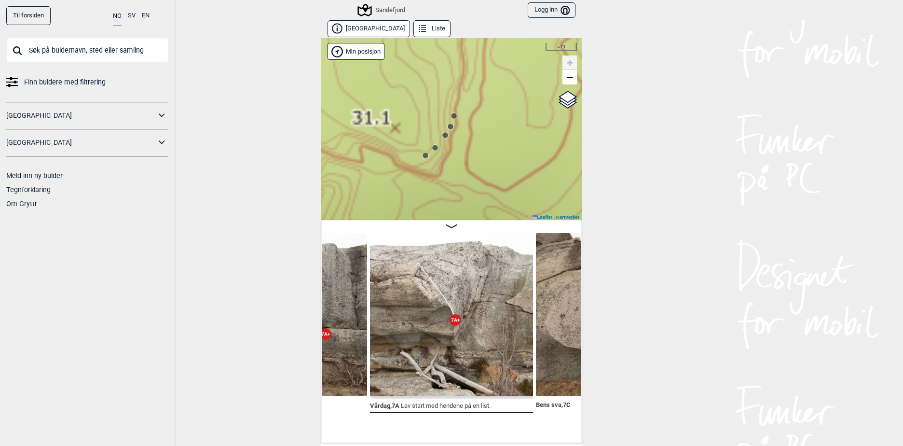
click at [442, 135] on circle at bounding box center [445, 135] width 6 height 6
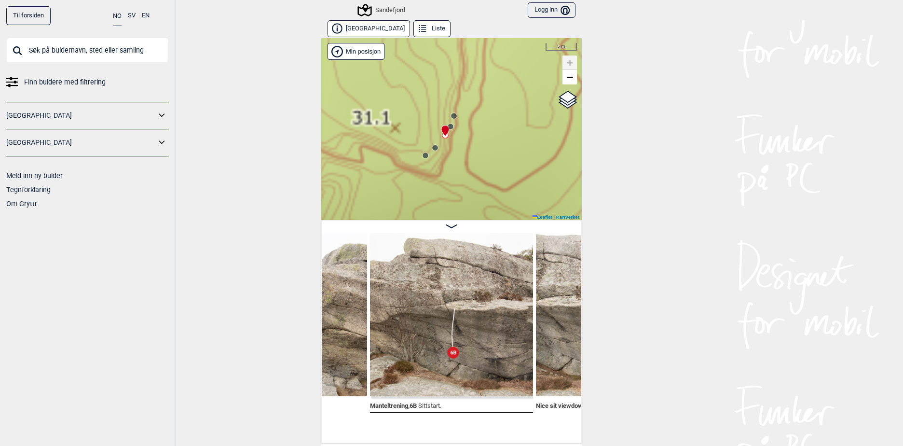
click at [445, 132] on icon at bounding box center [445, 131] width 8 height 12
click at [448, 127] on circle at bounding box center [451, 126] width 6 height 6
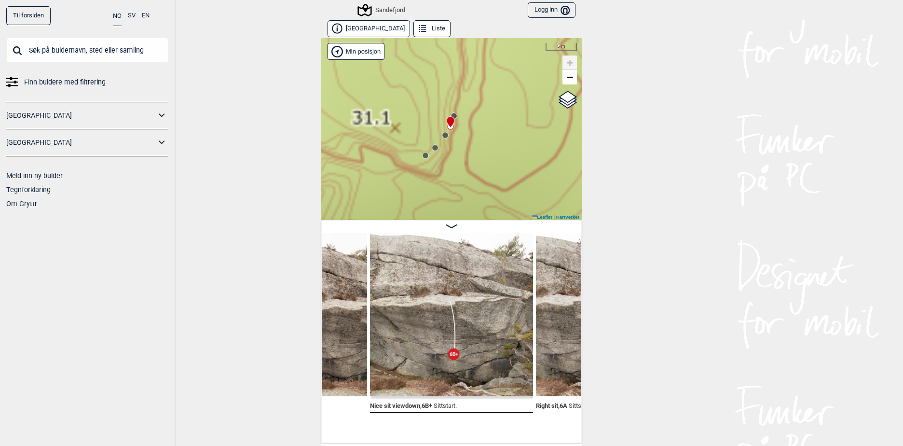
click at [450, 120] on icon at bounding box center [450, 122] width 7 height 11
click at [452, 114] on circle at bounding box center [454, 116] width 6 height 6
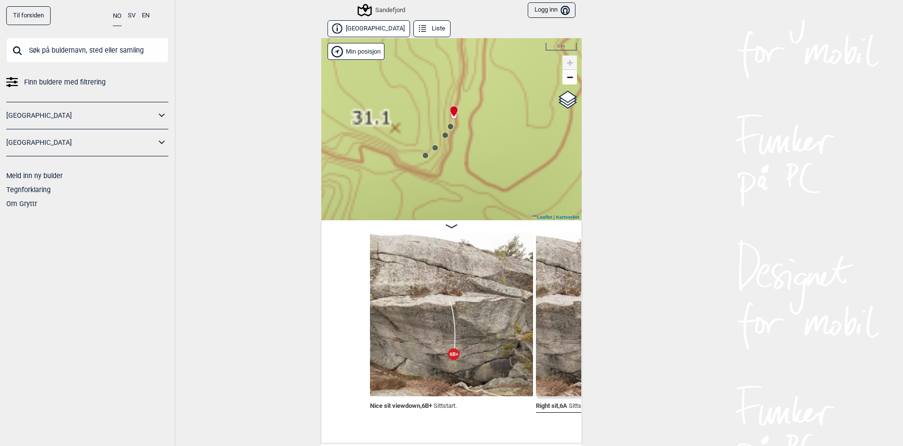
scroll to position [0, 5914]
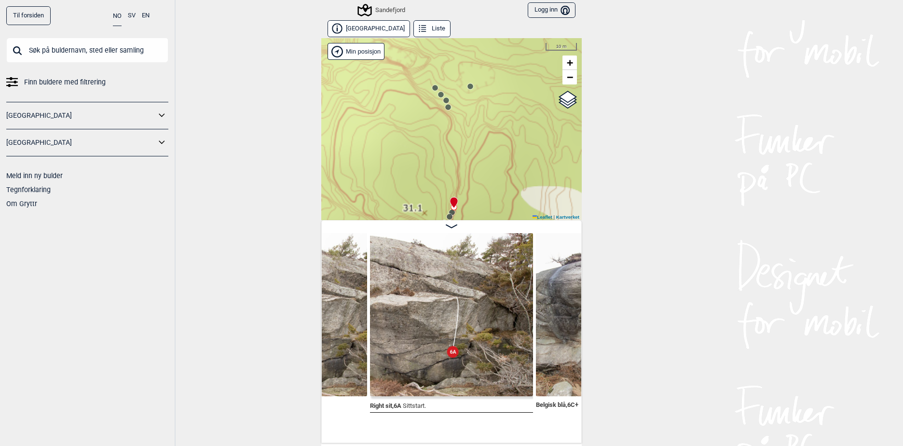
drag, startPoint x: 449, startPoint y: 83, endPoint x: 449, endPoint y: 121, distance: 37.6
click at [449, 121] on div "Sandefjord" at bounding box center [451, 129] width 260 height 182
click at [447, 103] on icon at bounding box center [448, 107] width 8 height 8
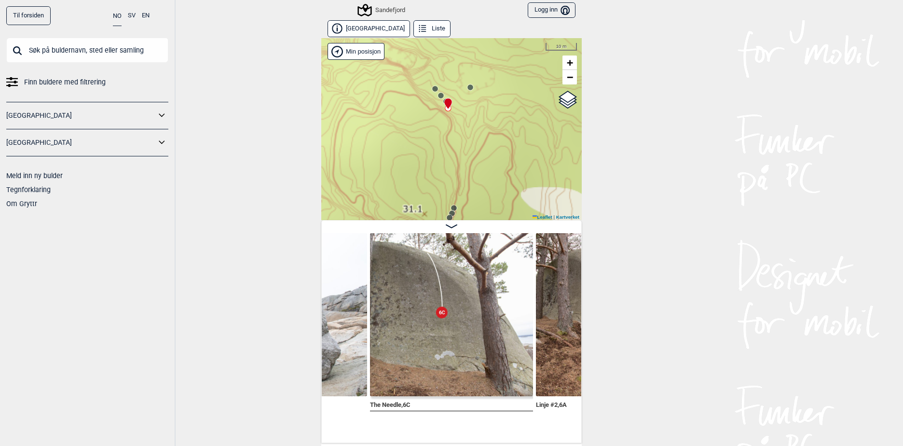
click at [437, 93] on icon at bounding box center [441, 96] width 8 height 8
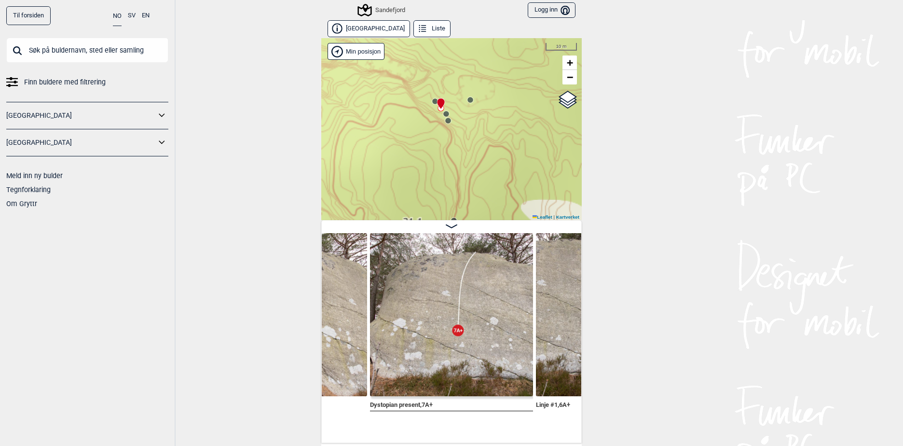
click at [467, 99] on circle at bounding box center [470, 100] width 6 height 6
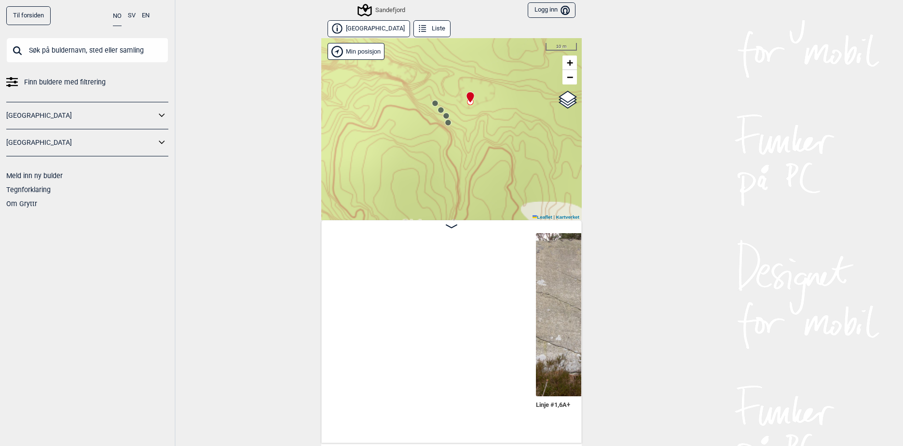
scroll to position [0, 5676]
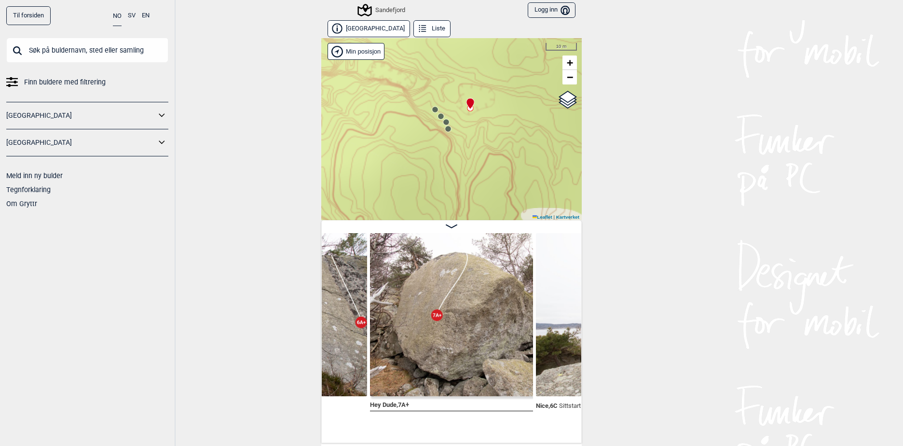
drag, startPoint x: 505, startPoint y: 145, endPoint x: 449, endPoint y: 98, distance: 73.3
click at [449, 98] on div "Sandefjord" at bounding box center [451, 129] width 260 height 182
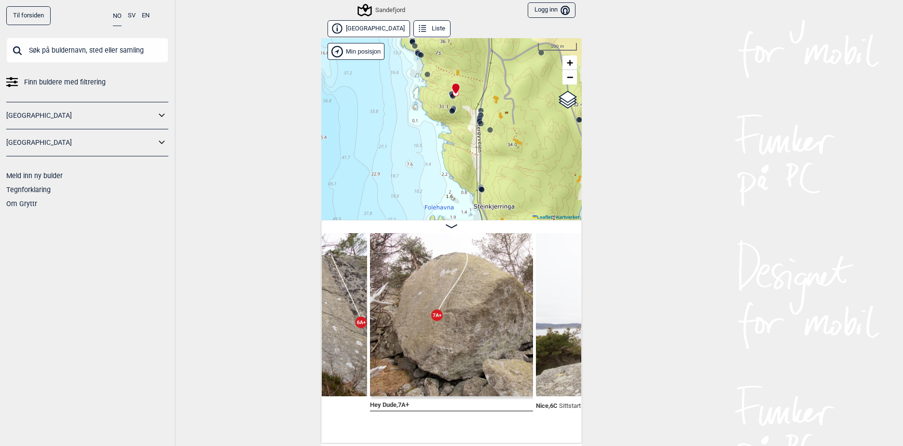
drag, startPoint x: 496, startPoint y: 171, endPoint x: 503, endPoint y: 122, distance: 50.3
click at [503, 122] on div "Sandefjord" at bounding box center [451, 129] width 260 height 182
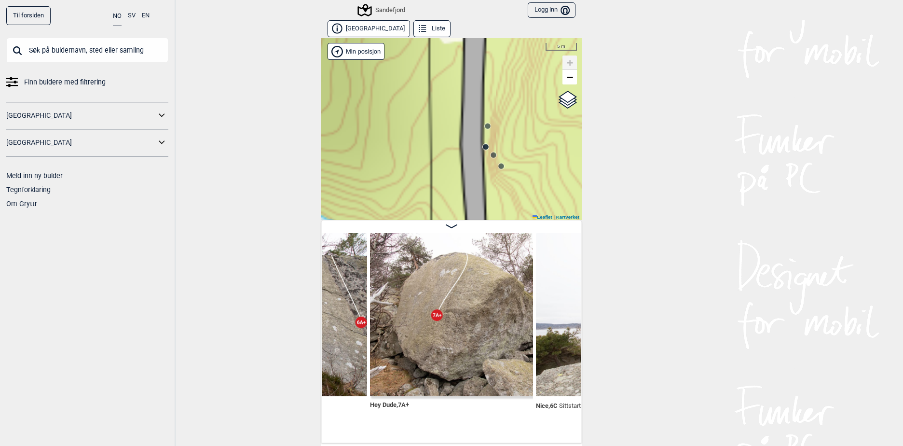
click at [487, 129] on icon at bounding box center [488, 126] width 8 height 8
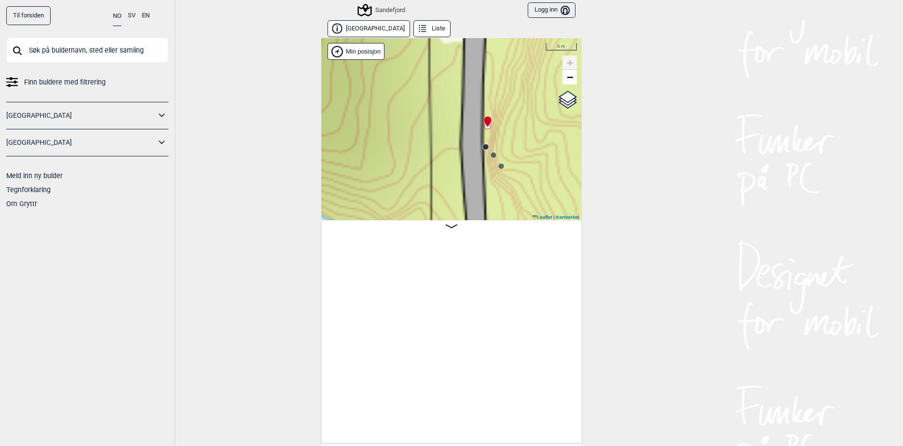
scroll to position [0, 8164]
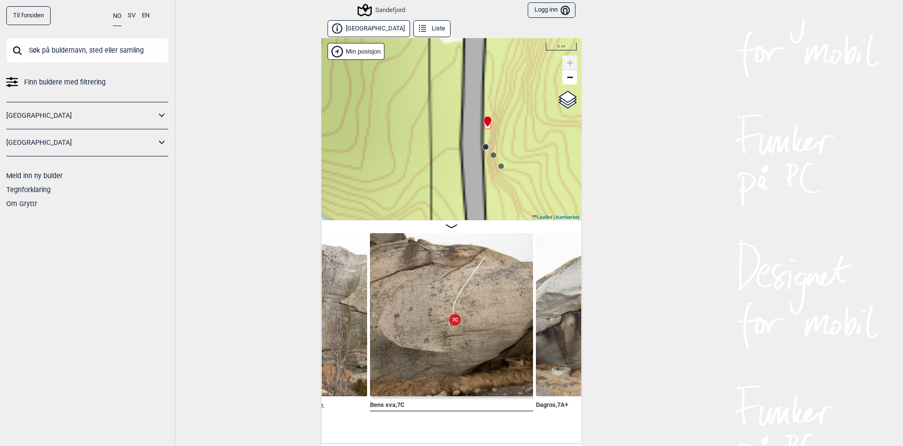
click at [483, 146] on circle at bounding box center [486, 147] width 6 height 6
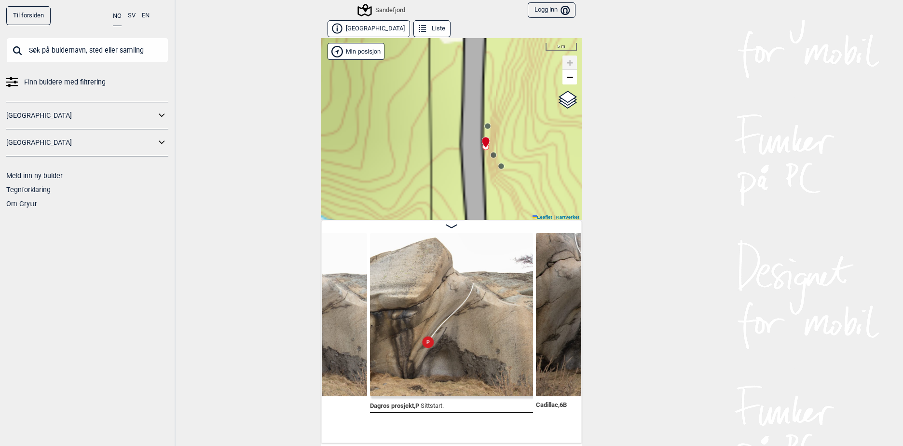
click at [490, 154] on circle at bounding box center [493, 155] width 6 height 6
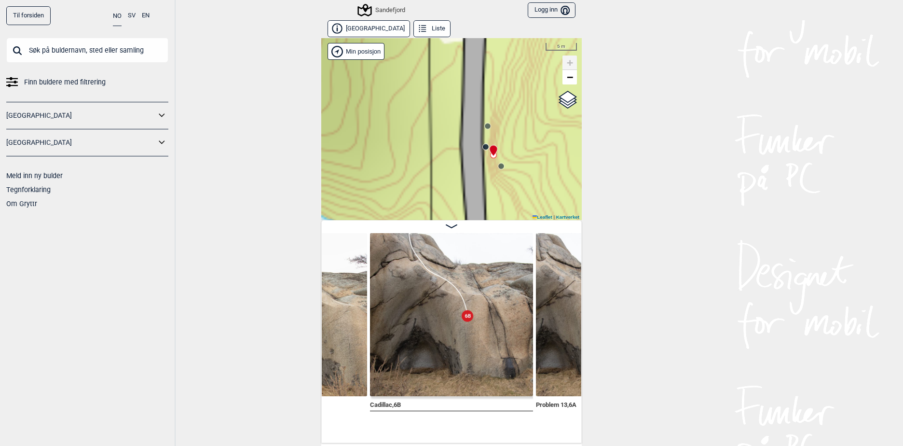
click at [498, 163] on icon at bounding box center [501, 166] width 8 height 8
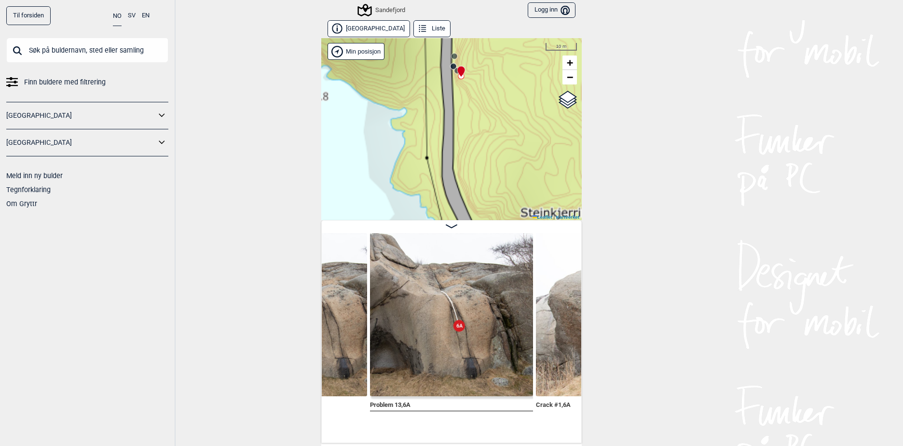
drag, startPoint x: 505, startPoint y: 155, endPoint x: 488, endPoint y: 87, distance: 70.6
click at [488, 86] on div "Sandefjord" at bounding box center [451, 129] width 260 height 182
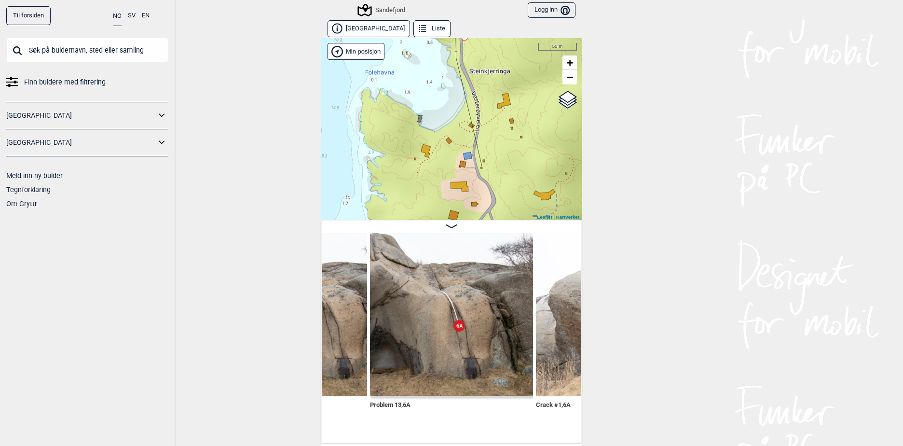
drag, startPoint x: 494, startPoint y: 159, endPoint x: 477, endPoint y: 79, distance: 81.8
click at [477, 79] on div "Sandefjord" at bounding box center [451, 129] width 260 height 182
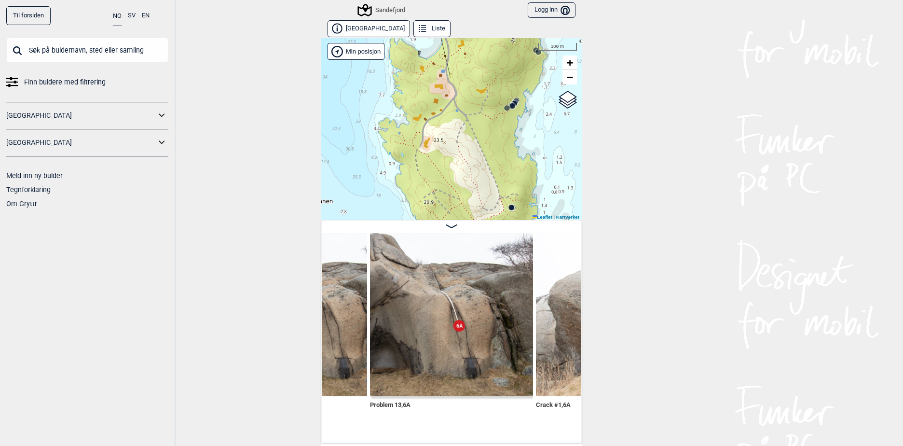
drag, startPoint x: 495, startPoint y: 156, endPoint x: 459, endPoint y: 78, distance: 86.1
click at [459, 78] on div "Sandefjord" at bounding box center [451, 129] width 260 height 182
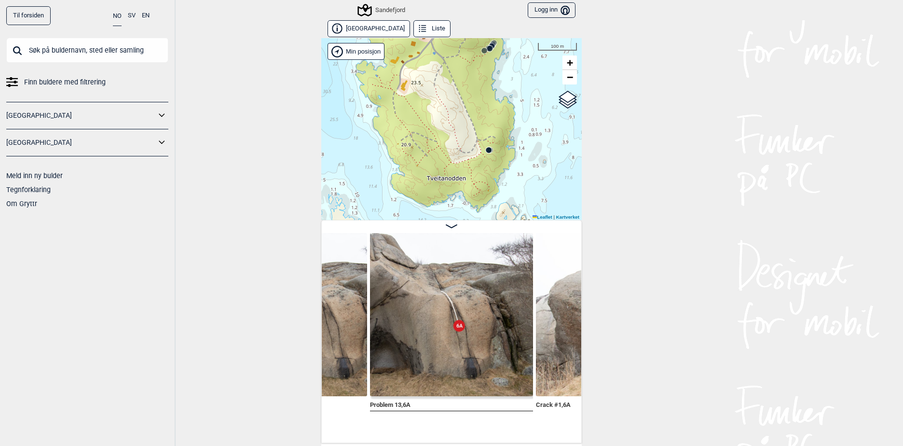
drag, startPoint x: 466, startPoint y: 150, endPoint x: 443, endPoint y: 93, distance: 61.7
click at [443, 93] on div "Sandefjord" at bounding box center [451, 129] width 260 height 182
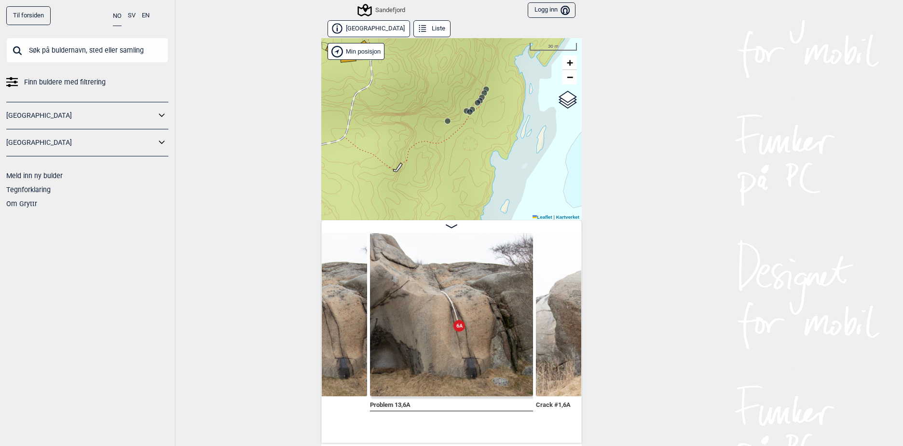
drag, startPoint x: 486, startPoint y: 85, endPoint x: 482, endPoint y: 130, distance: 45.0
click at [482, 130] on div "Sandefjord" at bounding box center [451, 129] width 260 height 182
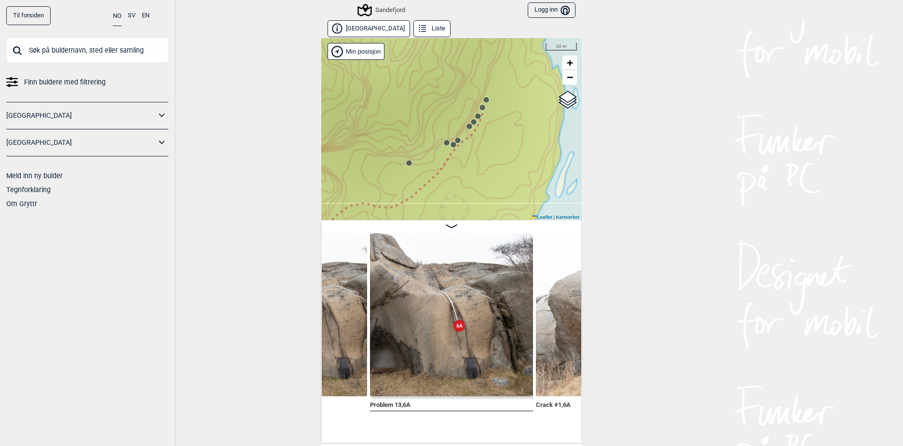
click at [474, 114] on icon at bounding box center [478, 116] width 8 height 8
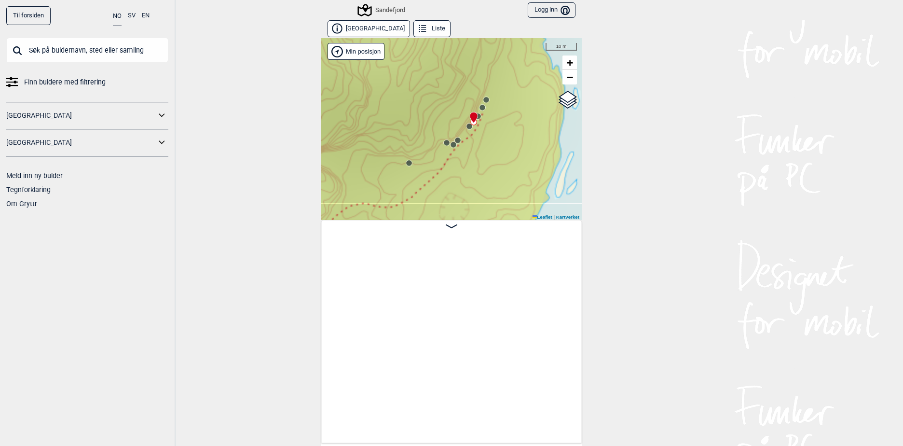
scroll to position [0, 10062]
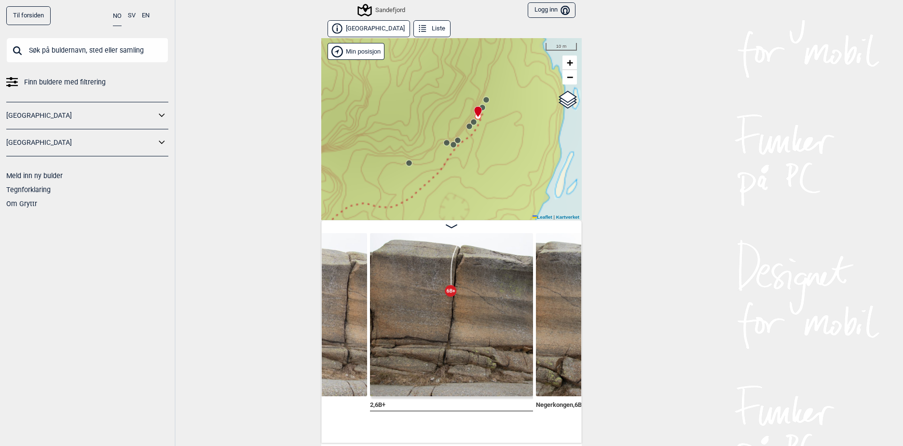
click at [467, 122] on icon at bounding box center [469, 126] width 8 height 8
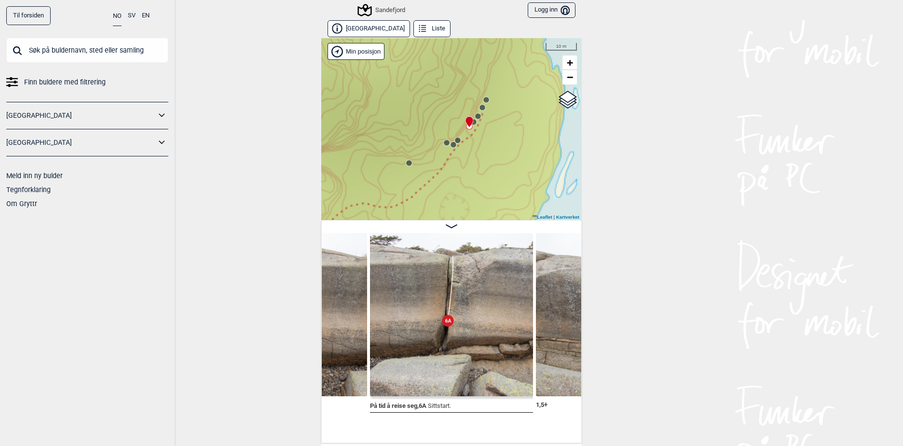
click at [455, 132] on div "Sandefjord" at bounding box center [451, 129] width 260 height 182
click at [455, 138] on circle at bounding box center [458, 140] width 6 height 6
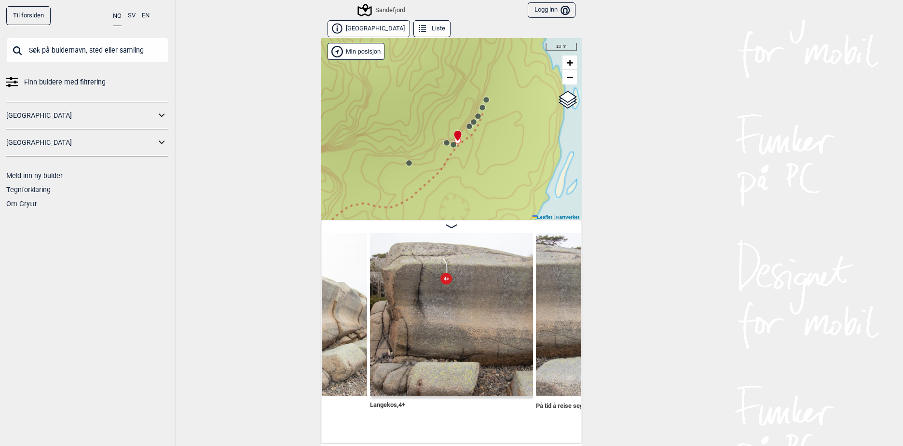
click at [483, 101] on circle at bounding box center [486, 100] width 6 height 6
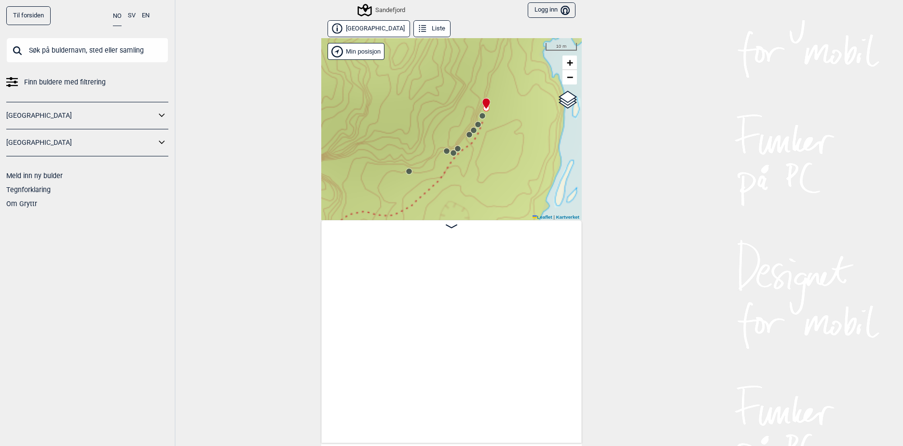
scroll to position [0, 10563]
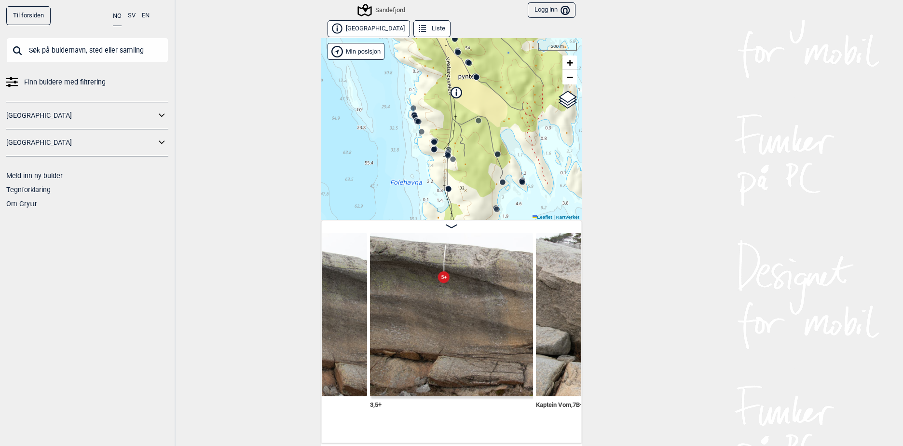
drag, startPoint x: 430, startPoint y: 72, endPoint x: 445, endPoint y: 139, distance: 68.8
click at [445, 139] on div "Sandefjord" at bounding box center [451, 129] width 260 height 182
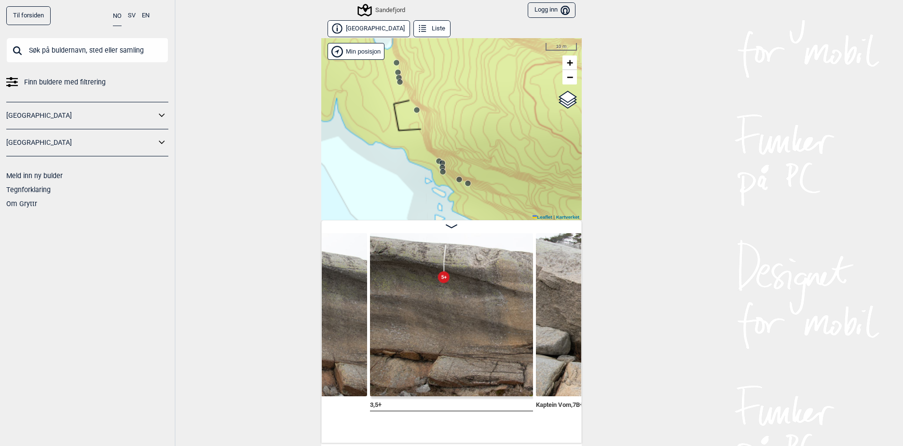
click at [440, 170] on circle at bounding box center [443, 172] width 6 height 6
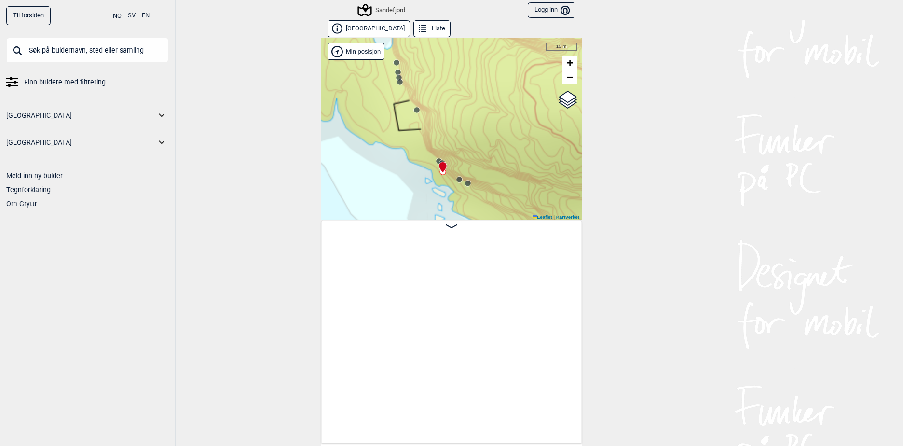
scroll to position [0, 4686]
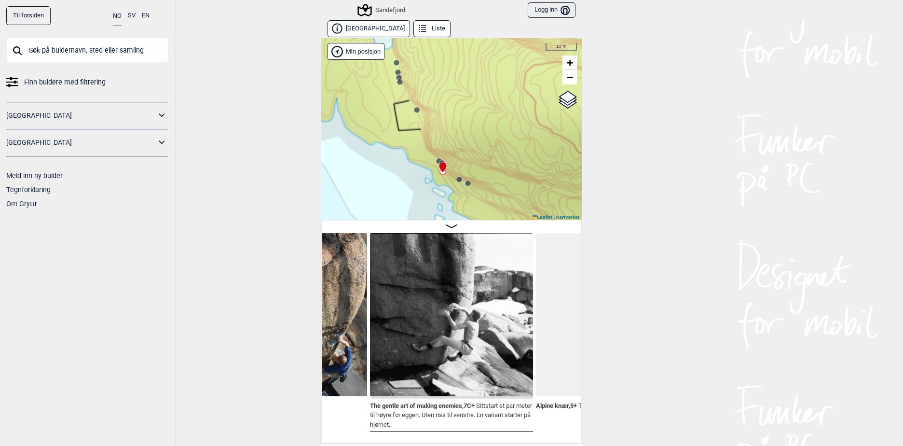
click at [414, 109] on circle at bounding box center [417, 110] width 6 height 6
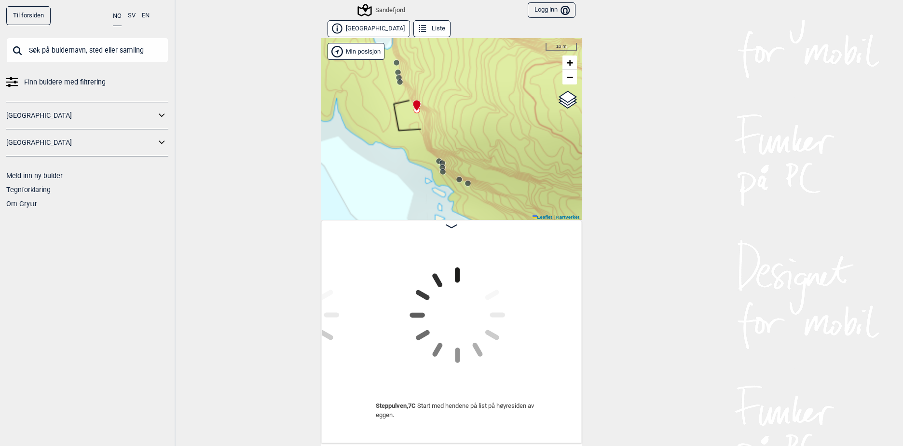
scroll to position [0, 4360]
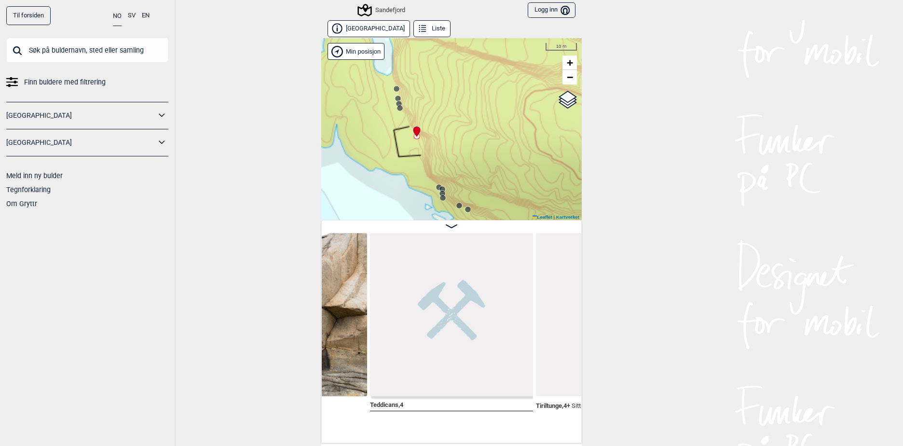
click at [388, 100] on div "Sandefjord" at bounding box center [451, 129] width 260 height 182
click at [395, 101] on icon at bounding box center [399, 104] width 8 height 8
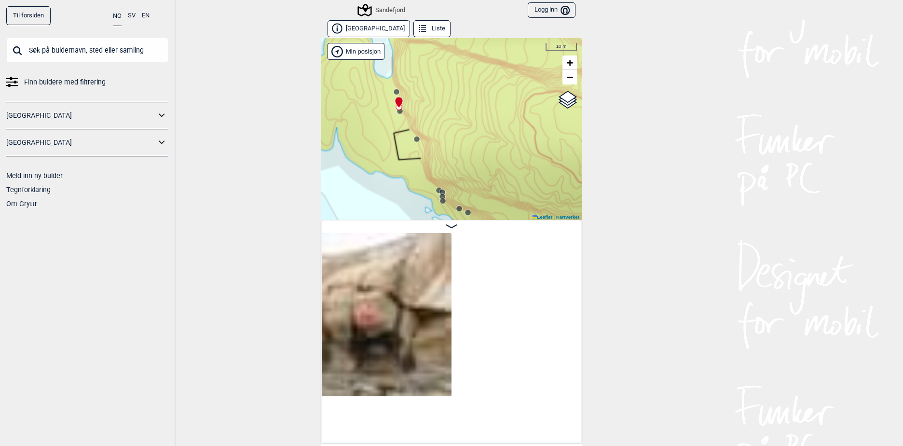
scroll to position [0, 4113]
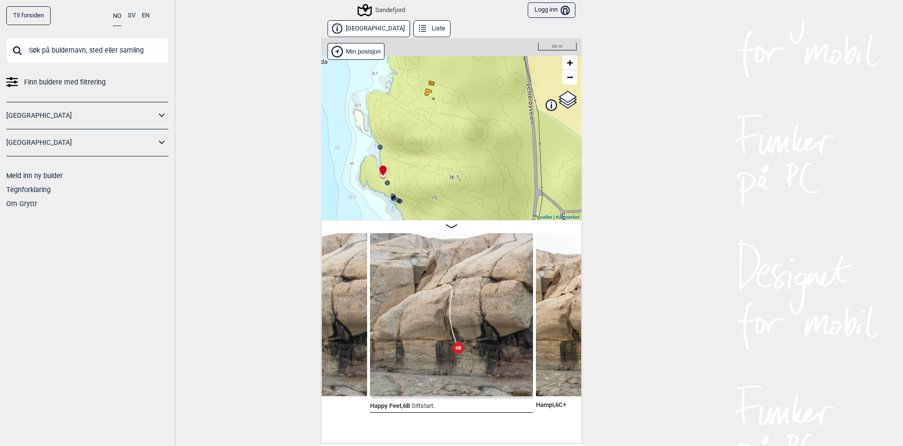
drag, startPoint x: 469, startPoint y: 132, endPoint x: 407, endPoint y: 167, distance: 71.7
click at [408, 168] on div "Sandefjord" at bounding box center [451, 129] width 260 height 182
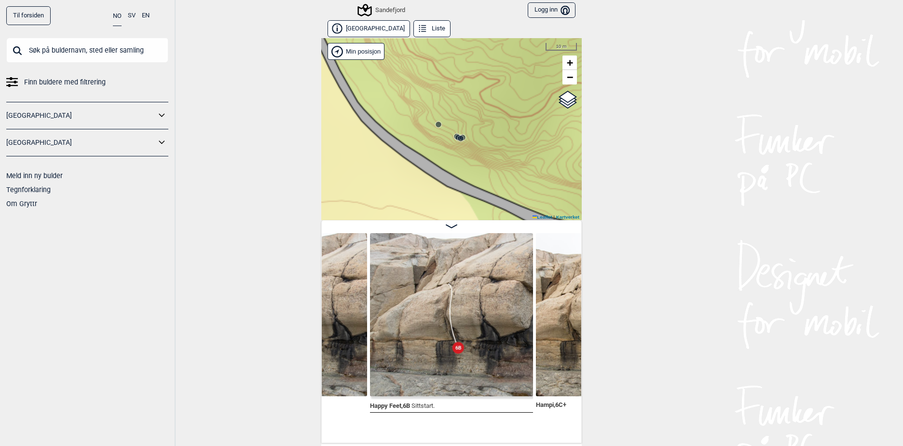
click at [458, 139] on circle at bounding box center [461, 139] width 6 height 6
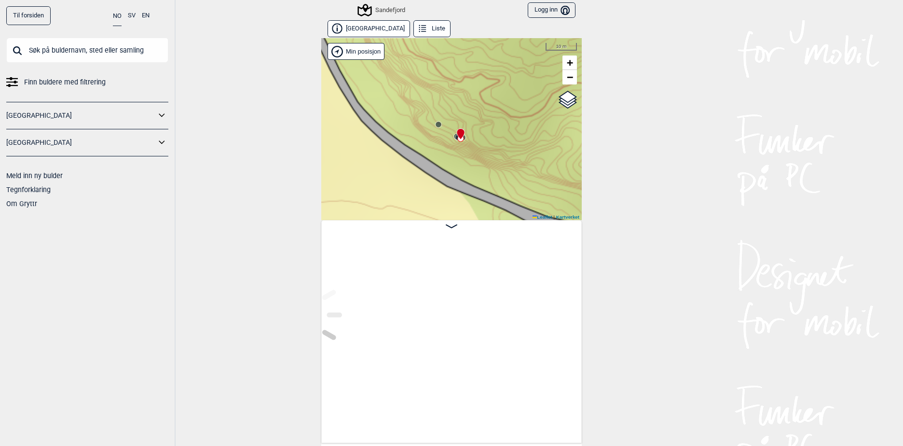
scroll to position [0, 3790]
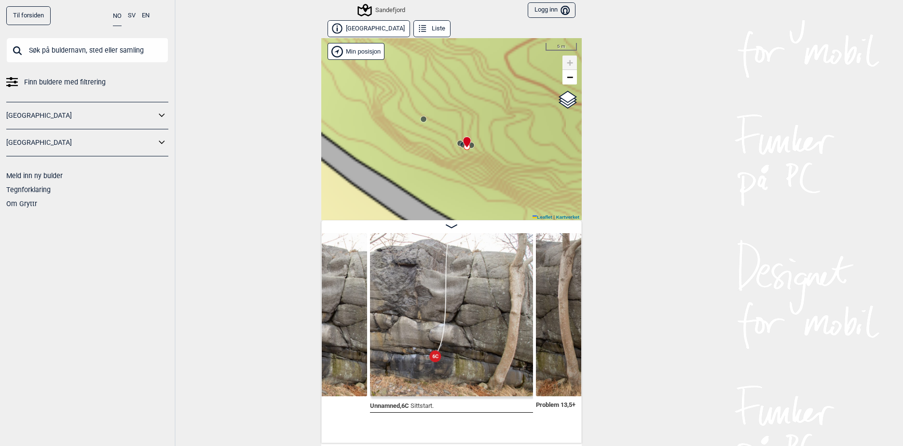
click at [460, 144] on circle at bounding box center [463, 145] width 6 height 6
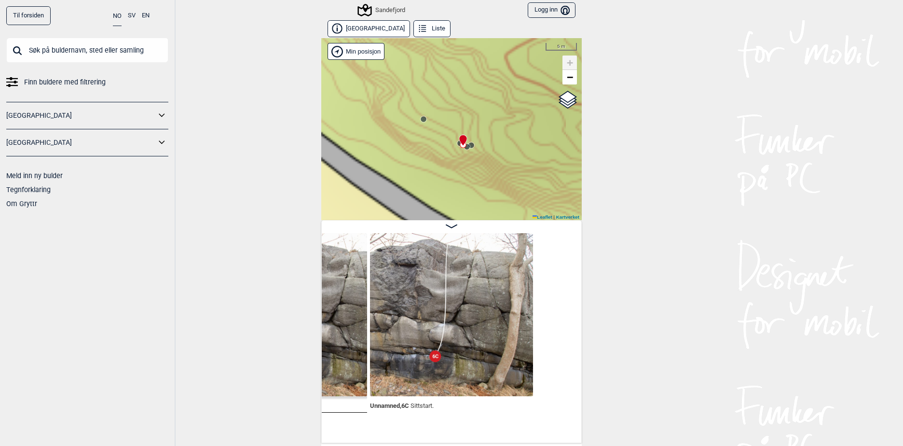
scroll to position [0, 3624]
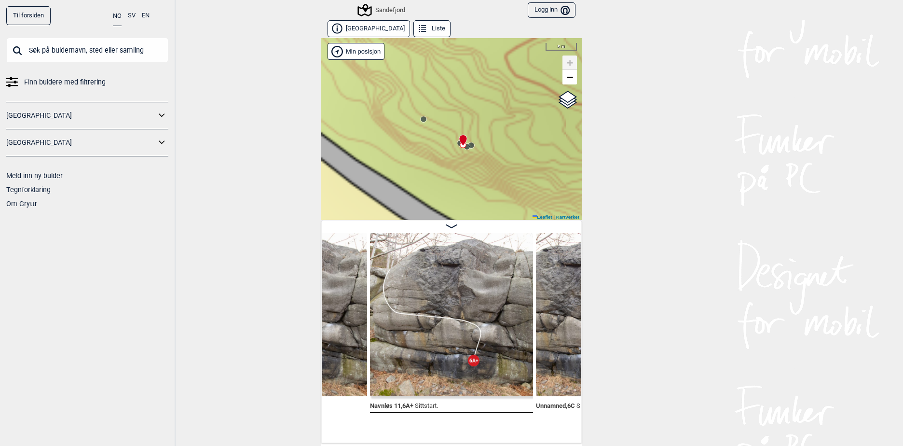
click at [421, 118] on circle at bounding box center [424, 119] width 6 height 6
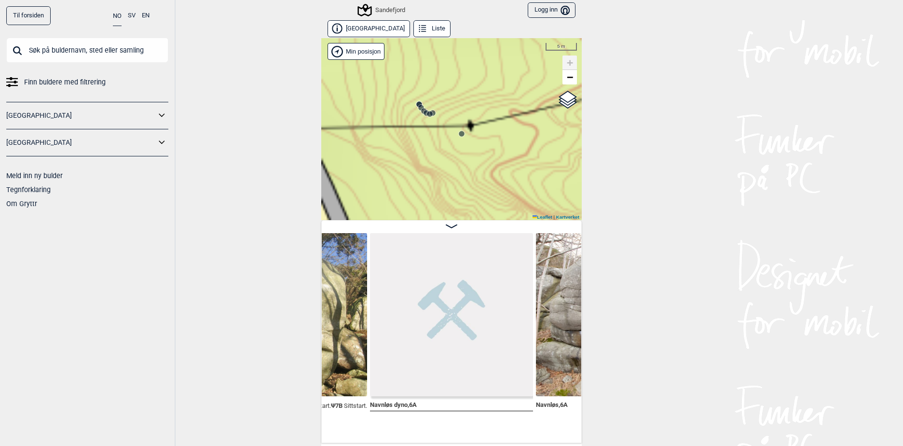
drag, startPoint x: 435, startPoint y: 171, endPoint x: 447, endPoint y: 59, distance: 112.5
click at [447, 59] on div "Sandefjord" at bounding box center [451, 129] width 260 height 182
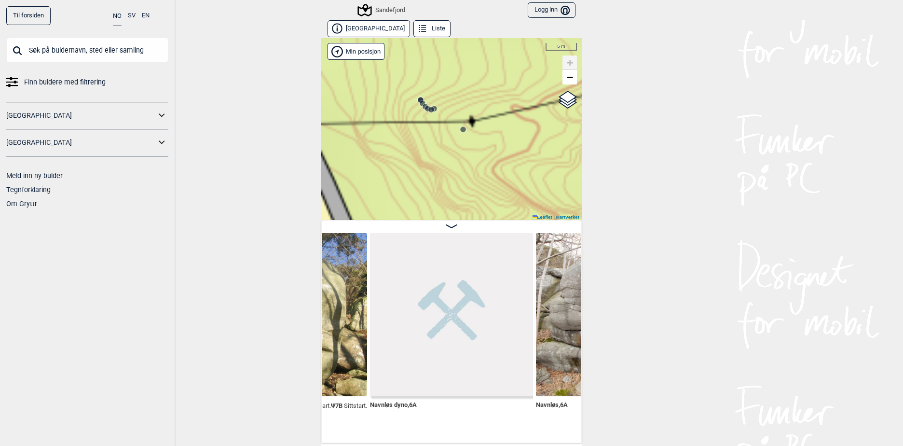
click at [424, 112] on icon at bounding box center [428, 109] width 8 height 8
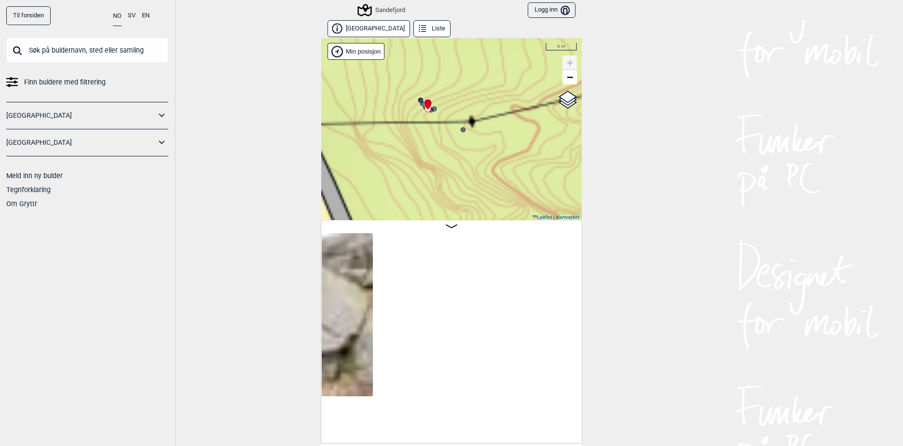
scroll to position [0, 3219]
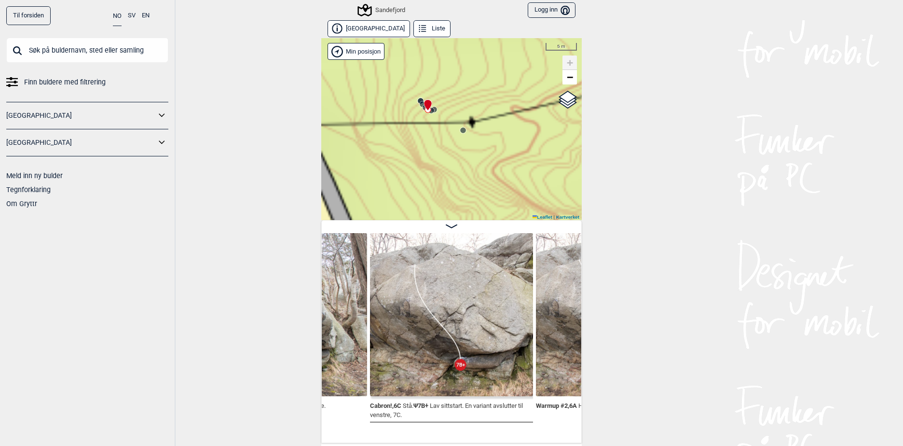
click at [424, 110] on icon at bounding box center [428, 105] width 8 height 12
click at [417, 108] on div "Sandefjord" at bounding box center [451, 129] width 260 height 182
click at [420, 105] on circle at bounding box center [423, 104] width 6 height 6
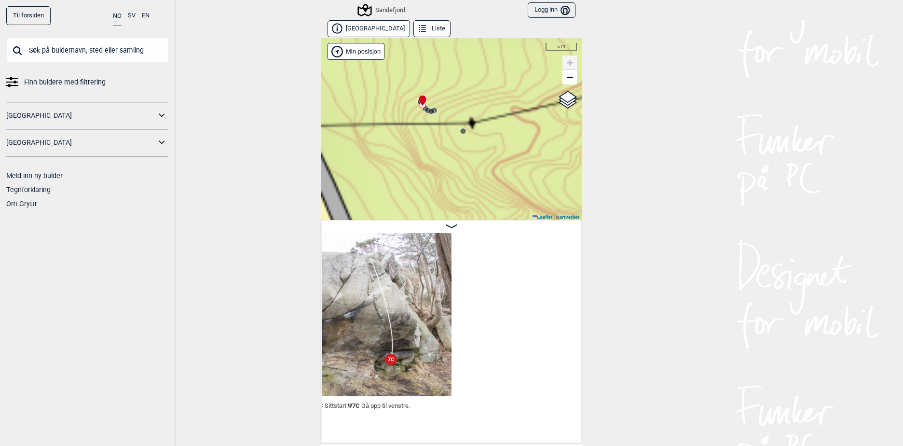
scroll to position [0, 2972]
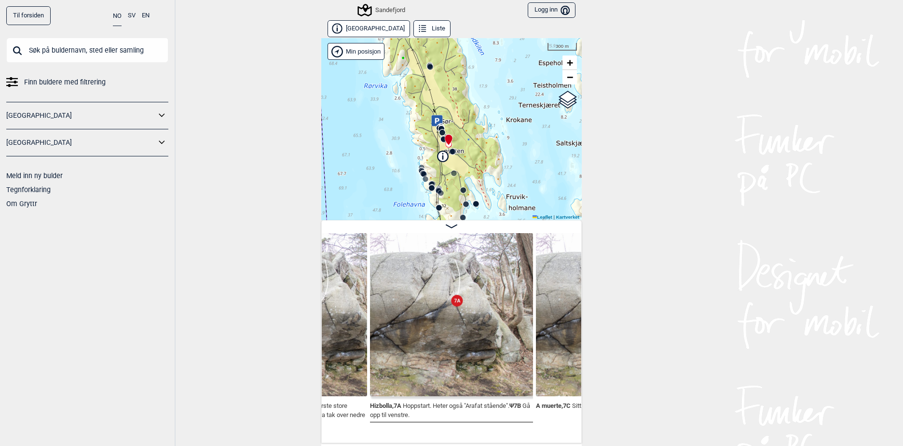
drag, startPoint x: 435, startPoint y: 68, endPoint x: 443, endPoint y: 141, distance: 73.8
click at [440, 128] on div "Sandefjord" at bounding box center [451, 129] width 260 height 182
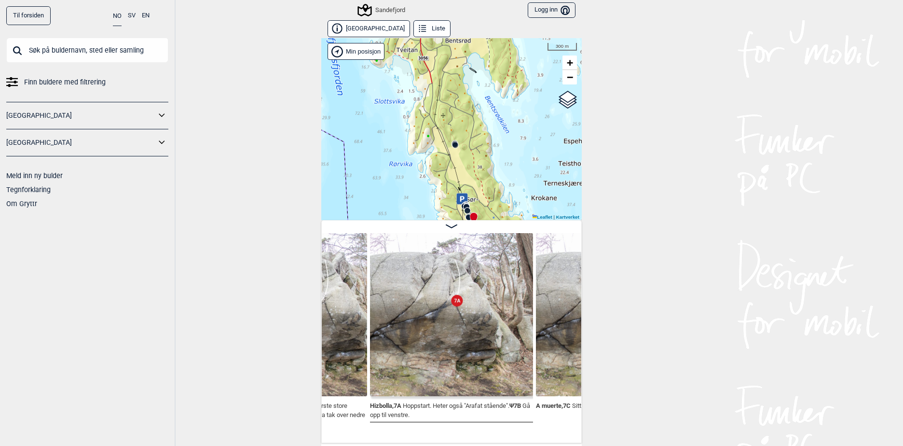
drag, startPoint x: 443, startPoint y: 141, endPoint x: 467, endPoint y: 190, distance: 54.8
click at [467, 191] on div "Sandefjord" at bounding box center [451, 129] width 260 height 182
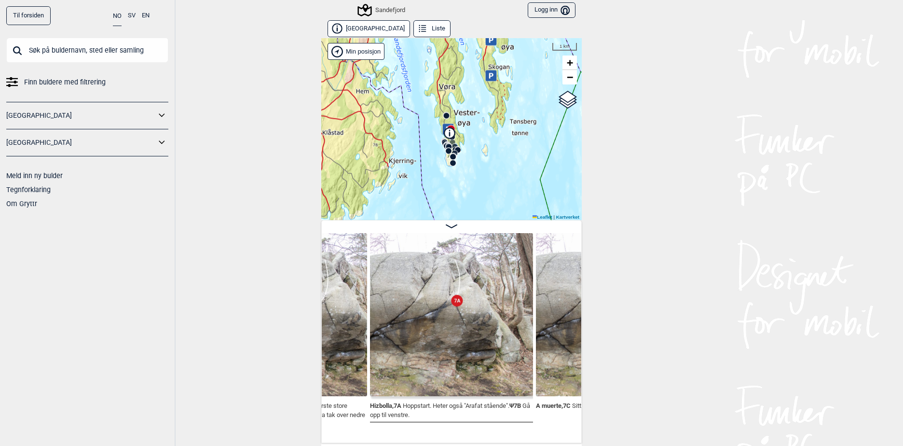
drag, startPoint x: 471, startPoint y: 100, endPoint x: 458, endPoint y: 96, distance: 13.6
click at [458, 96] on div "Sandefjord" at bounding box center [451, 129] width 260 height 182
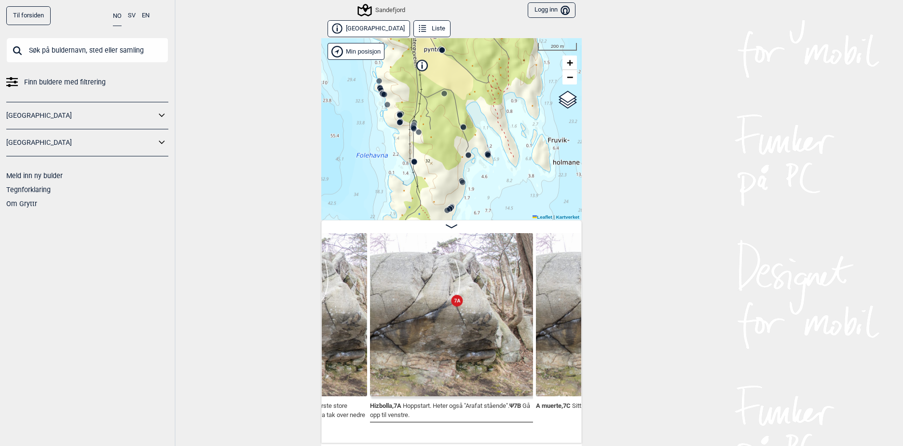
click at [352, 27] on button "[GEOGRAPHIC_DATA]" at bounding box center [368, 28] width 82 height 17
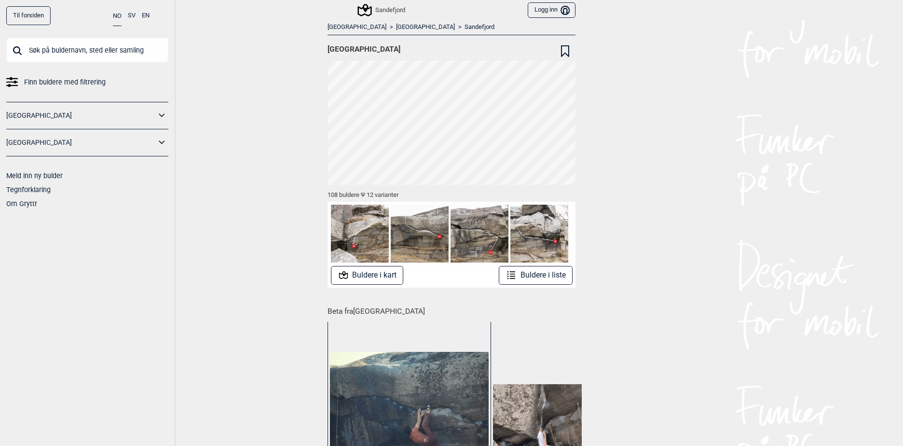
click at [464, 26] on link "Sandefjord" at bounding box center [479, 27] width 30 height 8
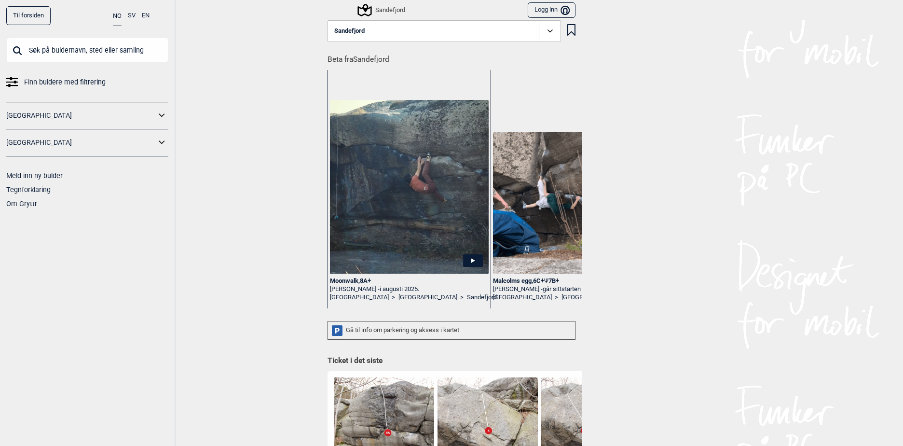
click at [406, 28] on button "Sandefjord" at bounding box center [443, 31] width 233 height 22
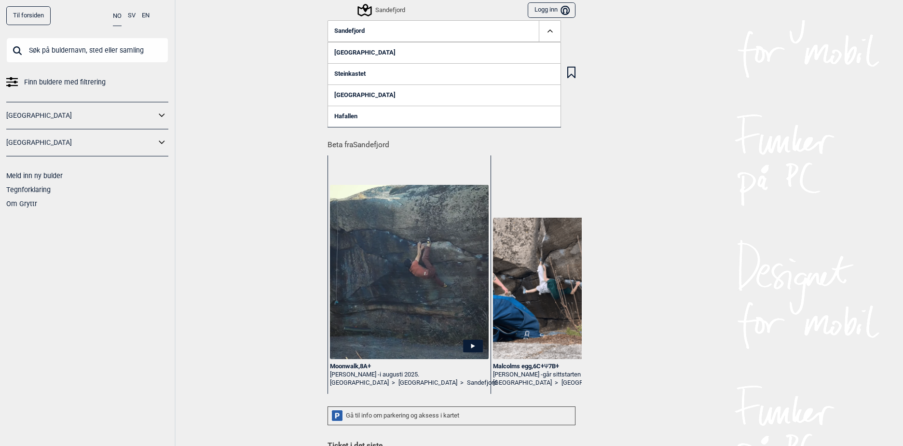
click at [346, 95] on link "[GEOGRAPHIC_DATA]" at bounding box center [443, 94] width 233 height 21
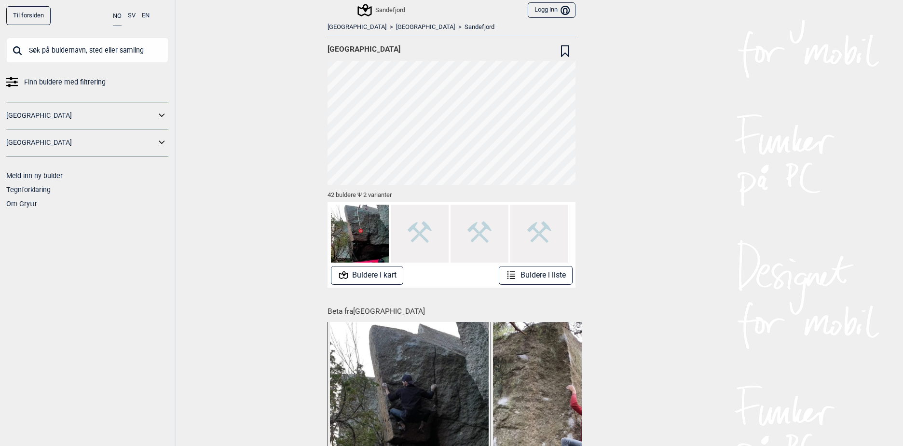
click at [388, 9] on div "Sandefjord" at bounding box center [382, 10] width 46 height 12
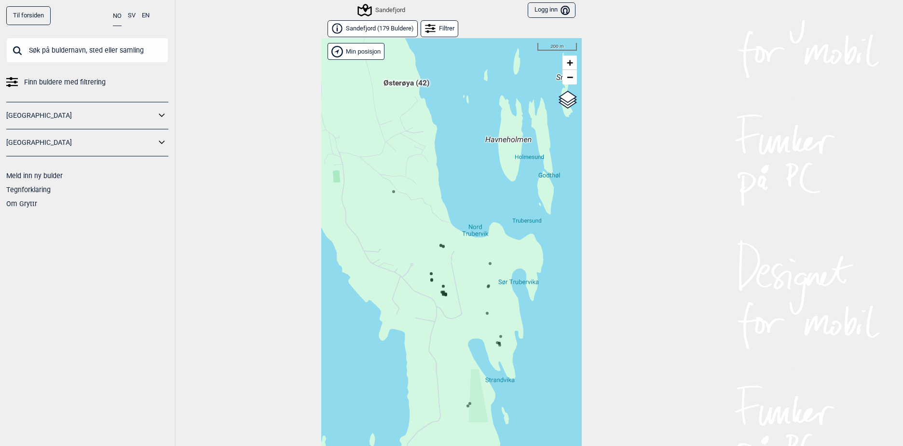
scroll to position [15, 0]
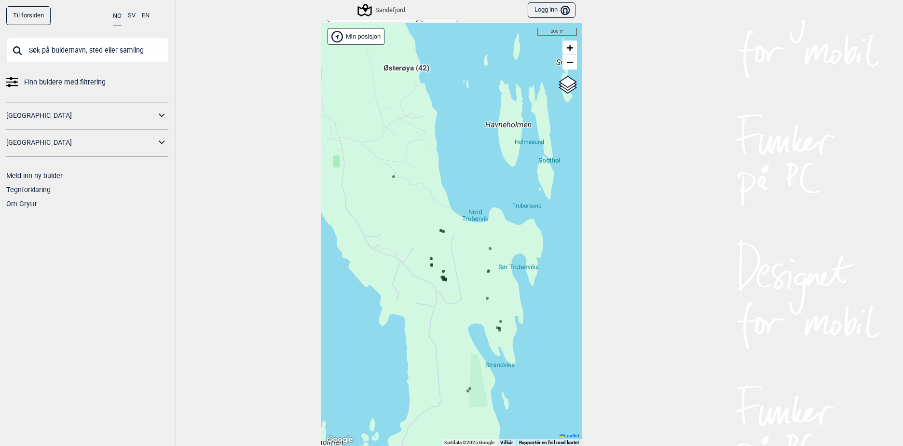
click at [441, 248] on div "Hallingdal Gol Ål Stange Kolomoen [GEOGRAPHIC_DATA] [GEOGRAPHIC_DATA][PERSON_NA…" at bounding box center [451, 234] width 260 height 422
click at [441, 231] on icon at bounding box center [443, 231] width 5 height 5
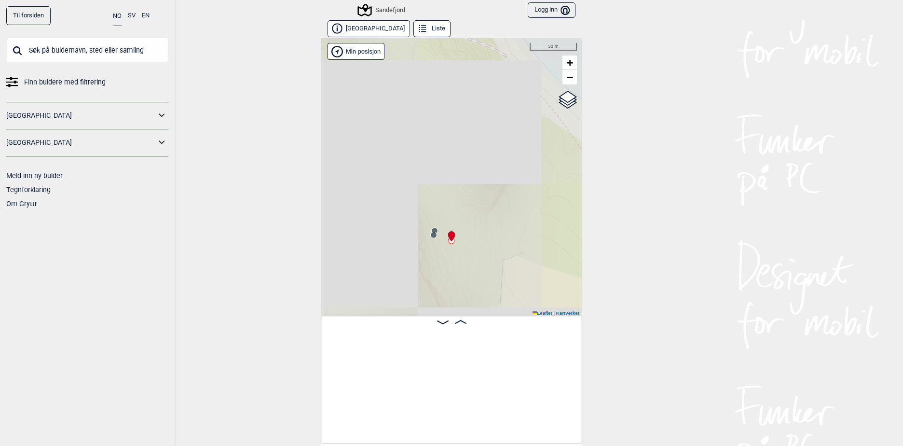
scroll to position [0, 652]
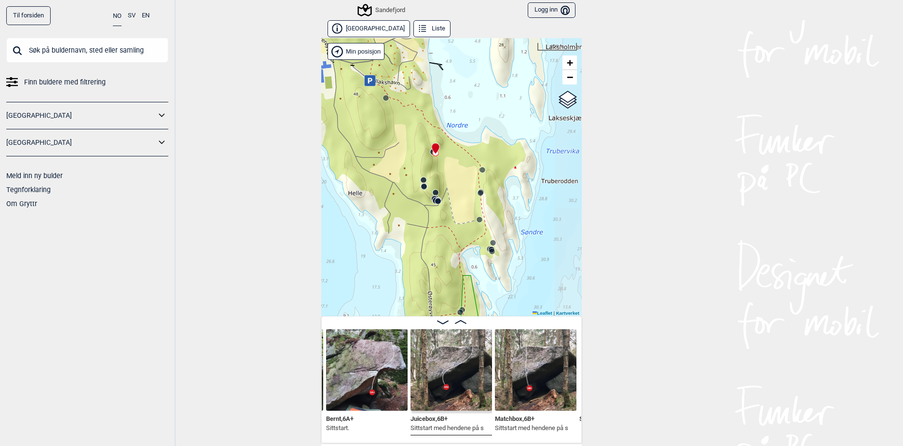
drag, startPoint x: 476, startPoint y: 125, endPoint x: 447, endPoint y: 119, distance: 29.7
click at [447, 119] on div "Sandefjord Min posisjon 200 m + − Kartverket OpenStreetMap Google satellite Lea…" at bounding box center [451, 177] width 260 height 278
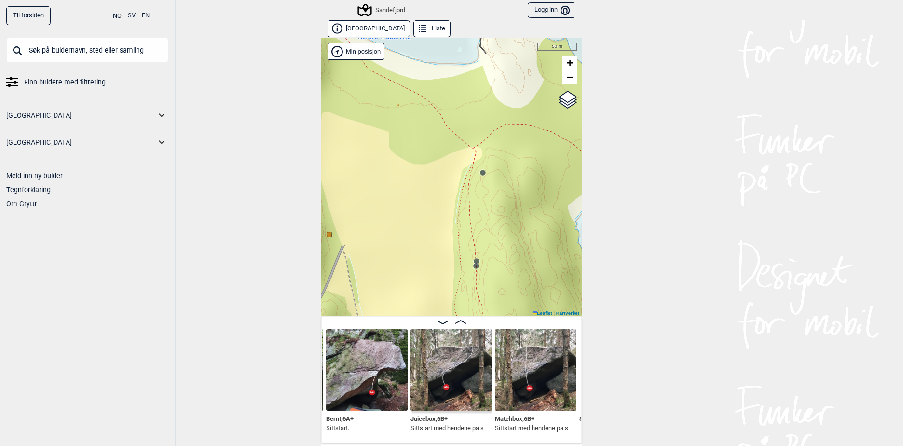
click at [481, 175] on icon at bounding box center [483, 173] width 8 height 8
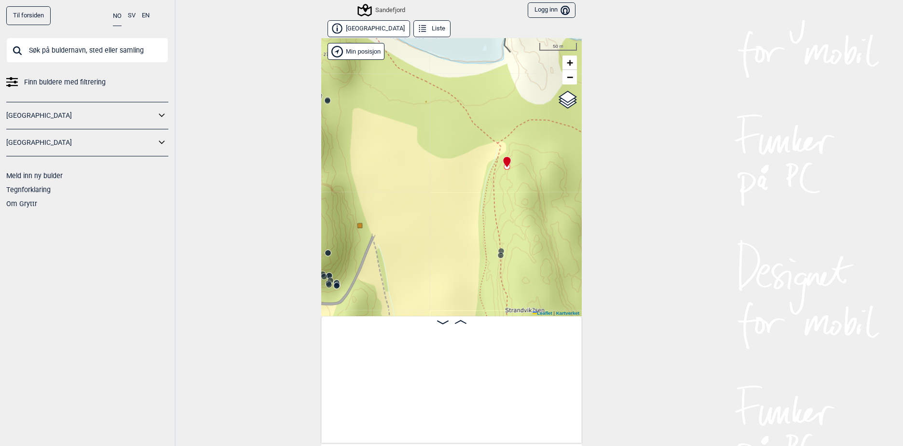
scroll to position [0, 2378]
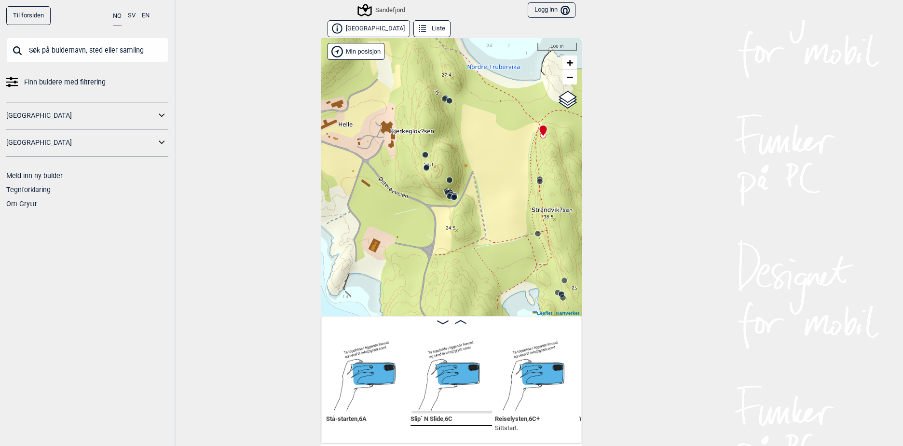
click at [537, 181] on circle at bounding box center [540, 181] width 6 height 6
click at [536, 239] on div "Sandefjord Min posisjon 100 m + − Kartverket OpenStreetMap Google satellite Lea…" at bounding box center [451, 177] width 260 height 278
click at [536, 237] on icon at bounding box center [538, 234] width 8 height 8
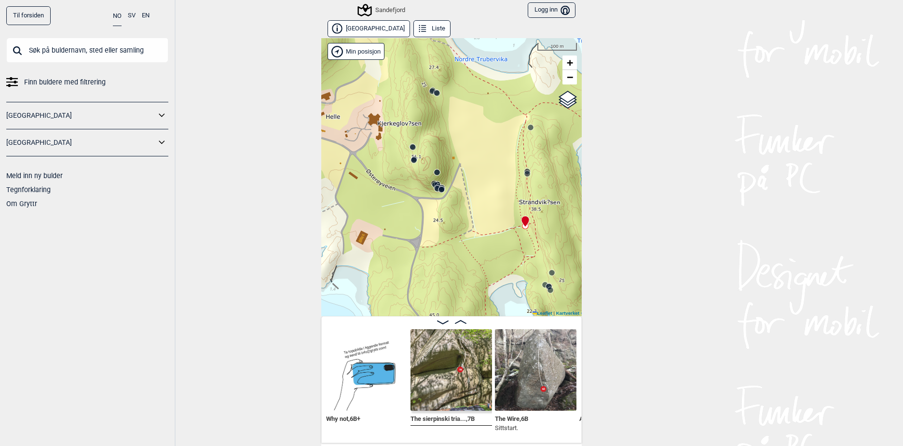
drag, startPoint x: 471, startPoint y: 225, endPoint x: 445, endPoint y: 196, distance: 38.6
click at [445, 196] on div "Sandefjord Min posisjon 100 m + − Kartverket OpenStreetMap Google satellite Lea…" at bounding box center [451, 177] width 260 height 278
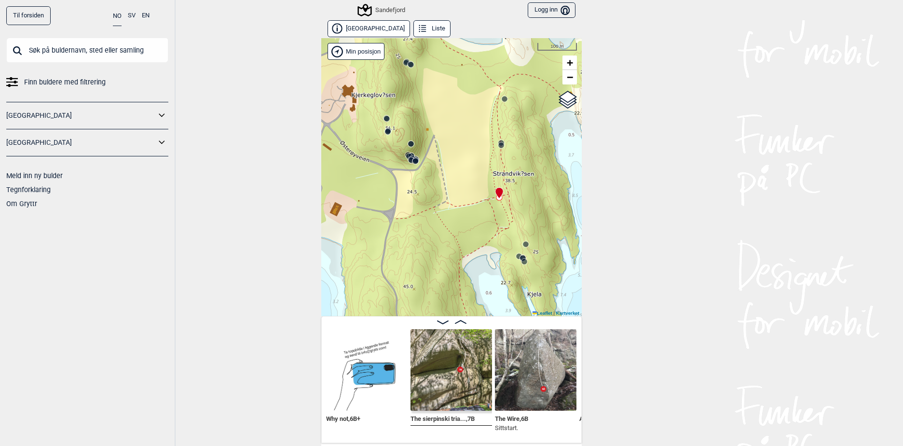
click at [412, 163] on circle at bounding box center [415, 161] width 6 height 6
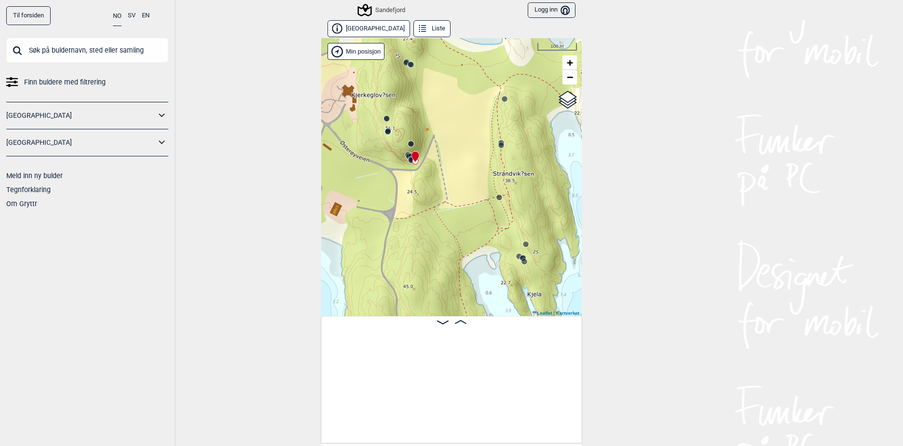
scroll to position [0, 1971]
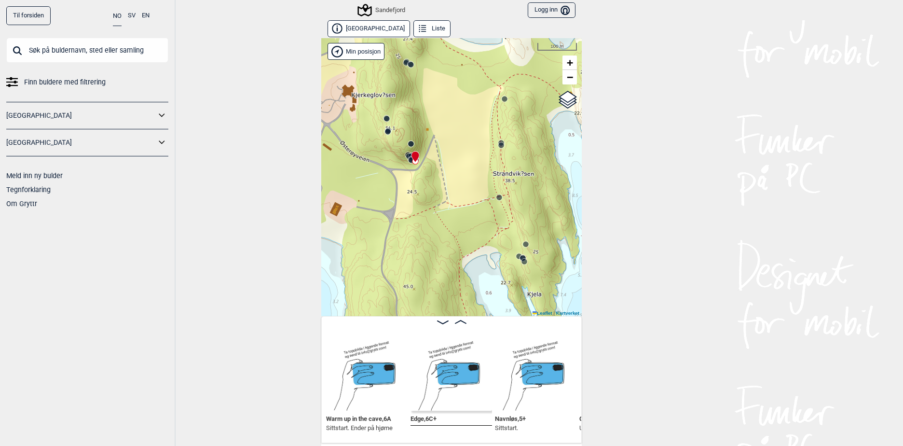
click at [521, 260] on circle at bounding box center [524, 261] width 6 height 6
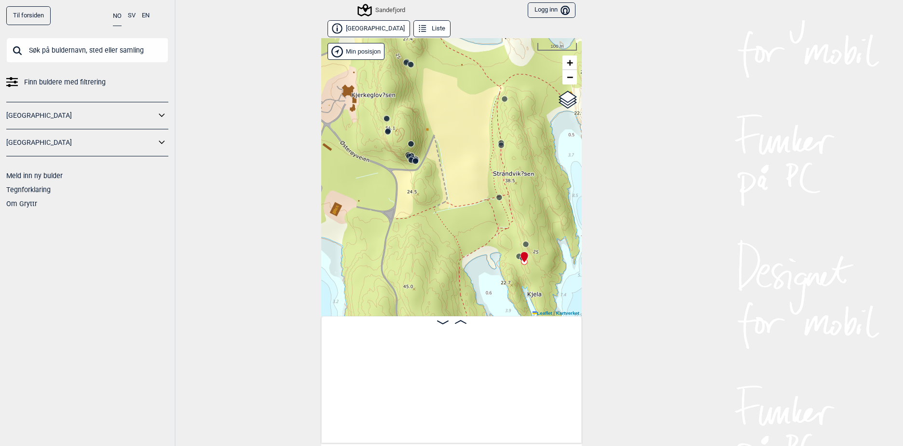
scroll to position [0, 2814]
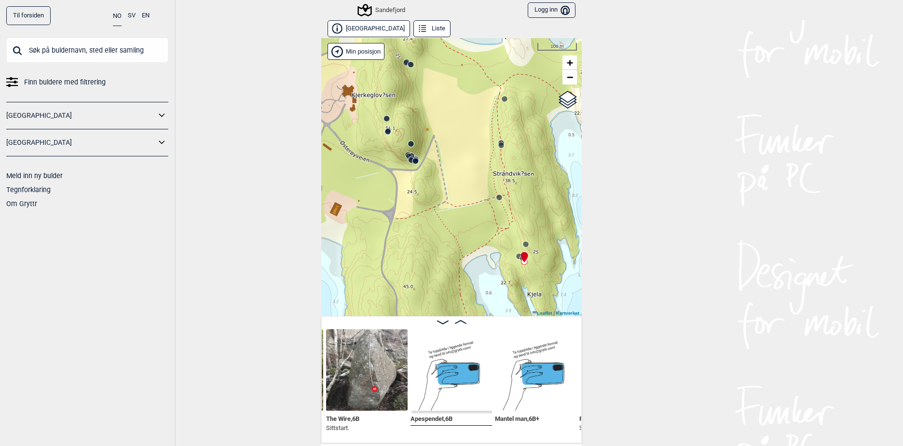
click at [520, 255] on icon at bounding box center [523, 257] width 7 height 11
click at [515, 255] on icon at bounding box center [519, 256] width 8 height 8
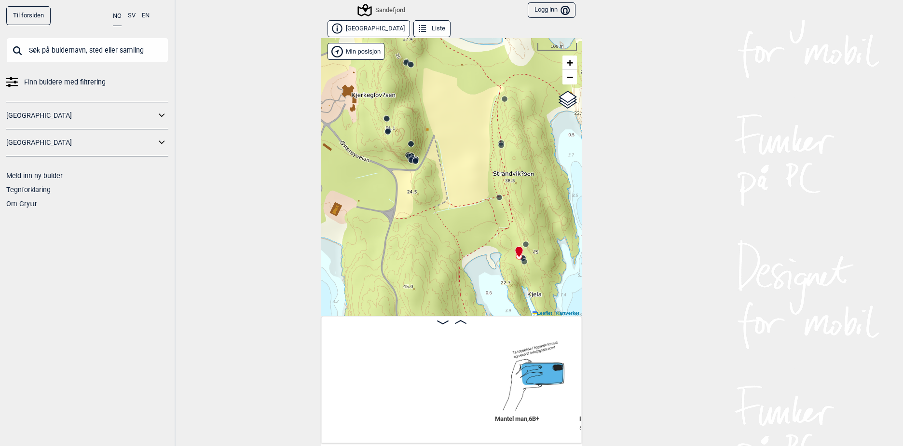
scroll to position [0, 3068]
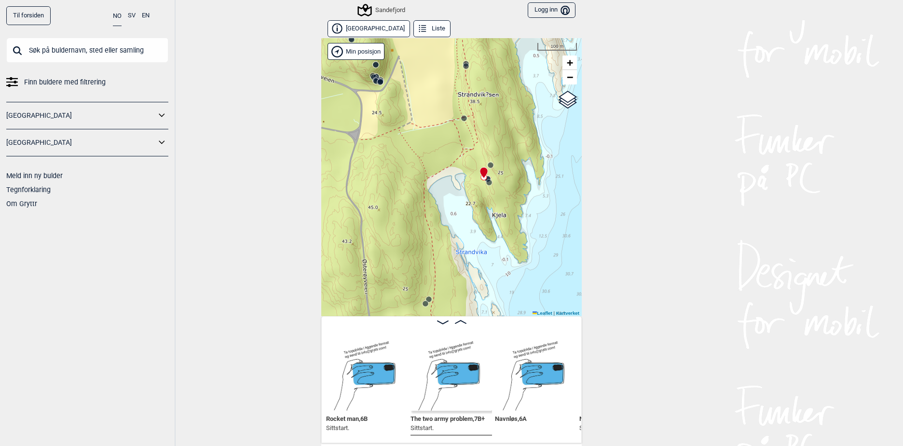
drag, startPoint x: 477, startPoint y: 170, endPoint x: 425, endPoint y: 49, distance: 131.6
click at [425, 49] on div "Sandefjord Min posisjon 100 m + − Kartverket OpenStreetMap Google satellite Lea…" at bounding box center [451, 177] width 260 height 278
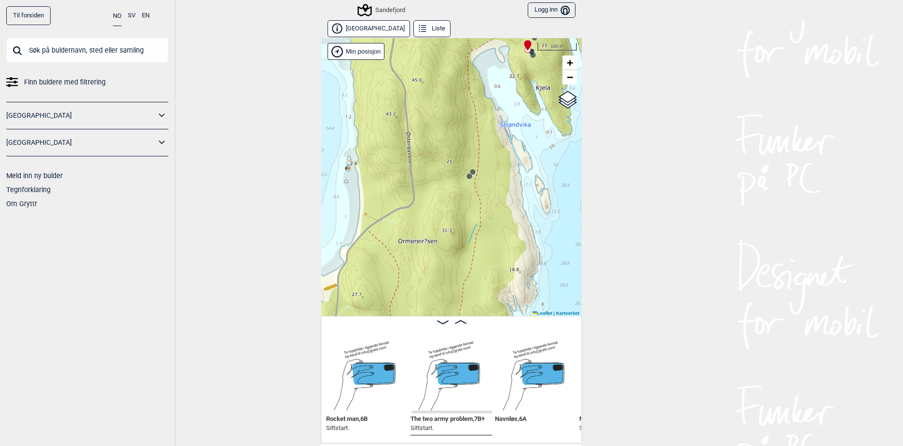
drag, startPoint x: 412, startPoint y: 208, endPoint x: 485, endPoint y: 162, distance: 86.7
click at [485, 162] on div "Sandefjord Min posisjon 100 m + − Kartverket OpenStreetMap Google satellite Lea…" at bounding box center [451, 177] width 260 height 278
click at [471, 175] on circle at bounding box center [472, 172] width 6 height 6
click at [466, 176] on circle at bounding box center [469, 176] width 6 height 6
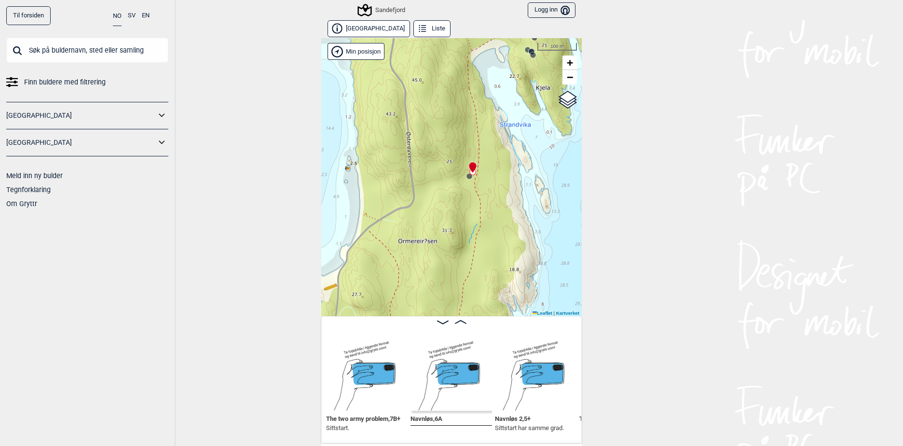
scroll to position [0, 3236]
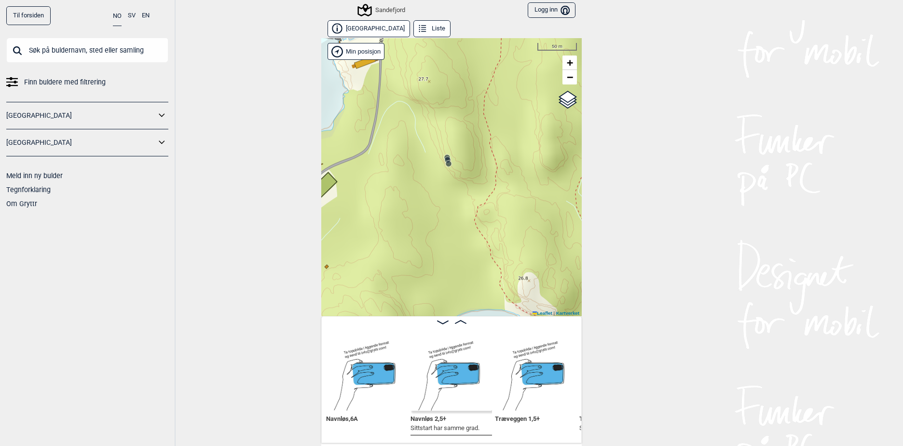
click at [445, 157] on circle at bounding box center [448, 160] width 6 height 6
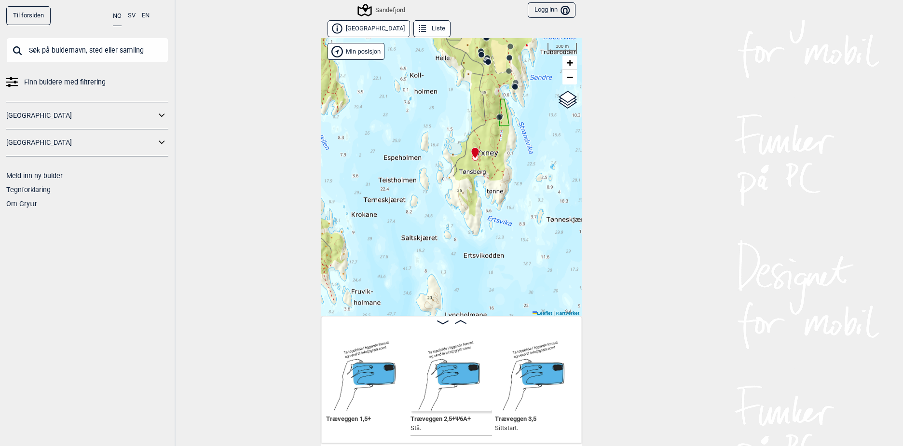
click at [363, 30] on button "[GEOGRAPHIC_DATA]" at bounding box center [368, 28] width 82 height 17
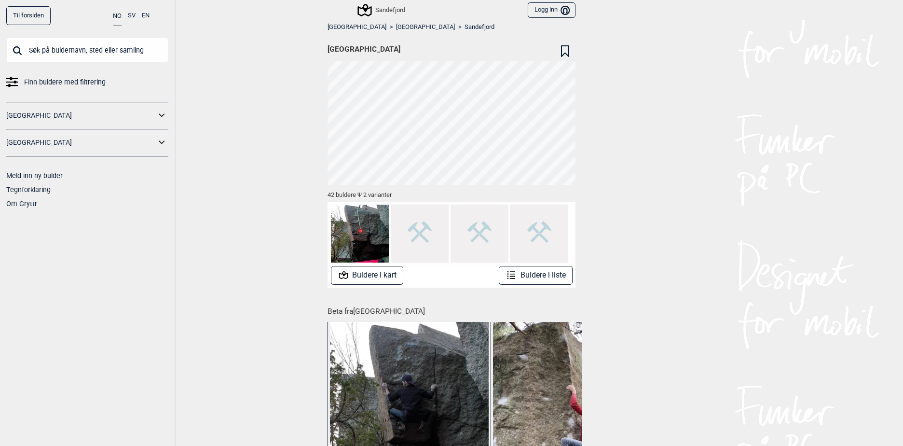
click at [464, 25] on link "Sandefjord" at bounding box center [479, 27] width 30 height 8
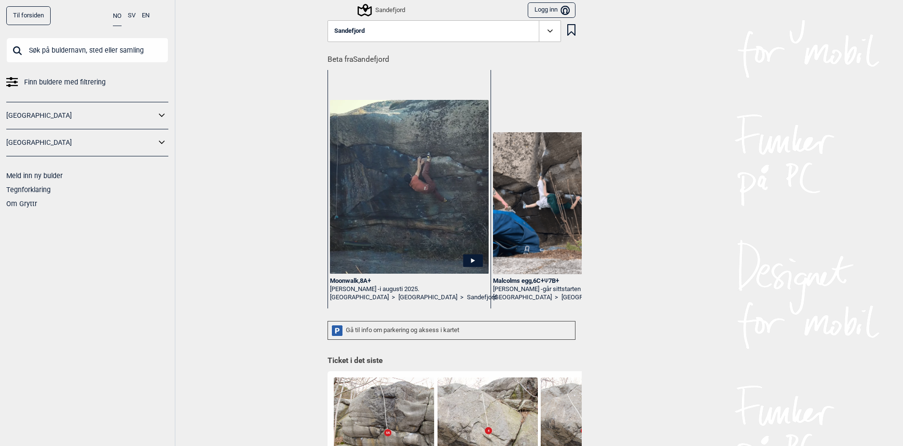
click at [392, 9] on div "Sandefjord" at bounding box center [382, 10] width 46 height 12
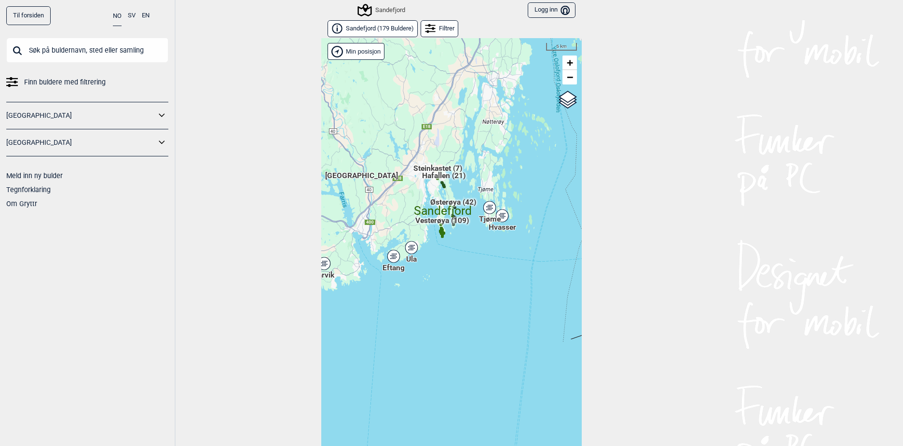
scroll to position [15, 0]
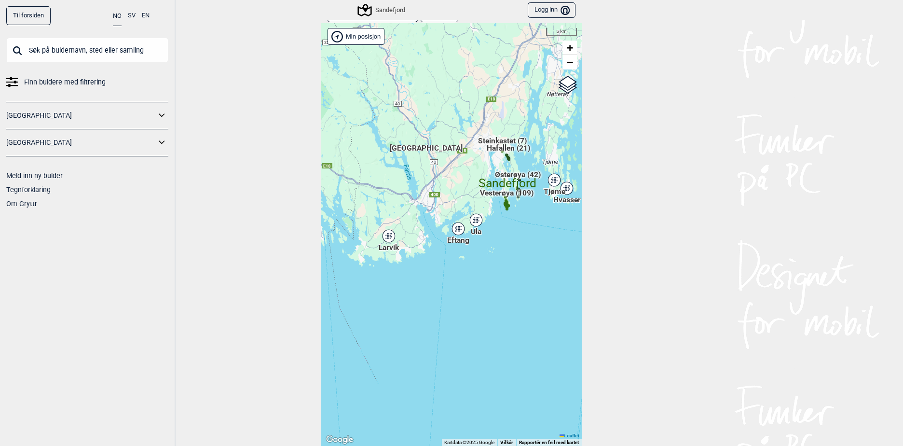
drag, startPoint x: 408, startPoint y: 208, endPoint x: 437, endPoint y: 200, distance: 30.1
click at [437, 200] on div "Hallingdal Gol Ål Stange Kolomoen [GEOGRAPHIC_DATA] [GEOGRAPHIC_DATA][PERSON_NA…" at bounding box center [451, 234] width 260 height 422
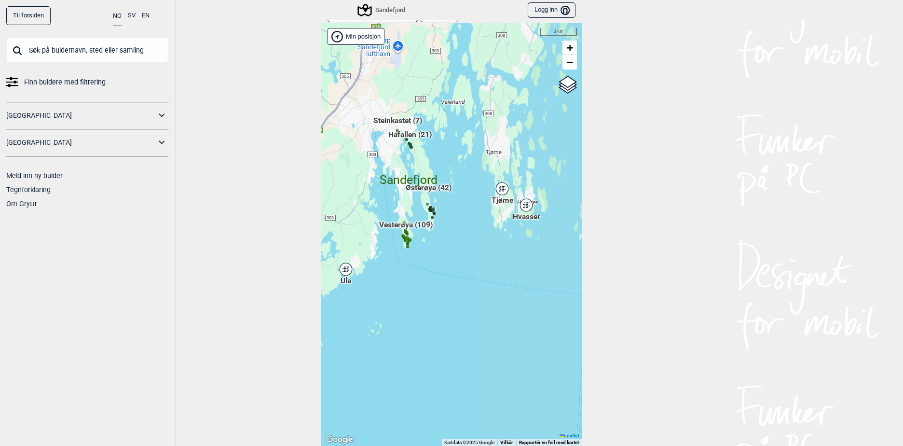
drag, startPoint x: 469, startPoint y: 196, endPoint x: 313, endPoint y: 226, distance: 158.1
click at [313, 226] on div "Til forsiden NO SV EN Finn buldere med filtrering [GEOGRAPHIC_DATA] [GEOGRAPHIC…" at bounding box center [451, 223] width 903 height 446
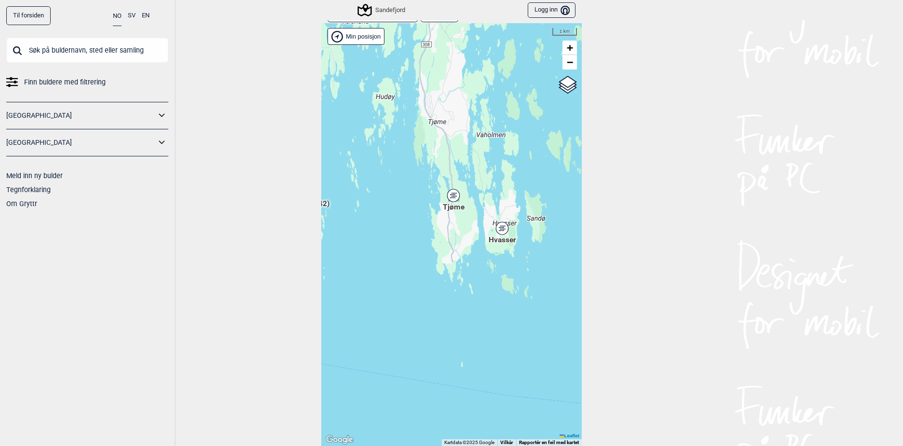
click at [500, 232] on icon at bounding box center [502, 228] width 12 height 13
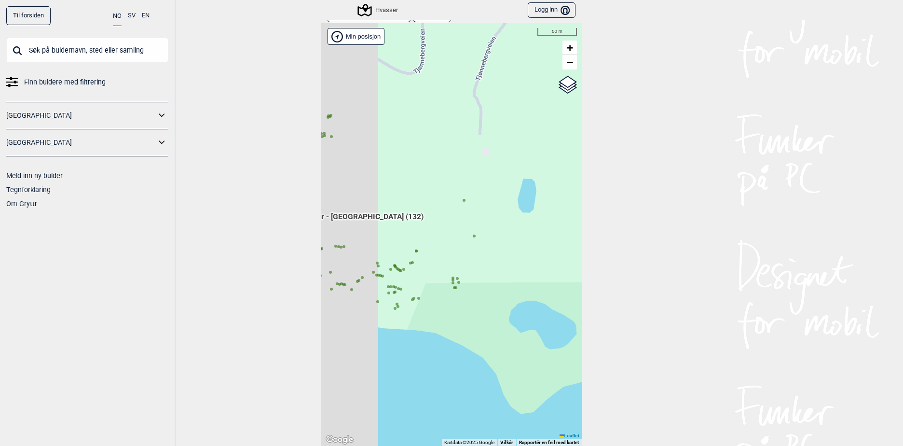
drag, startPoint x: 437, startPoint y: 260, endPoint x: 502, endPoint y: 273, distance: 66.0
click at [502, 273] on div "Hallingdal Gol Ål Stange Kolomoen [GEOGRAPHIC_DATA] [GEOGRAPHIC_DATA][PERSON_NA…" at bounding box center [451, 234] width 260 height 422
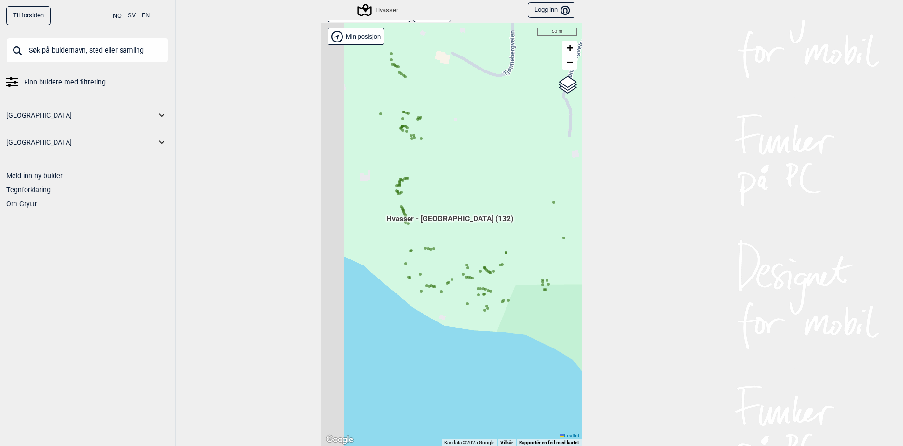
drag, startPoint x: 420, startPoint y: 244, endPoint x: 464, endPoint y: 250, distance: 44.7
click at [467, 245] on div "Hallingdal Gol Ål Stange Kolomoen [GEOGRAPHIC_DATA] [GEOGRAPHIC_DATA][PERSON_NA…" at bounding box center [451, 234] width 260 height 422
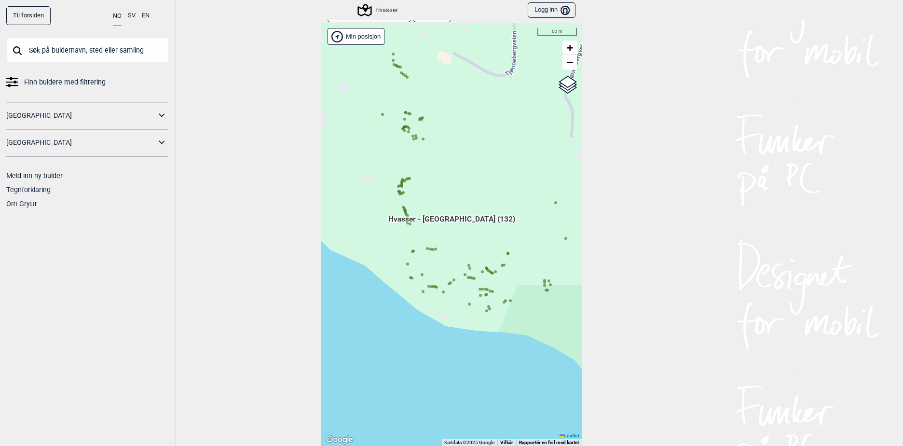
click at [431, 251] on icon at bounding box center [432, 249] width 5 height 5
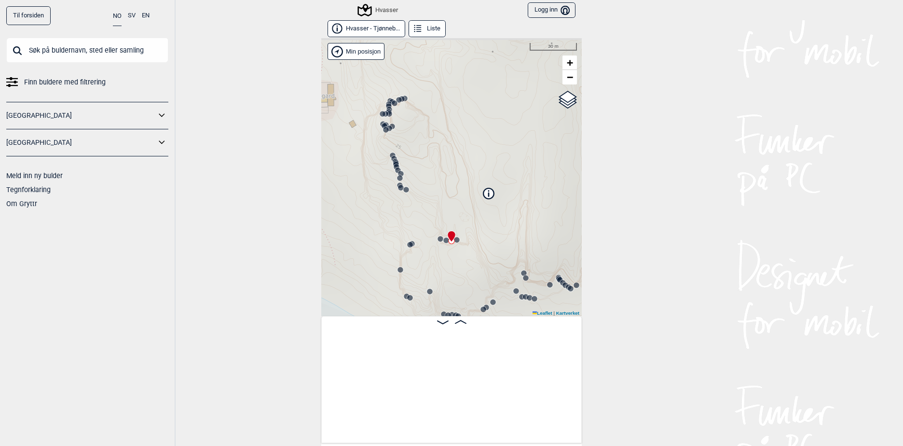
scroll to position [0, 5705]
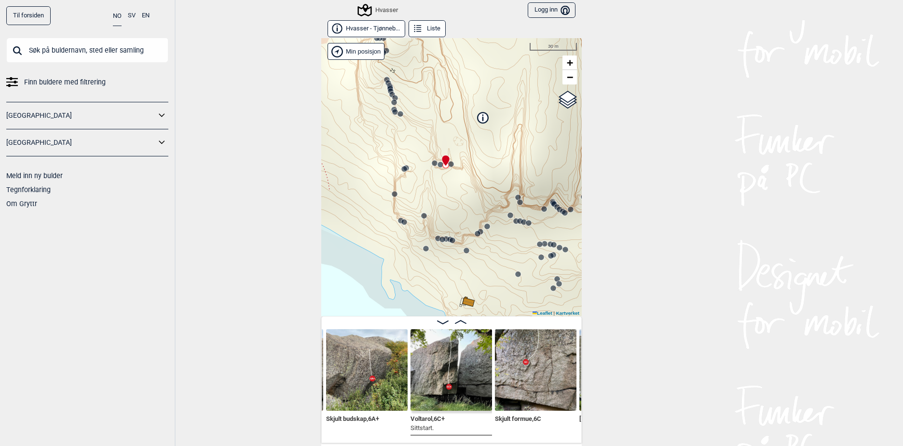
drag, startPoint x: 491, startPoint y: 229, endPoint x: 479, endPoint y: 143, distance: 86.7
click at [480, 144] on div "Hvasser" at bounding box center [451, 177] width 260 height 278
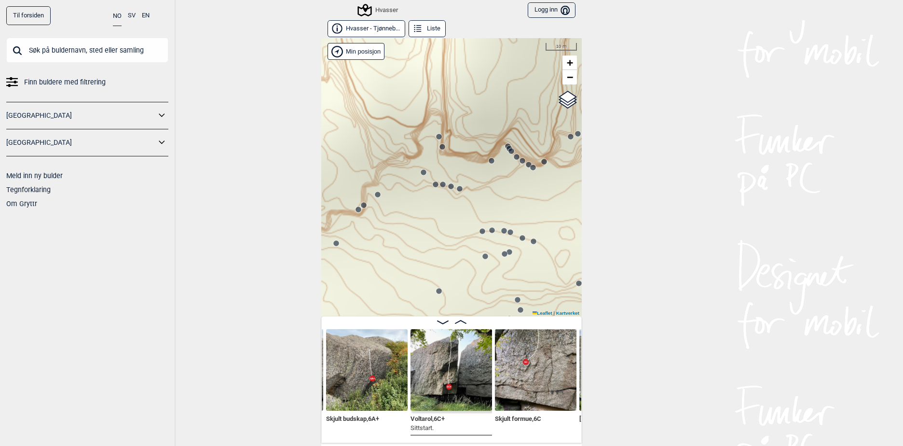
drag, startPoint x: 514, startPoint y: 214, endPoint x: 496, endPoint y: 205, distance: 19.8
click at [496, 205] on div "Hvasser" at bounding box center [451, 177] width 260 height 278
click at [448, 189] on icon at bounding box center [451, 186] width 8 height 8
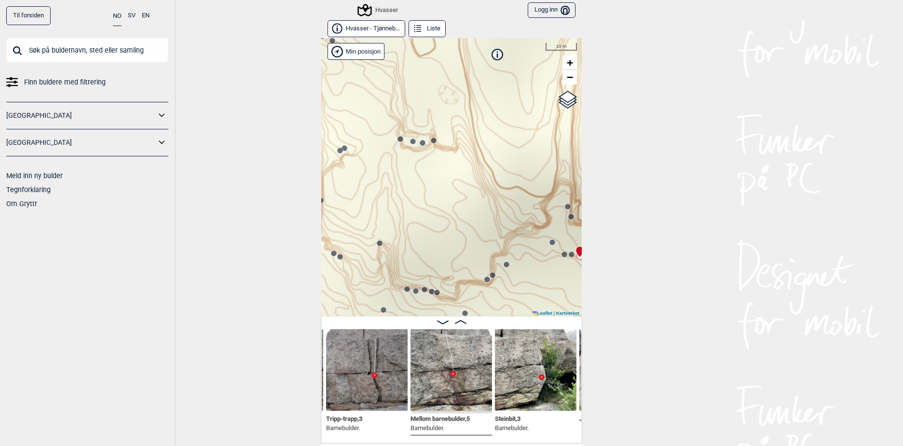
drag, startPoint x: 476, startPoint y: 214, endPoint x: 581, endPoint y: 265, distance: 117.1
click at [581, 265] on div "Til forsiden NO SV EN Finn buldere med filtrering [GEOGRAPHIC_DATA] [GEOGRAPHIC…" at bounding box center [451, 223] width 903 height 446
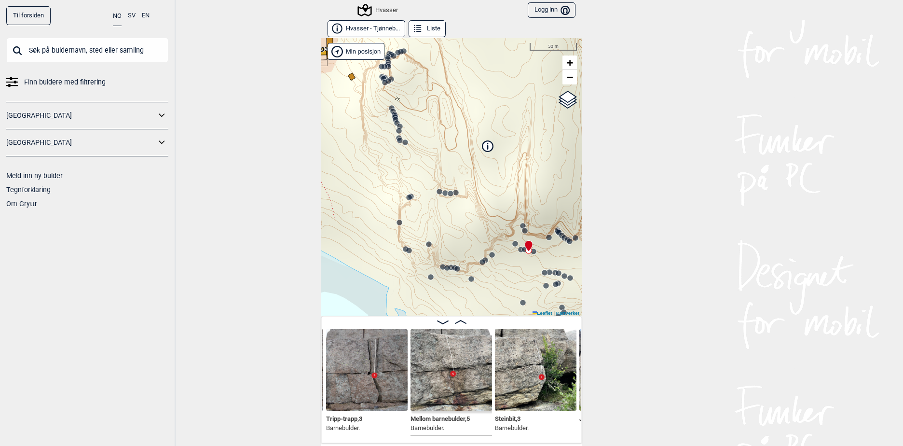
drag, startPoint x: 404, startPoint y: 144, endPoint x: 422, endPoint y: 240, distance: 97.7
click at [422, 244] on div "Hvasser" at bounding box center [451, 177] width 260 height 278
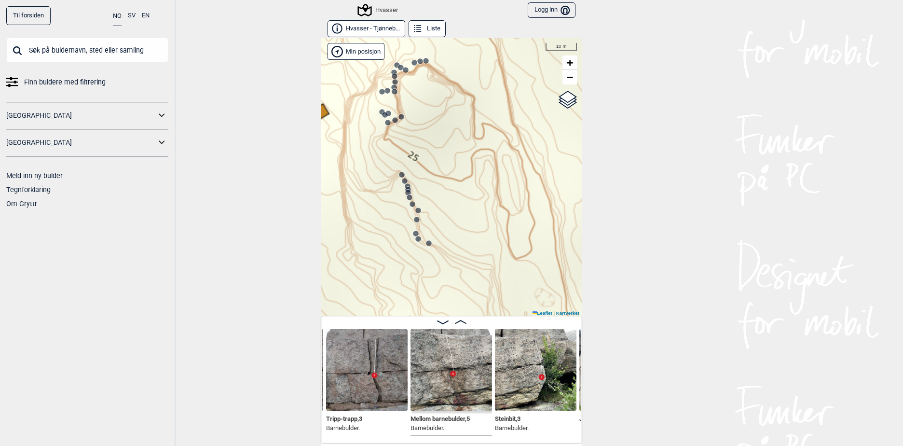
click at [408, 199] on circle at bounding box center [410, 197] width 6 height 6
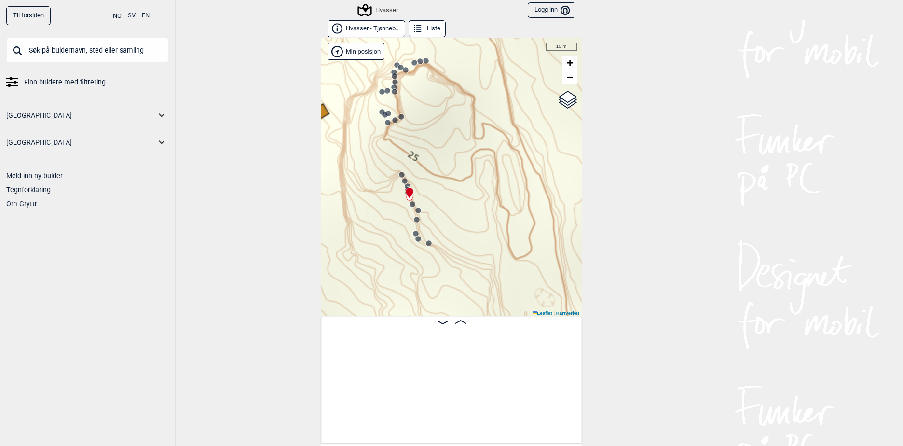
scroll to position [0, 4972]
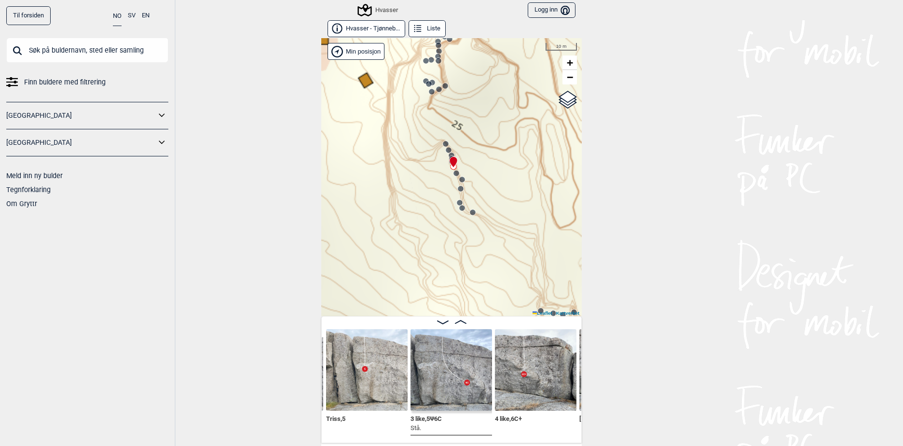
drag, startPoint x: 443, startPoint y: 226, endPoint x: 471, endPoint y: 183, distance: 51.2
click at [489, 200] on div "Hvasser" at bounding box center [451, 177] width 260 height 278
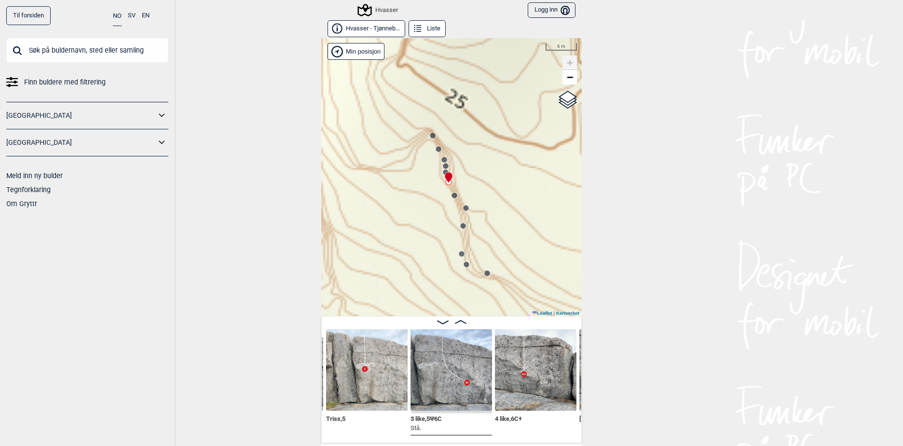
click at [441, 160] on circle at bounding box center [444, 160] width 6 height 6
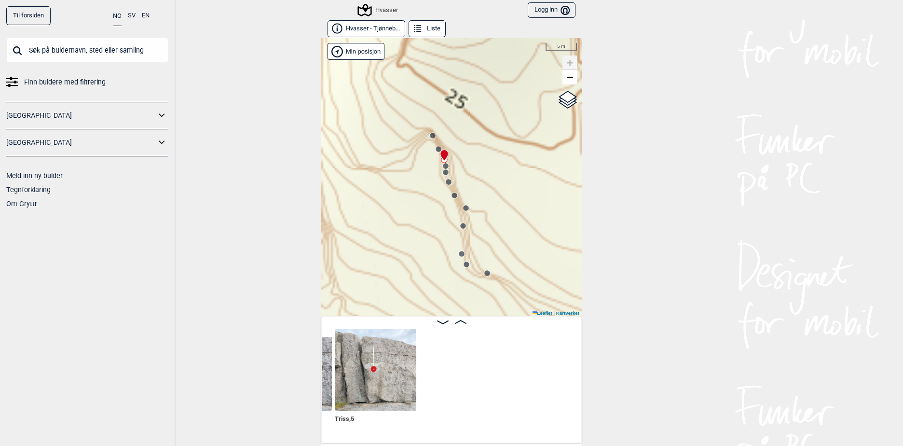
scroll to position [0, 4727]
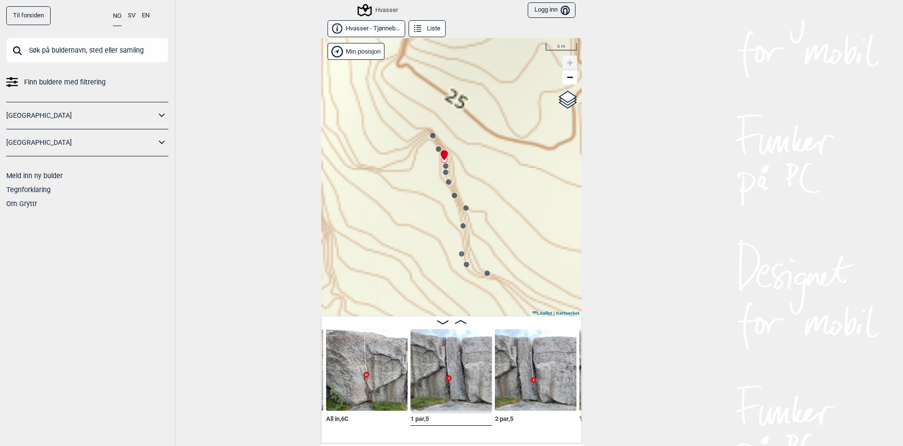
click at [430, 134] on circle at bounding box center [433, 136] width 6 height 6
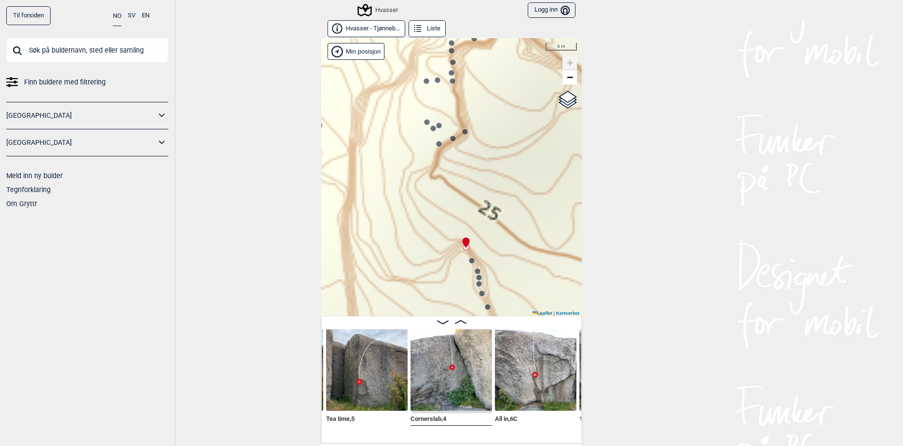
drag, startPoint x: 486, startPoint y: 202, endPoint x: 473, endPoint y: 104, distance: 98.8
click at [473, 104] on div "Hvasser" at bounding box center [451, 177] width 260 height 278
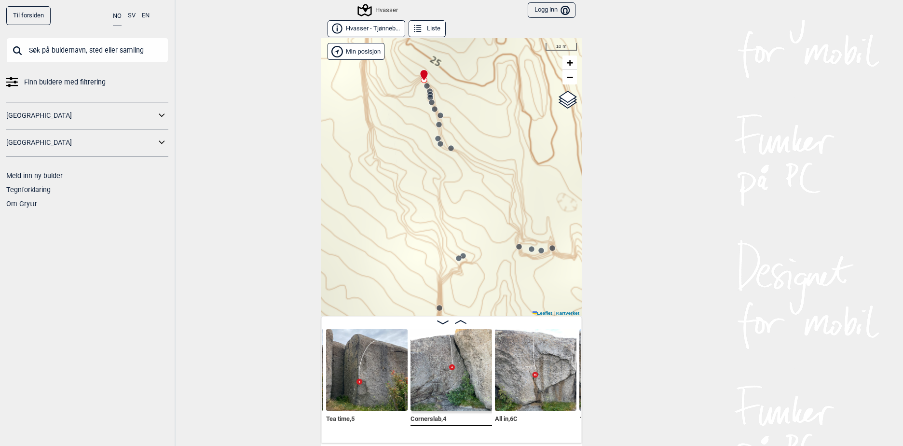
drag, startPoint x: 484, startPoint y: 175, endPoint x: 437, endPoint y: 68, distance: 117.5
click at [437, 68] on div "Hvasser" at bounding box center [451, 177] width 260 height 278
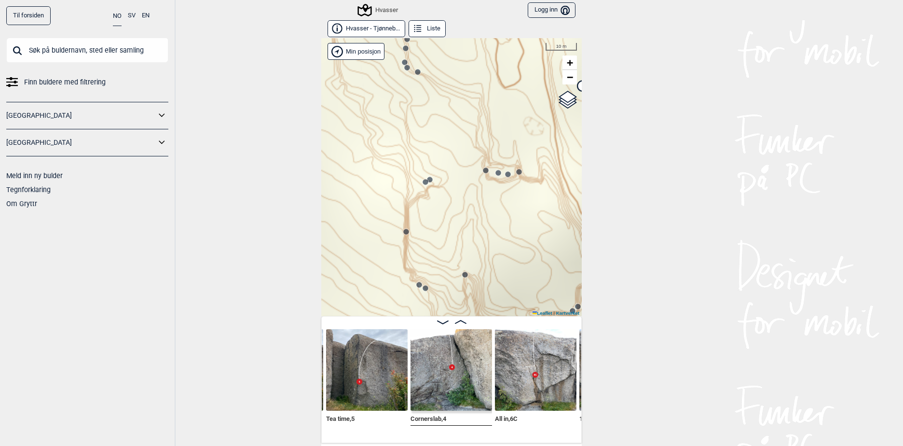
drag, startPoint x: 480, startPoint y: 174, endPoint x: 447, endPoint y: 92, distance: 89.1
click at [447, 92] on div "Hvasser" at bounding box center [451, 177] width 260 height 278
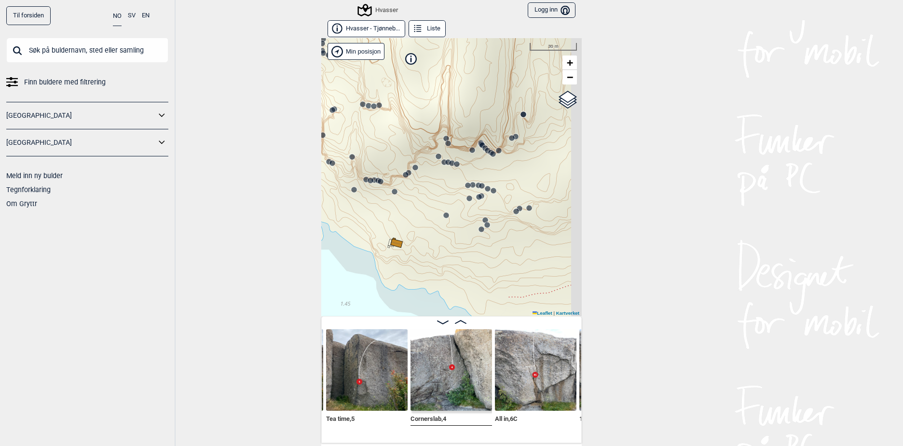
drag, startPoint x: 503, startPoint y: 191, endPoint x: 395, endPoint y: 147, distance: 117.2
click at [395, 147] on div "Hvasser" at bounding box center [451, 177] width 260 height 278
